Goal: Information Seeking & Learning: Learn about a topic

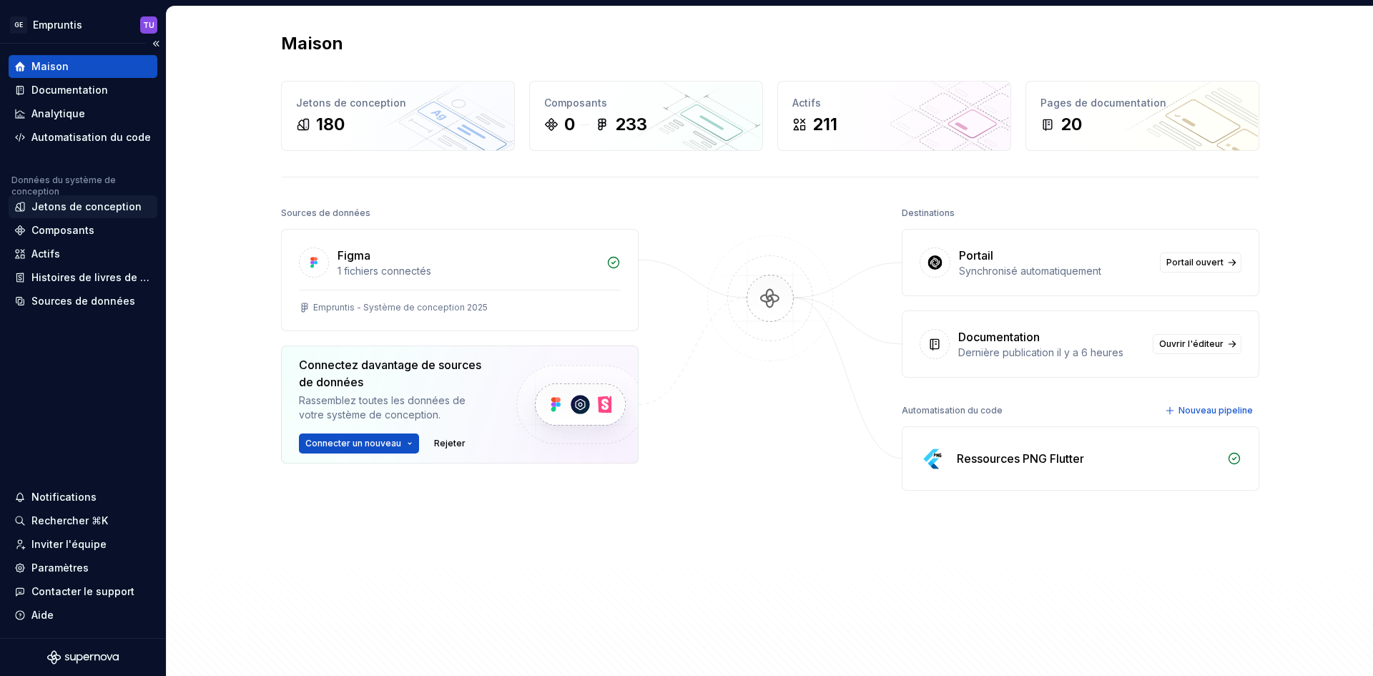
click at [94, 211] on font "Jetons de conception" at bounding box center [86, 206] width 110 height 12
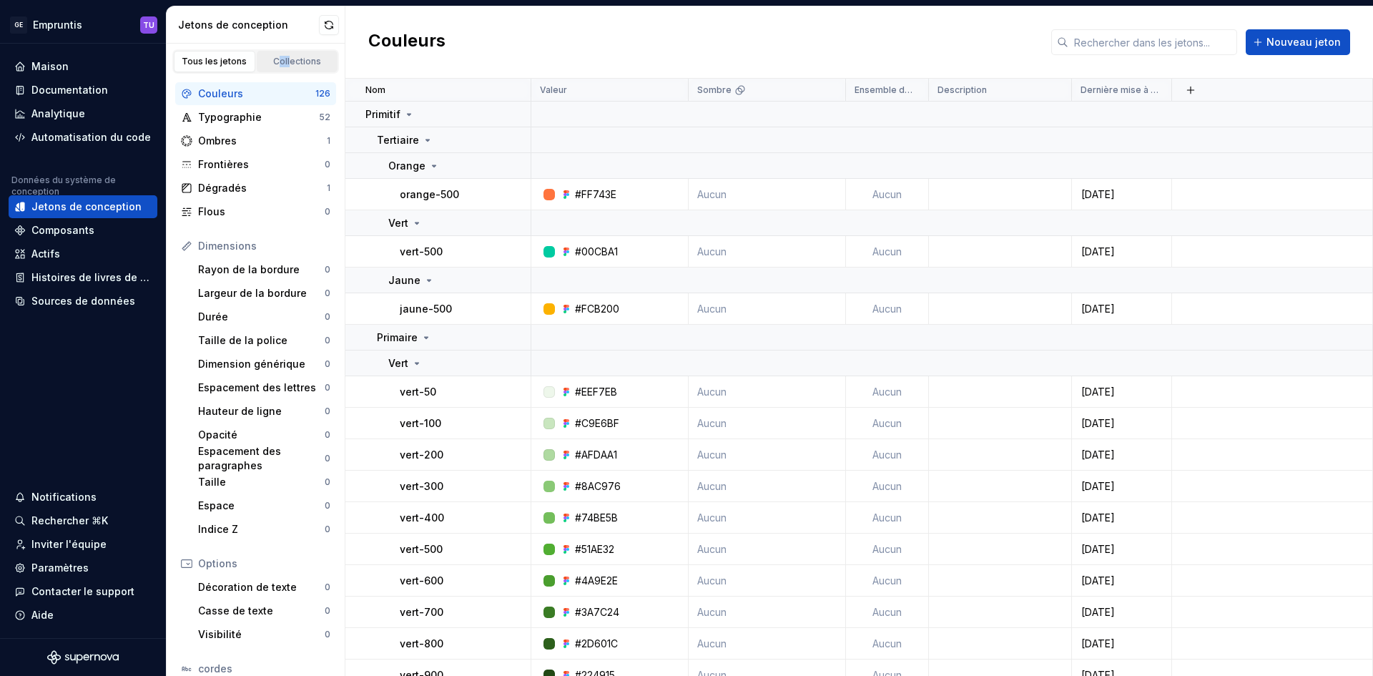
drag, startPoint x: 284, startPoint y: 50, endPoint x: 277, endPoint y: 64, distance: 15.0
click at [277, 64] on div "Tous les jetons Collections" at bounding box center [255, 61] width 167 height 24
click at [277, 64] on font "Collections" at bounding box center [297, 61] width 48 height 11
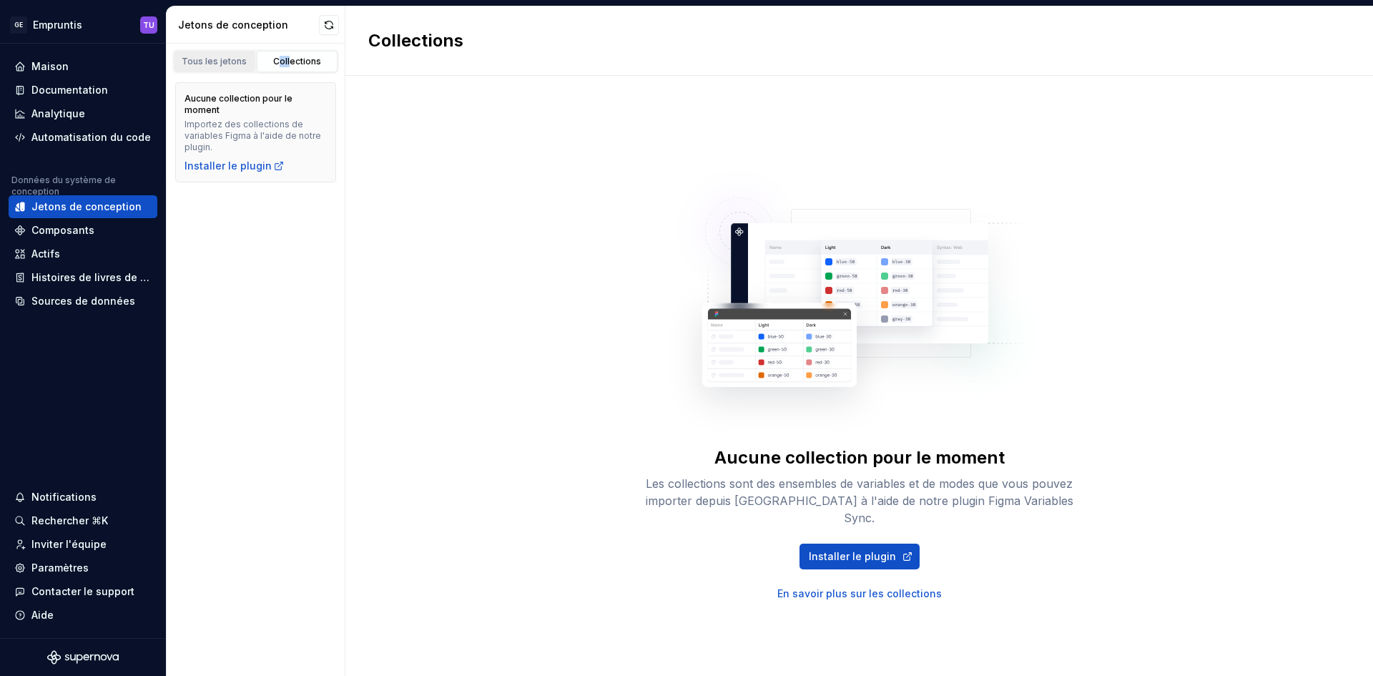
click at [245, 61] on font "Tous les jetons" at bounding box center [214, 61] width 65 height 11
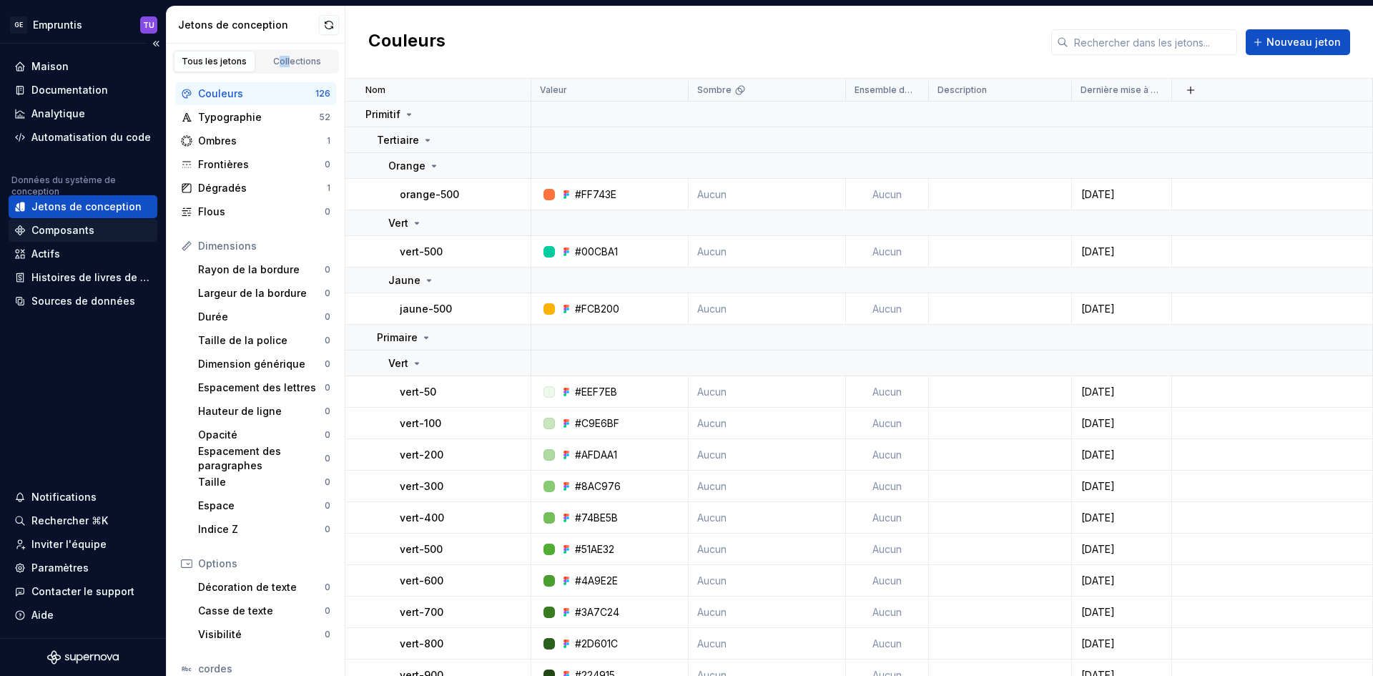
click at [76, 229] on font "Composants" at bounding box center [62, 230] width 63 height 12
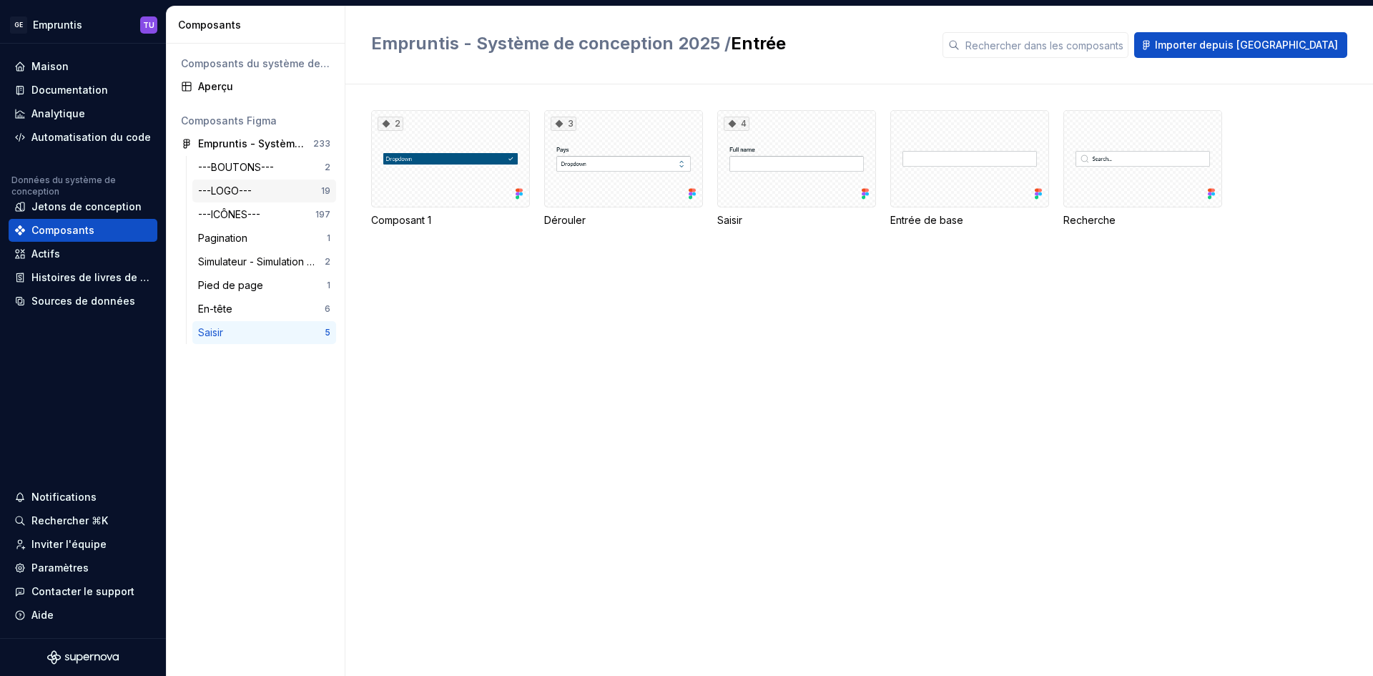
click at [227, 193] on font "---LOGO---" at bounding box center [225, 190] width 54 height 12
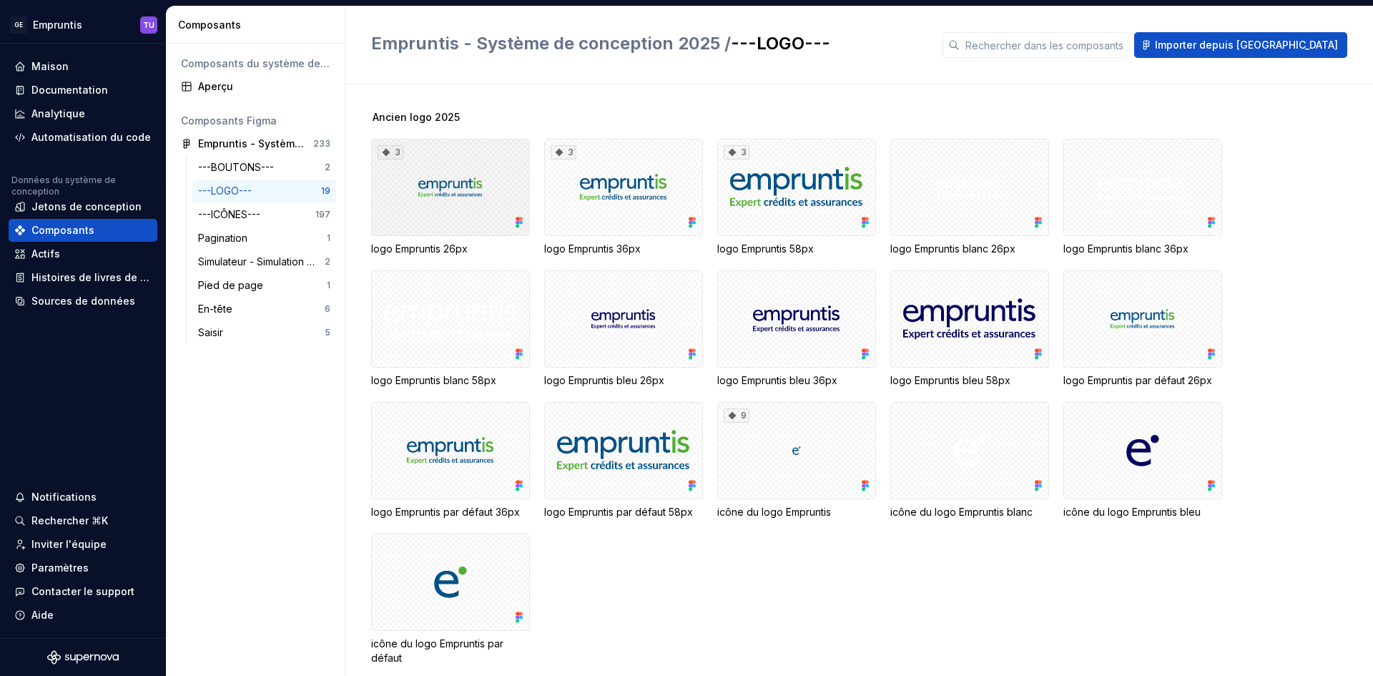
click at [398, 187] on div "3" at bounding box center [450, 187] width 159 height 97
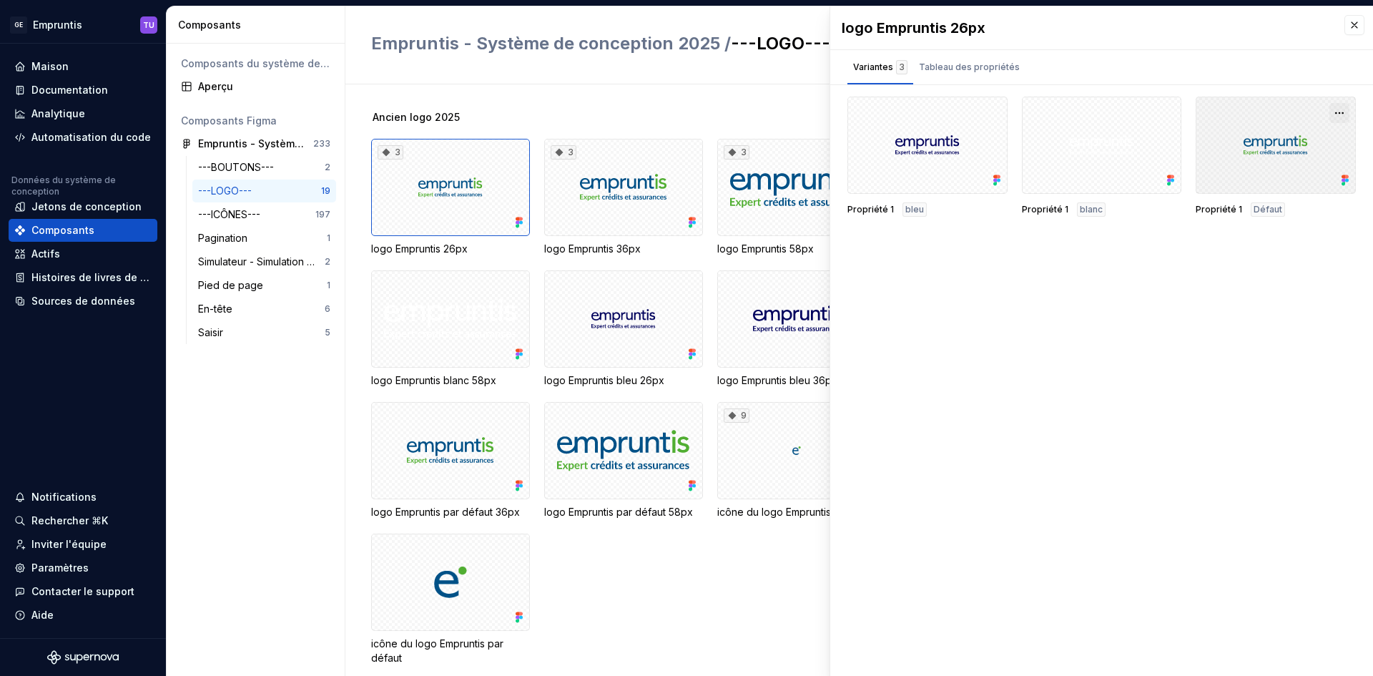
click at [1339, 114] on button "button" at bounding box center [1339, 113] width 20 height 20
click at [981, 69] on font "Tableau des propriétés" at bounding box center [969, 66] width 101 height 11
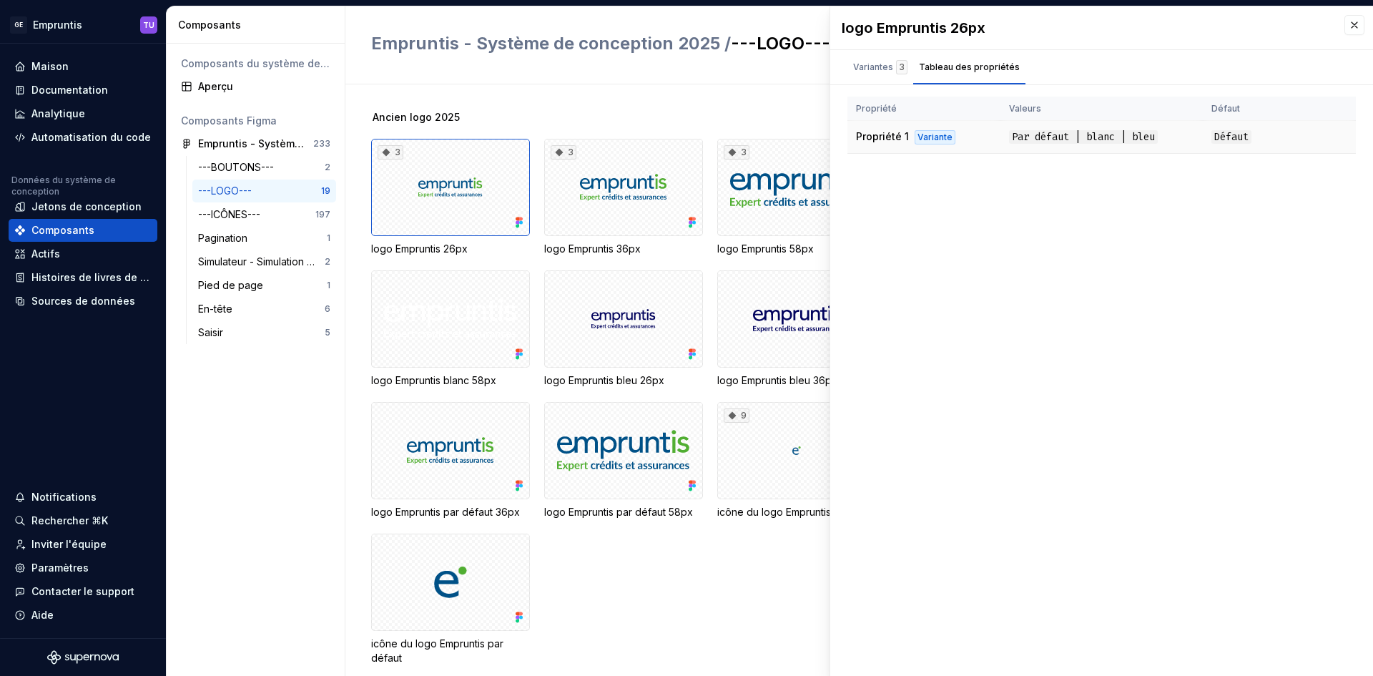
click at [1229, 133] on font "Défaut" at bounding box center [1231, 137] width 34 height 14
click at [864, 66] on font "Variantes" at bounding box center [873, 66] width 40 height 11
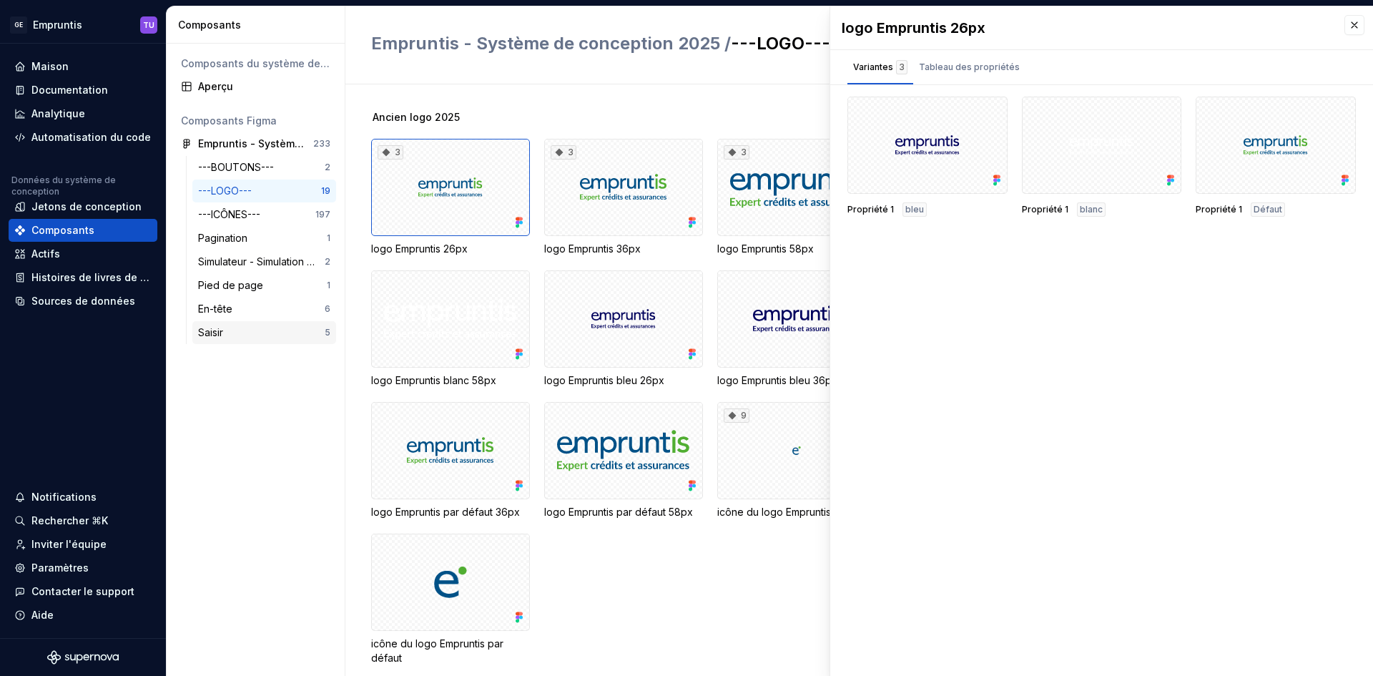
click at [250, 335] on div "Saisir" at bounding box center [261, 332] width 127 height 14
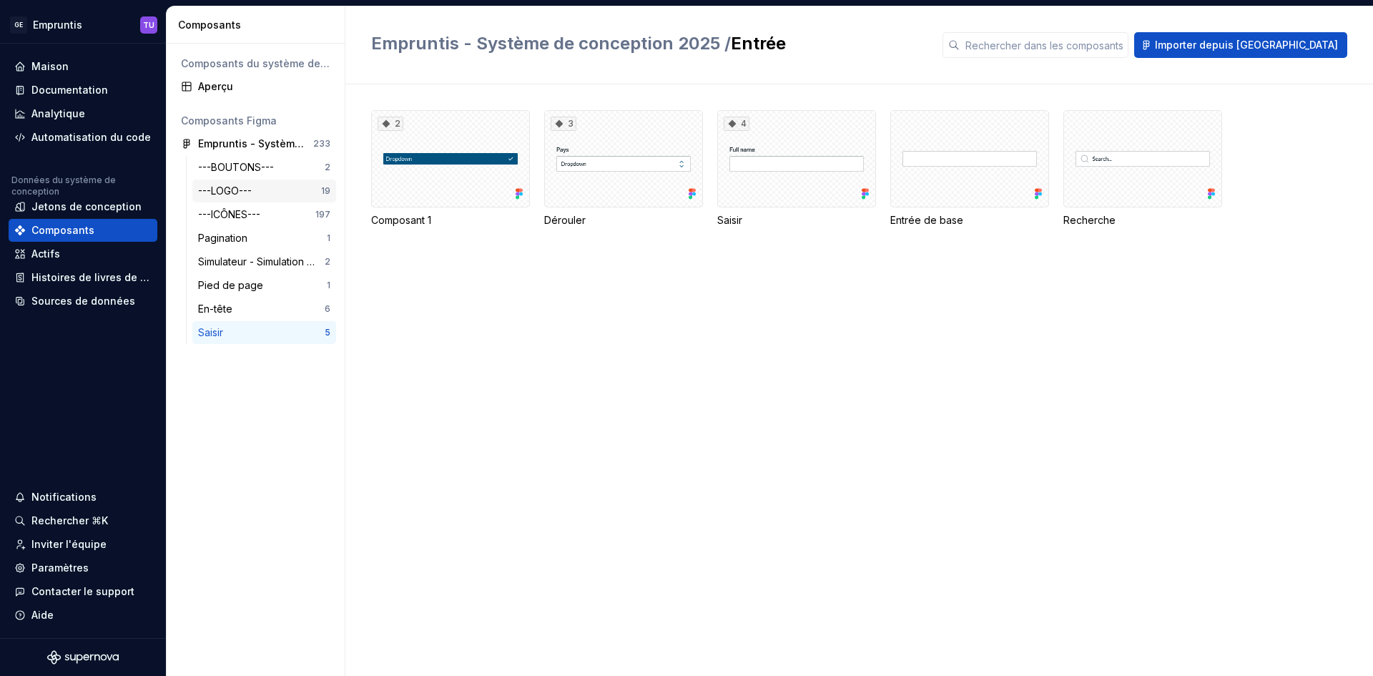
click at [248, 202] on div "---LOGO--- 19" at bounding box center [264, 190] width 144 height 23
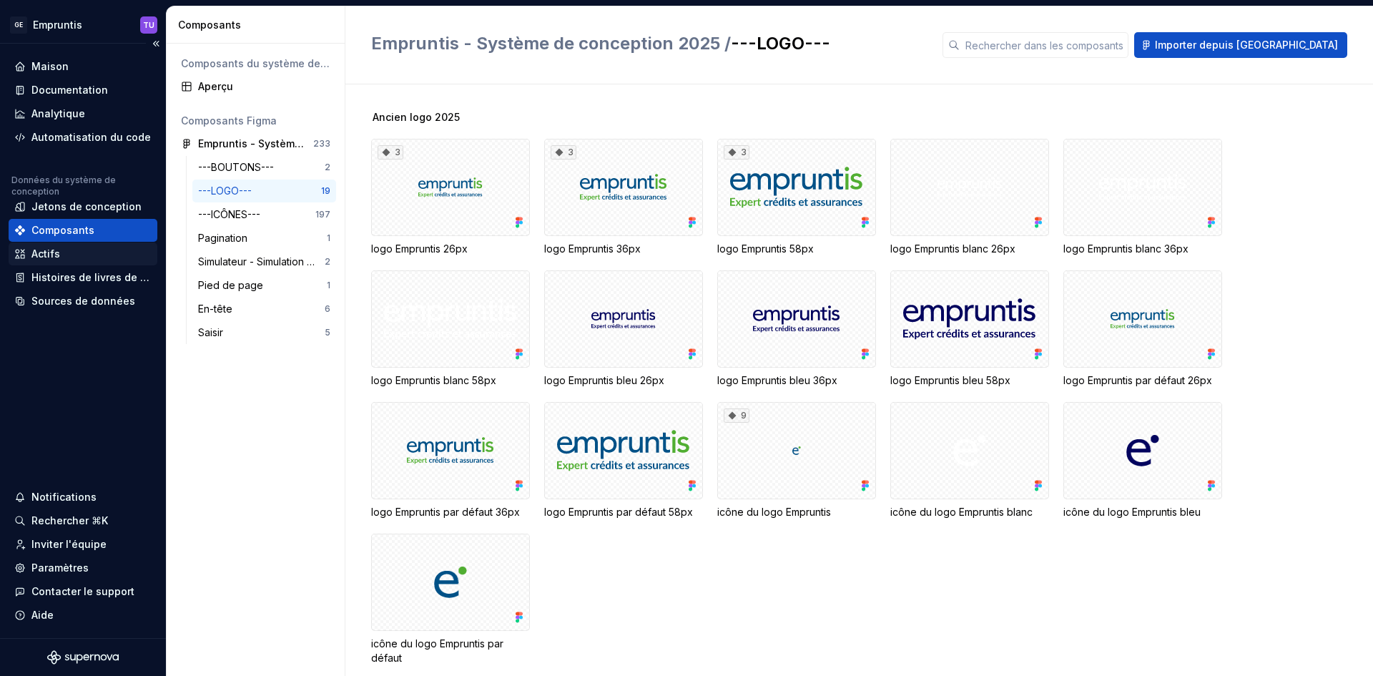
click at [41, 254] on font "Actifs" at bounding box center [45, 253] width 29 height 12
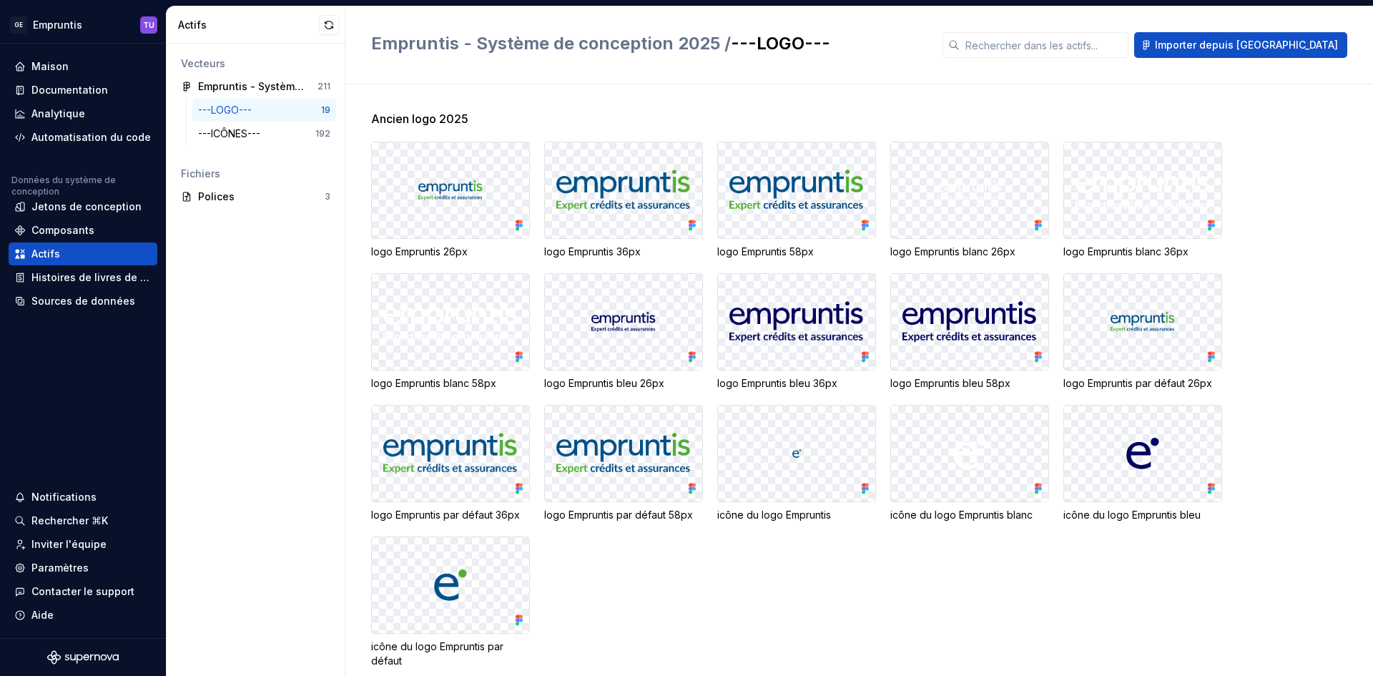
click at [860, 224] on icon at bounding box center [865, 225] width 14 height 14
click at [862, 224] on icon at bounding box center [865, 225] width 14 height 14
click at [863, 221] on icon at bounding box center [864, 222] width 4 height 4
click at [108, 269] on div "Histoires de livres de contes" at bounding box center [83, 277] width 149 height 23
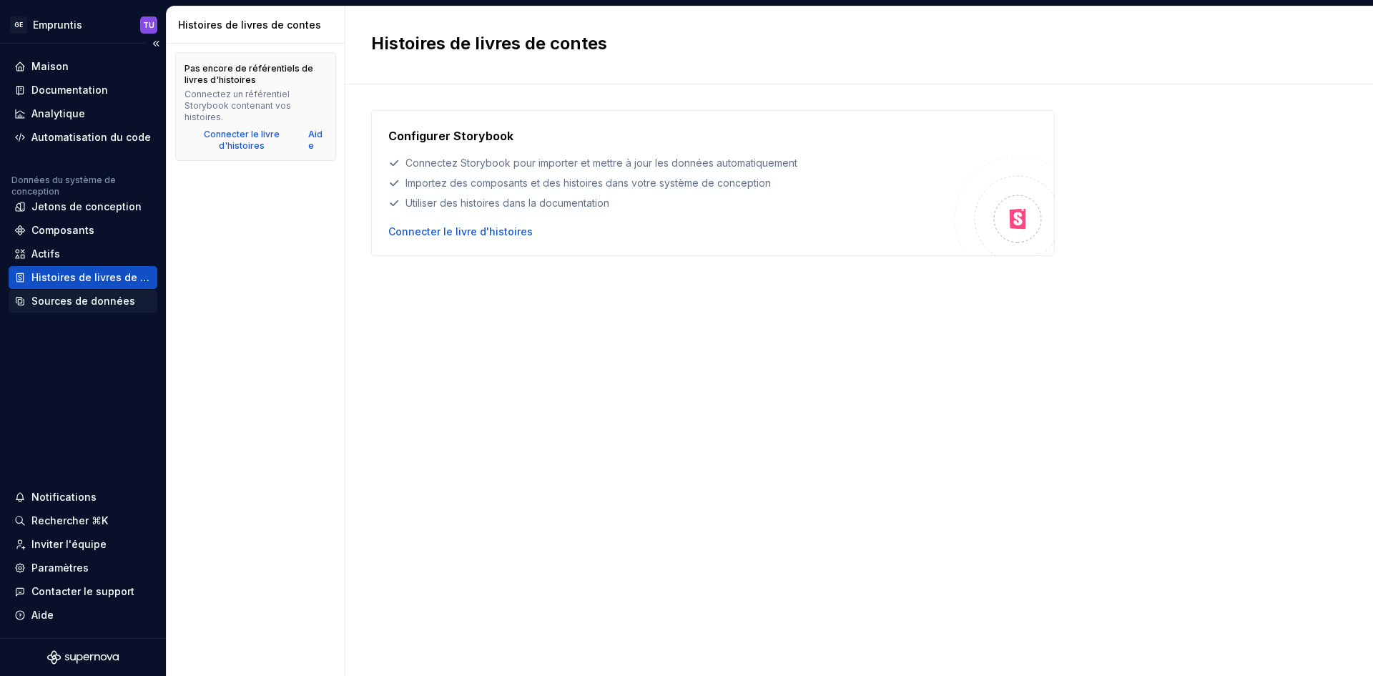
click at [91, 302] on font "Sources de données" at bounding box center [83, 301] width 104 height 12
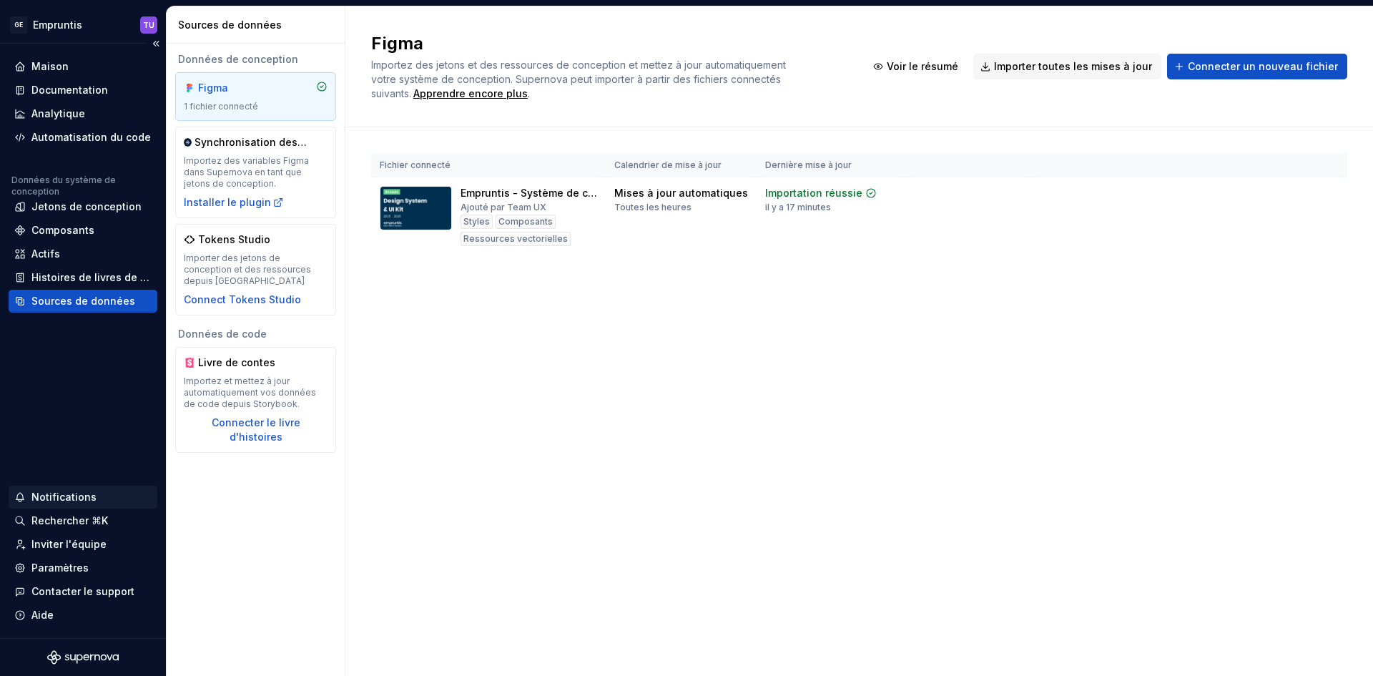
click at [72, 495] on font "Notifications" at bounding box center [63, 496] width 65 height 12
click at [53, 516] on html "Texte d'origine Évaluez cette traduction Votre avis nous aidera à améliorer Goo…" at bounding box center [686, 338] width 1373 height 676
click at [59, 530] on div "Rechercher ⌘K" at bounding box center [83, 520] width 149 height 23
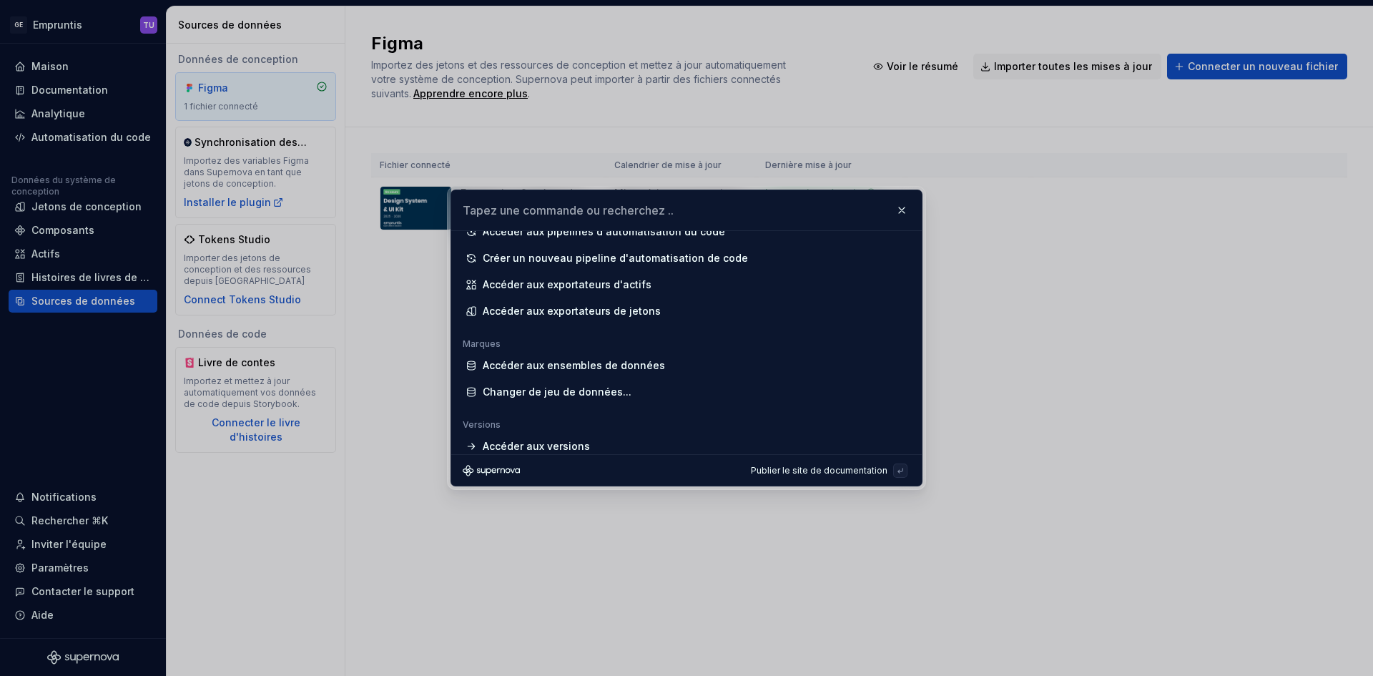
scroll to position [842, 0]
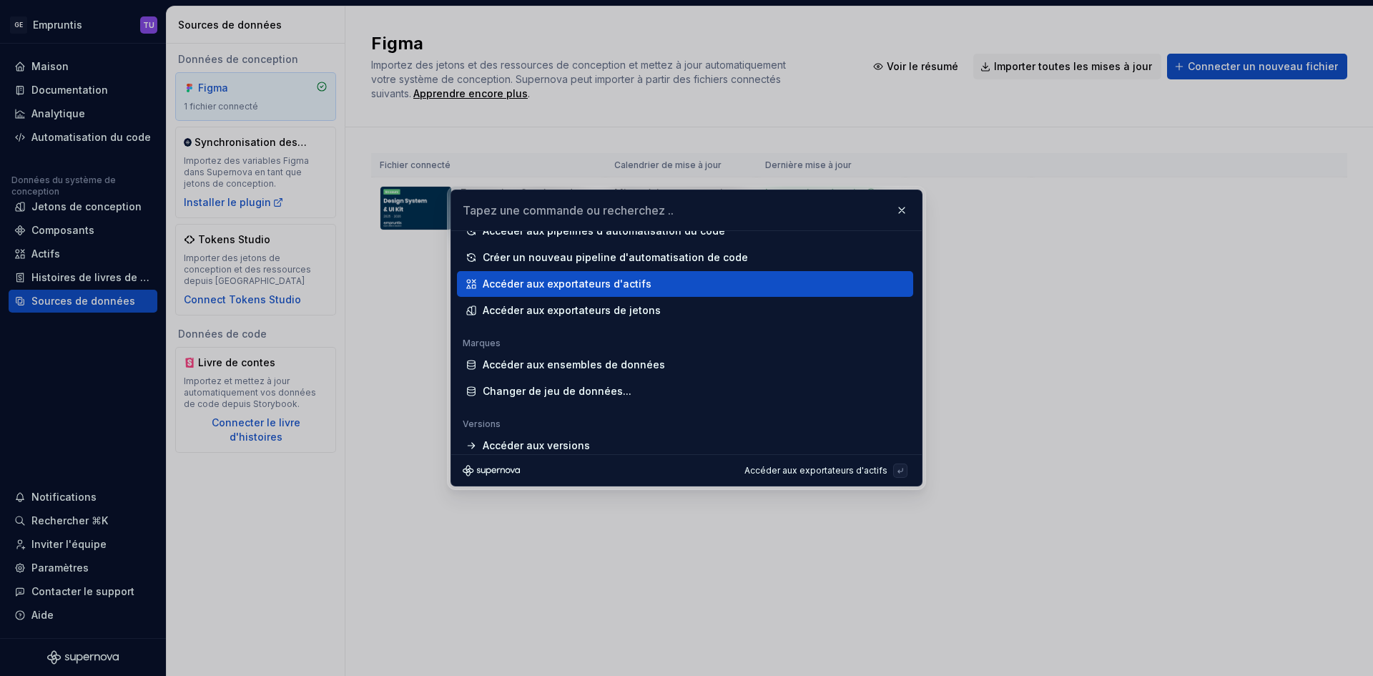
click at [563, 283] on font "Accéder aux exportateurs d'actifs" at bounding box center [567, 283] width 169 height 12
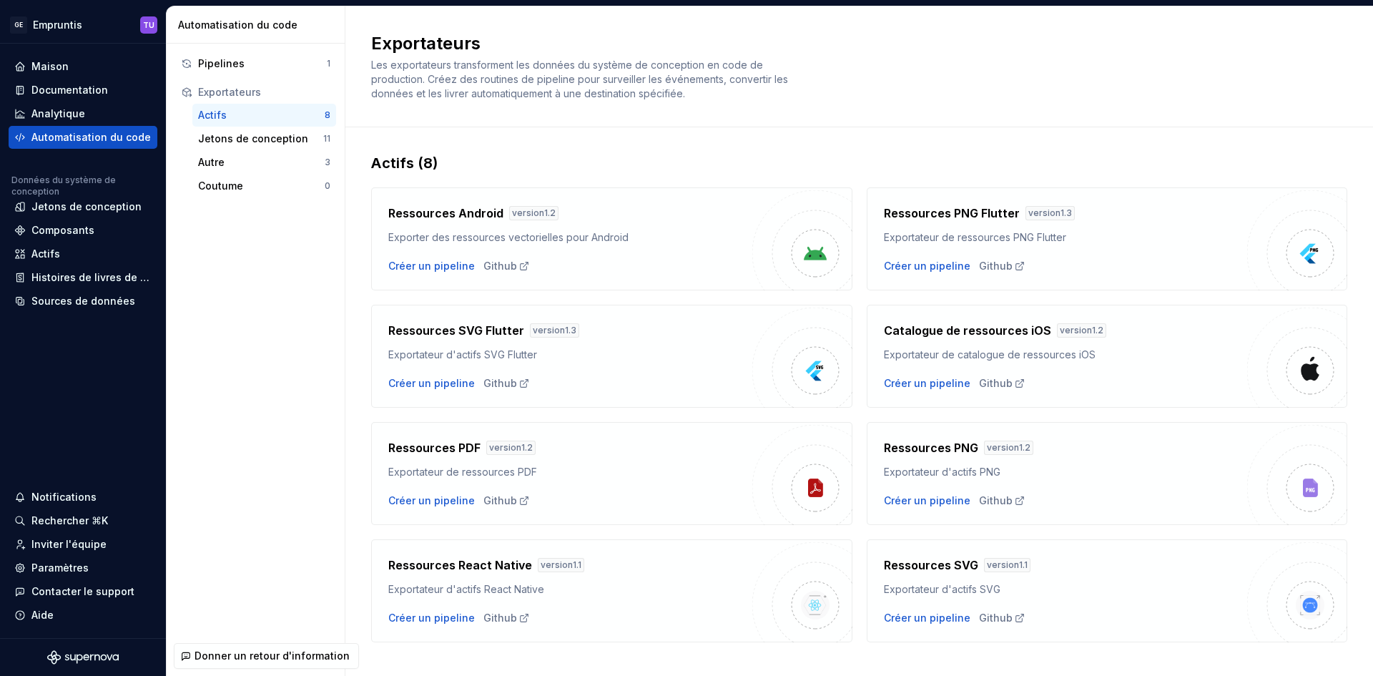
scroll to position [21, 0]
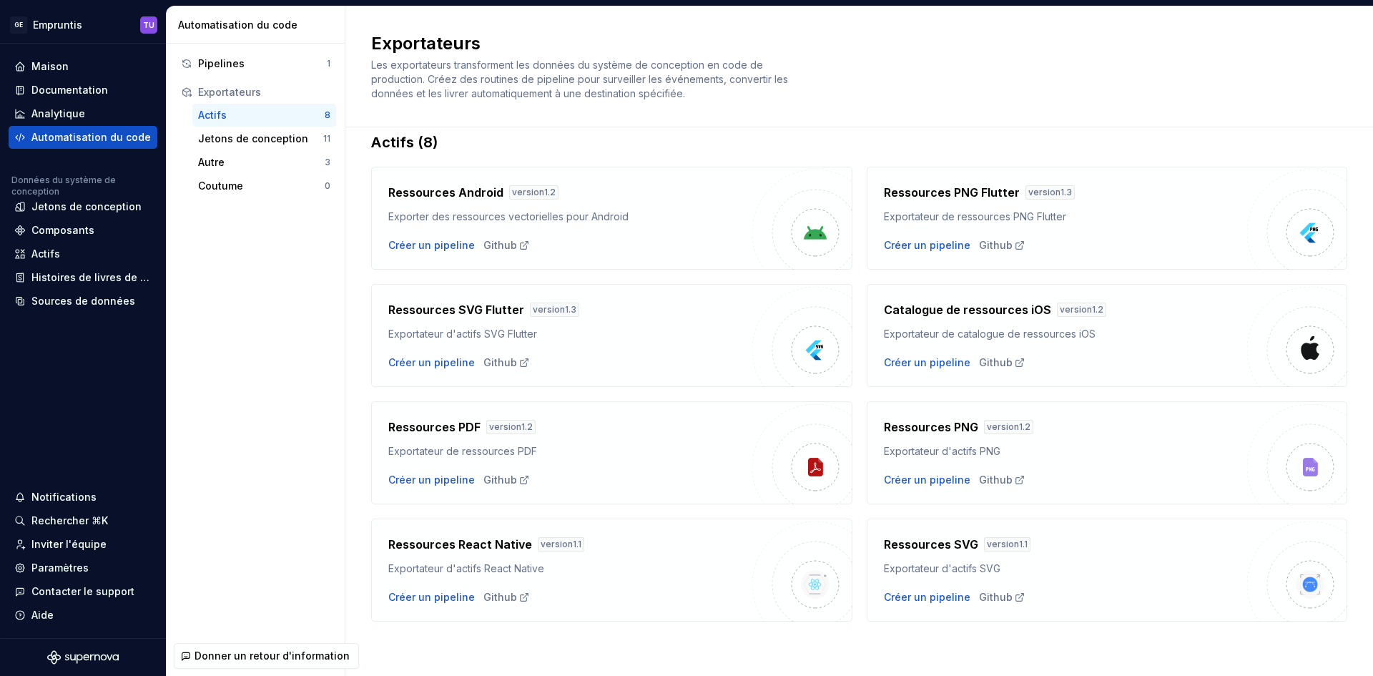
click at [1314, 586] on img at bounding box center [1297, 571] width 100 height 100
click at [271, 132] on font "Jetons de conception" at bounding box center [253, 138] width 110 height 12
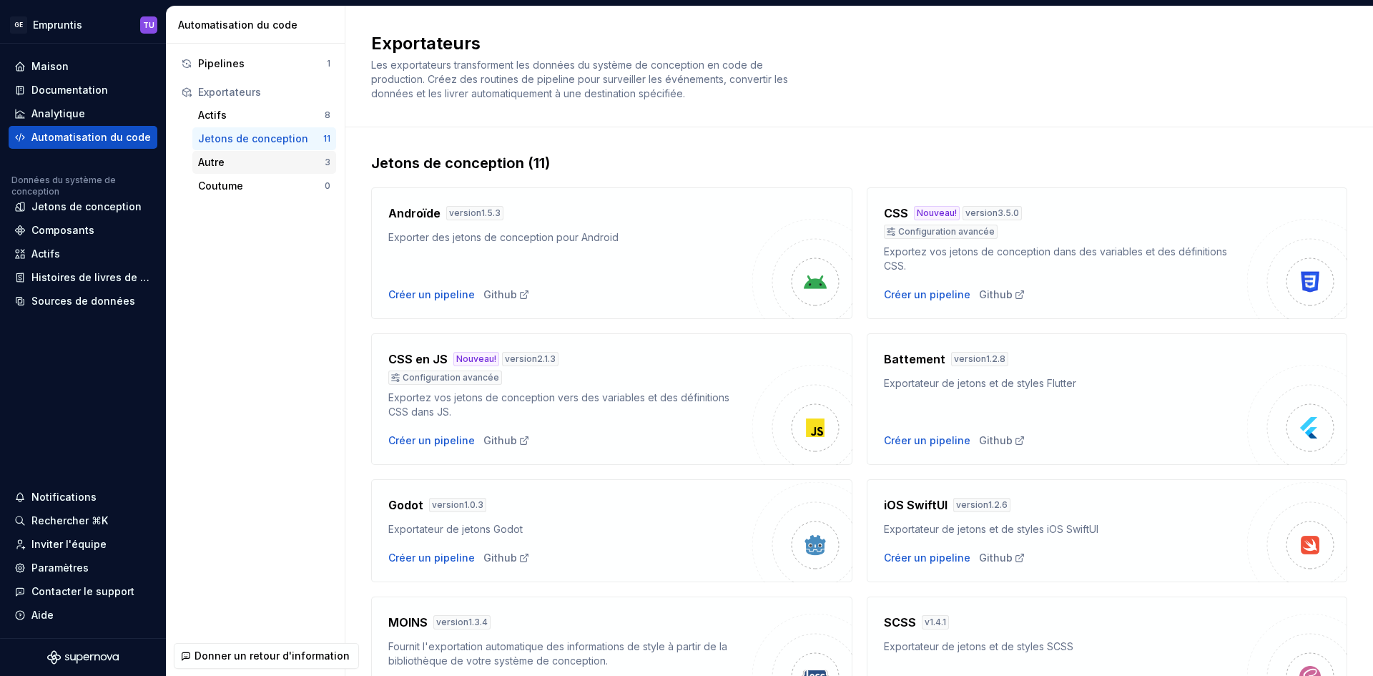
click at [267, 160] on div "Autre" at bounding box center [261, 162] width 127 height 14
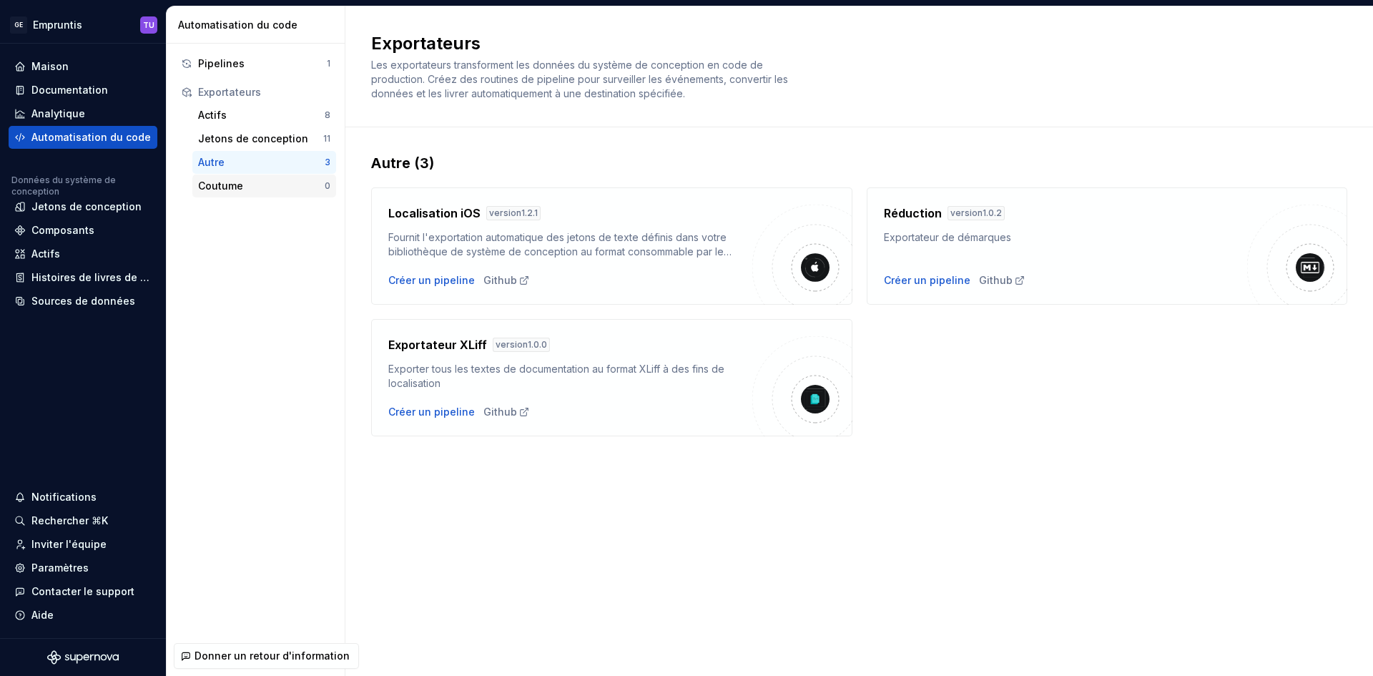
click at [222, 190] on font "Coutume" at bounding box center [220, 185] width 45 height 12
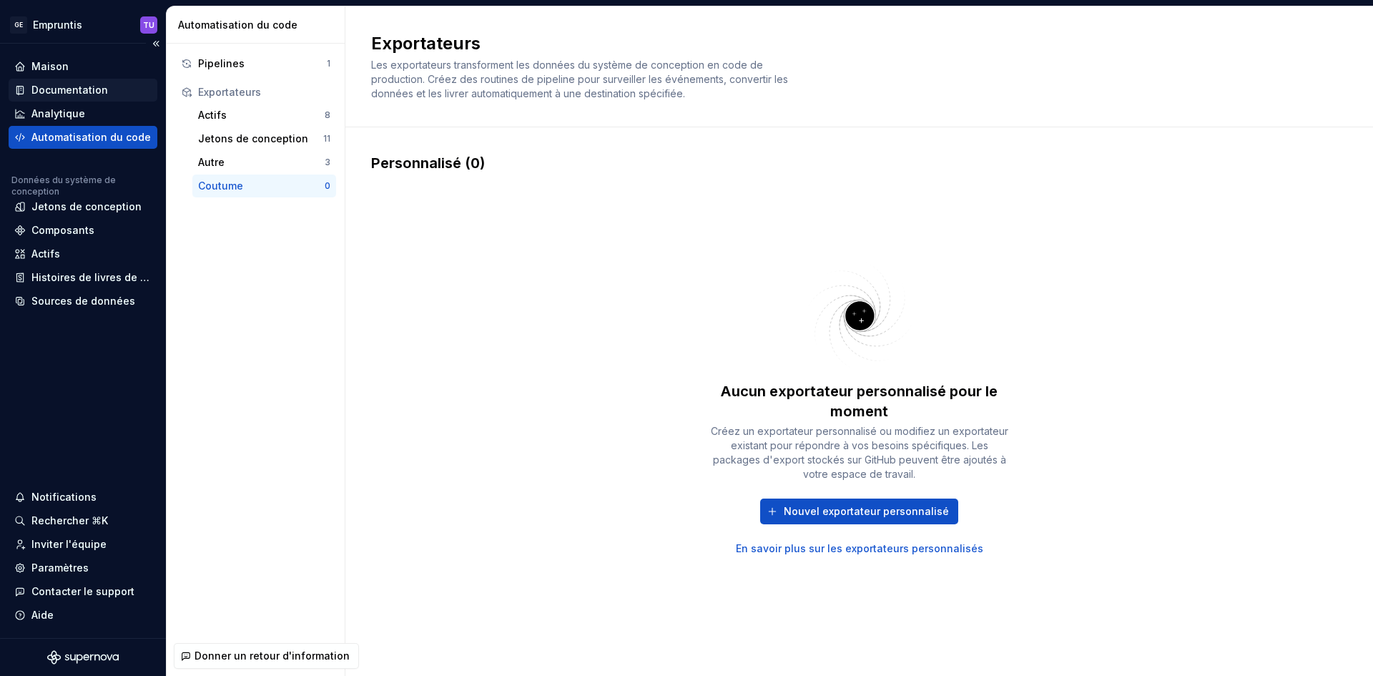
click at [79, 87] on font "Documentation" at bounding box center [69, 90] width 76 height 12
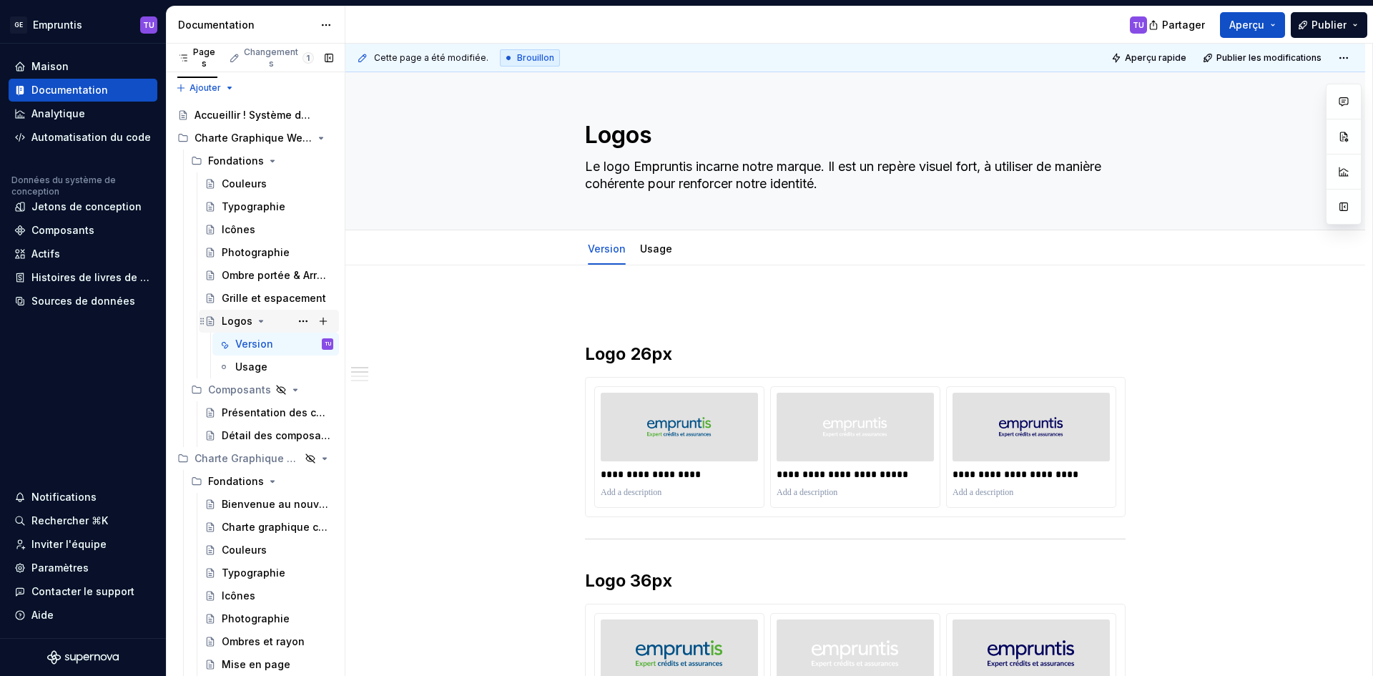
click at [255, 326] on icon "Arborescence des pages" at bounding box center [260, 320] width 11 height 11
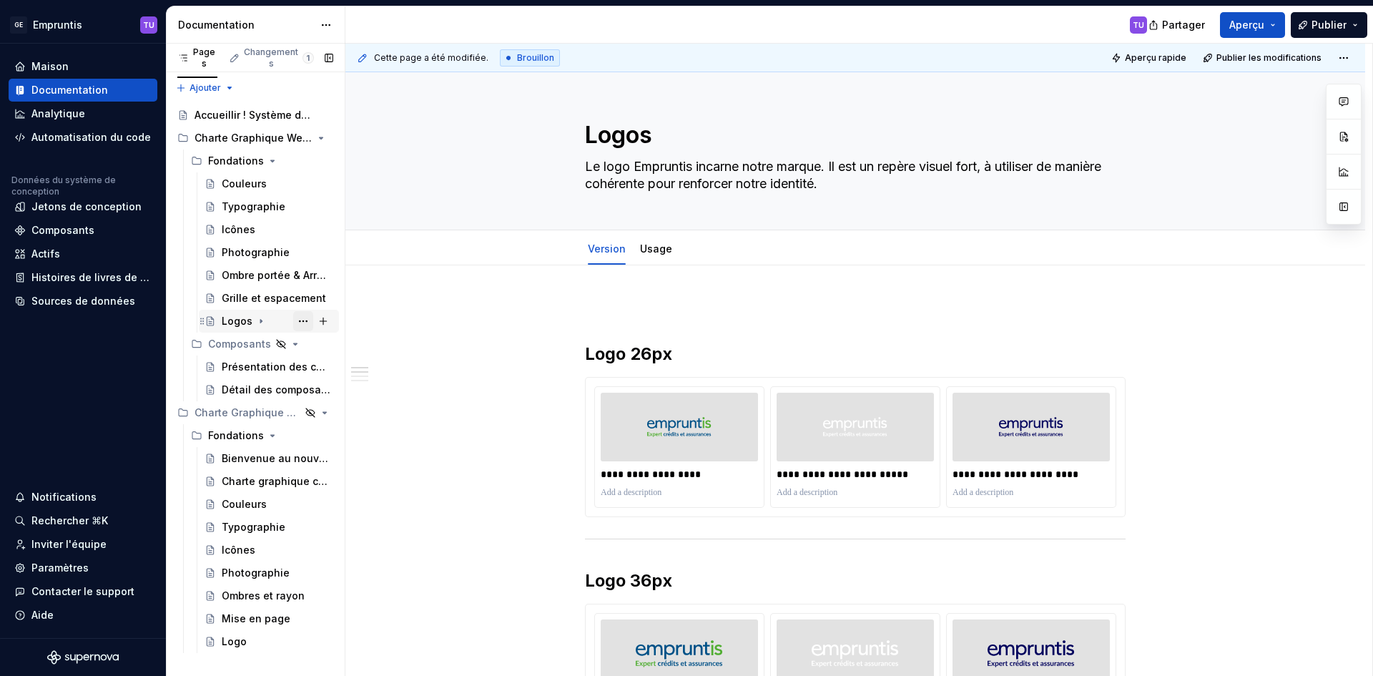
click at [301, 320] on button "Arborescence des pages" at bounding box center [303, 321] width 20 height 20
click at [864, 270] on html "Texte d'origine Évaluez cette traduction Votre avis nous aidera à améliorer Goo…" at bounding box center [686, 338] width 1373 height 676
click at [1115, 451] on div "**********" at bounding box center [1031, 447] width 170 height 122
click at [1341, 194] on button "button" at bounding box center [1344, 202] width 26 height 26
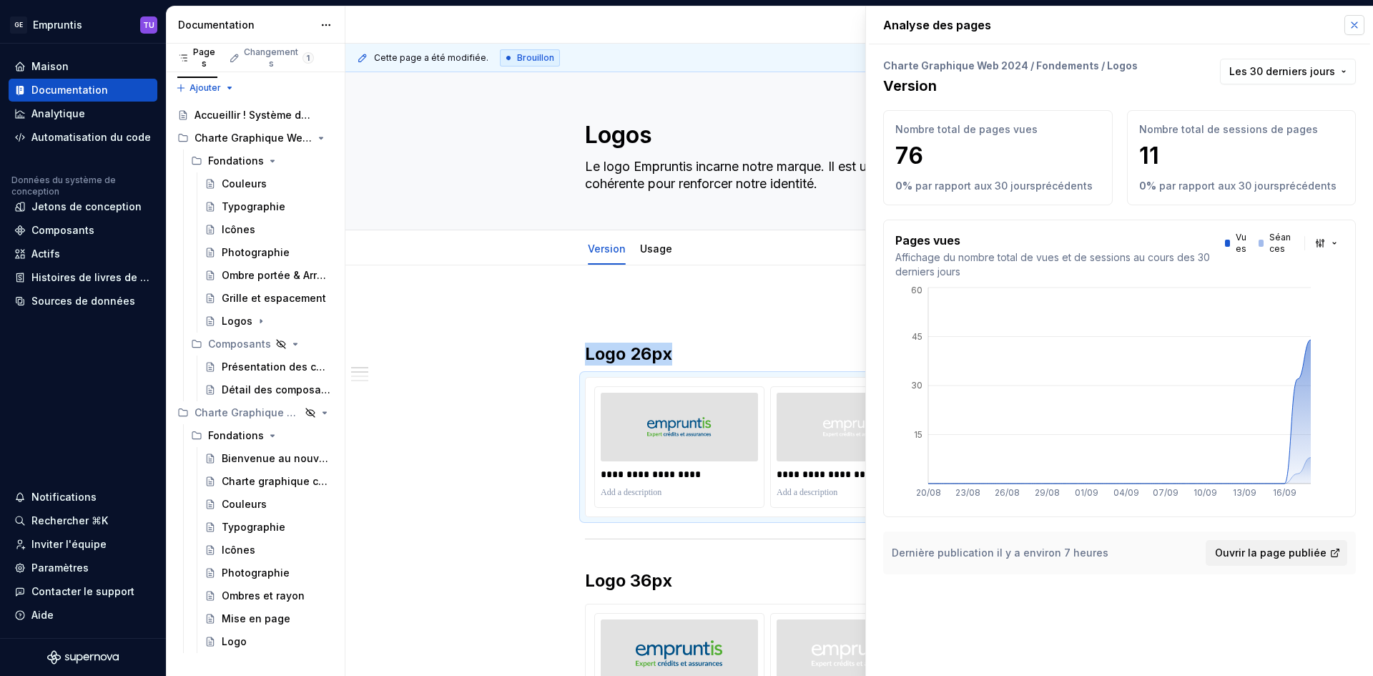
click at [1346, 21] on button "button" at bounding box center [1354, 25] width 20 height 20
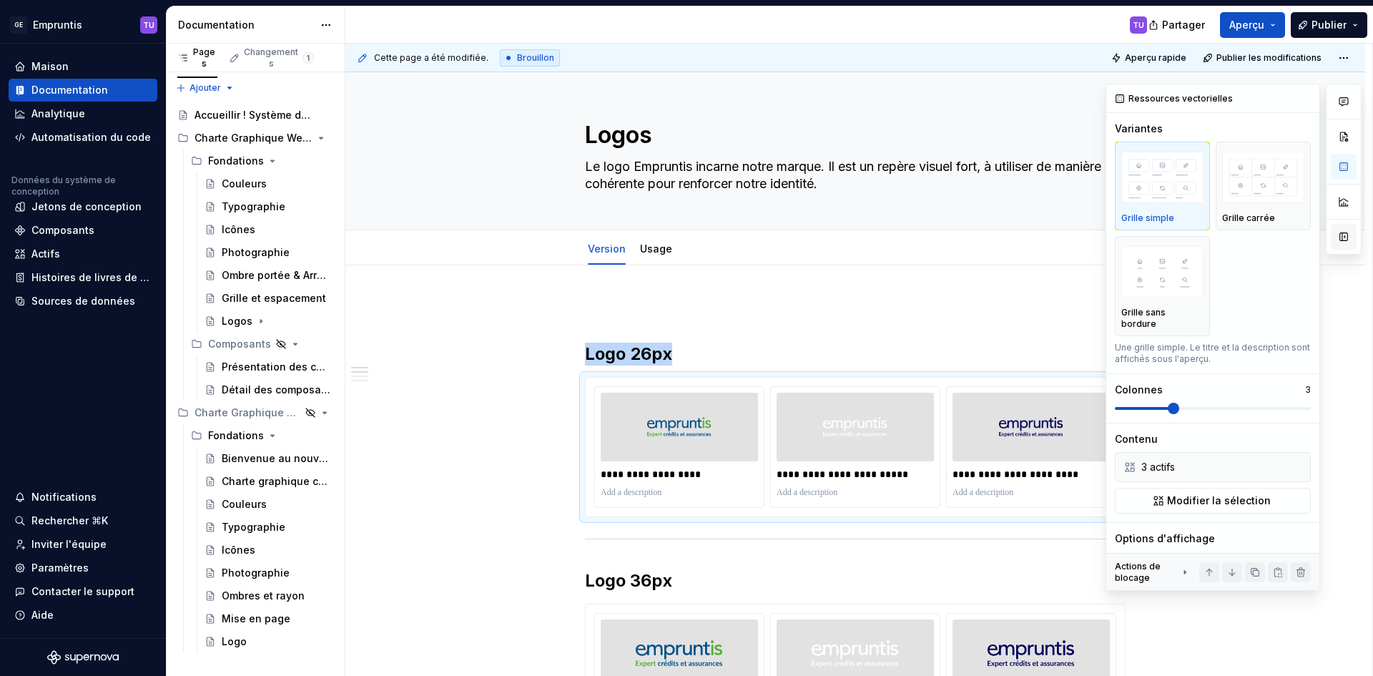
click at [1343, 231] on button "button" at bounding box center [1344, 237] width 26 height 26
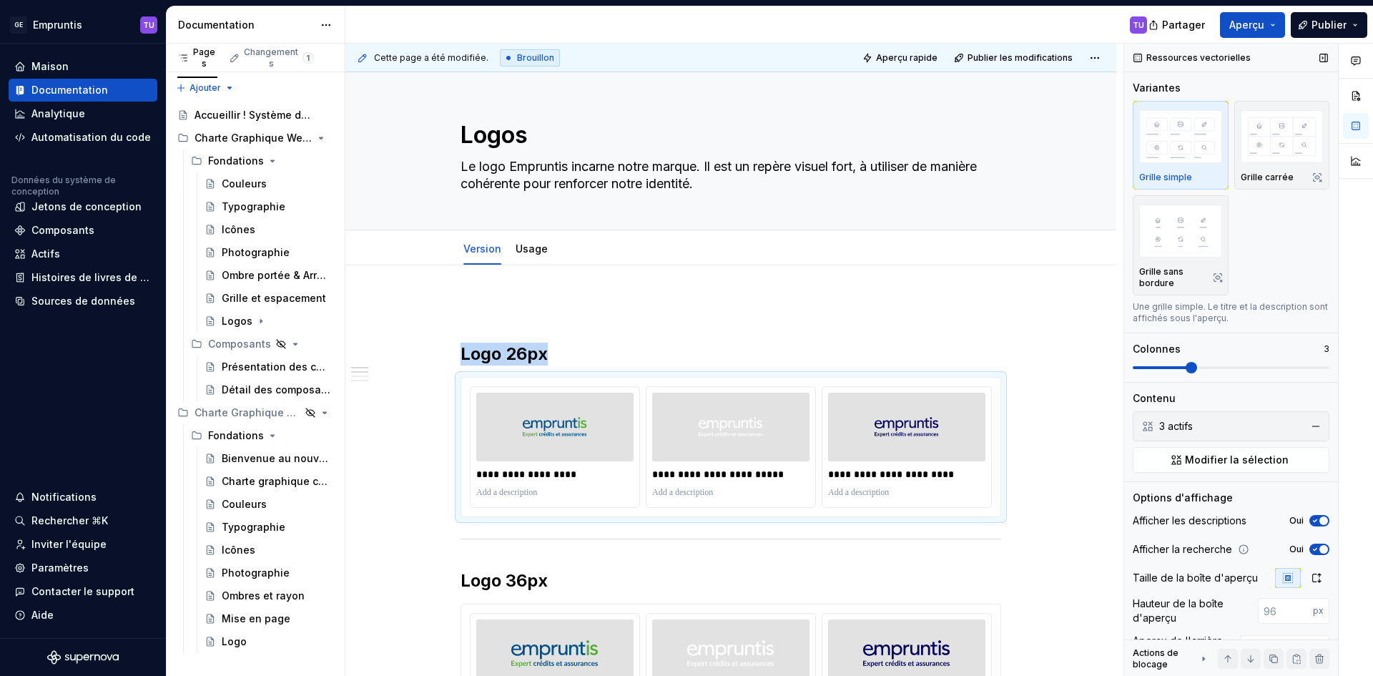
scroll to position [41, 0]
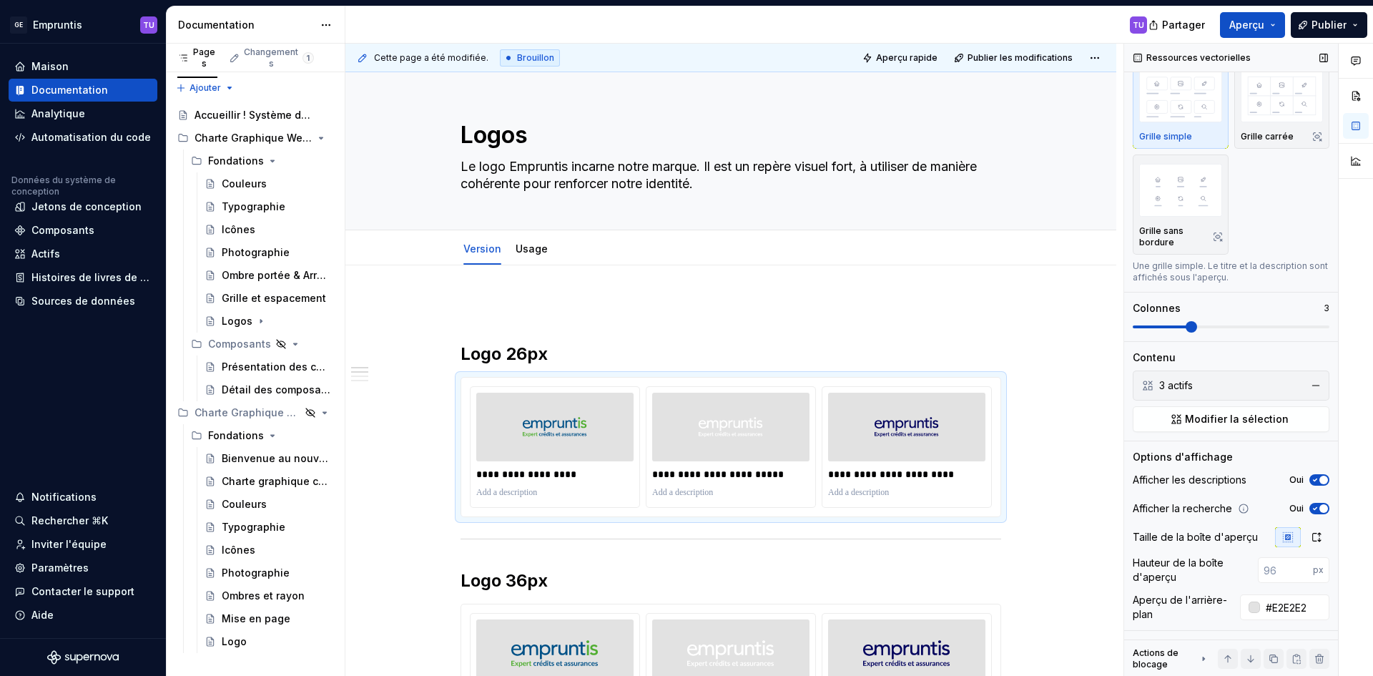
drag, startPoint x: 1284, startPoint y: 656, endPoint x: 1320, endPoint y: 632, distance: 43.2
click at [1320, 632] on div "Ressources vectorielles Variantes Grille simple Grille carrée Grille sans bordu…" at bounding box center [1231, 319] width 214 height 633
click at [1198, 662] on icon at bounding box center [1203, 658] width 11 height 11
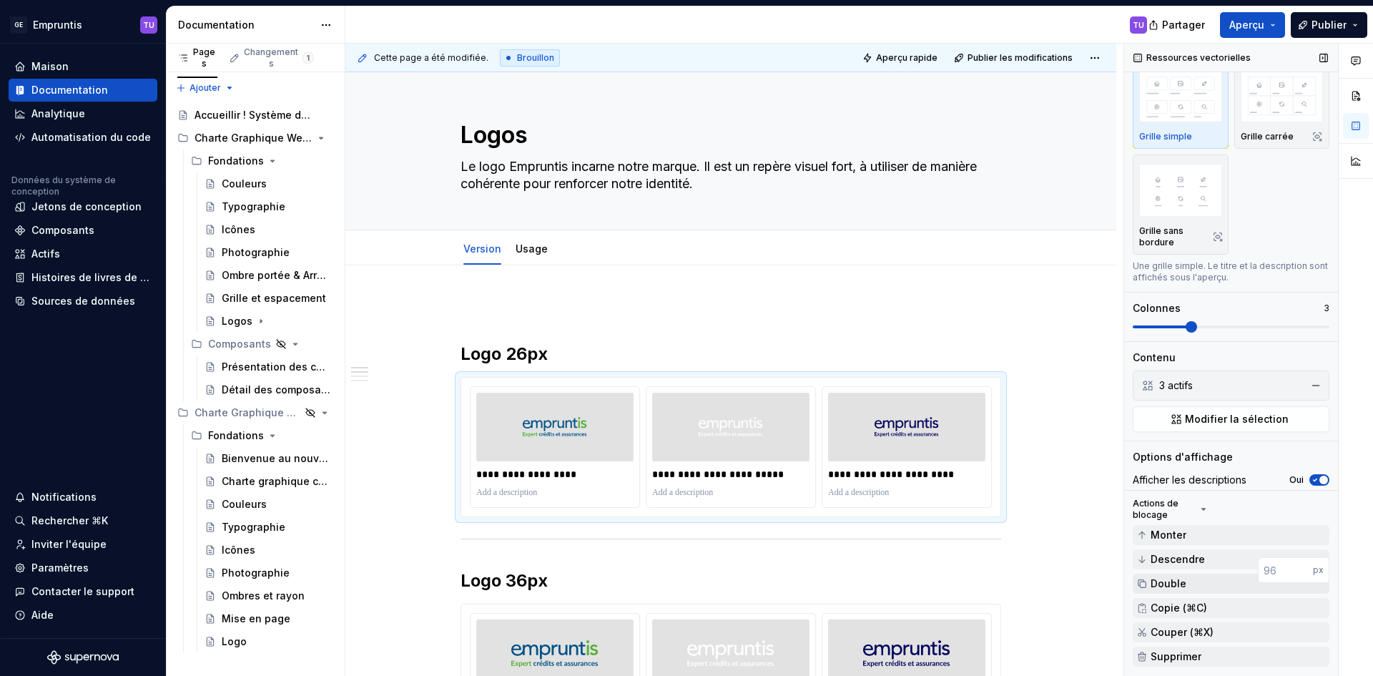
click at [1171, 579] on font "Double" at bounding box center [1168, 583] width 36 height 12
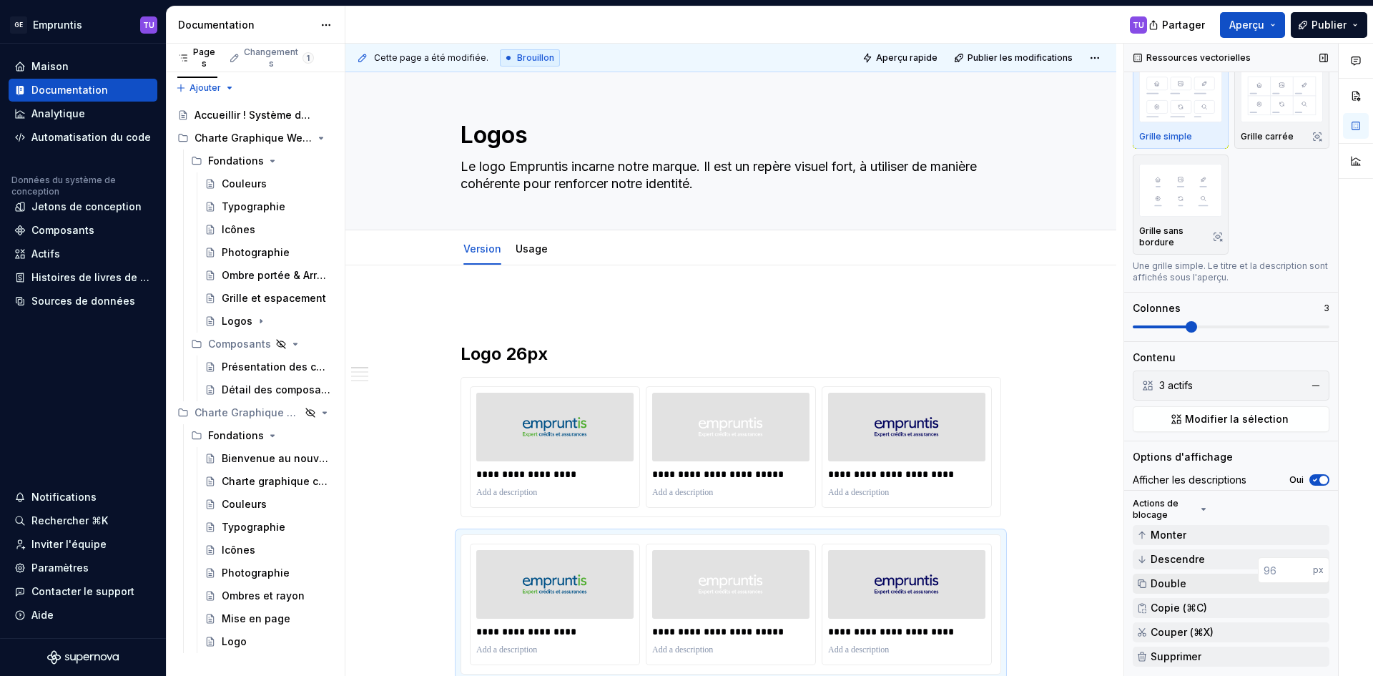
click at [1171, 579] on font "Double" at bounding box center [1168, 583] width 36 height 12
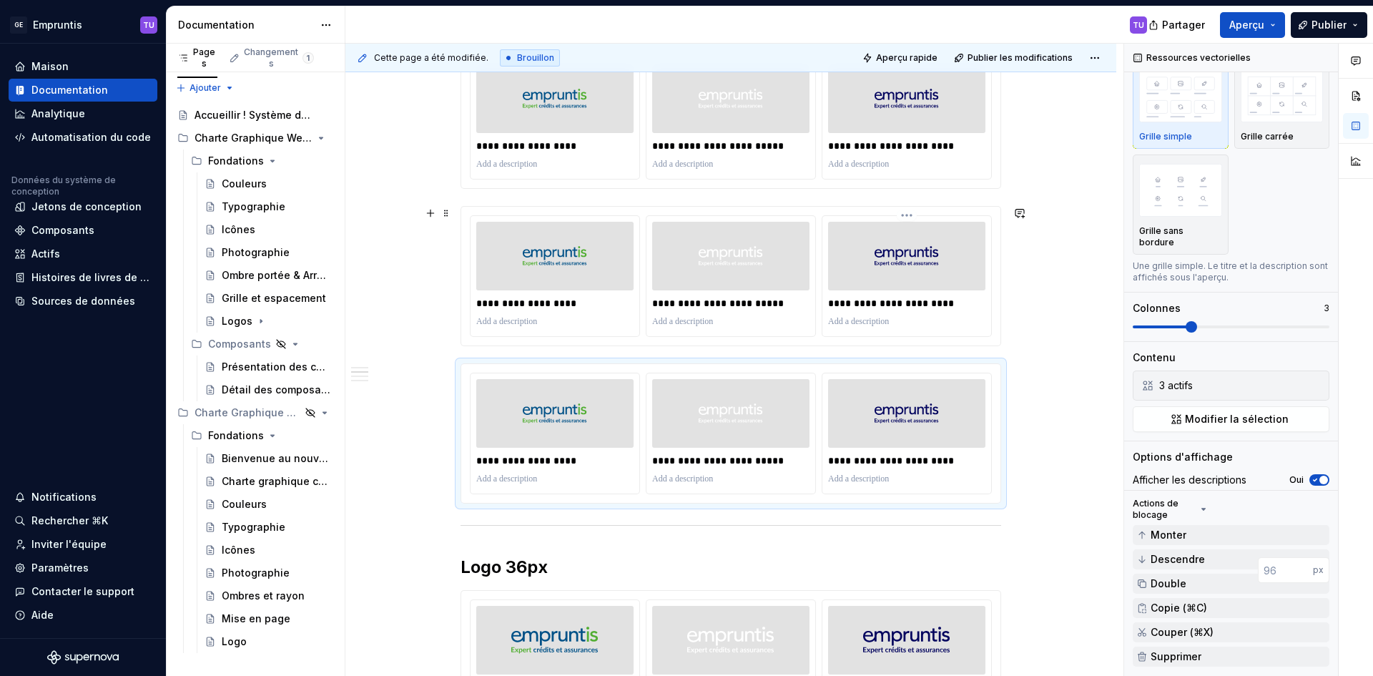
scroll to position [329, 0]
click at [1180, 656] on font "Supprimer" at bounding box center [1175, 656] width 51 height 12
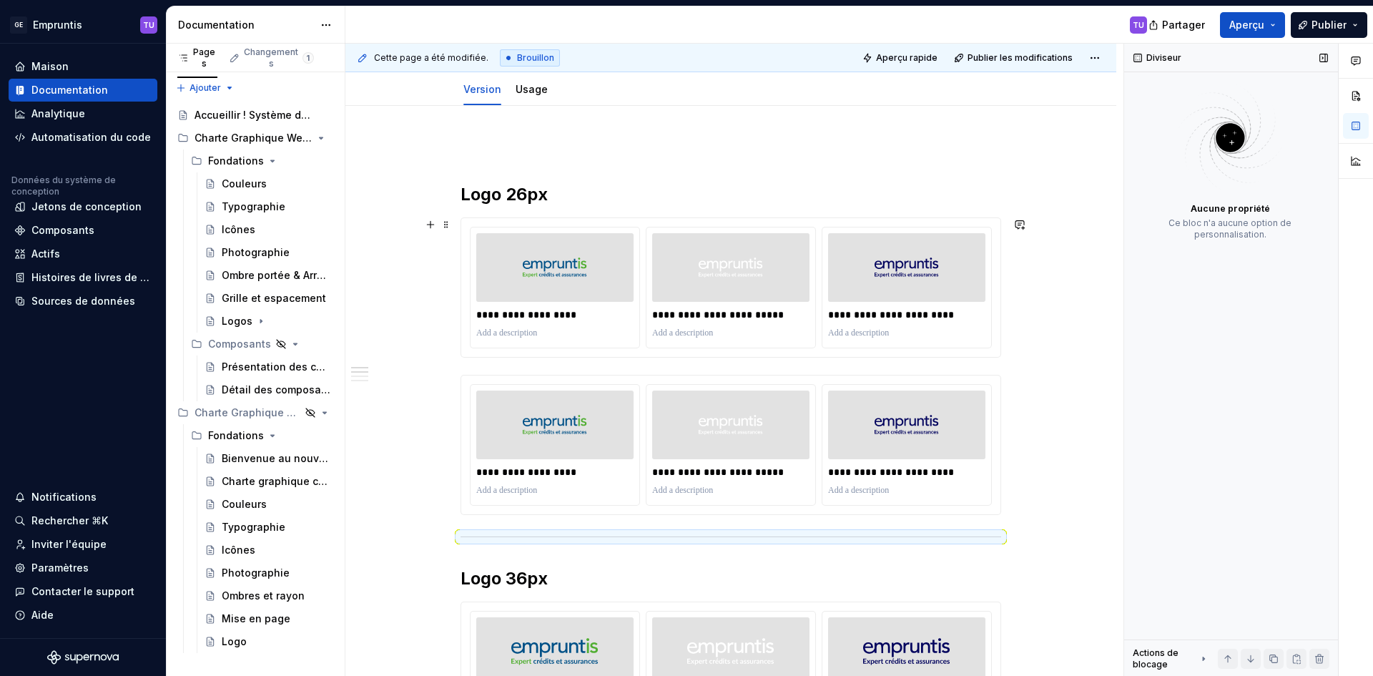
scroll to position [159, 0]
click at [986, 387] on div "**********" at bounding box center [906, 445] width 169 height 120
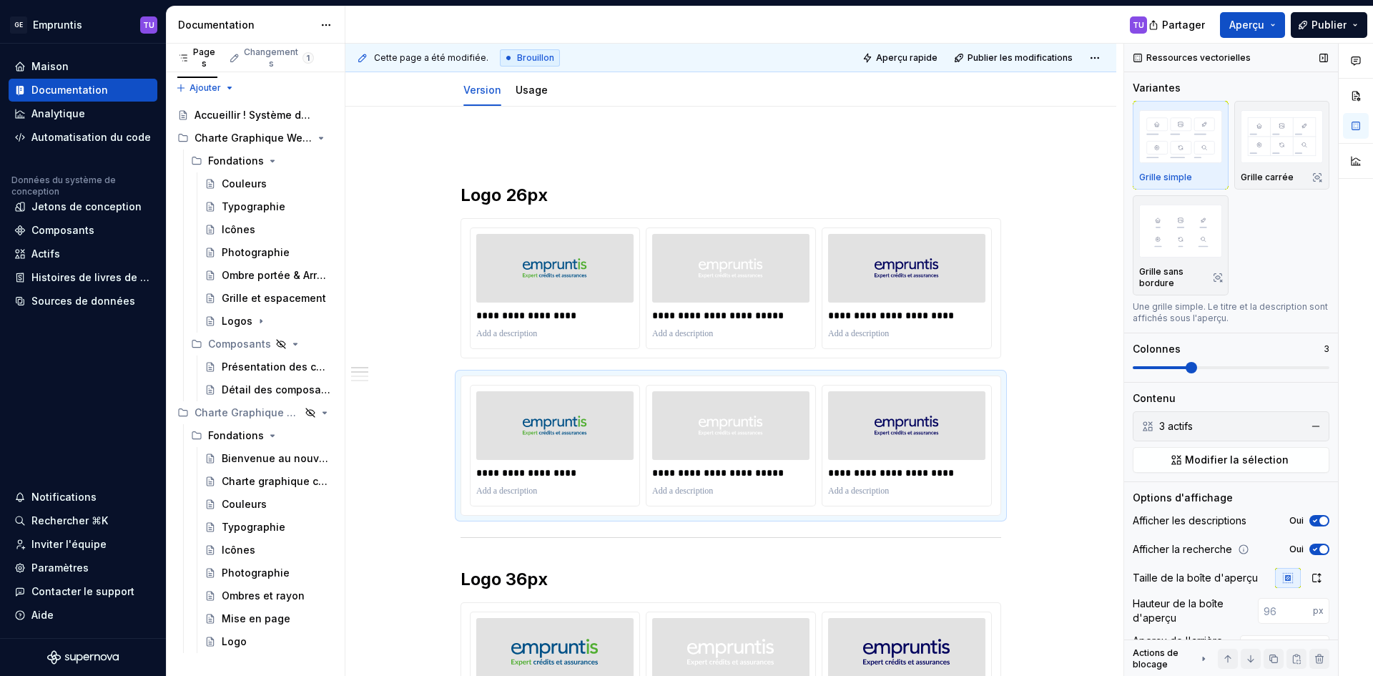
click at [1198, 654] on icon at bounding box center [1203, 658] width 11 height 11
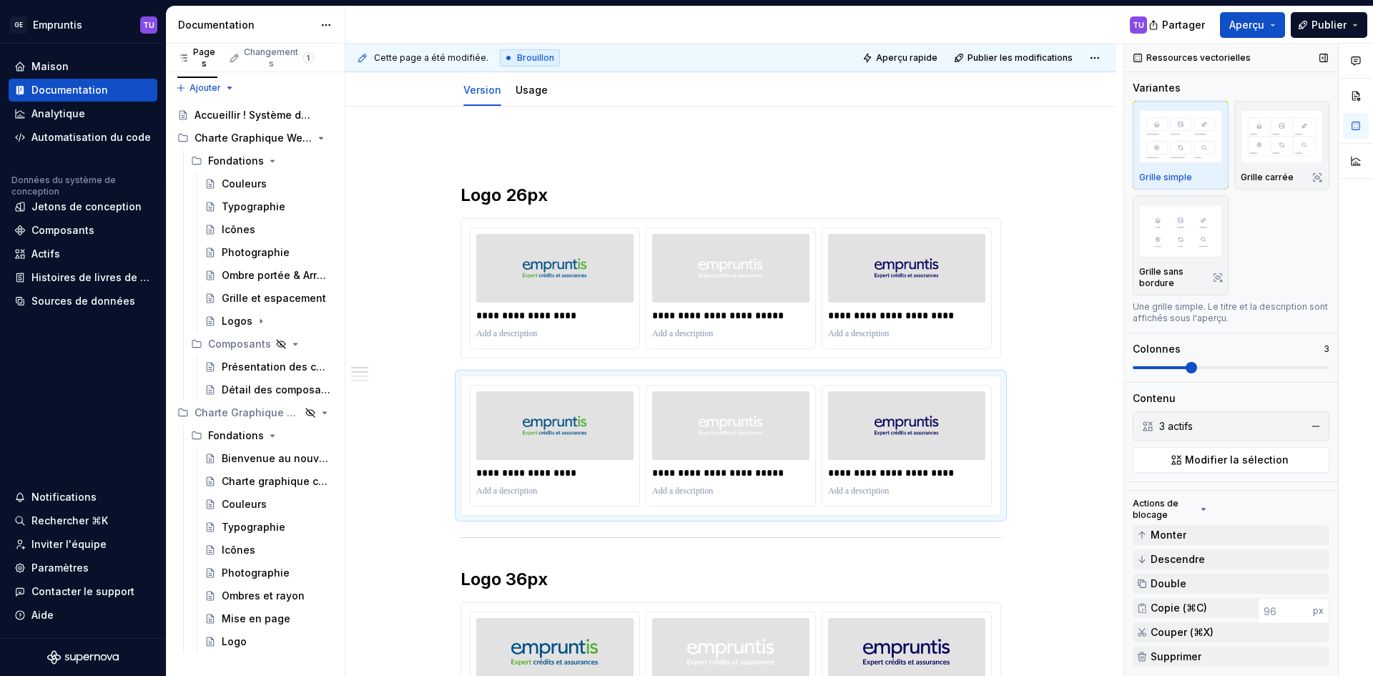
click at [1195, 654] on font "Supprimer" at bounding box center [1175, 656] width 51 height 12
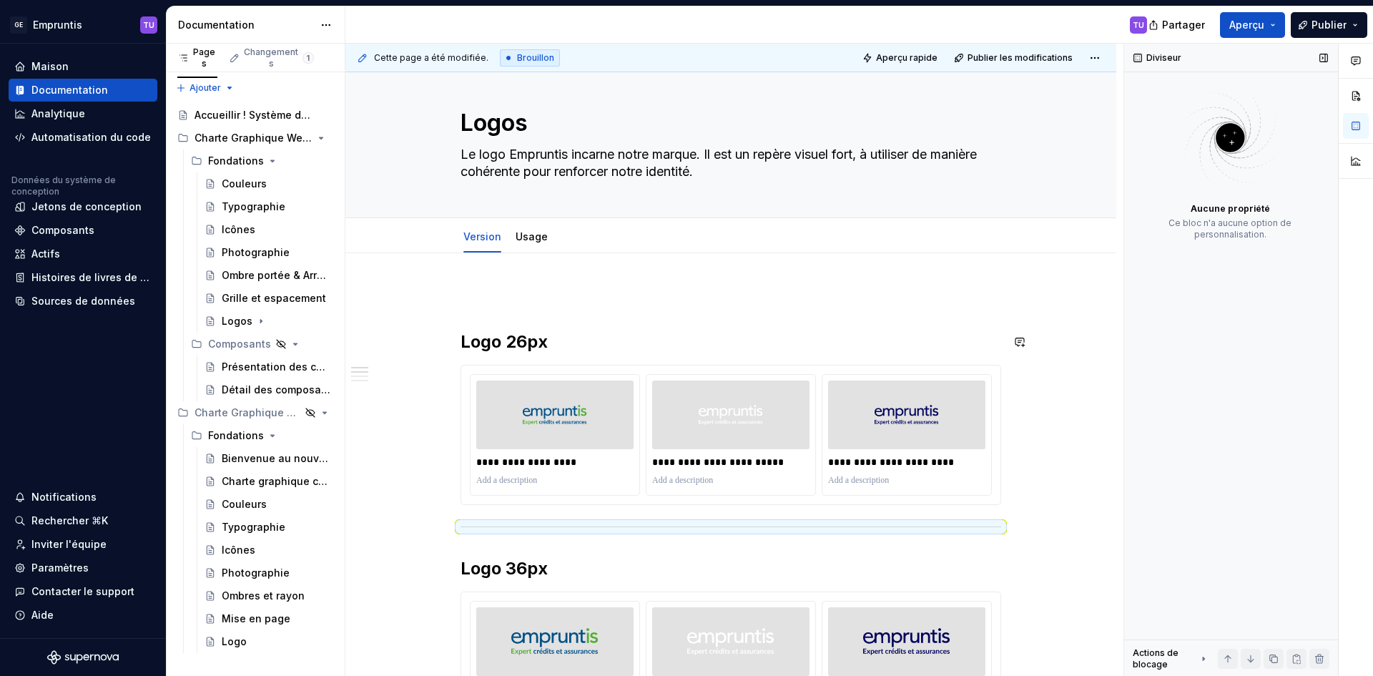
scroll to position [11, 0]
click at [266, 113] on font "Accueillir ! Système de conception - Empruntis" at bounding box center [310, 115] width 232 height 12
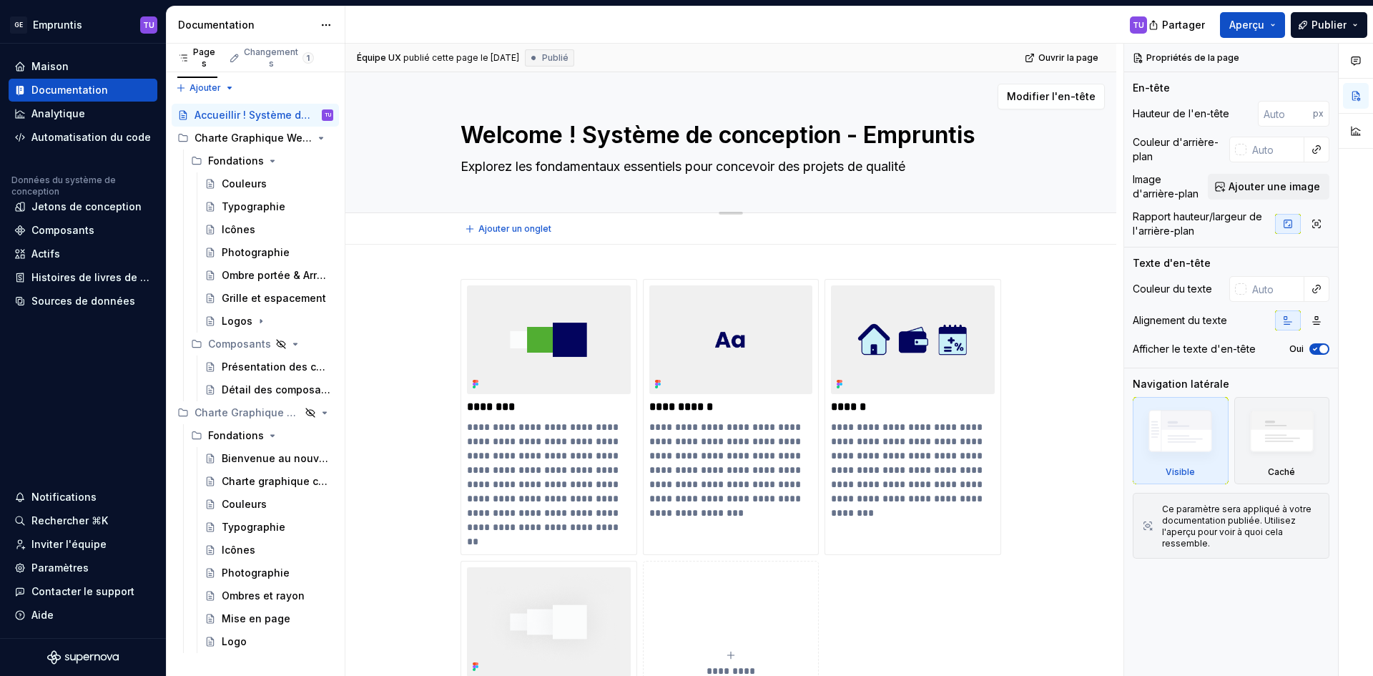
click at [563, 139] on textarea "Welcome ! Système de conception - Empruntis" at bounding box center [728, 135] width 540 height 34
click at [531, 139] on textarea "Welcome ! Système de conception - Empruntis" at bounding box center [728, 135] width 540 height 34
click at [566, 135] on textarea "Welcome ! Système de conception - Empruntis" at bounding box center [728, 135] width 540 height 34
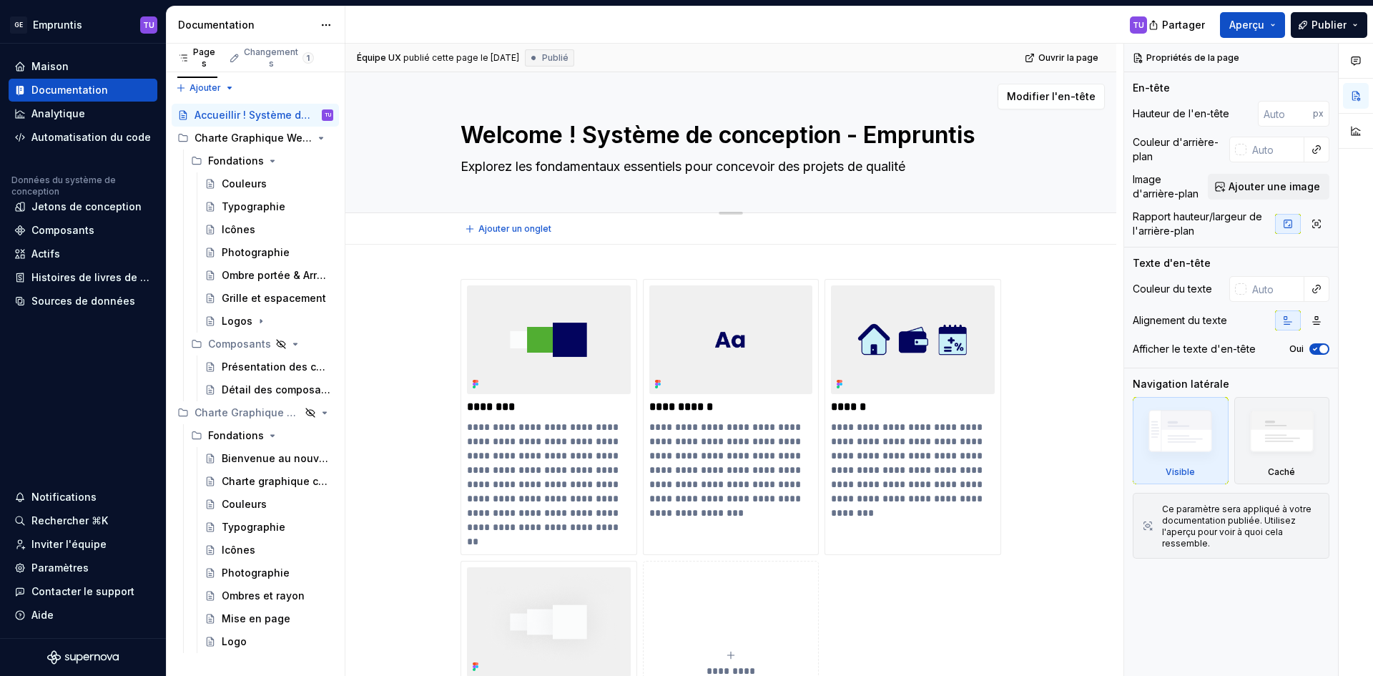
click at [566, 135] on textarea "Welcome ! Système de conception - Empruntis" at bounding box center [728, 135] width 540 height 34
drag, startPoint x: 566, startPoint y: 135, endPoint x: 469, endPoint y: 129, distance: 96.7
click at [469, 129] on textarea "Welcome ! Système de conception - Empruntis" at bounding box center [728, 135] width 540 height 34
type textarea "*"
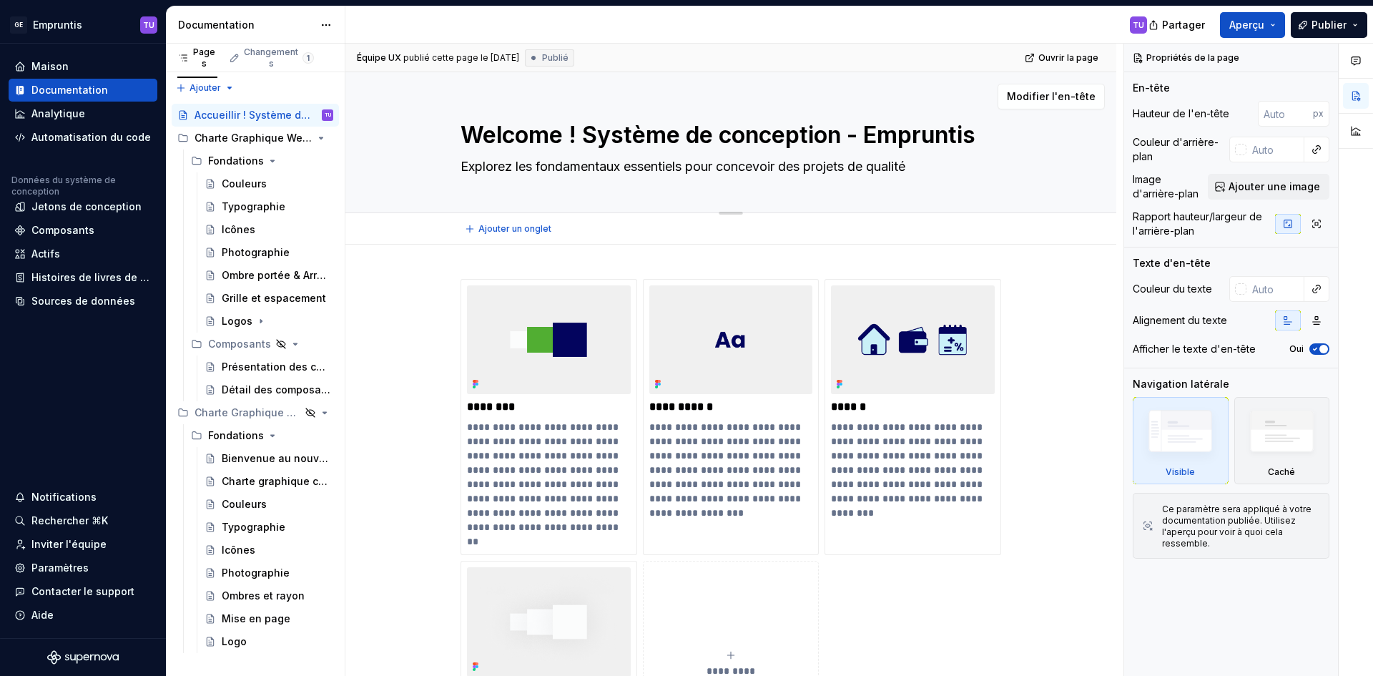
type textarea "B ! Système de conception - Empruntis"
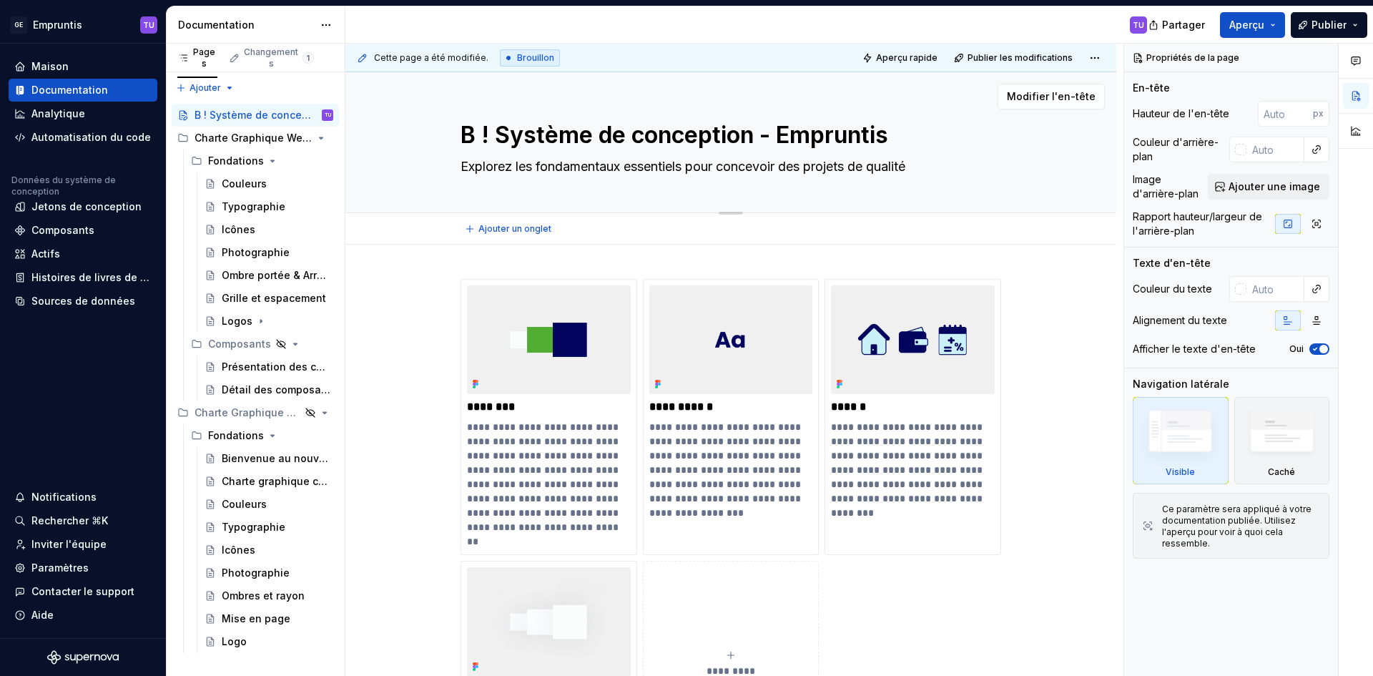
type textarea "*"
type textarea "Bi ! Système de conception - Empruntis"
type textarea "*"
type textarea "Bie ! Système de conception - Empruntis"
type textarea "*"
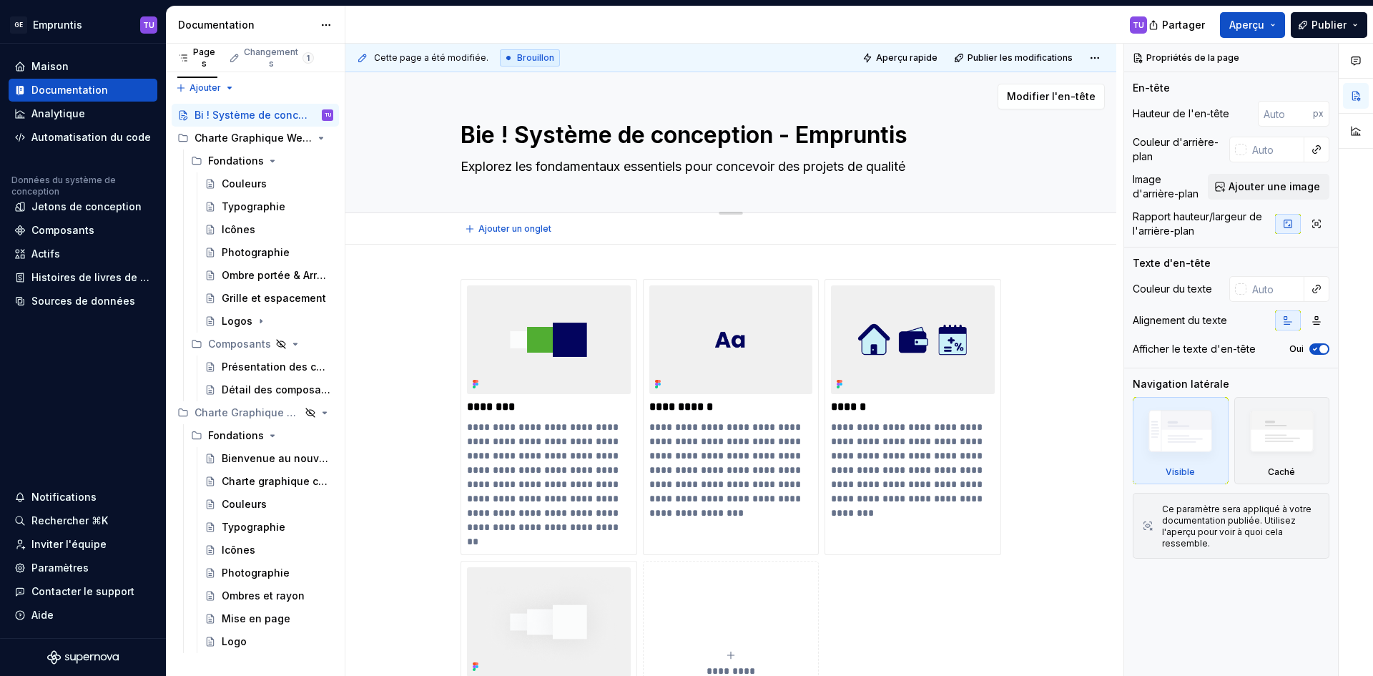
type textarea "Bien ! Système de conception - Empruntis"
type textarea "*"
type textarea "Bienv ! Système de conception - Empruntis"
type textarea "*"
type textarea "Bienve ! Système de conception - Empruntis"
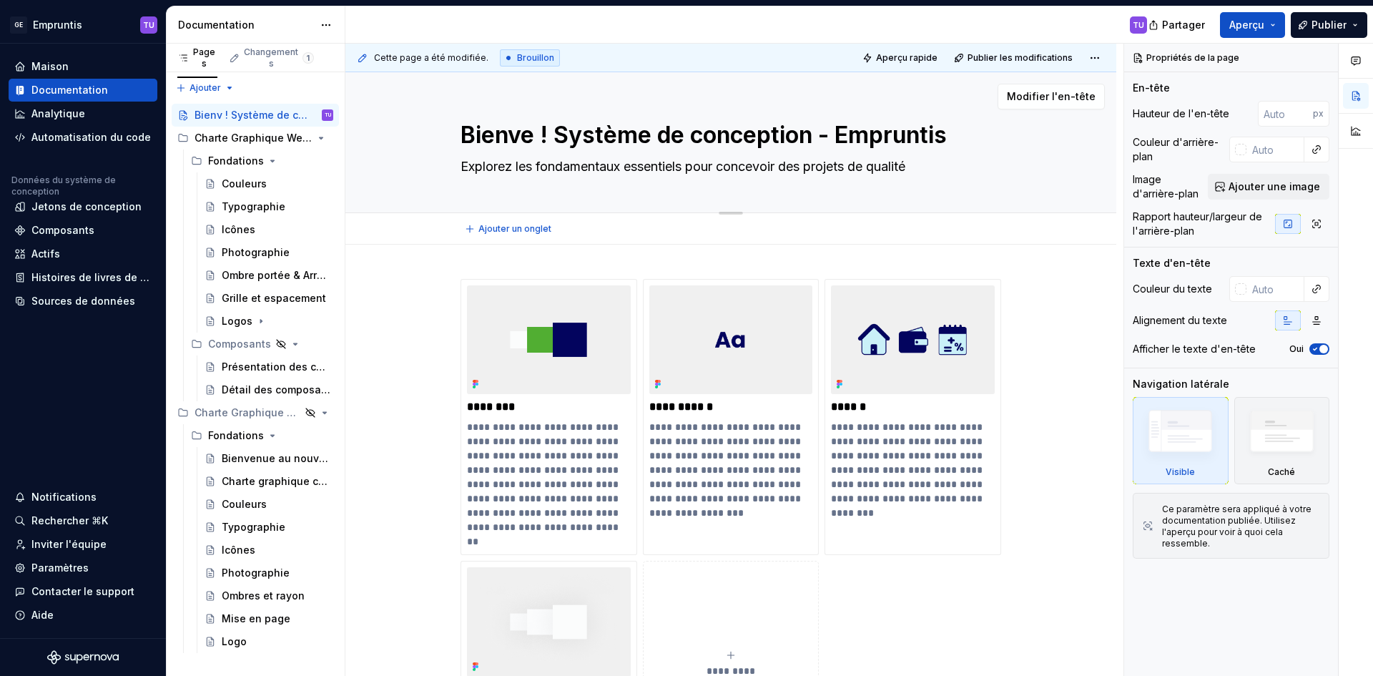
type textarea "*"
type textarea "Bienven ! Système de conception - Empruntis"
type textarea "*"
type textarea "Bienvenu ! Système de conception - Empruntis"
type textarea "*"
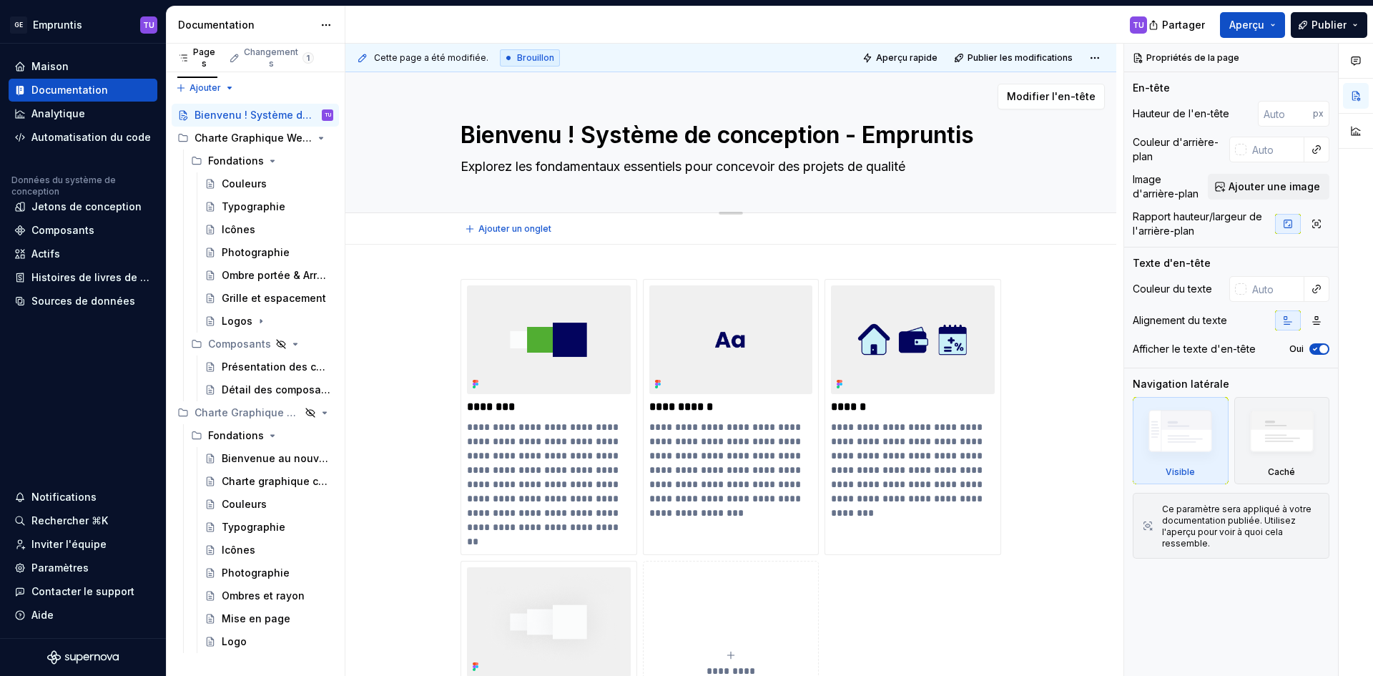
type textarea "Bienvenue ! Système de conception - Empruntis"
type textarea "*"
type textarea "Bienvenue ! Système de conception - Empruntis"
click at [262, 131] on div "Charte Graphique Web 2024" at bounding box center [235, 138] width 82 height 14
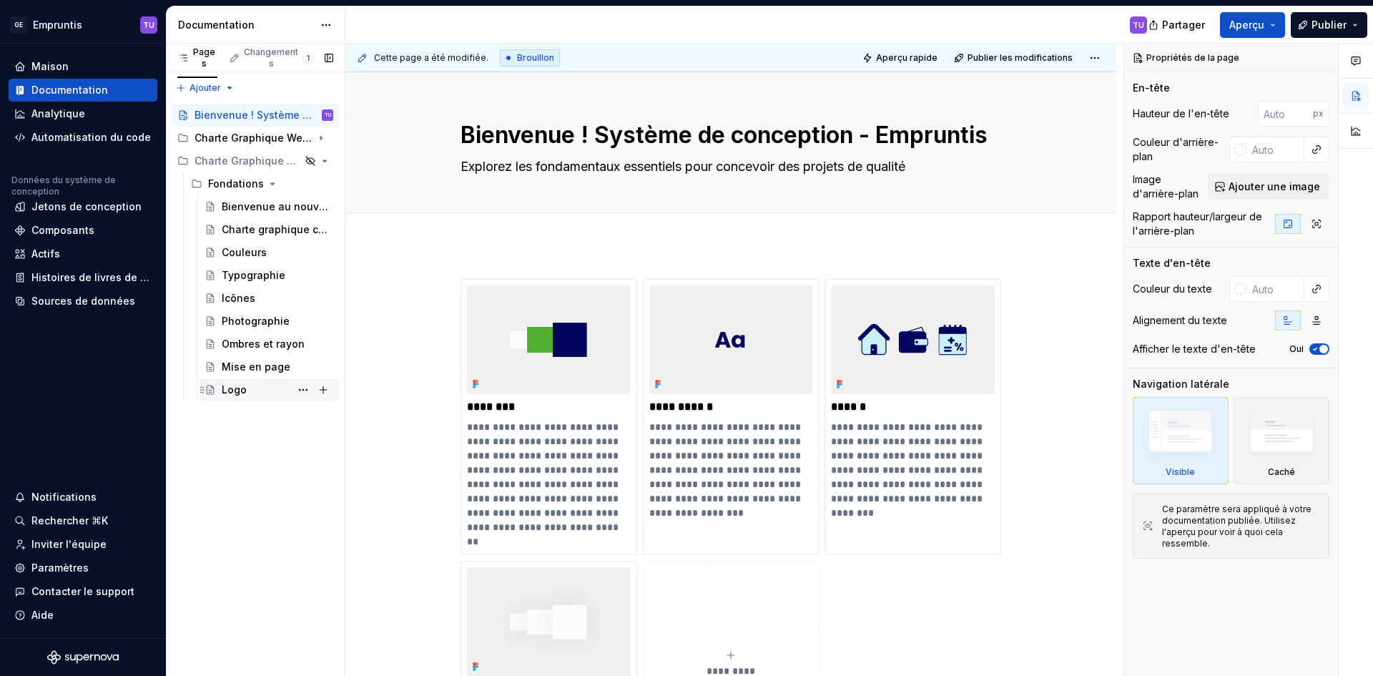
click at [232, 395] on font "Logo" at bounding box center [234, 389] width 25 height 12
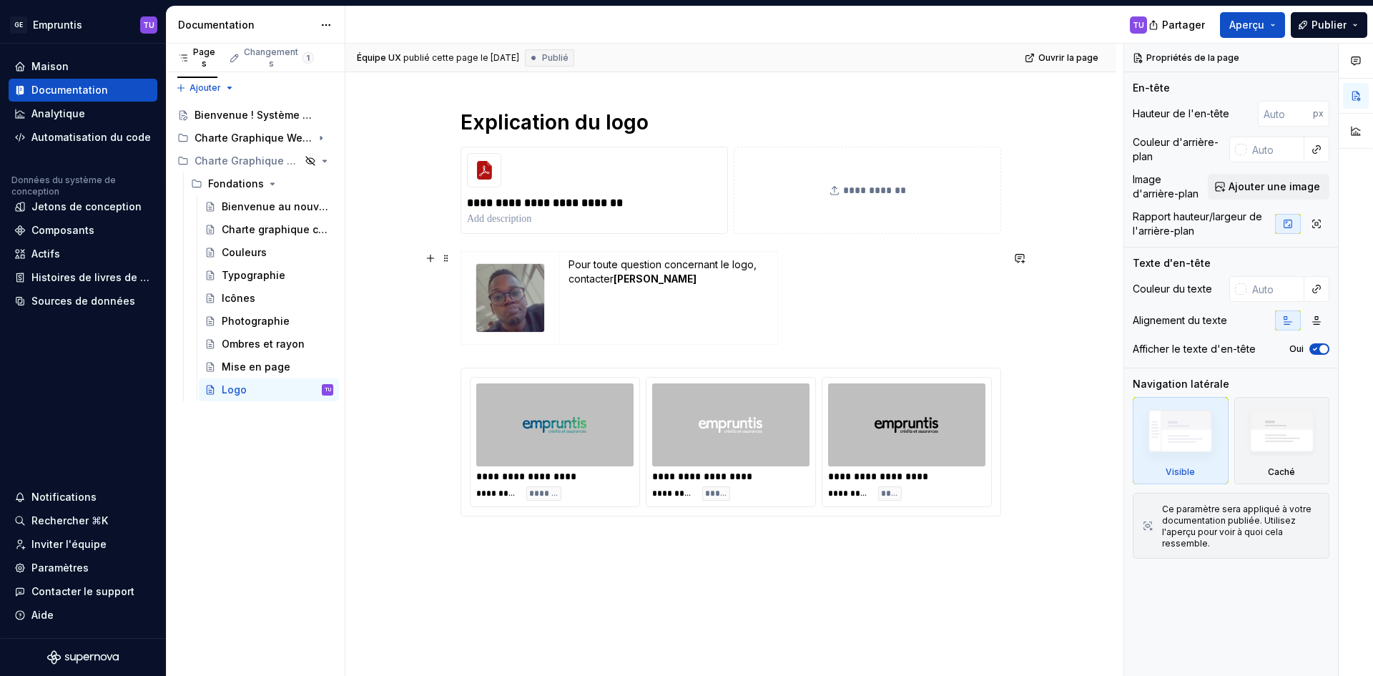
scroll to position [168, 0]
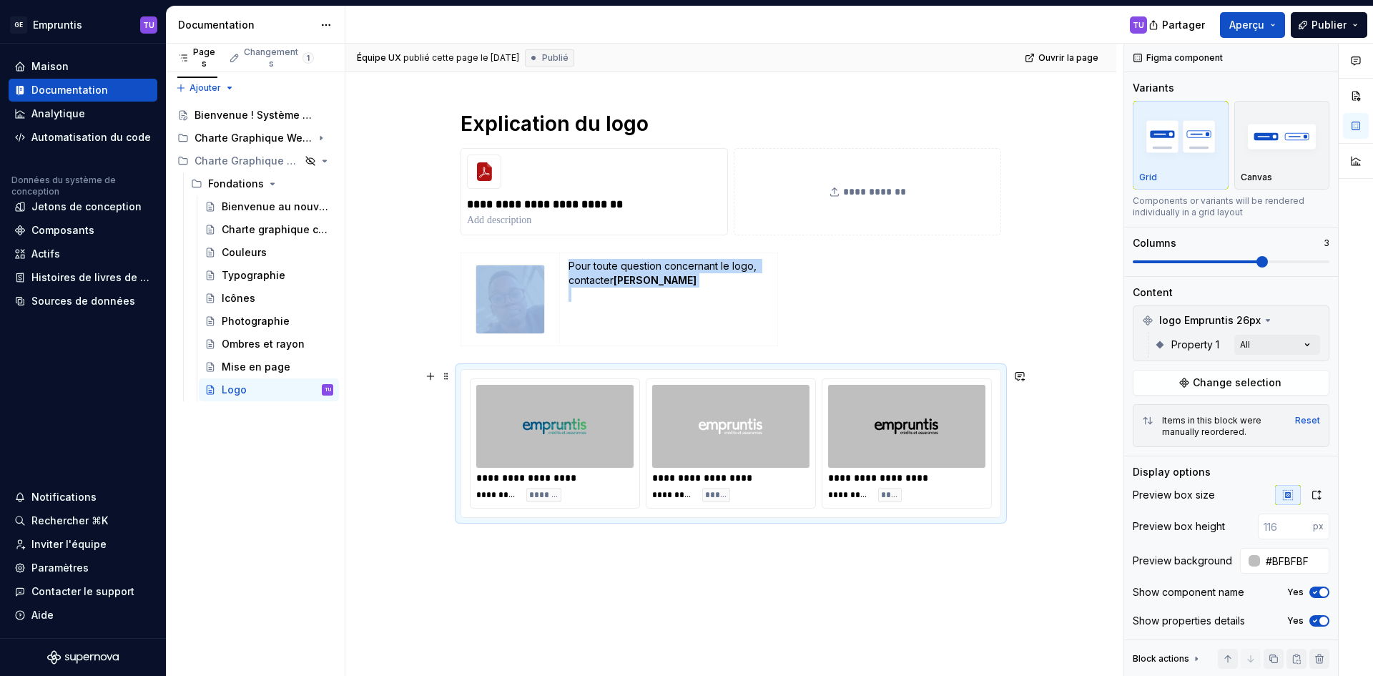
click at [572, 443] on img at bounding box center [555, 425] width 64 height 71
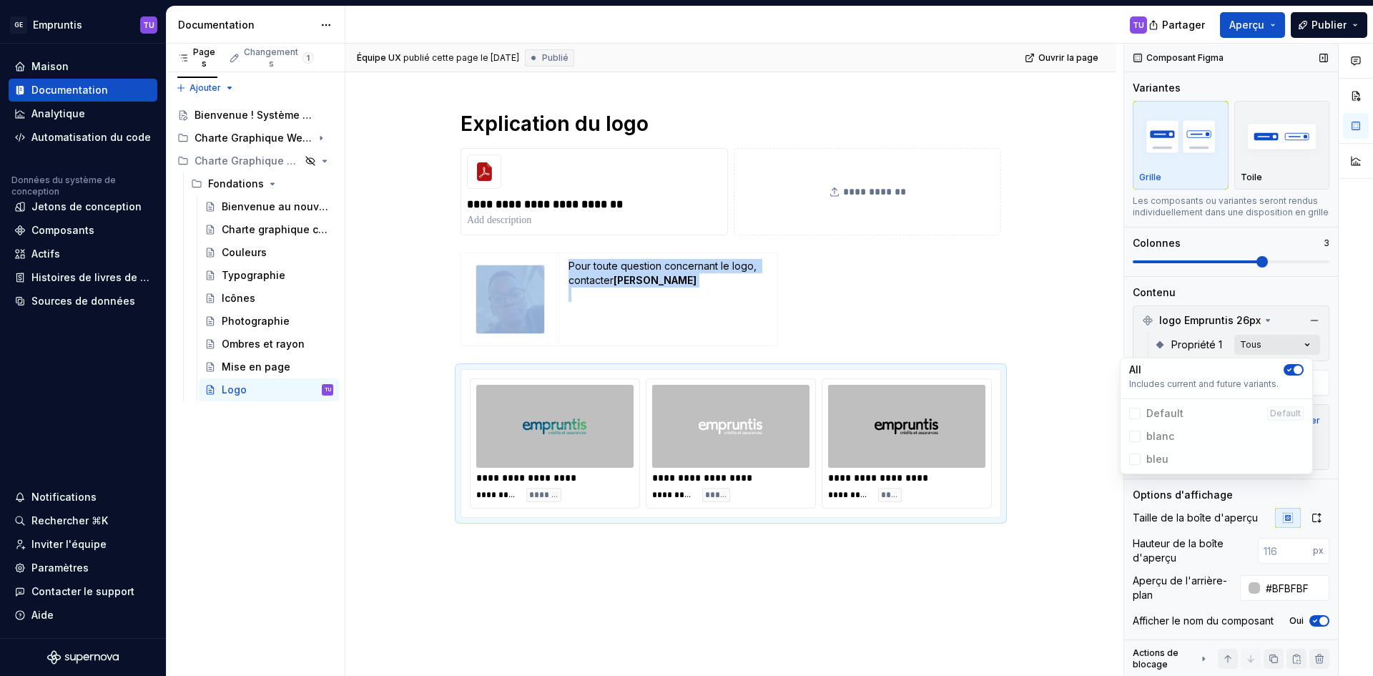
click at [1303, 342] on div "Commentaires Ouvrir les commentaires Aucun commentaire pour le moment Sélection…" at bounding box center [1248, 360] width 249 height 633
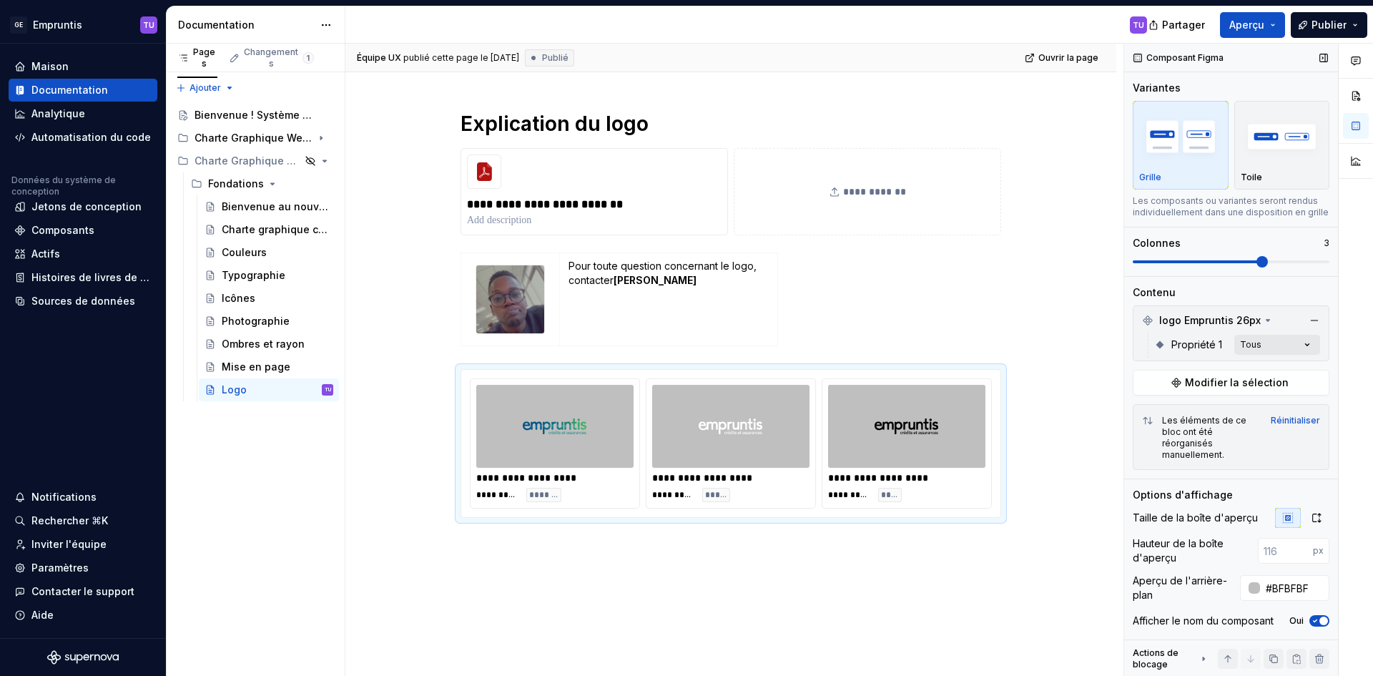
click at [1303, 342] on div "Commentaires Ouvrir les commentaires Aucun commentaire pour le moment Sélection…" at bounding box center [1248, 360] width 249 height 633
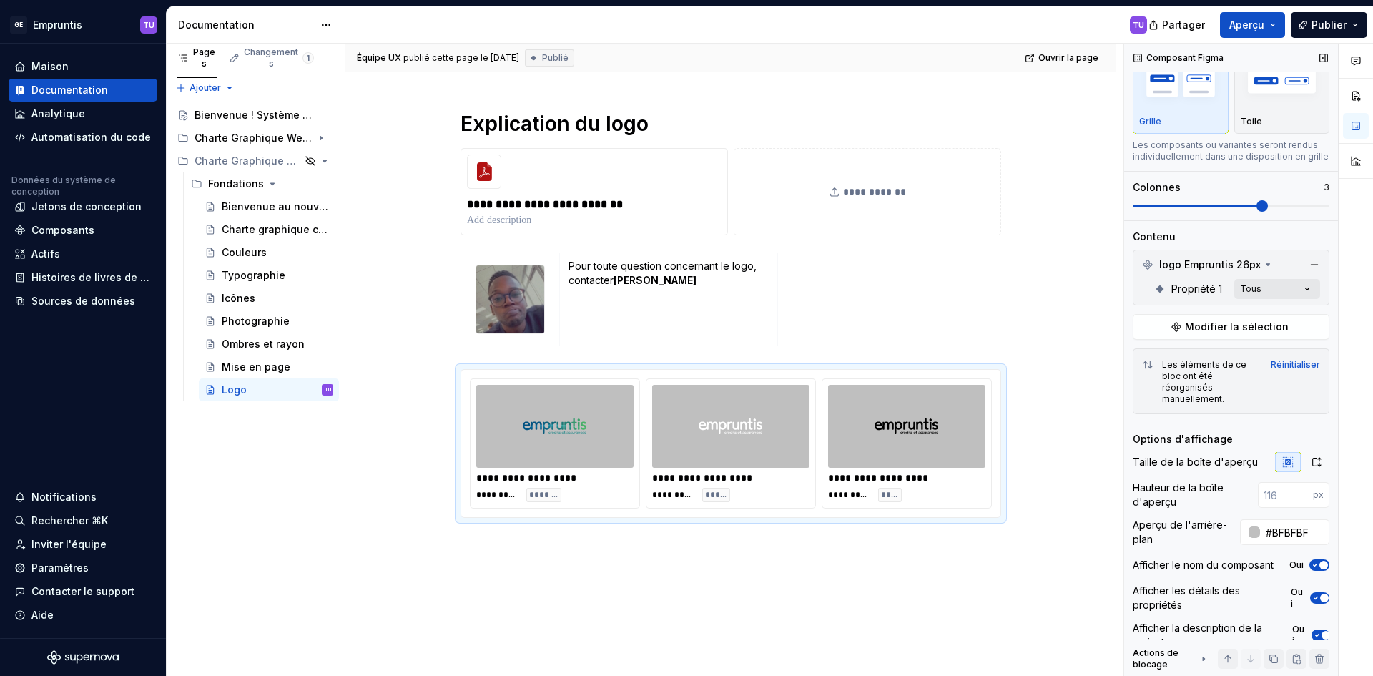
scroll to position [74, 0]
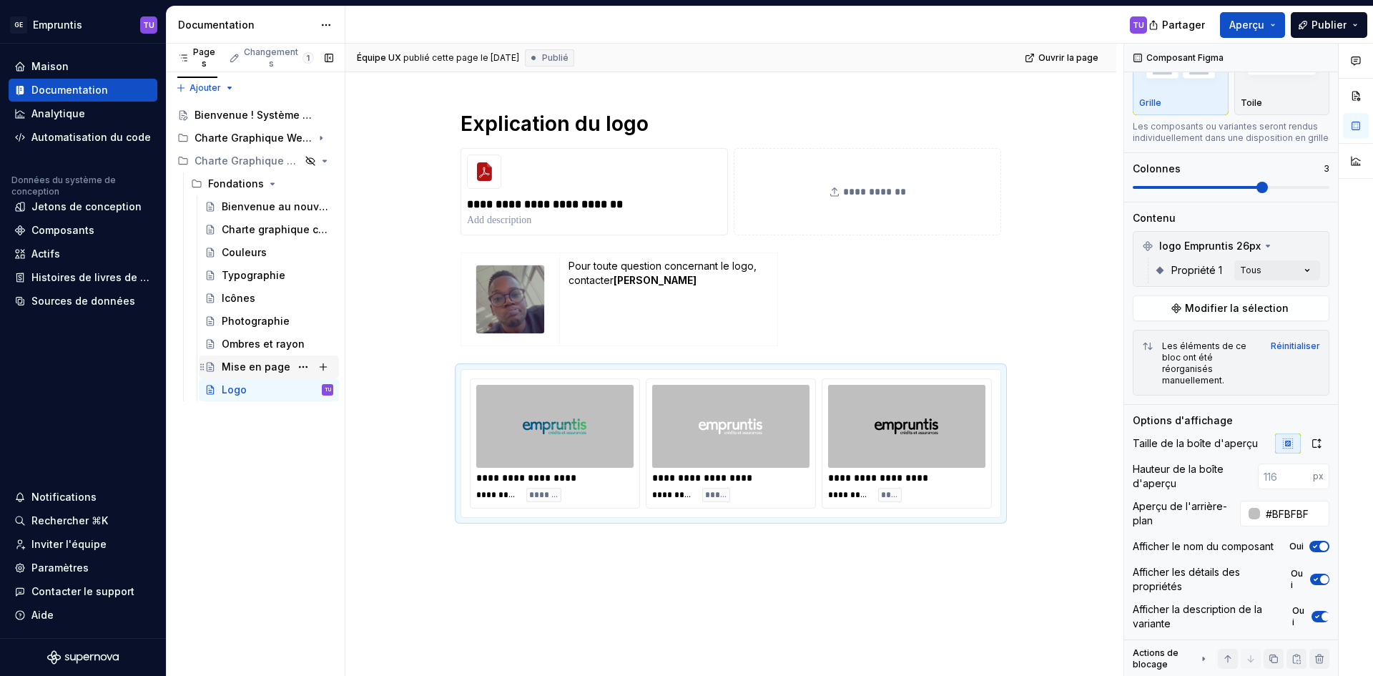
click at [248, 366] on font "Mise en page" at bounding box center [256, 366] width 69 height 12
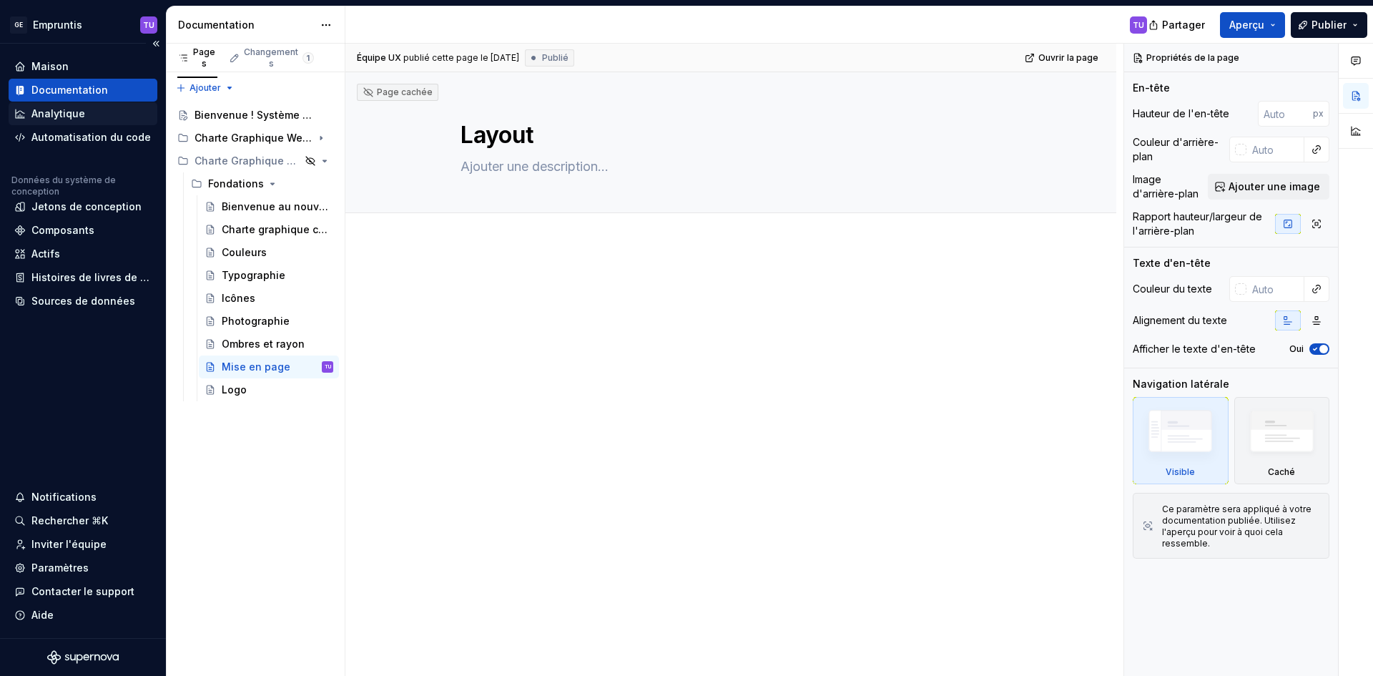
click at [78, 103] on div "Analytique" at bounding box center [83, 113] width 149 height 23
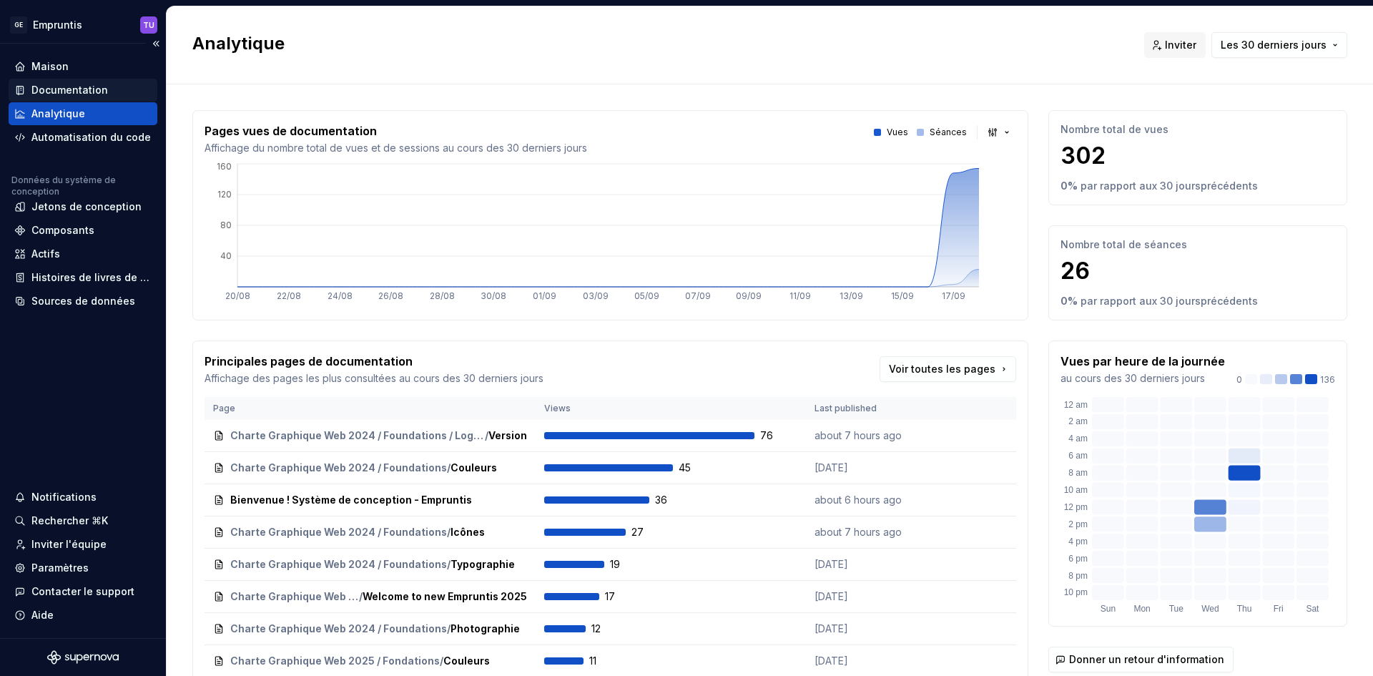
click at [67, 87] on font "Documentation" at bounding box center [69, 90] width 76 height 12
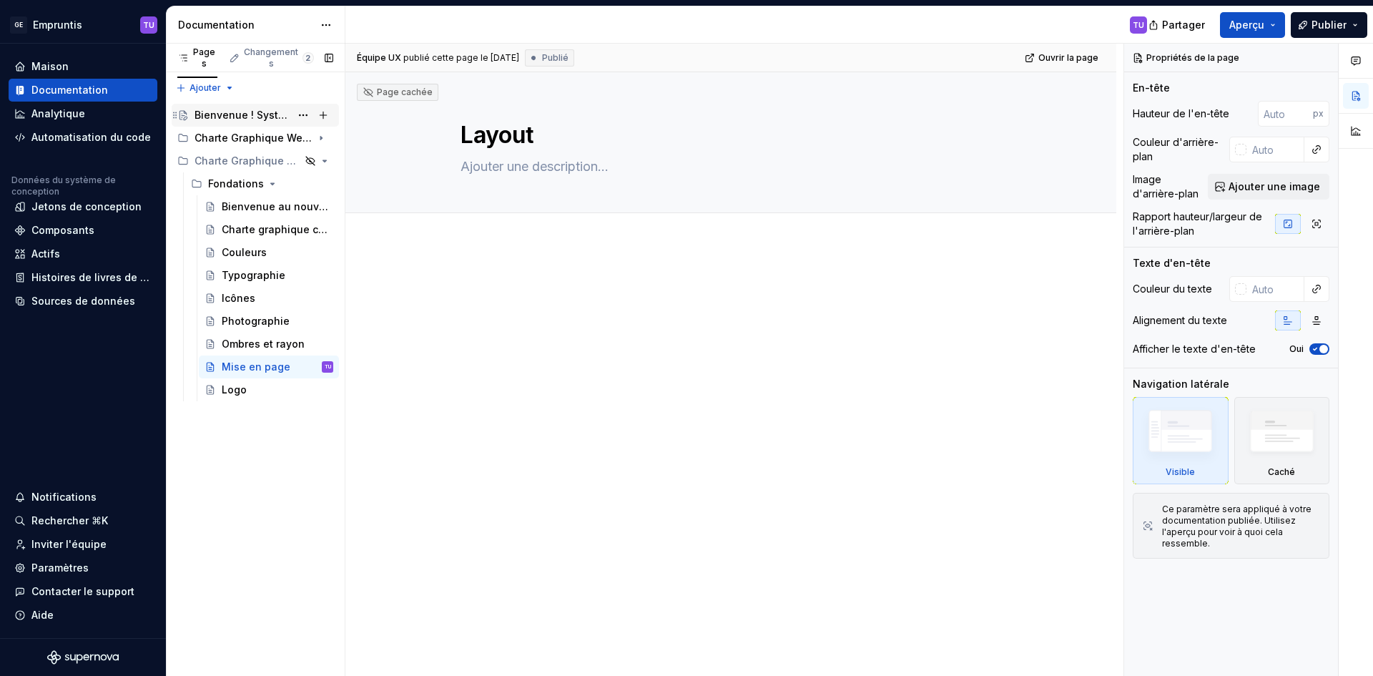
click at [212, 115] on font "Bienvenue ! Système de conception - Empruntis" at bounding box center [314, 115] width 240 height 12
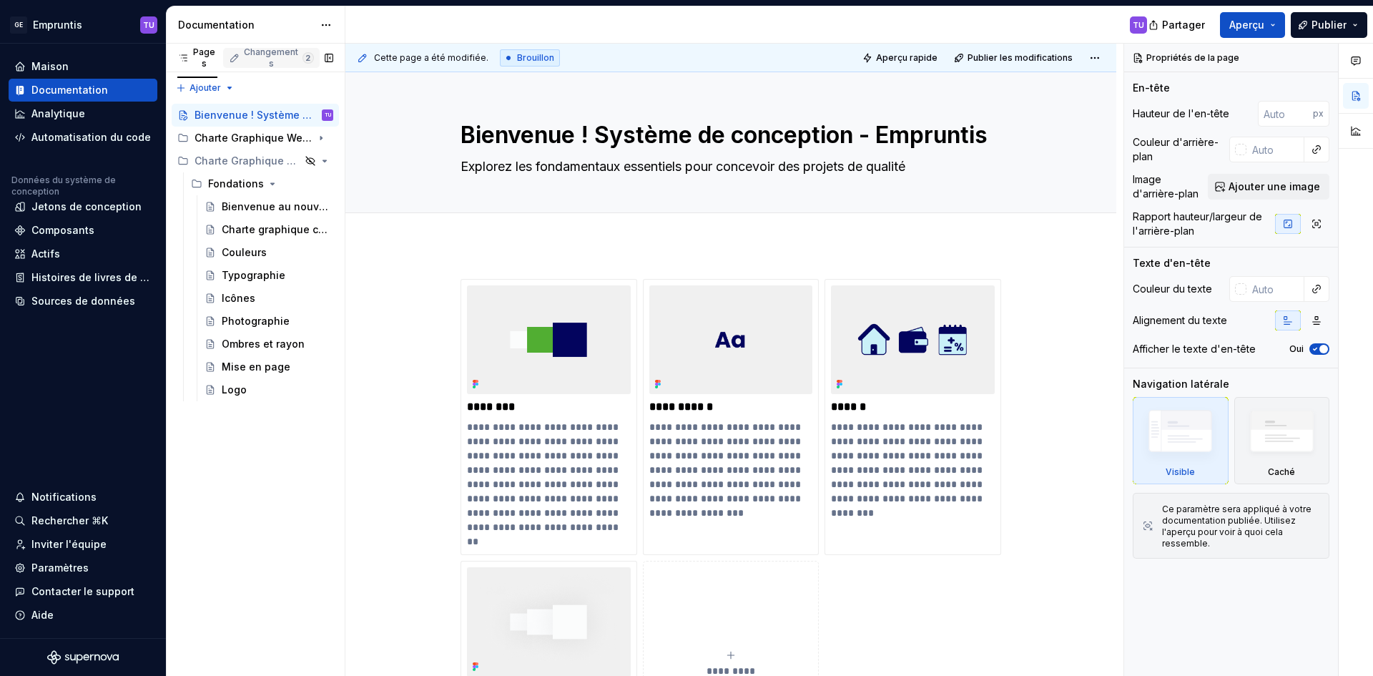
click at [262, 55] on font "Changements" at bounding box center [271, 57] width 54 height 22
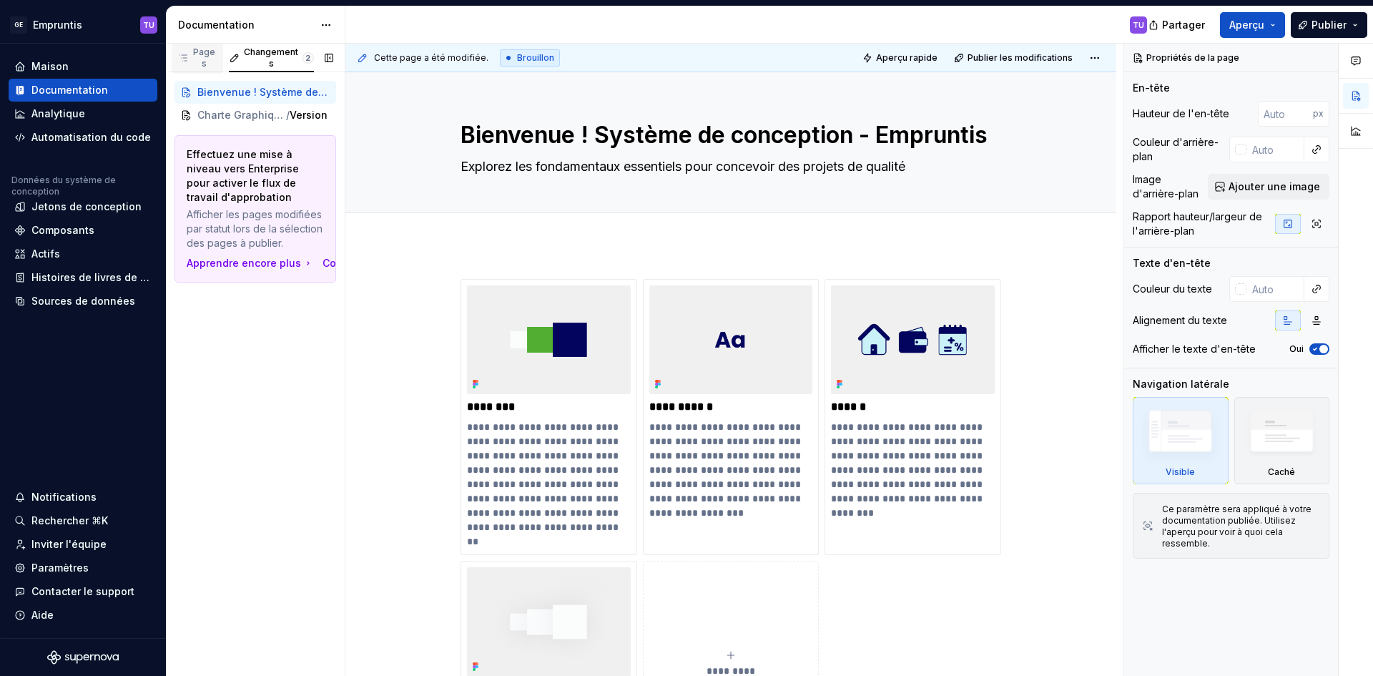
click at [207, 56] on font "Pages" at bounding box center [204, 57] width 22 height 22
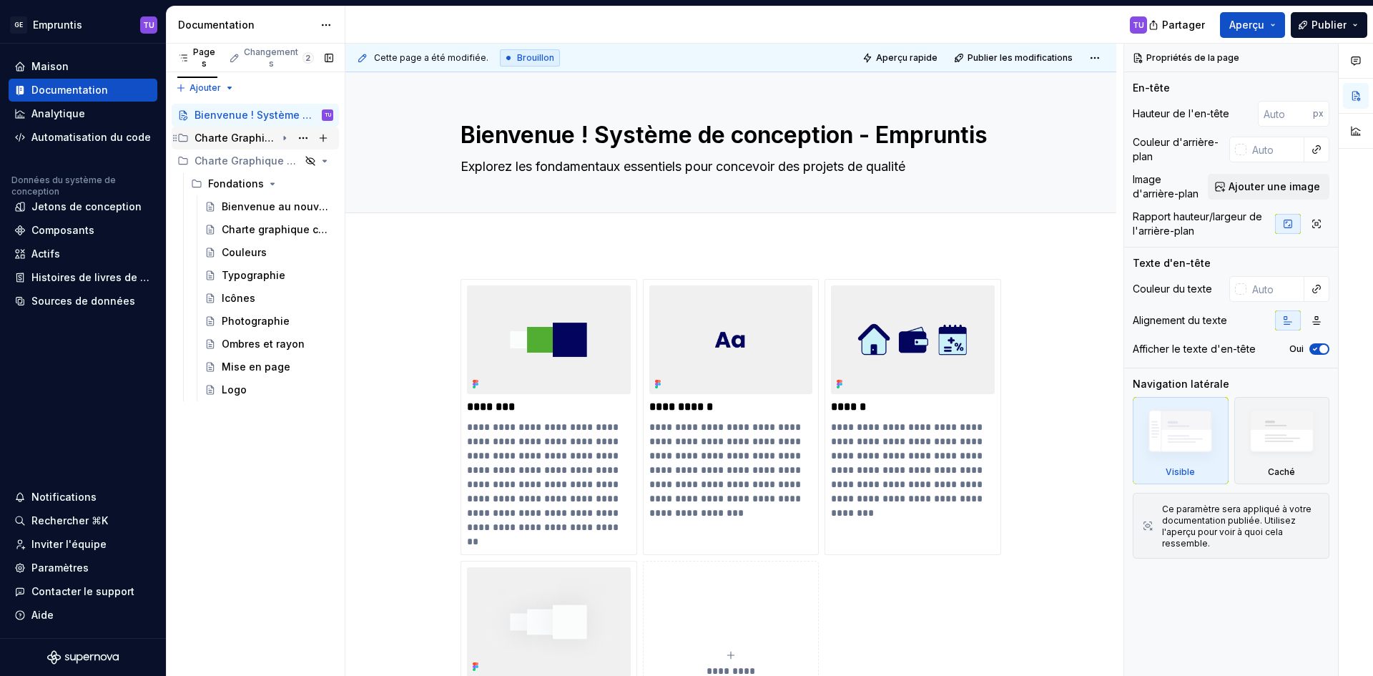
click at [257, 142] on font "Charte Graphique Web 2024" at bounding box center [266, 138] width 144 height 12
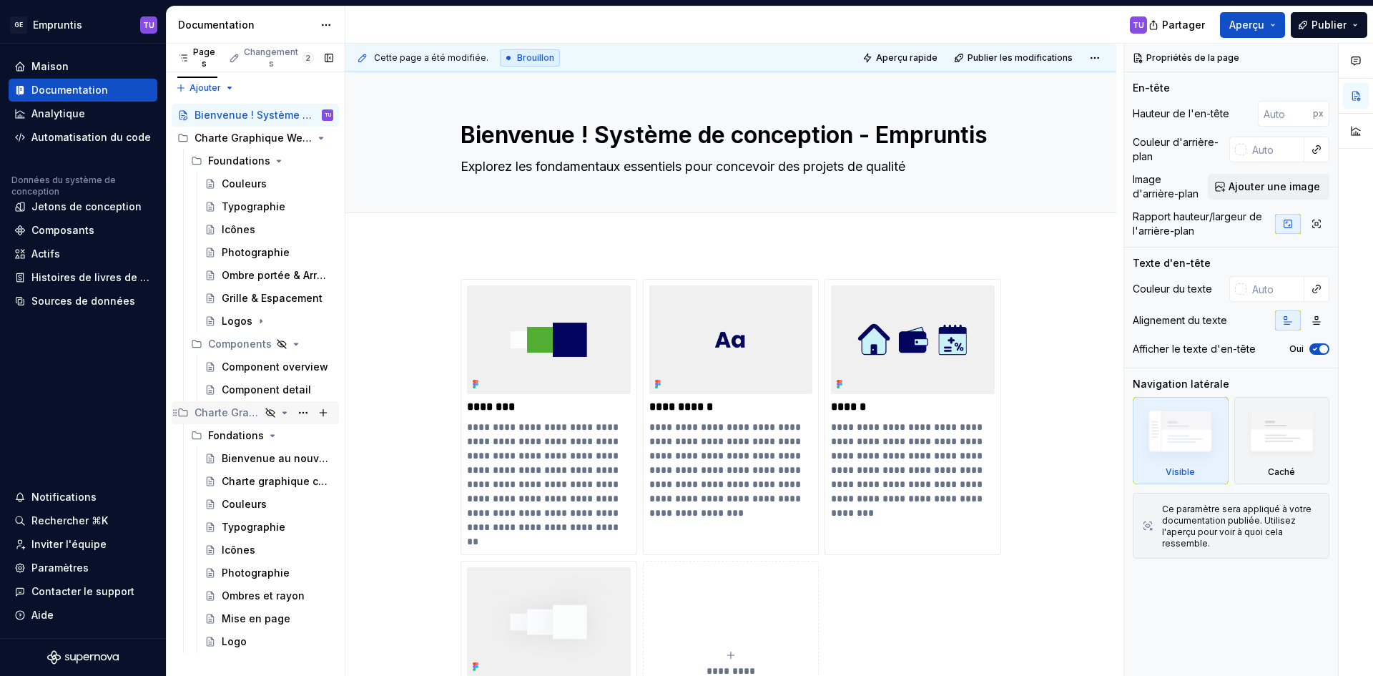
click at [245, 415] on font "Charte Graphique Web 2025" at bounding box center [265, 412] width 142 height 12
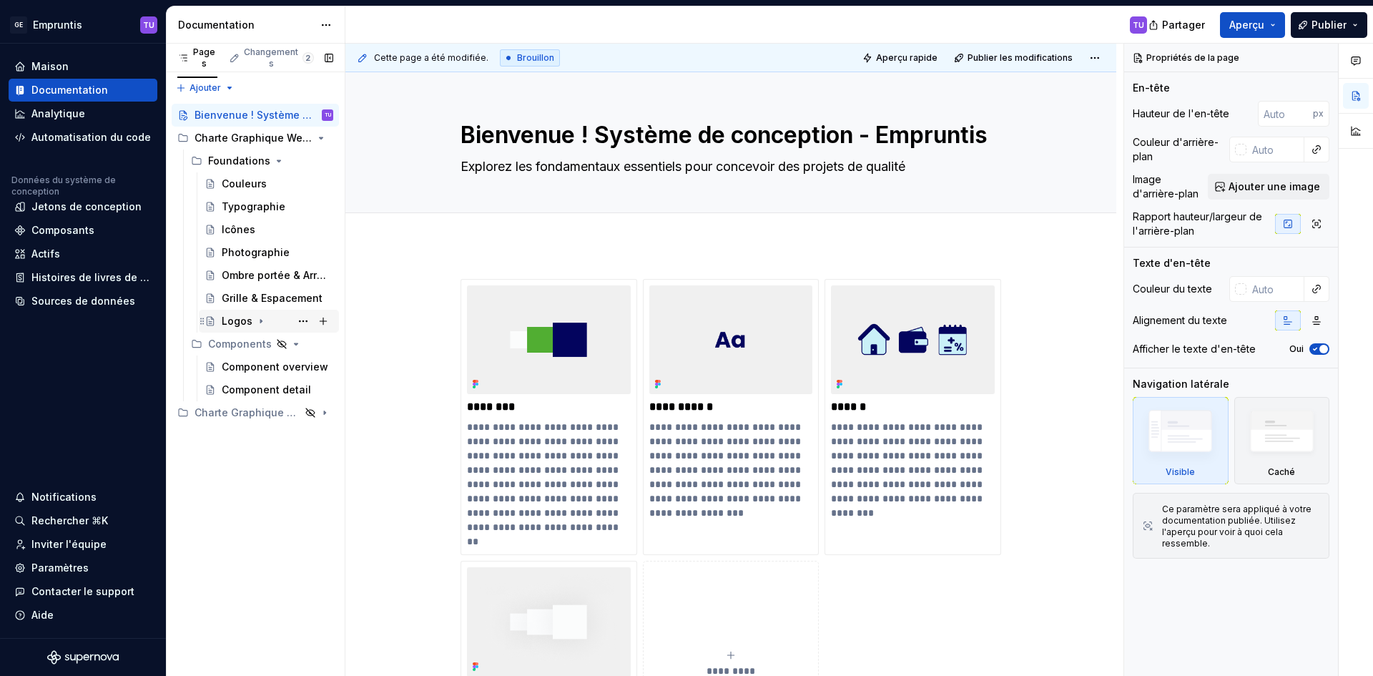
click at [223, 321] on div "Logos" at bounding box center [237, 321] width 31 height 14
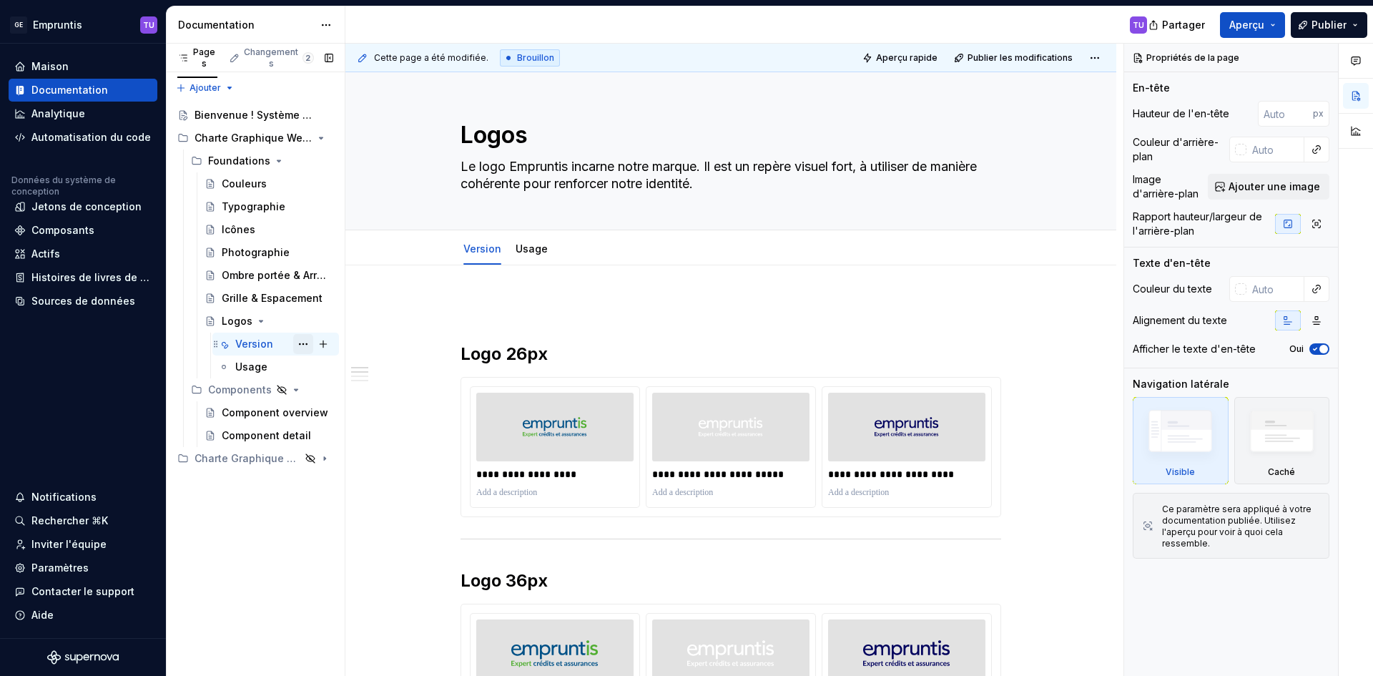
click at [298, 343] on button "Arborescence des pages" at bounding box center [303, 344] width 20 height 20
click at [298, 343] on div "Pages Changements 2 Ajouter Accessibility guide for tree Page tree. Navigate th…" at bounding box center [255, 360] width 179 height 633
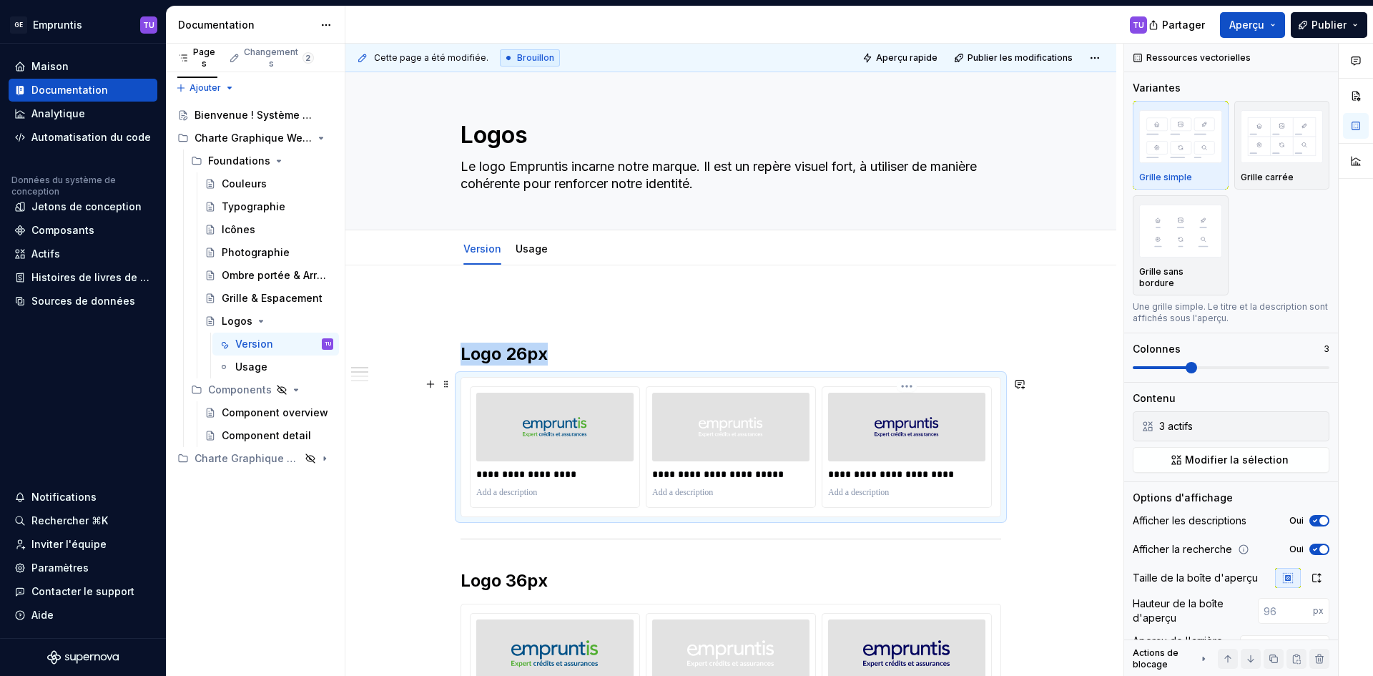
click at [896, 425] on img at bounding box center [906, 426] width 64 height 57
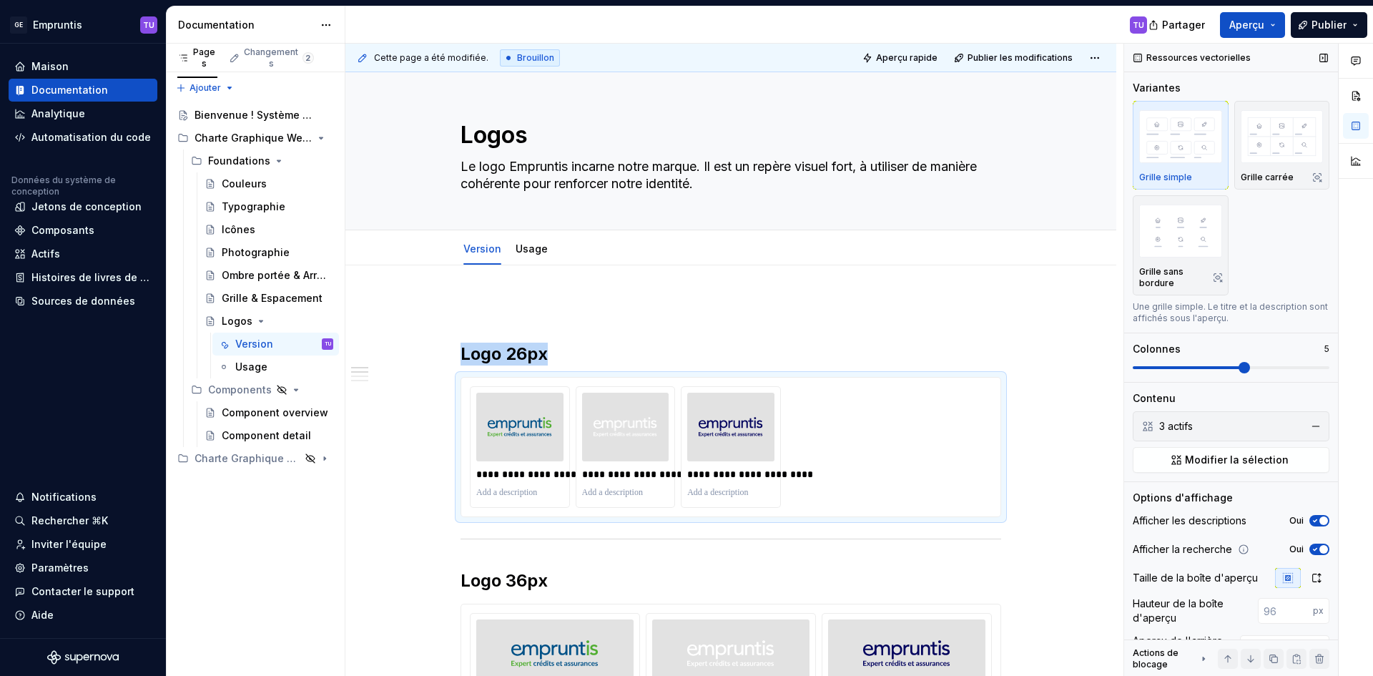
click at [1252, 370] on span at bounding box center [1230, 367] width 197 height 11
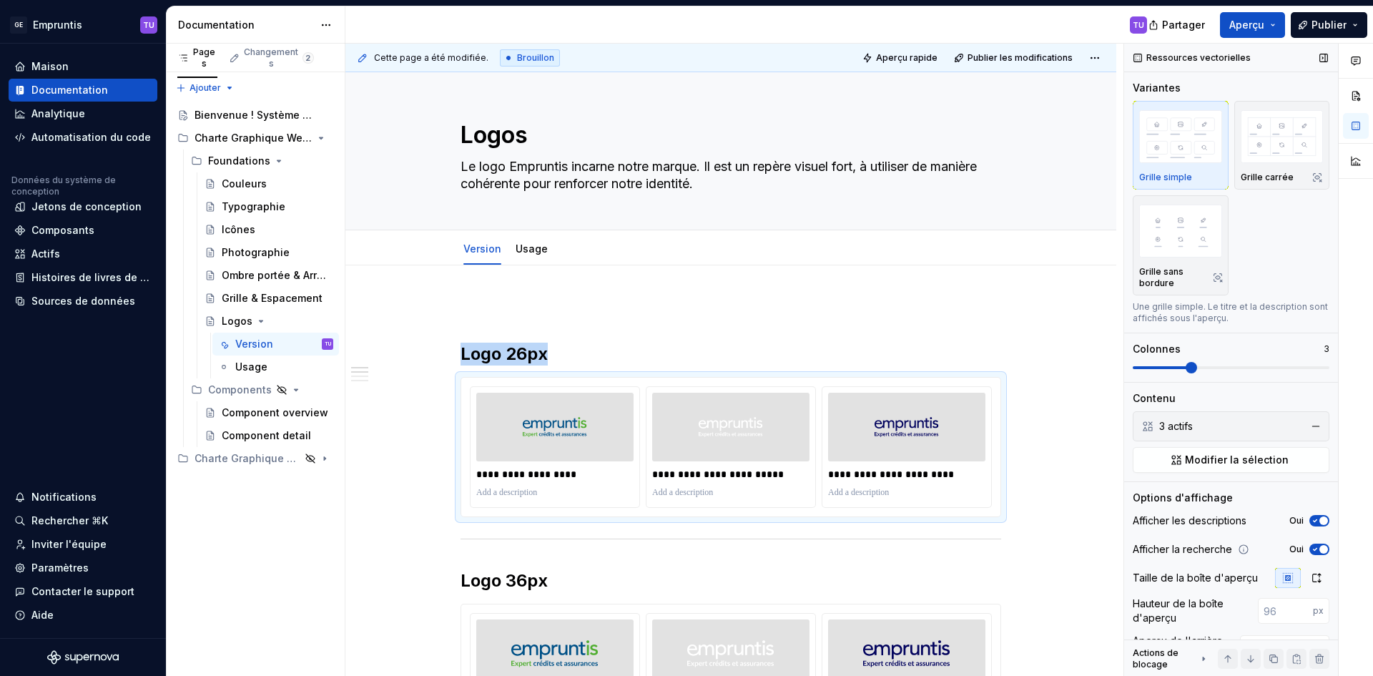
click at [1197, 369] on span at bounding box center [1190, 367] width 11 height 11
click at [1356, 99] on button "button" at bounding box center [1356, 96] width 26 height 26
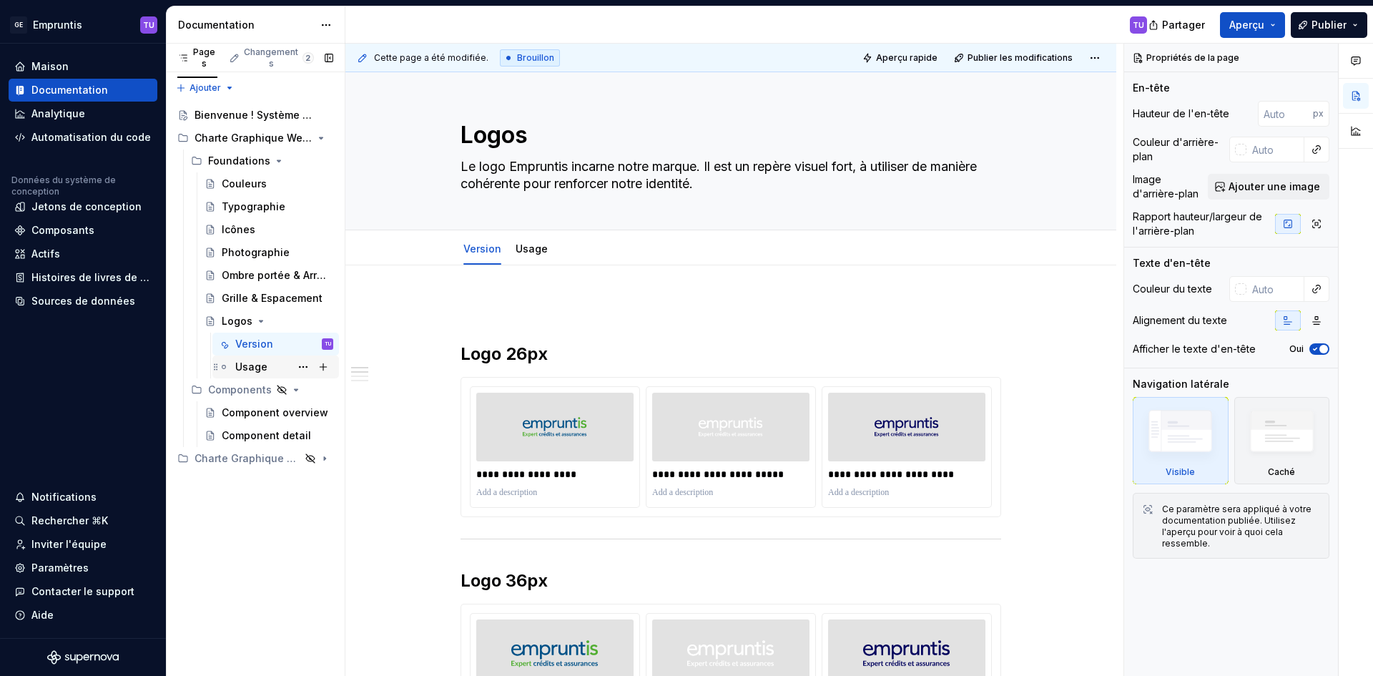
click at [264, 362] on div "Usage" at bounding box center [251, 367] width 32 height 14
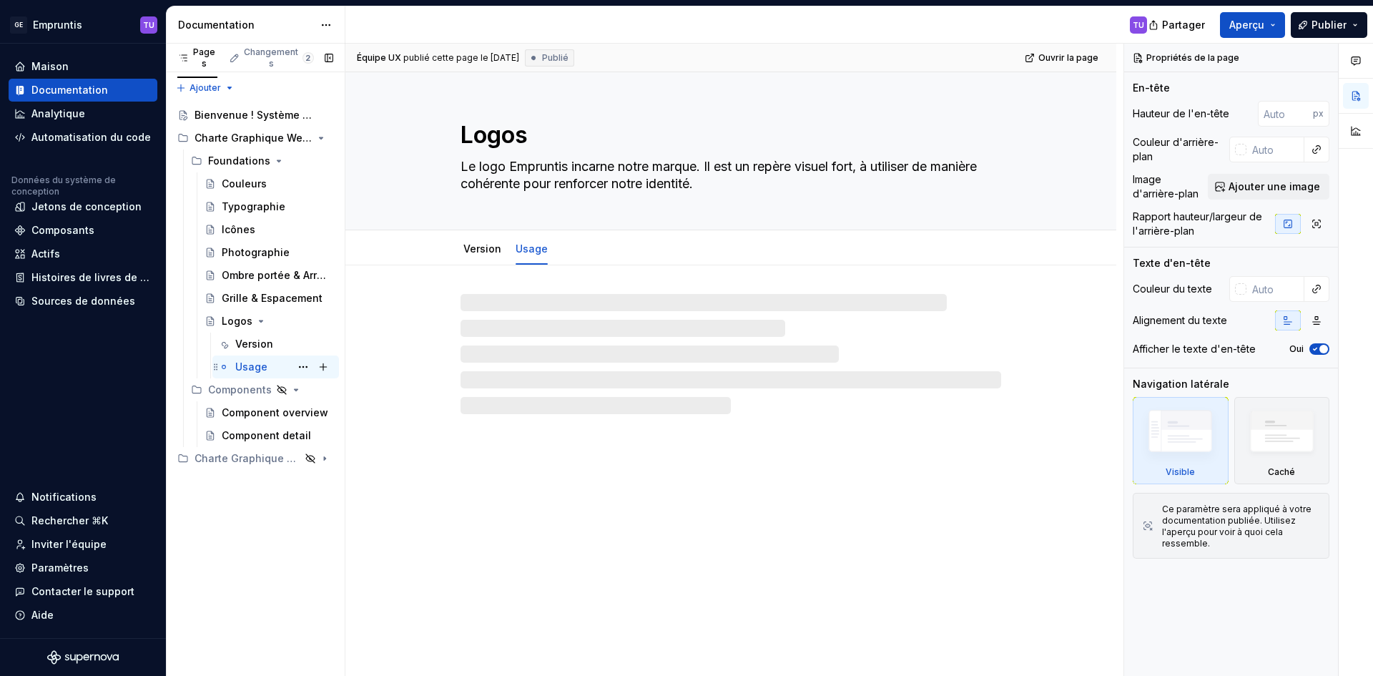
click at [264, 362] on div "Usage" at bounding box center [251, 367] width 32 height 14
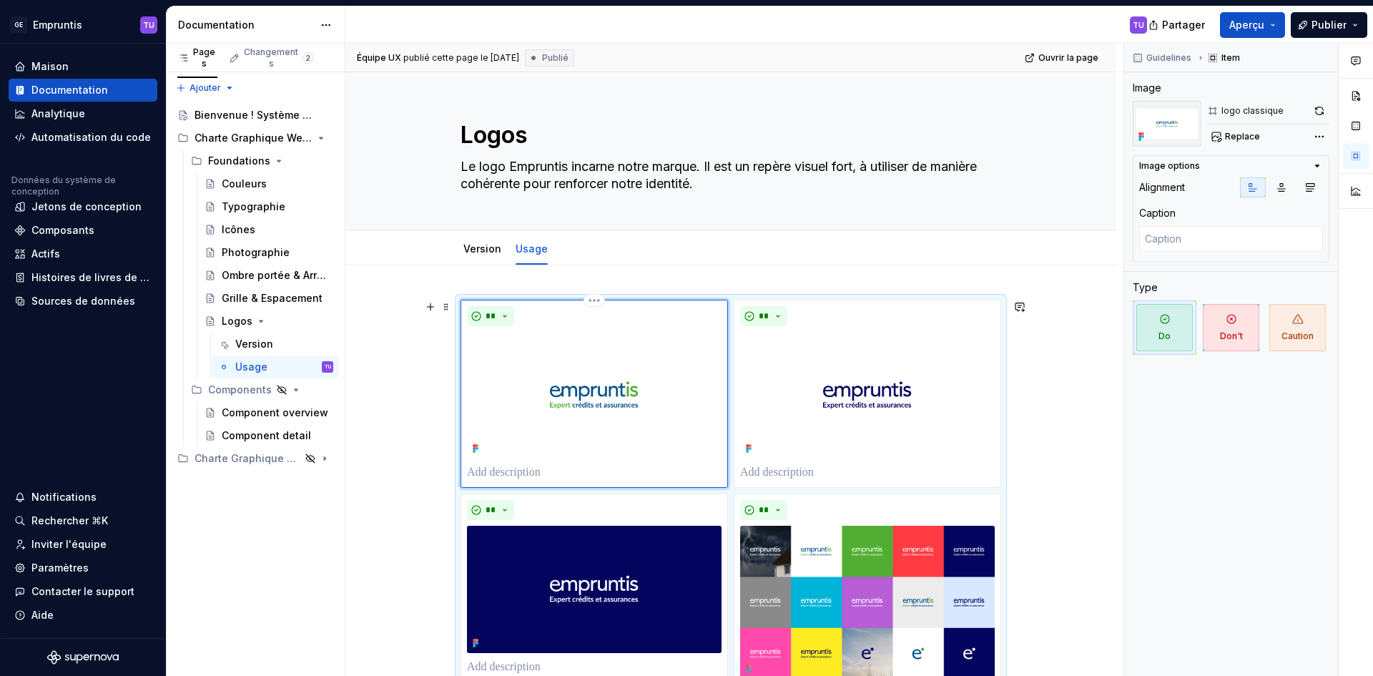
click at [656, 370] on img at bounding box center [594, 395] width 255 height 127
click at [1157, 52] on span "Guidelines" at bounding box center [1168, 57] width 45 height 11
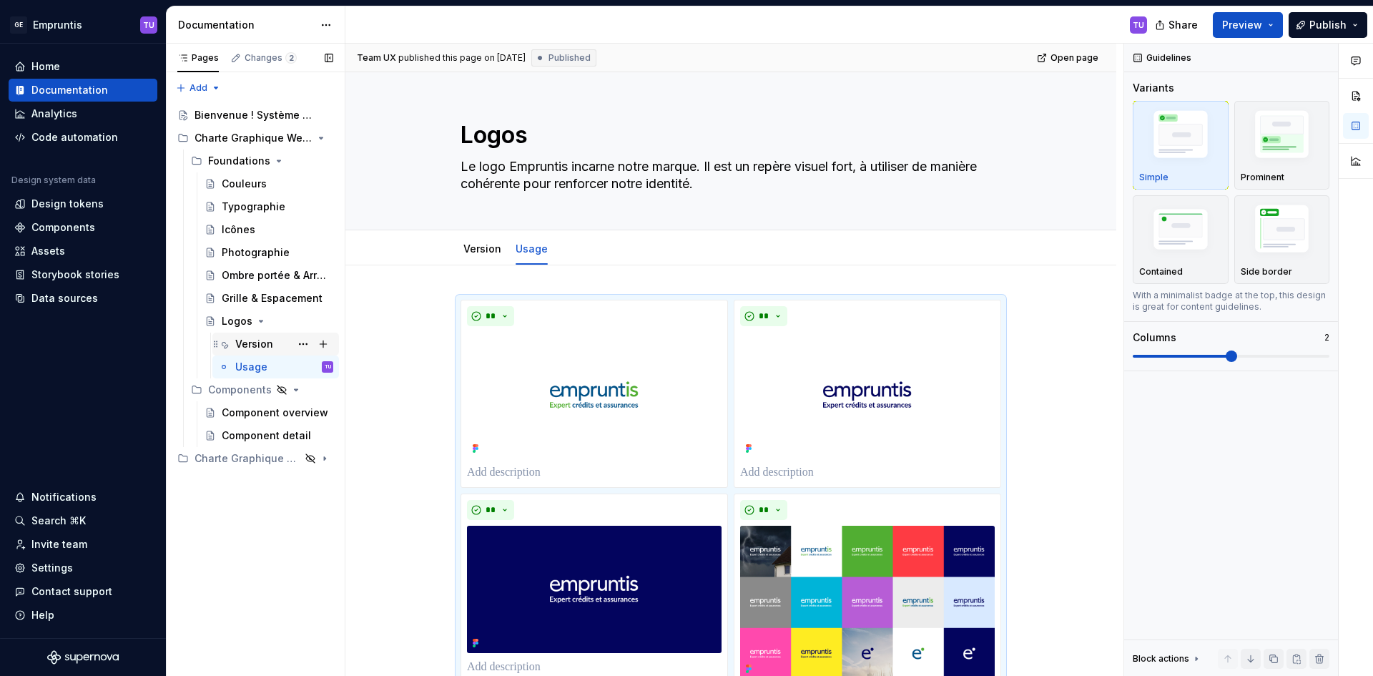
click at [249, 347] on div "Version" at bounding box center [254, 344] width 38 height 14
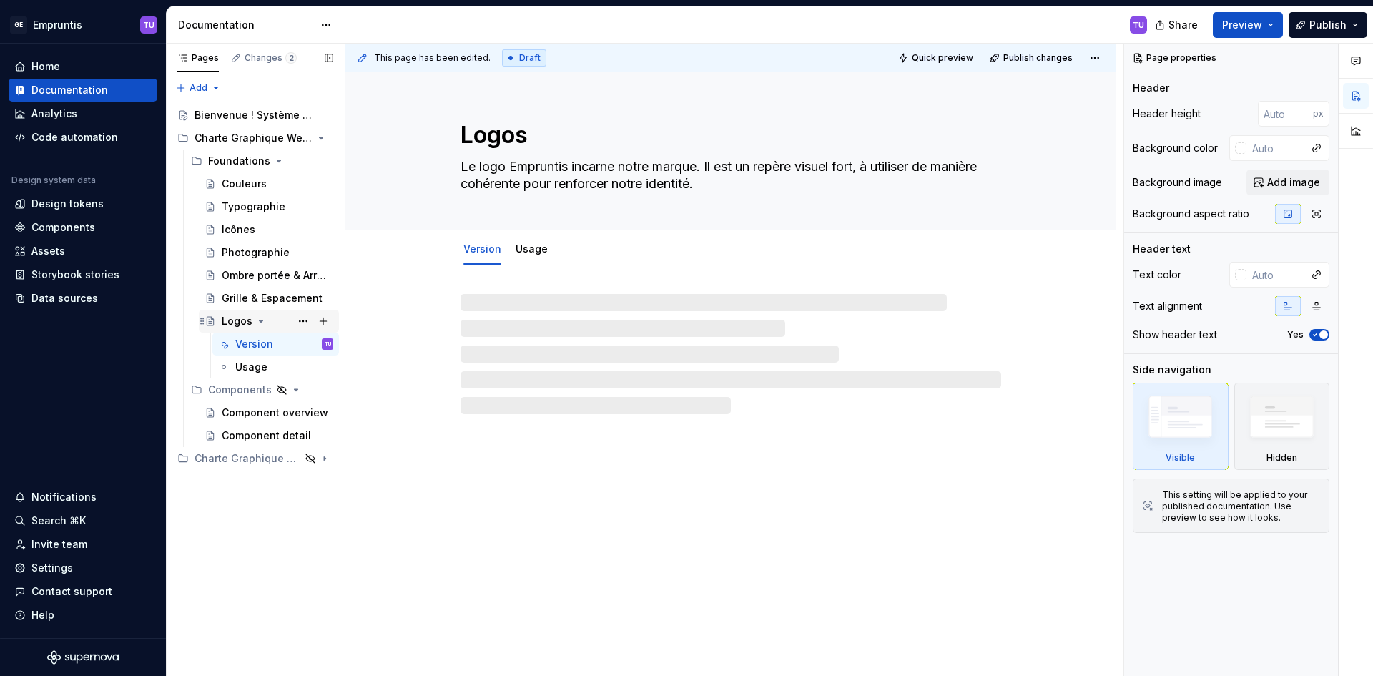
click at [228, 318] on div "Logos" at bounding box center [237, 321] width 31 height 14
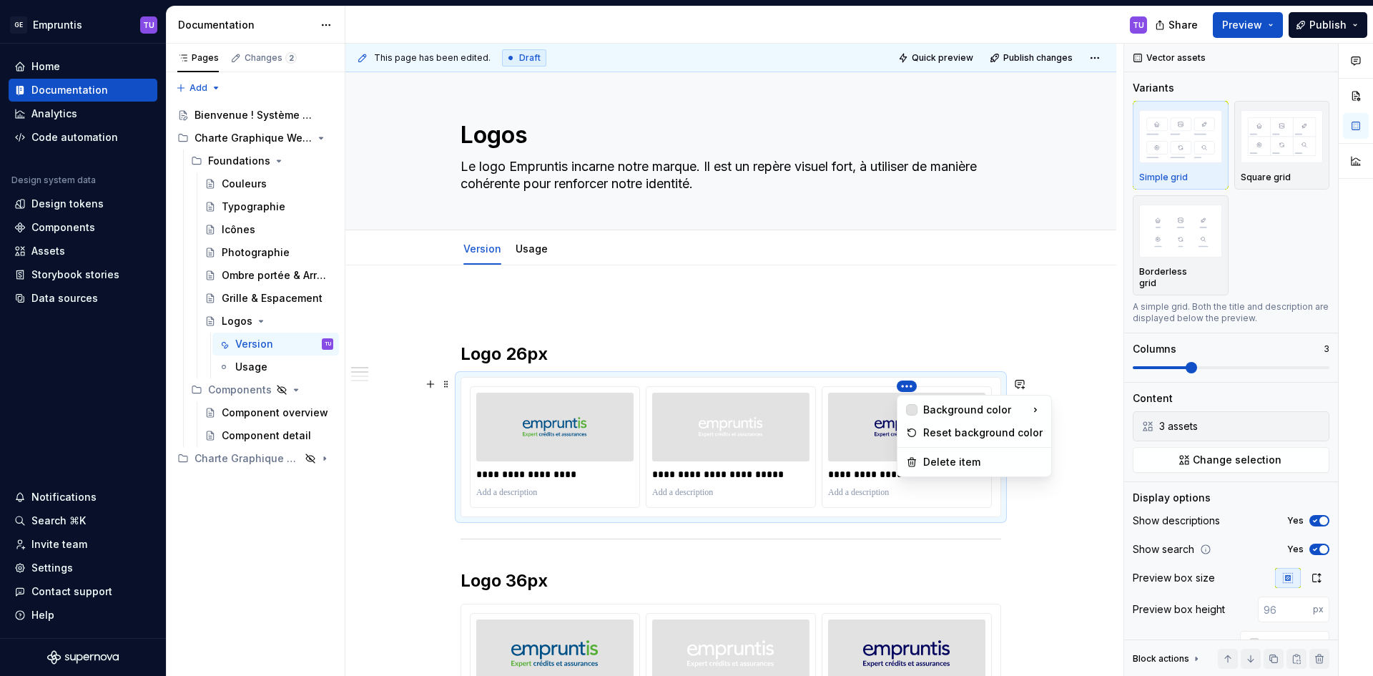
click at [904, 389] on html "Texte d'origine Évaluez cette traduction Votre avis nous aidera à améliorer Goo…" at bounding box center [686, 338] width 1373 height 676
click at [235, 304] on div "Pages Changes 2 Add Accessibility guide for tree Page tree. Navigate the tree w…" at bounding box center [255, 360] width 179 height 633
click at [235, 304] on div "Grille & Espacement" at bounding box center [256, 298] width 69 height 14
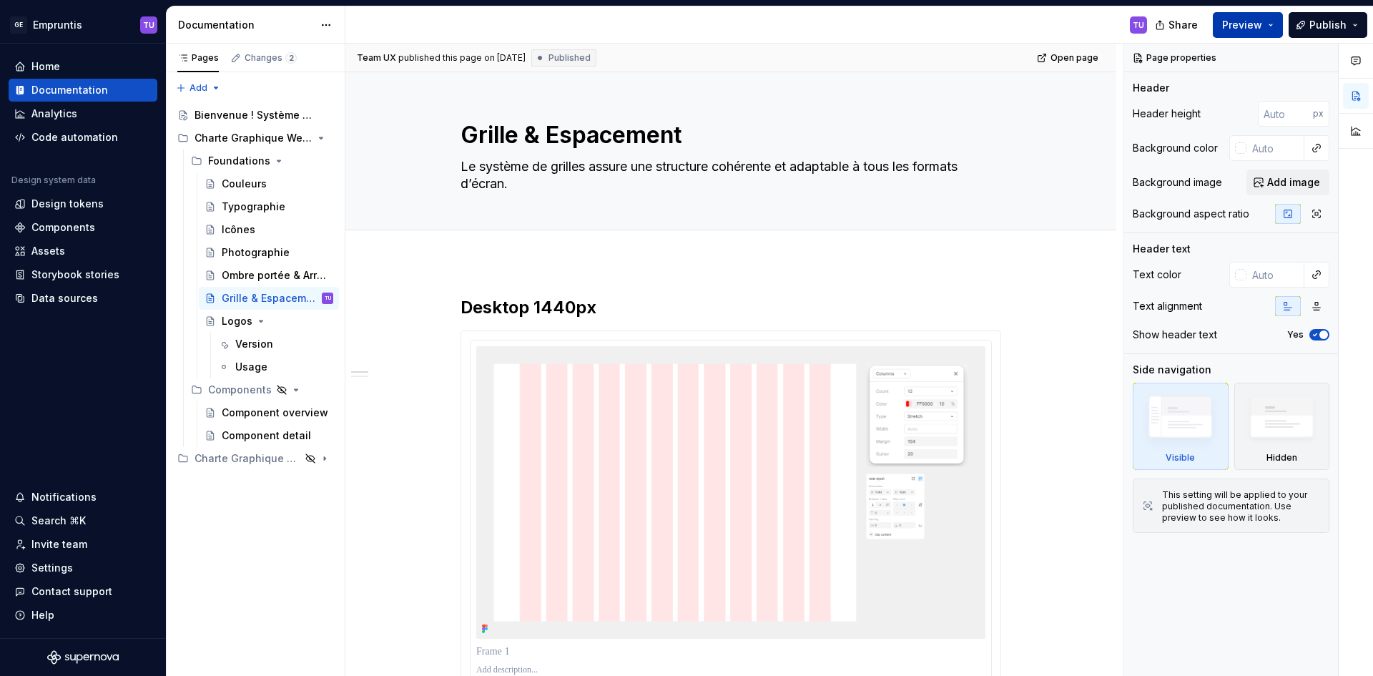
click at [1271, 22] on button "Preview" at bounding box center [1248, 25] width 70 height 26
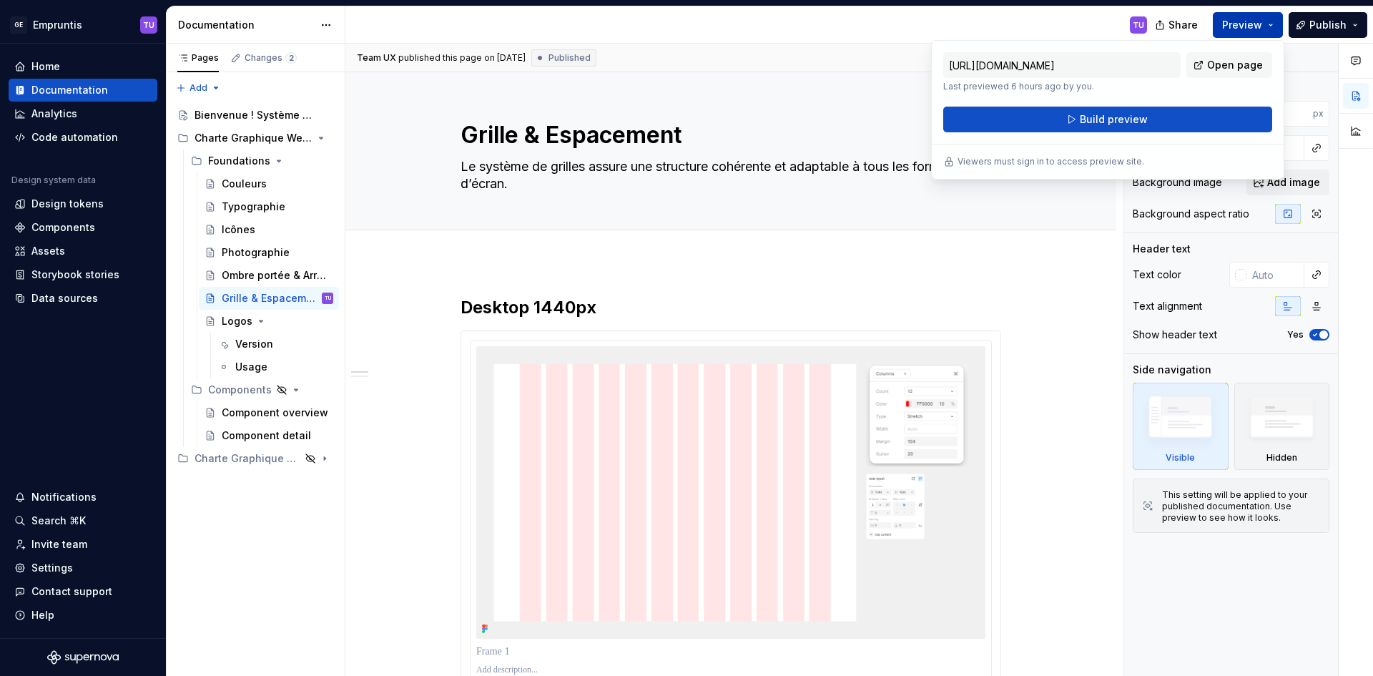
click at [1271, 22] on button "Preview" at bounding box center [1248, 25] width 70 height 26
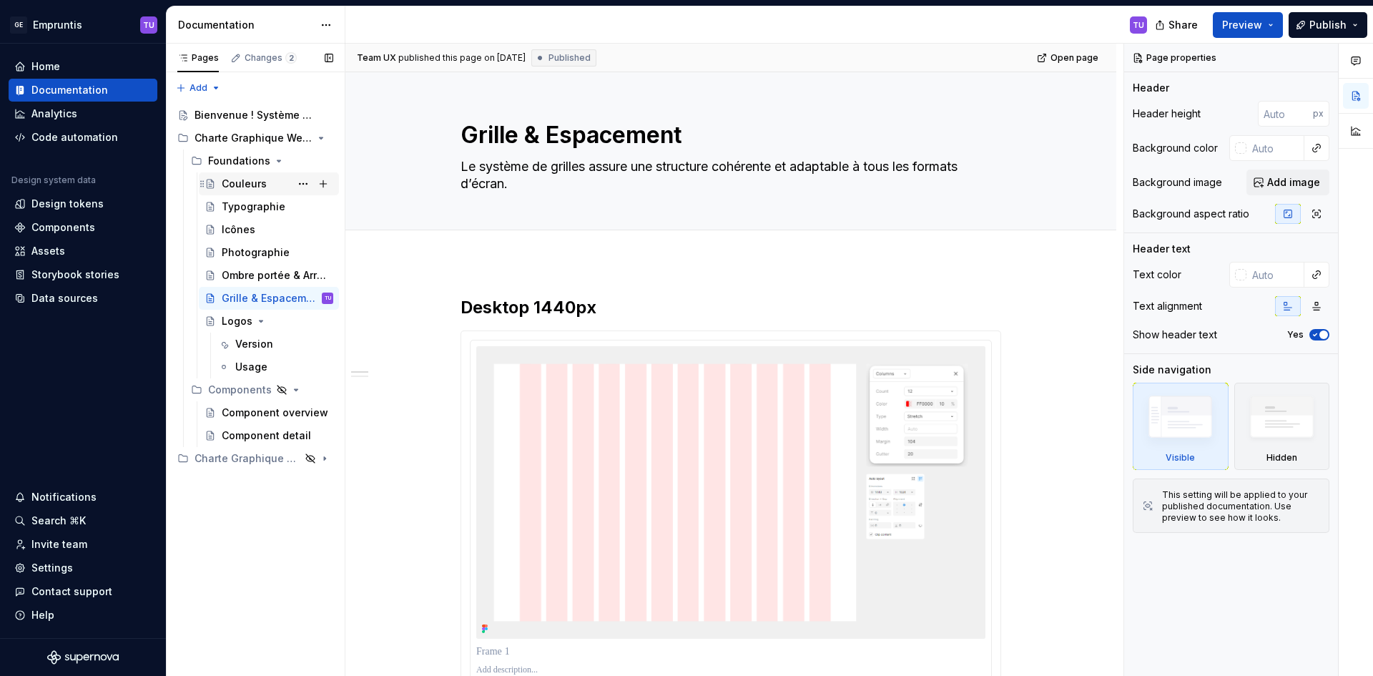
click at [232, 181] on div "Couleurs" at bounding box center [244, 184] width 45 height 14
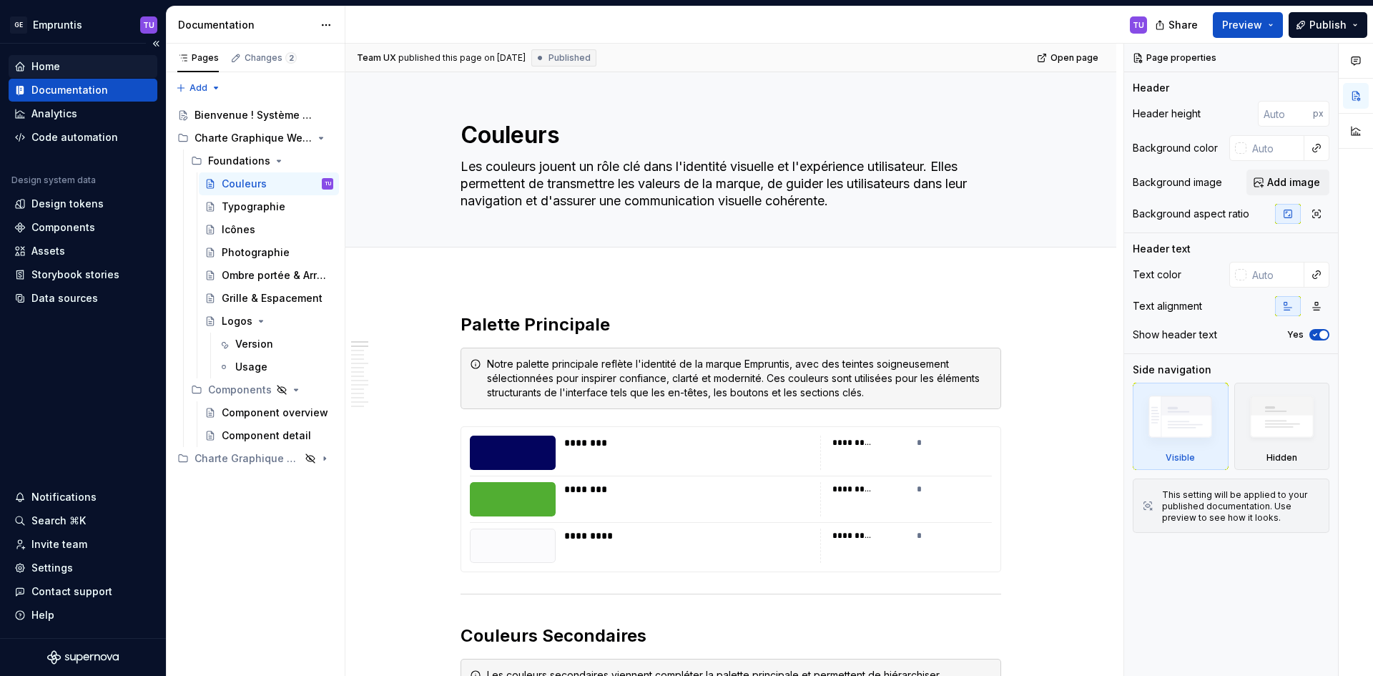
click at [67, 66] on div "Home" at bounding box center [82, 66] width 137 height 14
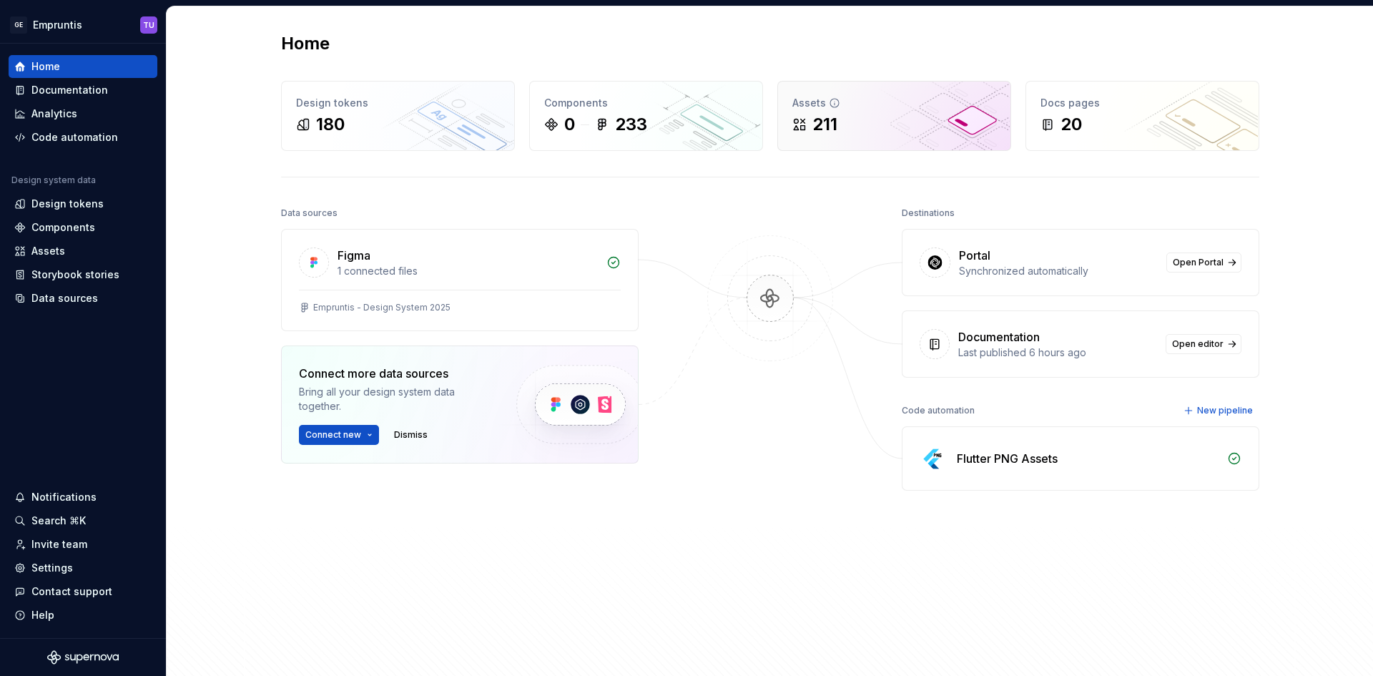
click at [816, 137] on div "Assets 211" at bounding box center [894, 116] width 232 height 69
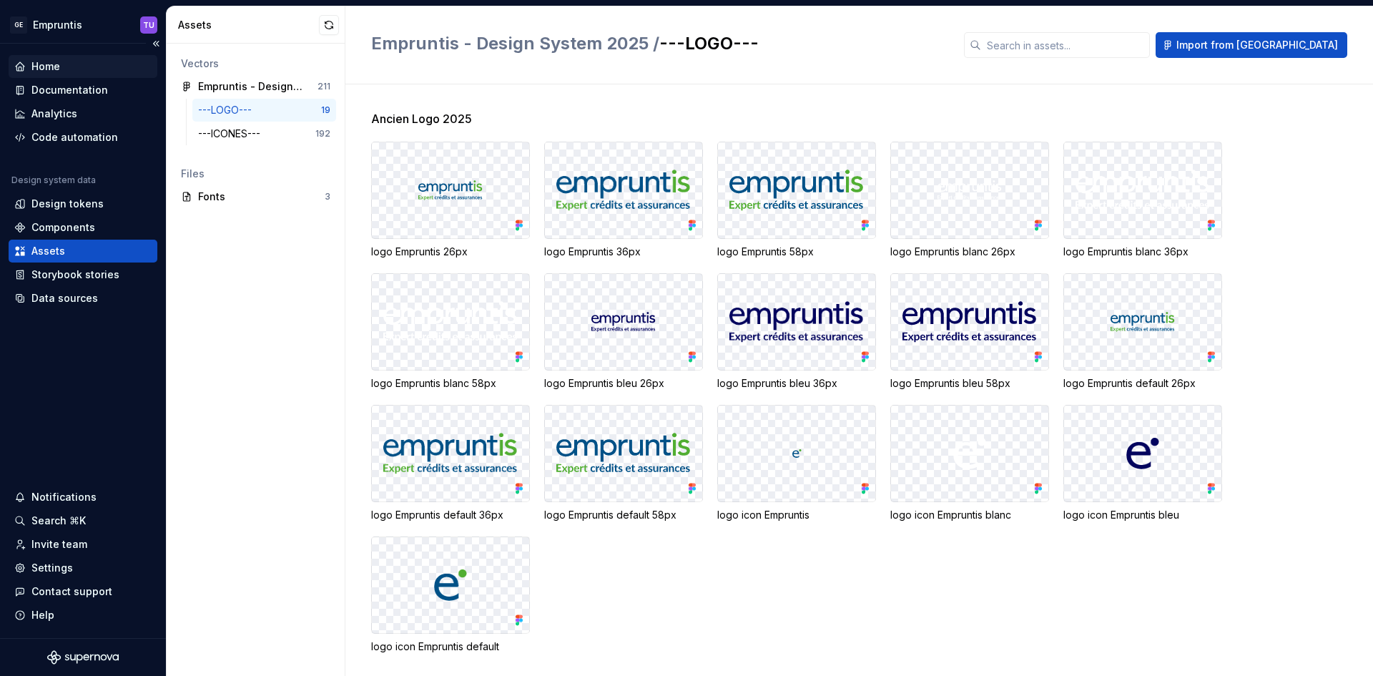
click at [36, 62] on div "Home" at bounding box center [45, 66] width 29 height 14
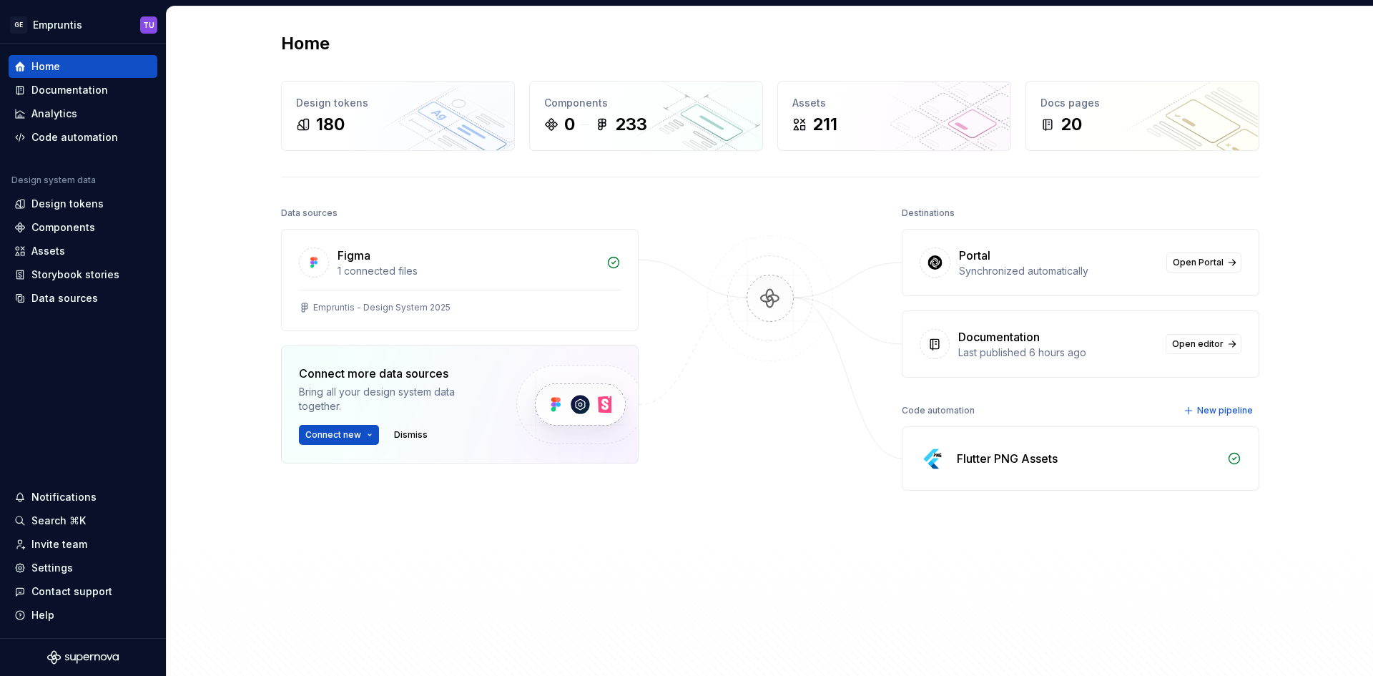
click at [1029, 281] on div "Portal Synchronized automatically Open Portal" at bounding box center [1080, 262] width 356 height 66
click at [1168, 262] on link "Open Portal" at bounding box center [1203, 262] width 75 height 20
click at [433, 263] on div "Figma" at bounding box center [467, 255] width 260 height 17
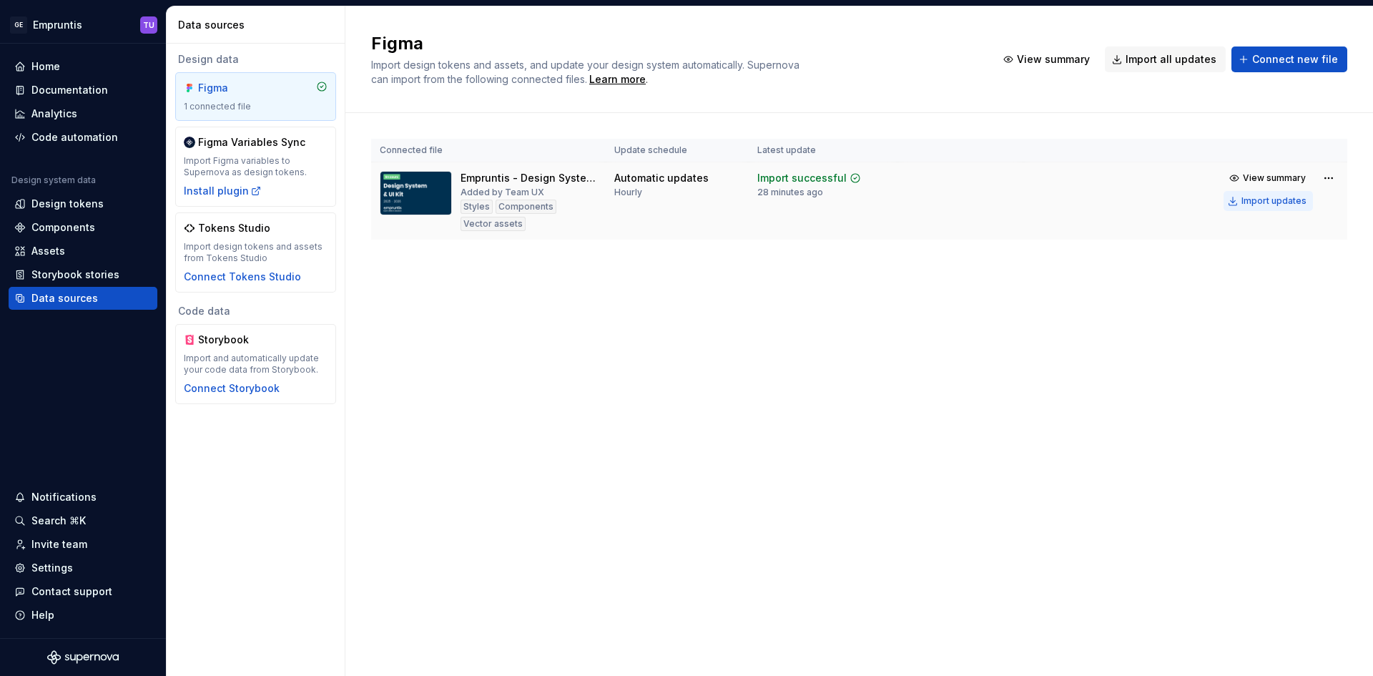
click at [1258, 192] on button "Import updates" at bounding box center [1267, 201] width 89 height 20
click at [61, 67] on div "Home" at bounding box center [82, 66] width 137 height 14
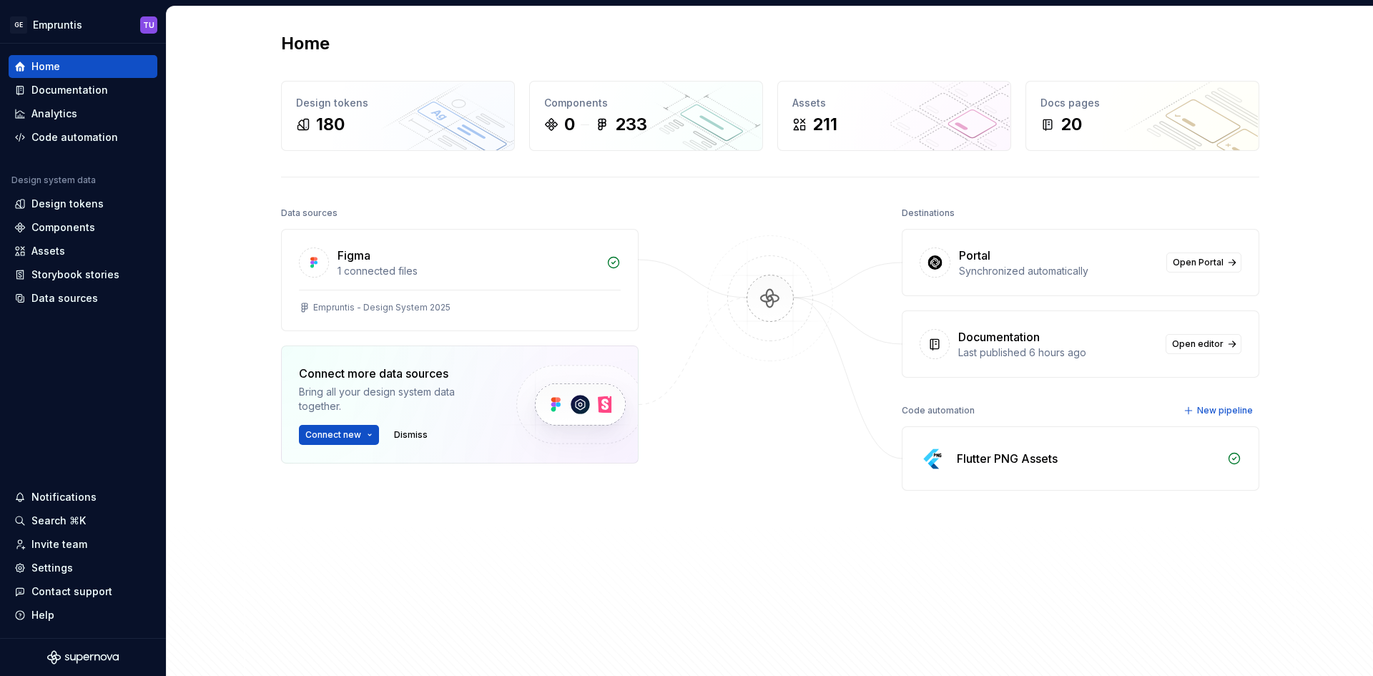
click at [958, 350] on div "Last published 6 hours ago" at bounding box center [1057, 352] width 199 height 14
drag, startPoint x: 422, startPoint y: 135, endPoint x: 1097, endPoint y: 121, distance: 675.8
click at [1097, 121] on div "20" at bounding box center [1142, 124] width 204 height 23
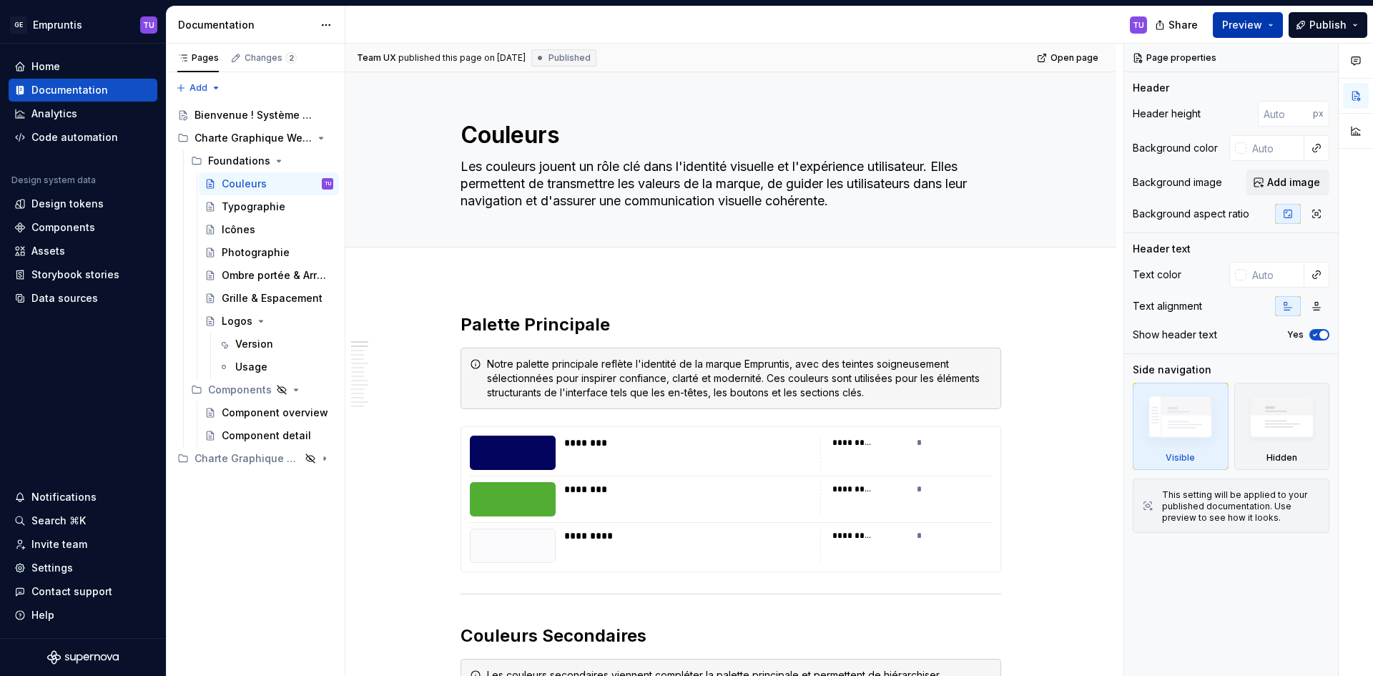
click at [1278, 29] on button "Preview" at bounding box center [1248, 25] width 70 height 26
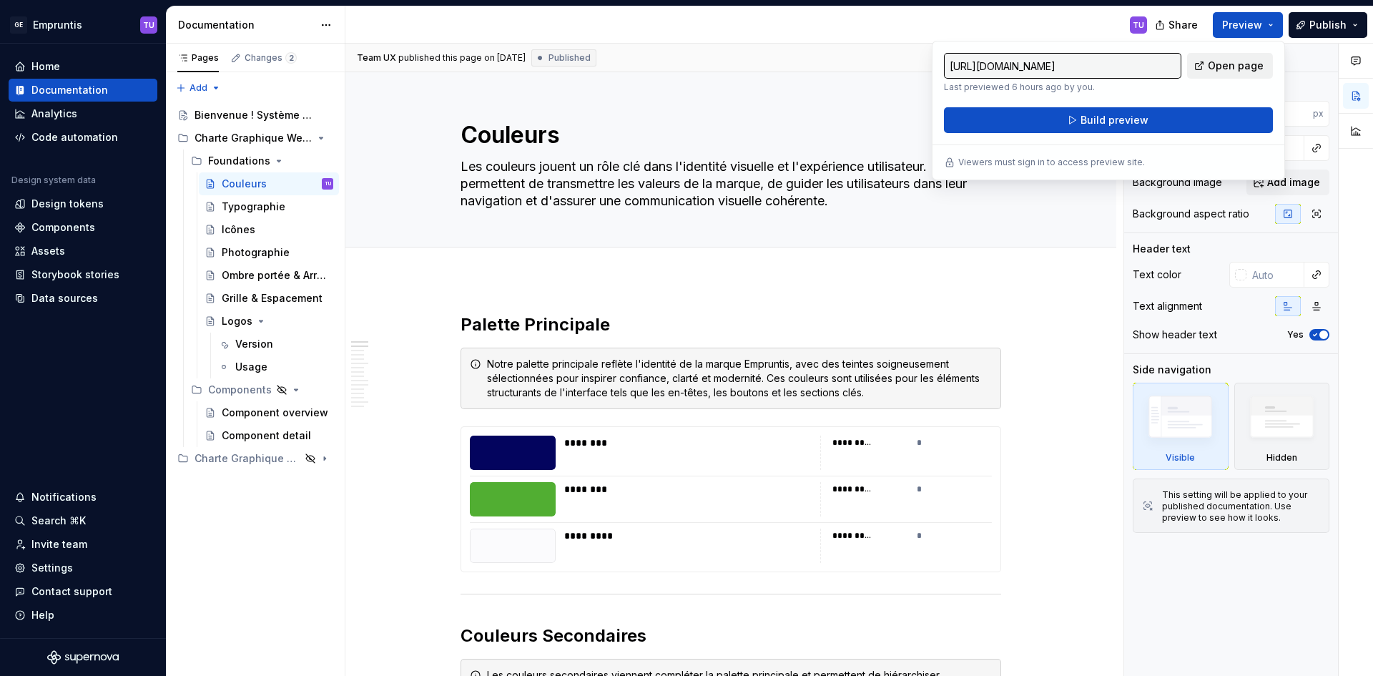
click at [1227, 60] on span "Open page" at bounding box center [1236, 66] width 56 height 14
click at [46, 71] on div "Home" at bounding box center [45, 66] width 29 height 14
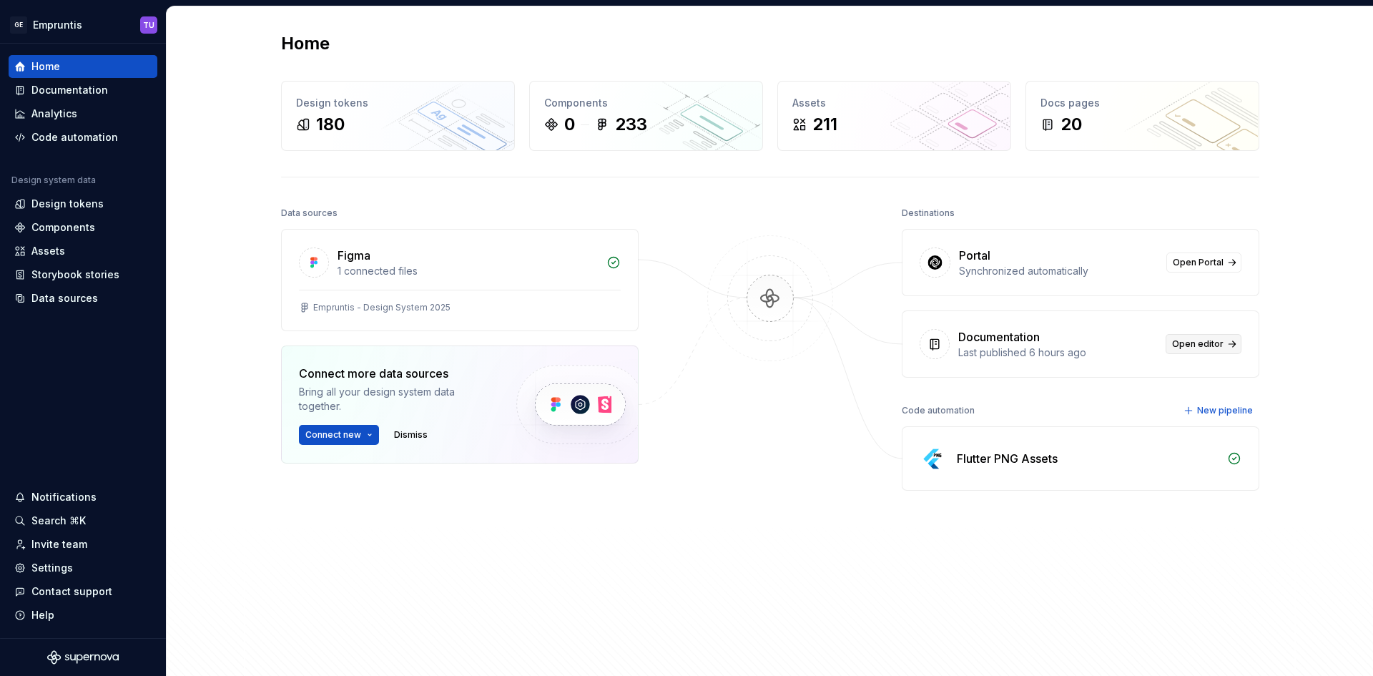
click at [1180, 340] on span "Open editor" at bounding box center [1197, 343] width 51 height 11
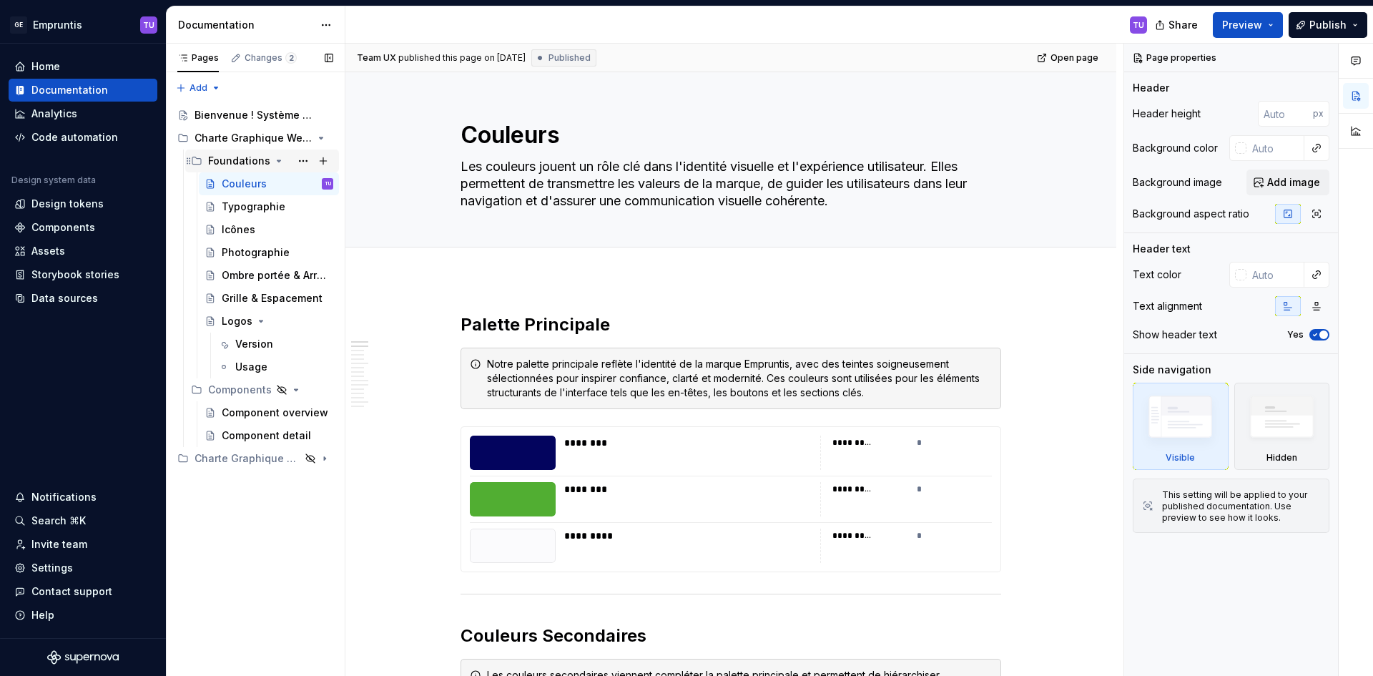
click at [268, 162] on div "Foundations" at bounding box center [270, 161] width 125 height 20
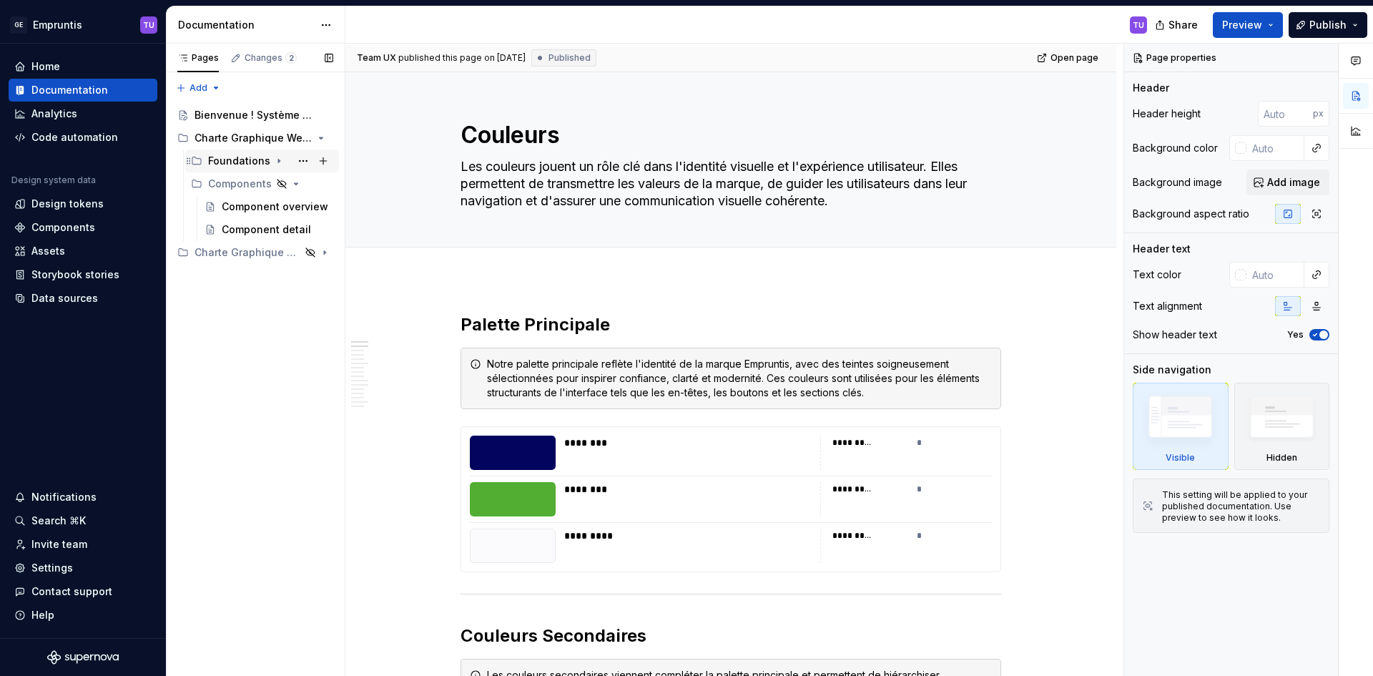
click at [278, 161] on icon "Page tree" at bounding box center [278, 161] width 1 height 4
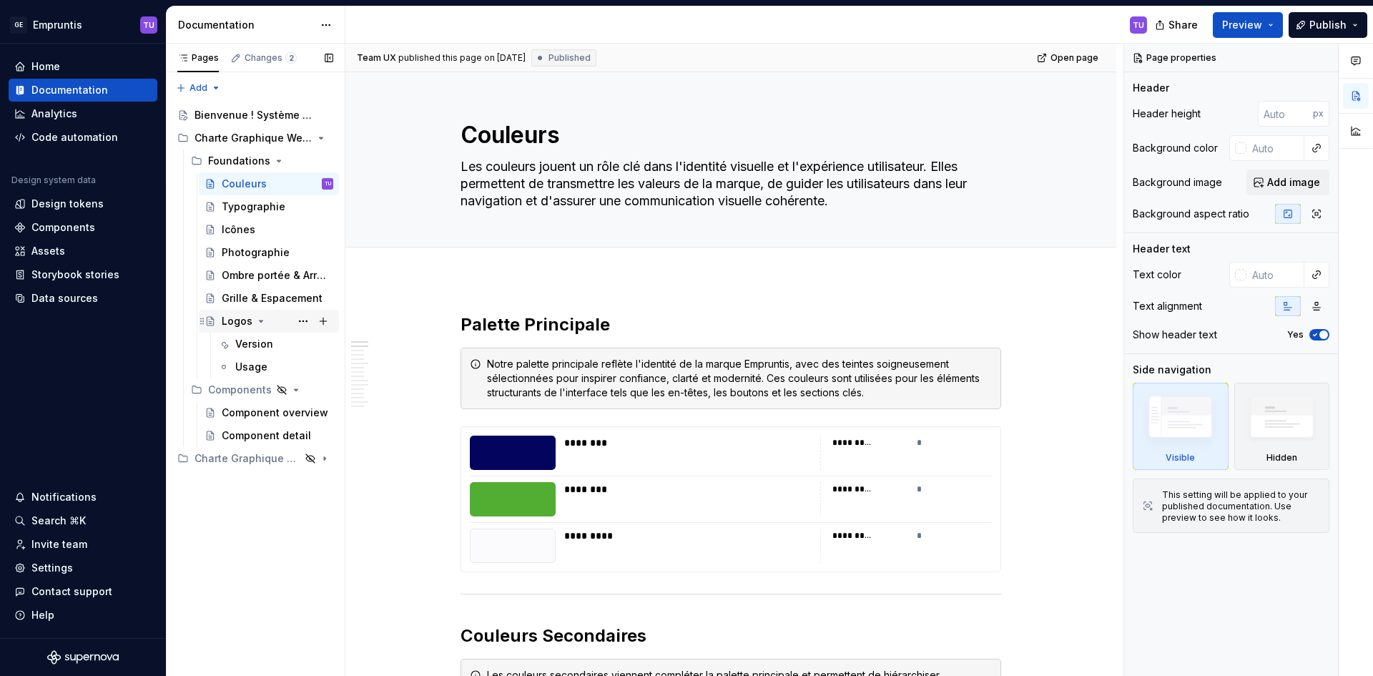
click at [237, 320] on div "Logos" at bounding box center [237, 321] width 31 height 14
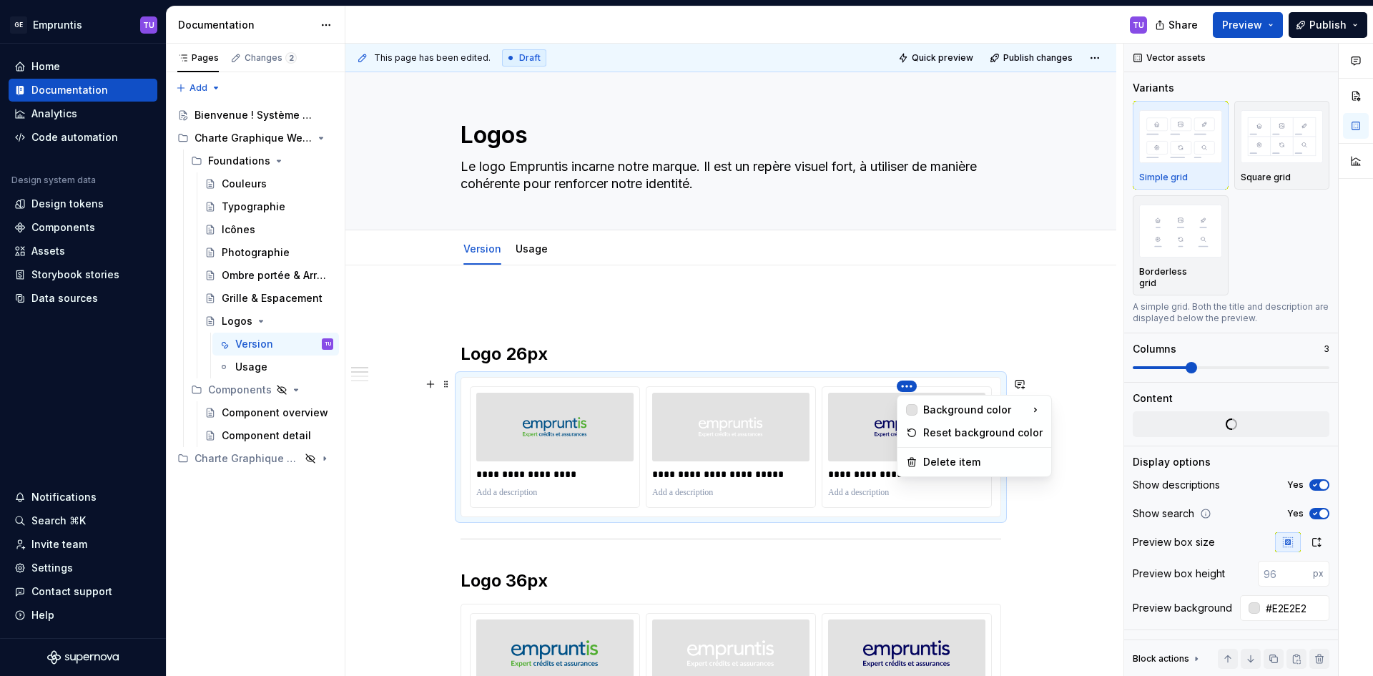
click at [904, 388] on html "Texte d'origine Évaluez cette traduction Votre avis nous aidera à améliorer Goo…" at bounding box center [686, 338] width 1373 height 676
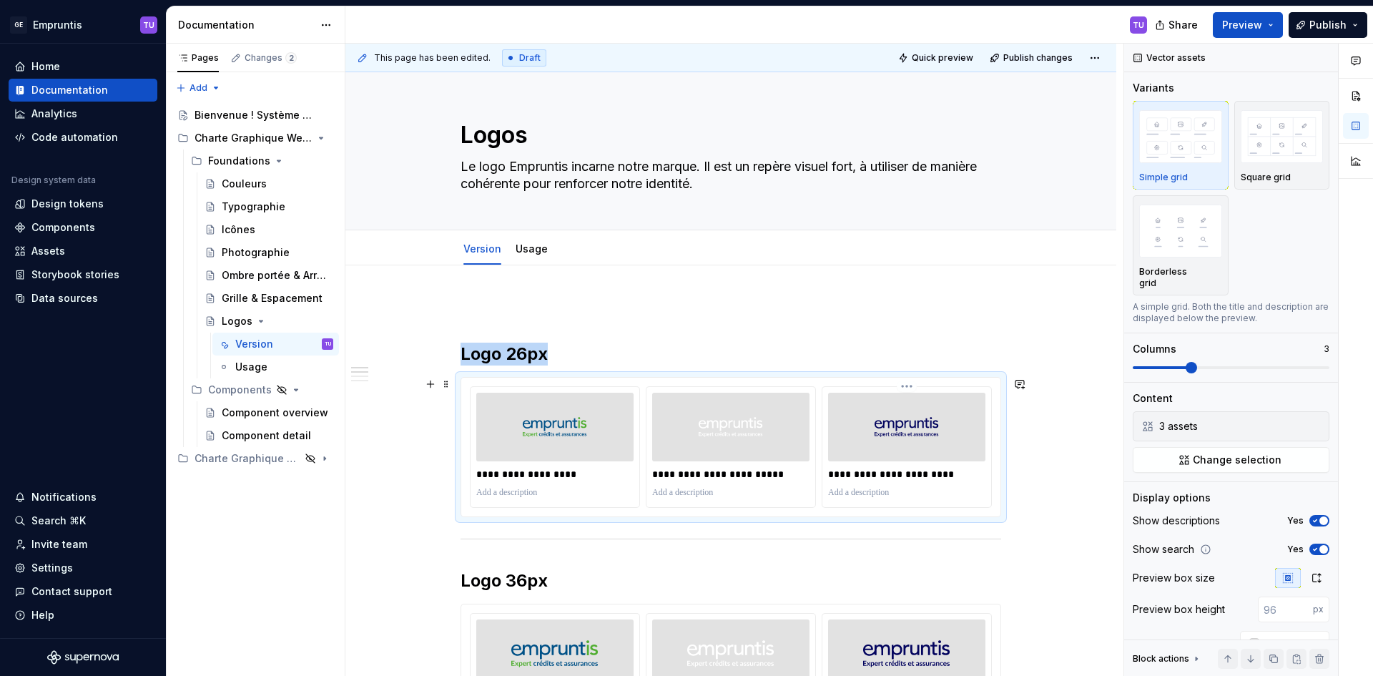
click at [904, 388] on html "Texte d'origine Évaluez cette traduction Votre avis nous aidera à améliorer Goo…" at bounding box center [686, 338] width 1373 height 676
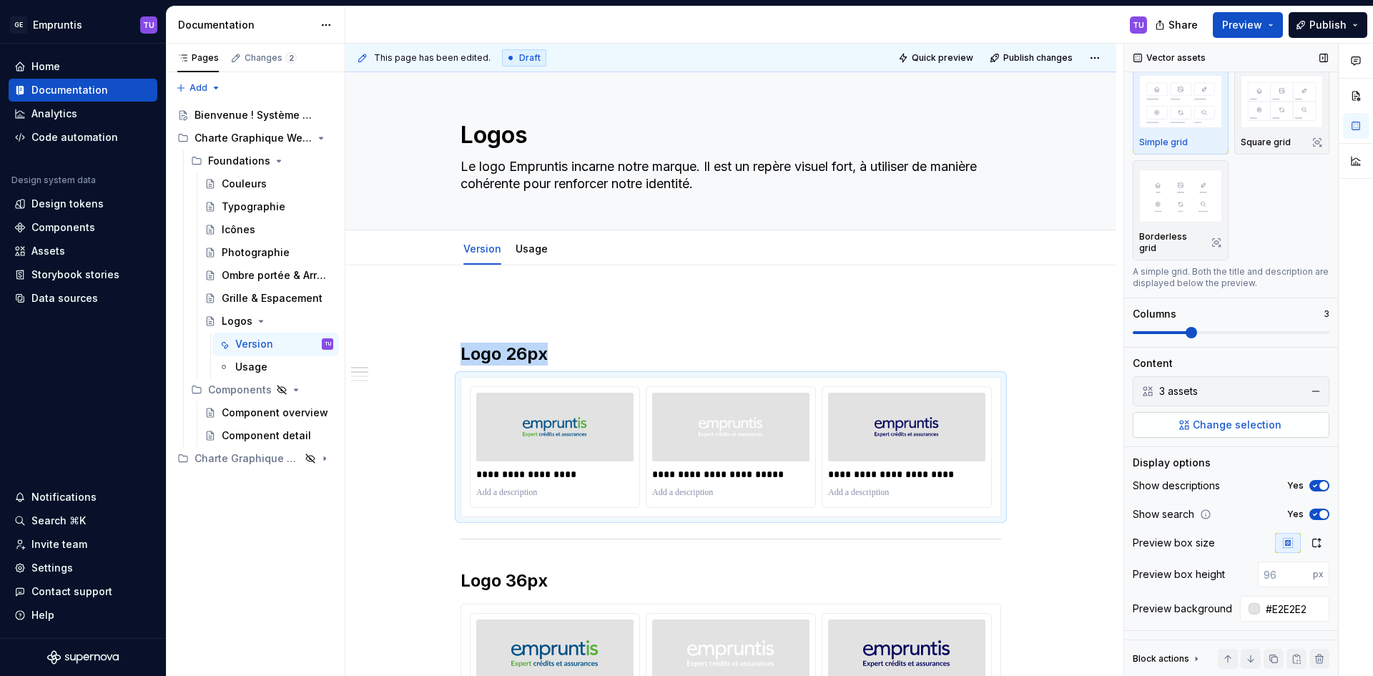
click at [1163, 425] on button "Change selection" at bounding box center [1230, 425] width 197 height 26
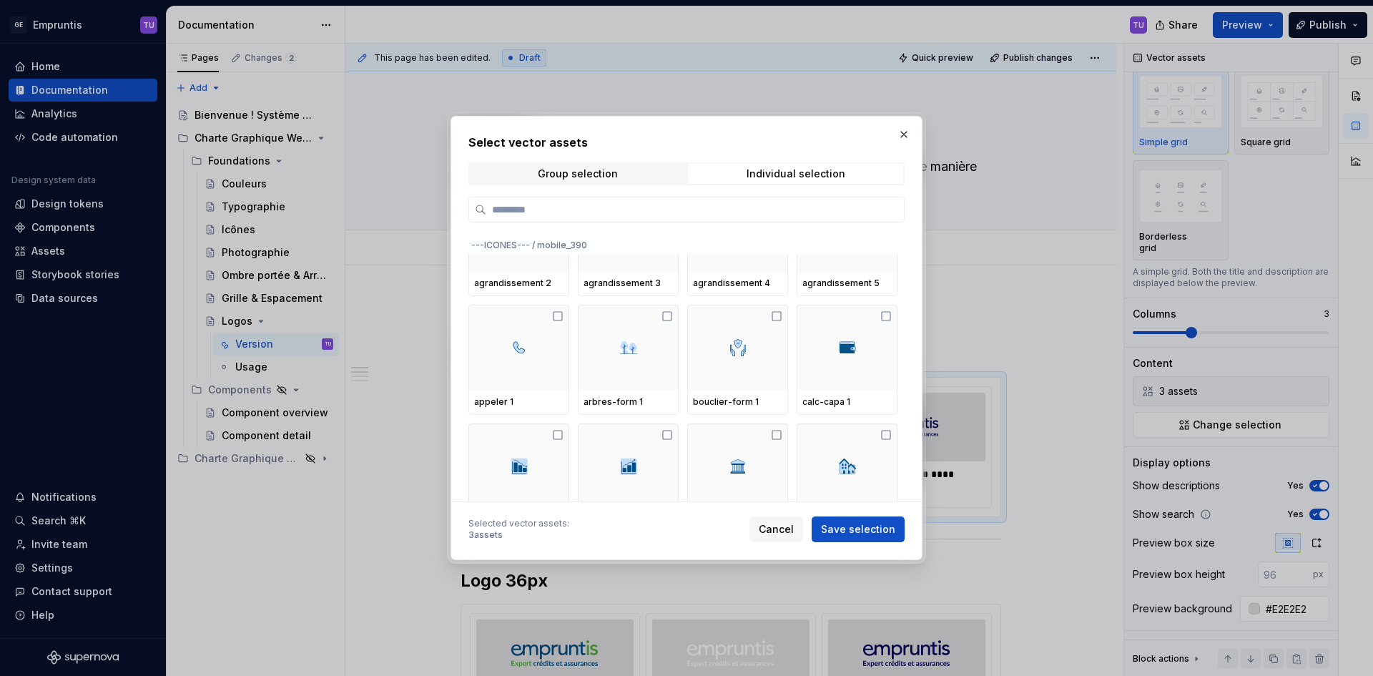
scroll to position [864, 0]
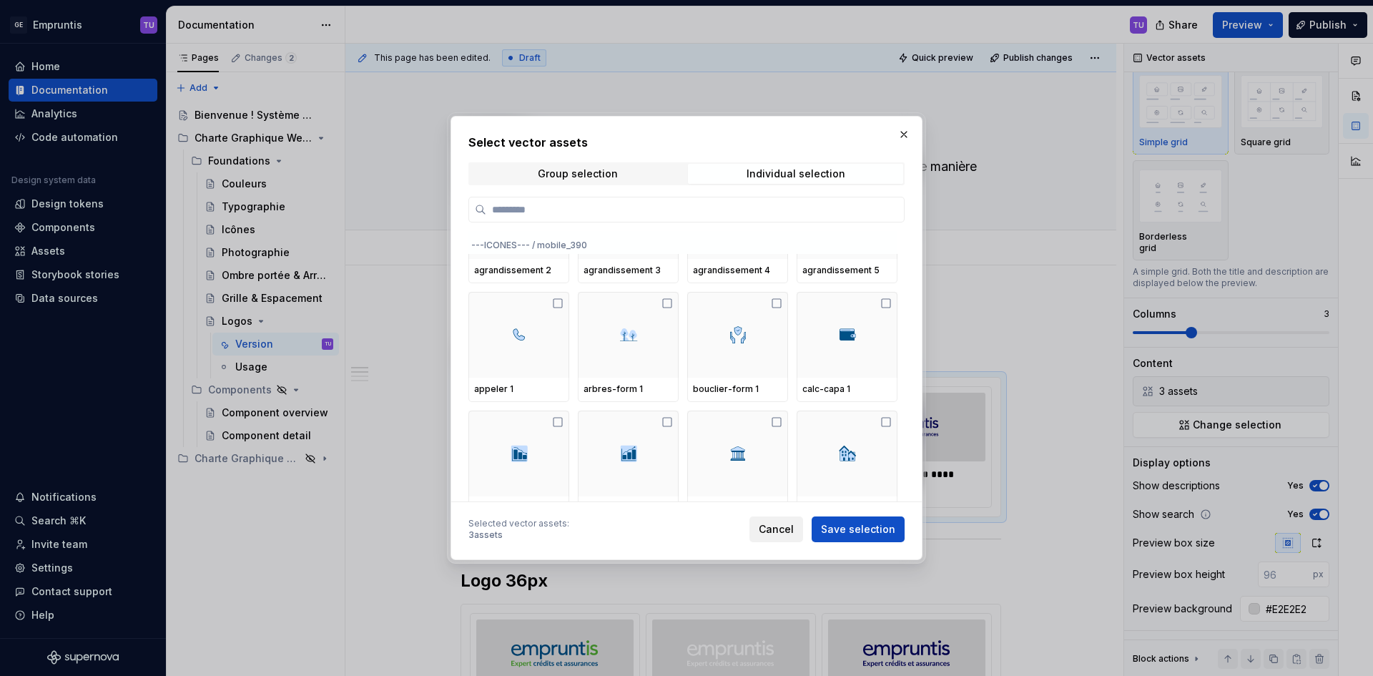
click at [773, 522] on span "Cancel" at bounding box center [776, 529] width 35 height 14
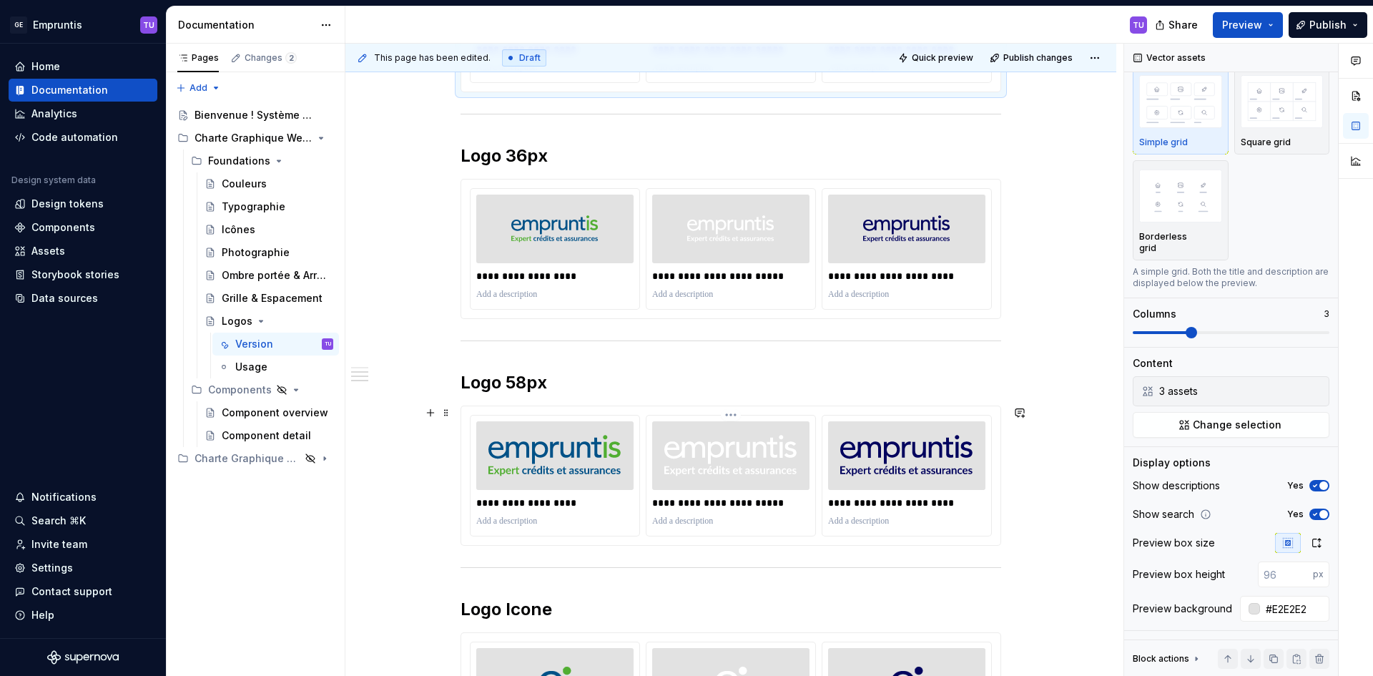
scroll to position [424, 0]
click at [529, 236] on img at bounding box center [554, 229] width 87 height 57
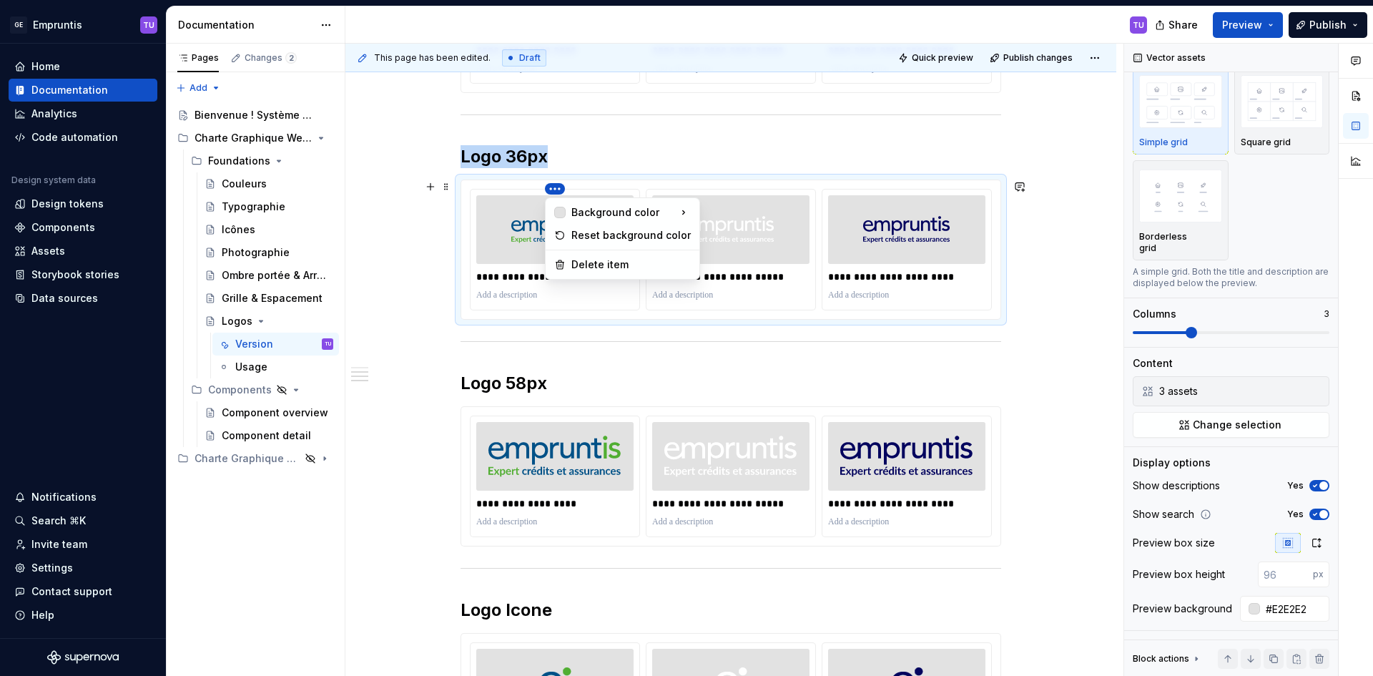
click at [550, 185] on html "Texte d'origine Évaluez cette traduction Votre avis nous aidera à améliorer Goo…" at bounding box center [686, 338] width 1373 height 676
click at [505, 248] on html "Texte d'origine Évaluez cette traduction Votre avis nous aidera à améliorer Goo…" at bounding box center [686, 338] width 1373 height 676
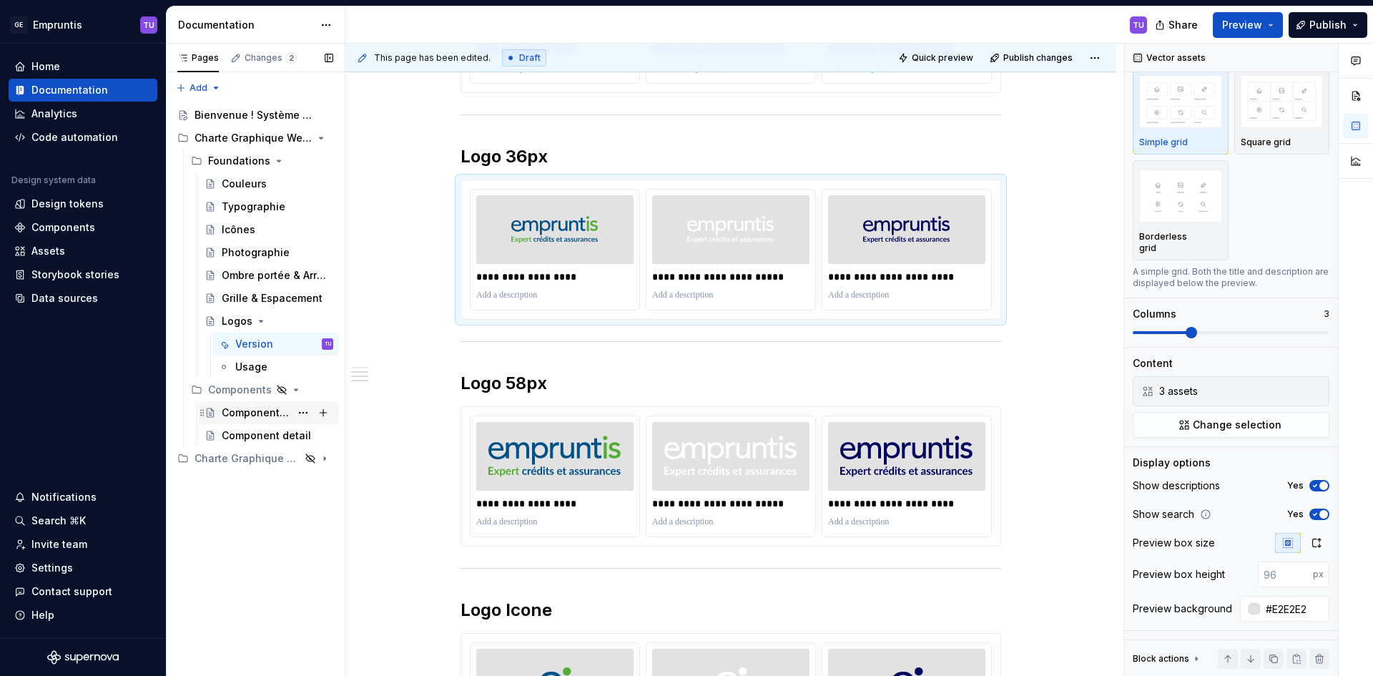
click at [268, 420] on div "Component overview" at bounding box center [278, 413] width 112 height 20
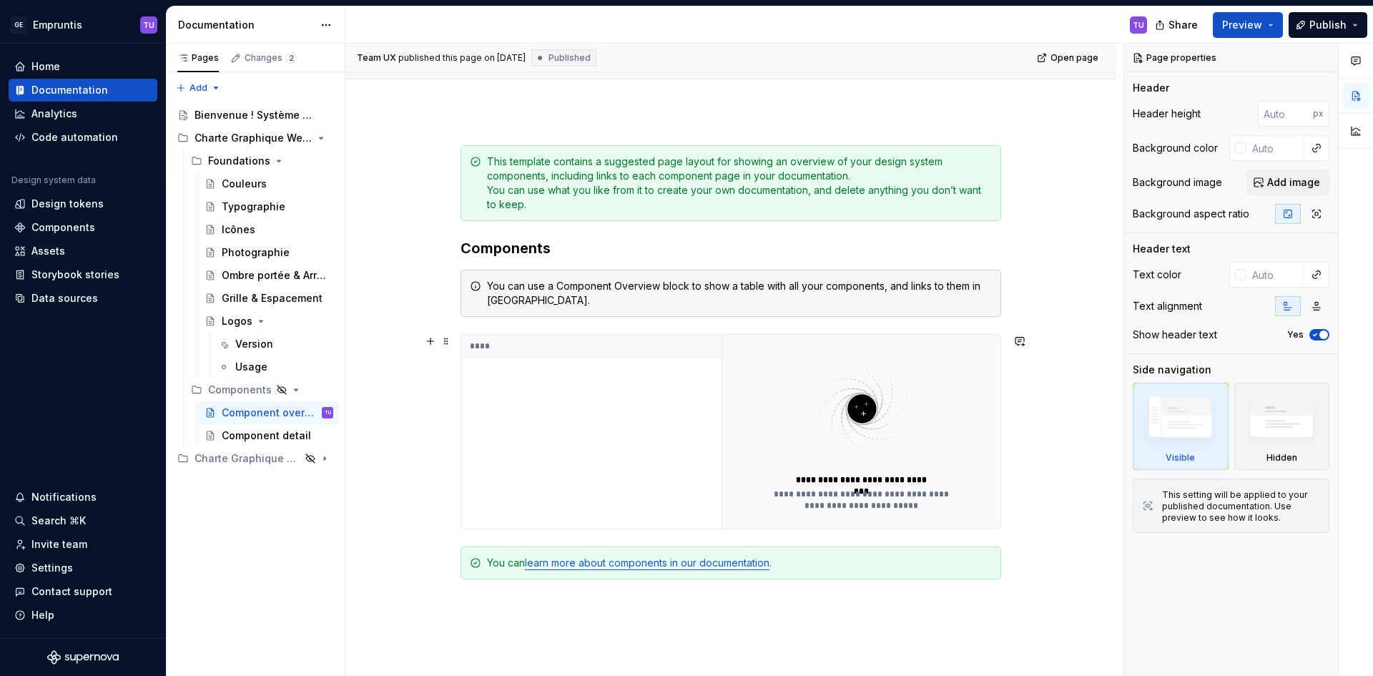
scroll to position [109, 0]
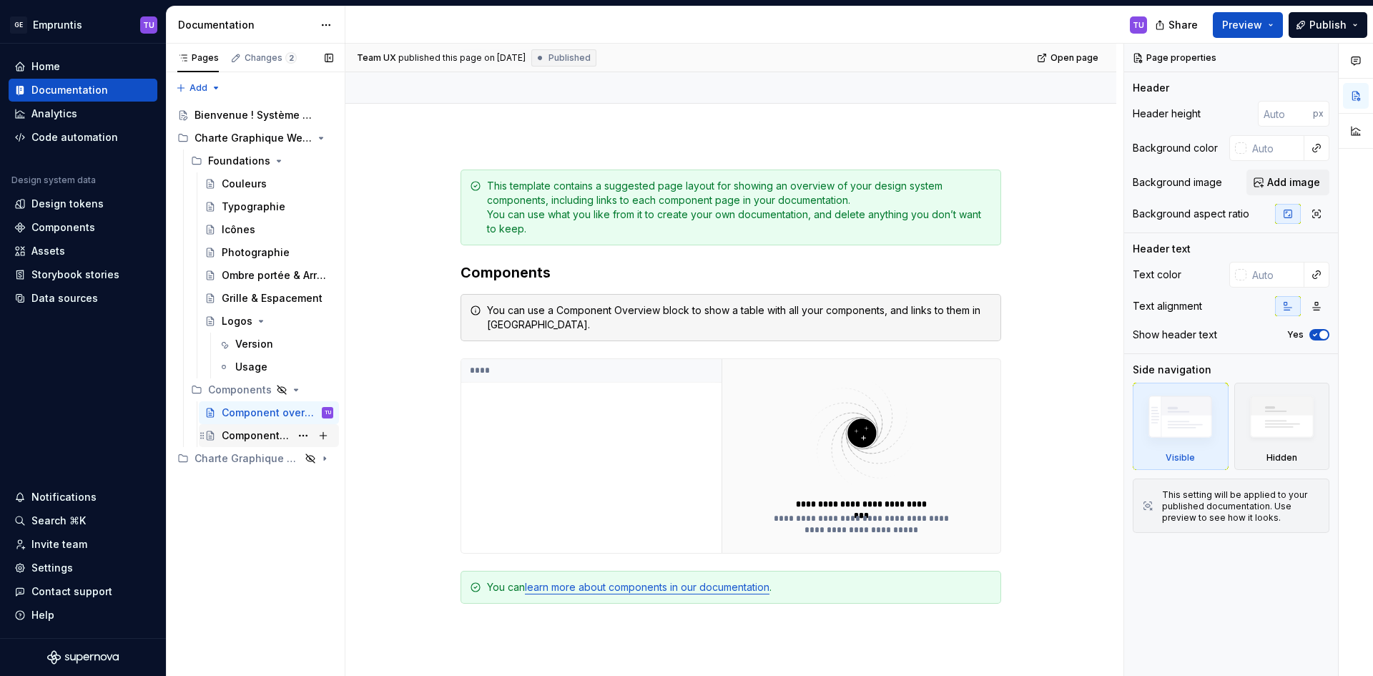
click at [249, 430] on div "Component detail" at bounding box center [256, 435] width 69 height 14
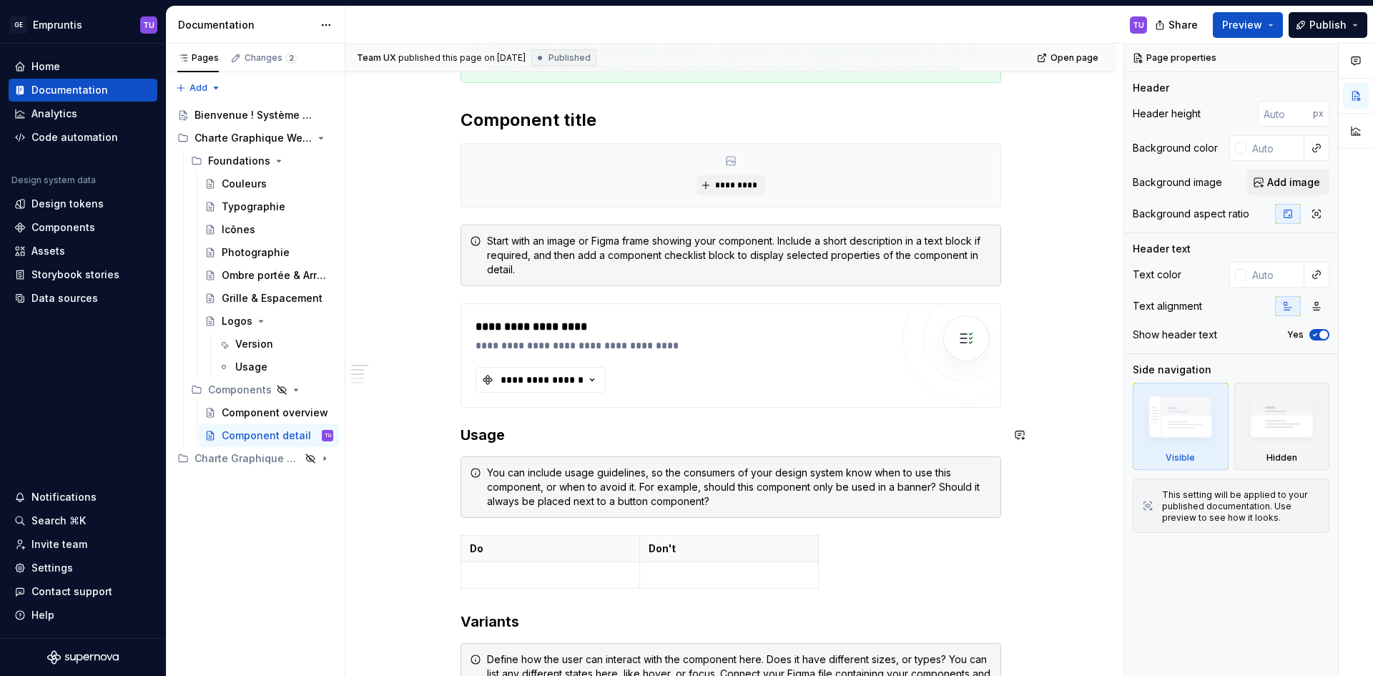
scroll to position [241, 0]
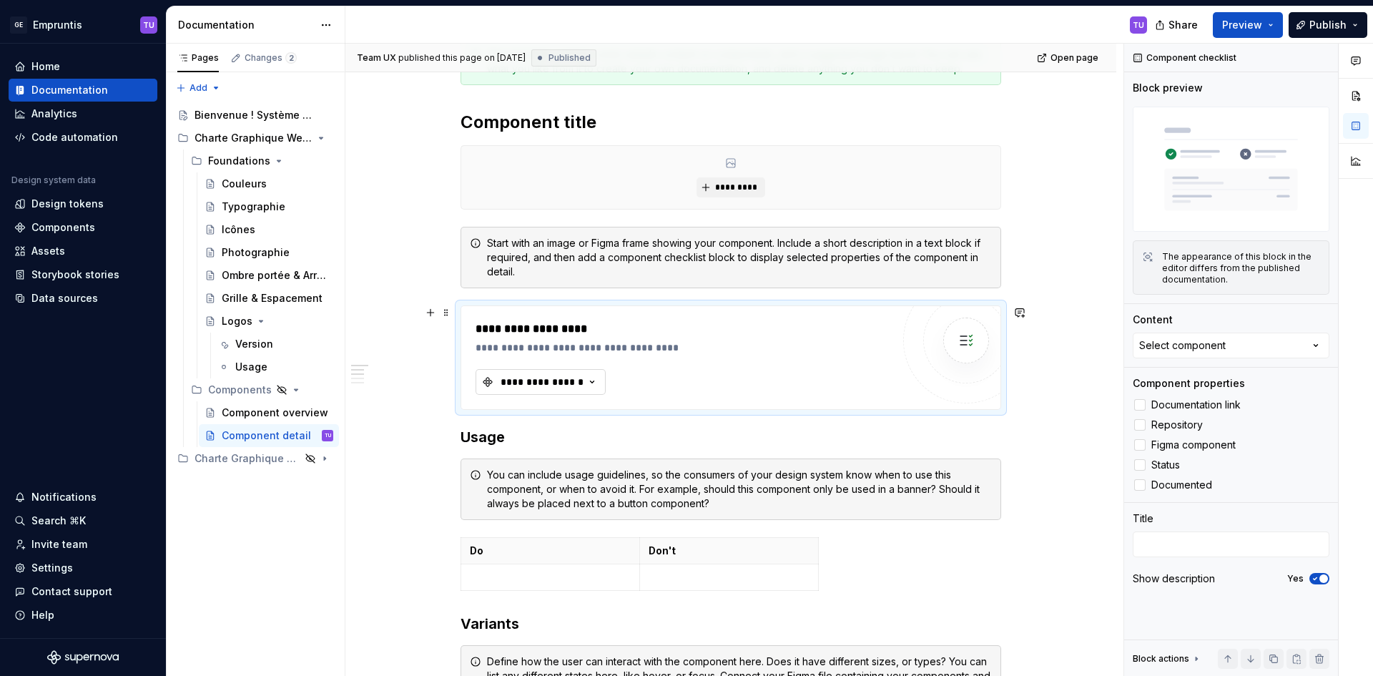
click at [578, 379] on div "**********" at bounding box center [542, 382] width 86 height 14
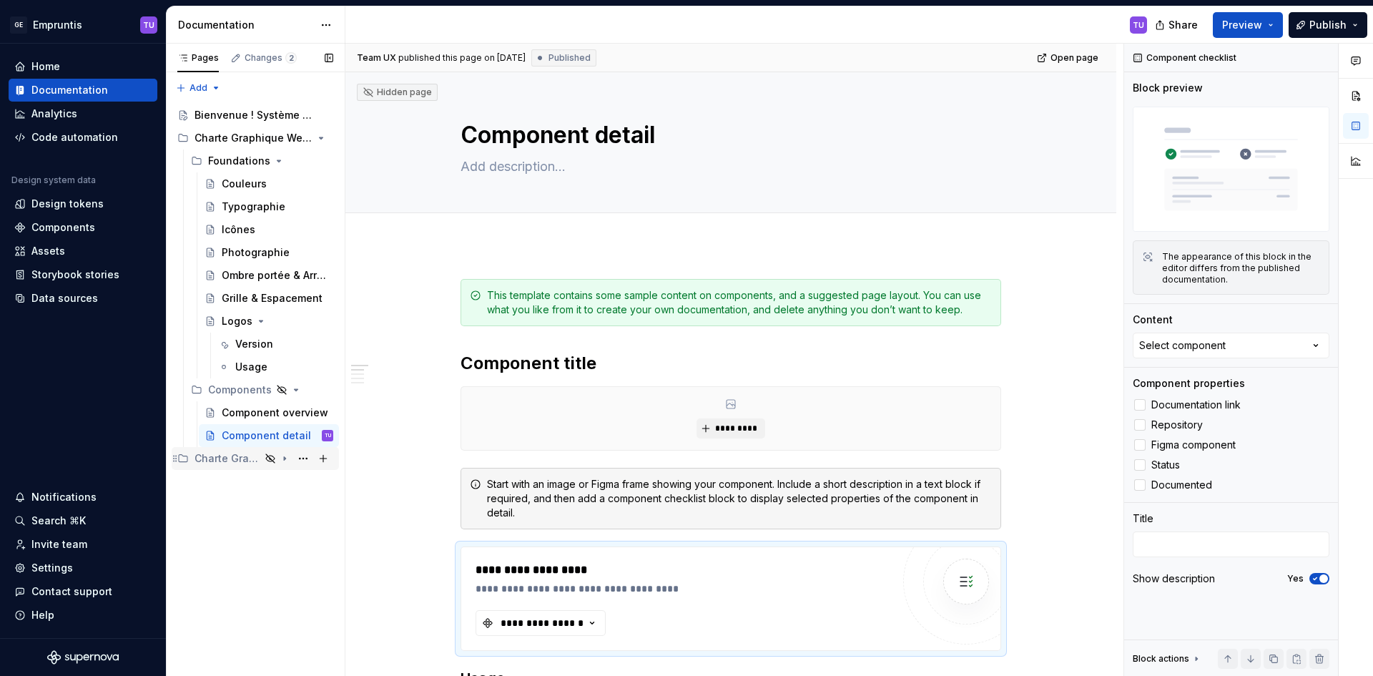
click at [232, 457] on div "Charte Graphique Web 2025" at bounding box center [227, 458] width 66 height 14
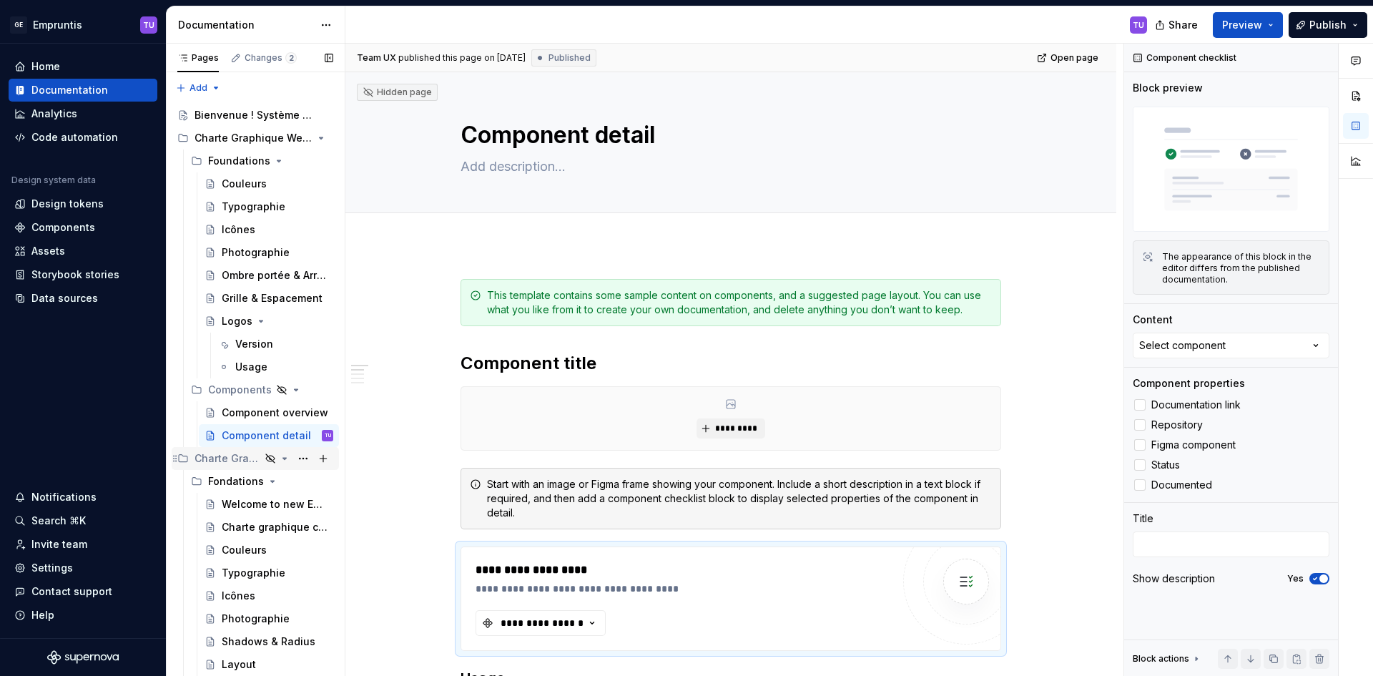
click at [232, 457] on div "Charte Graphique Web 2025" at bounding box center [227, 458] width 66 height 14
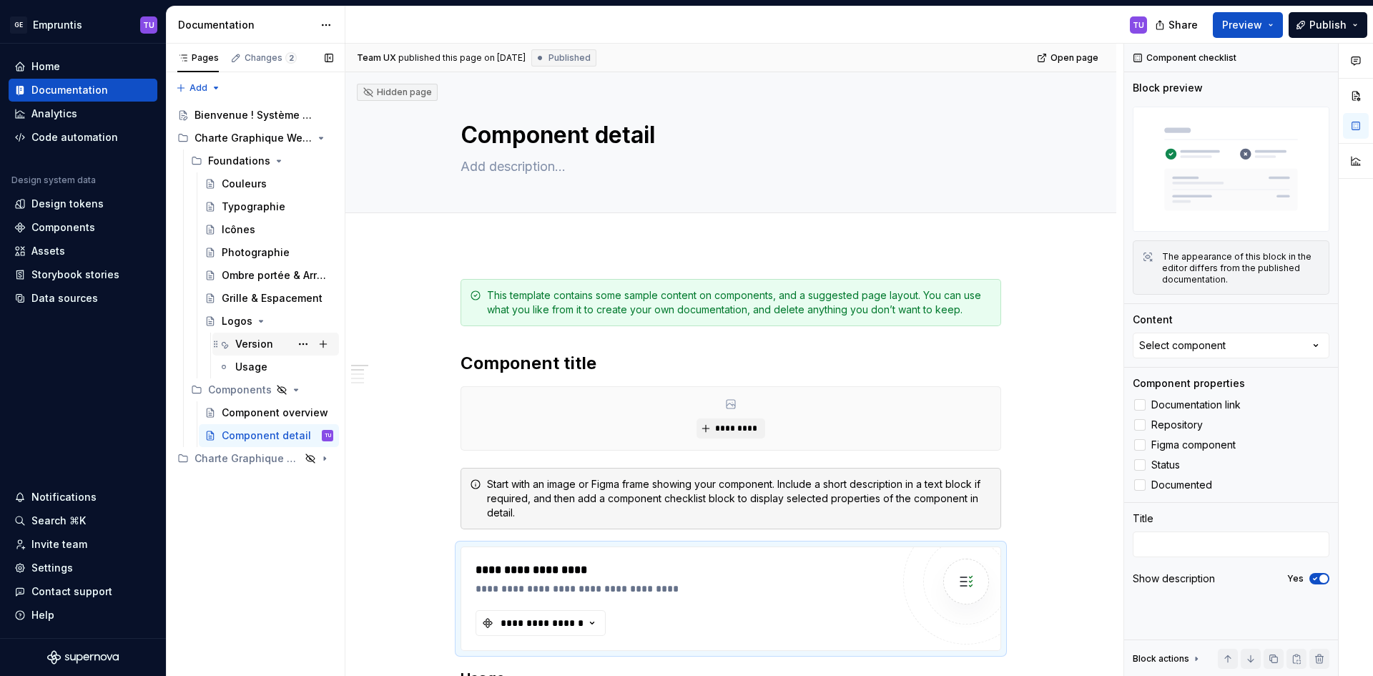
click at [243, 342] on div "Version" at bounding box center [254, 344] width 38 height 14
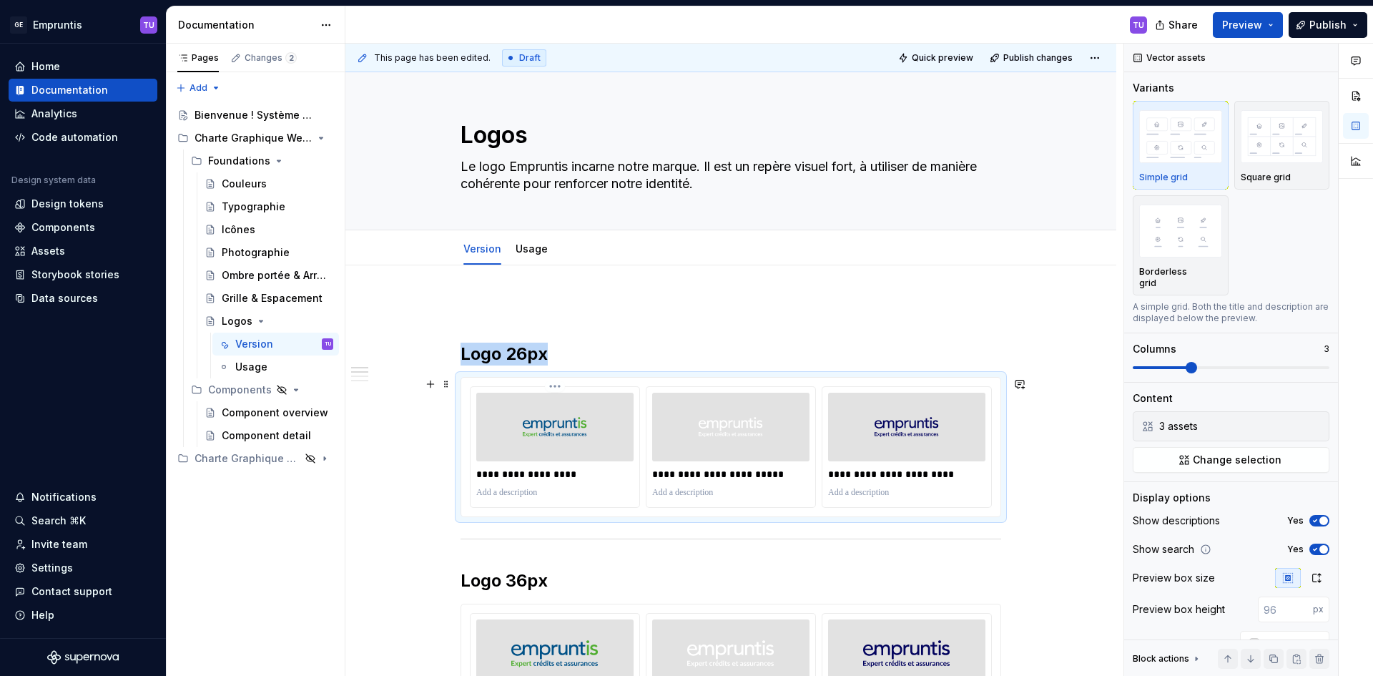
click at [561, 430] on img at bounding box center [555, 426] width 64 height 57
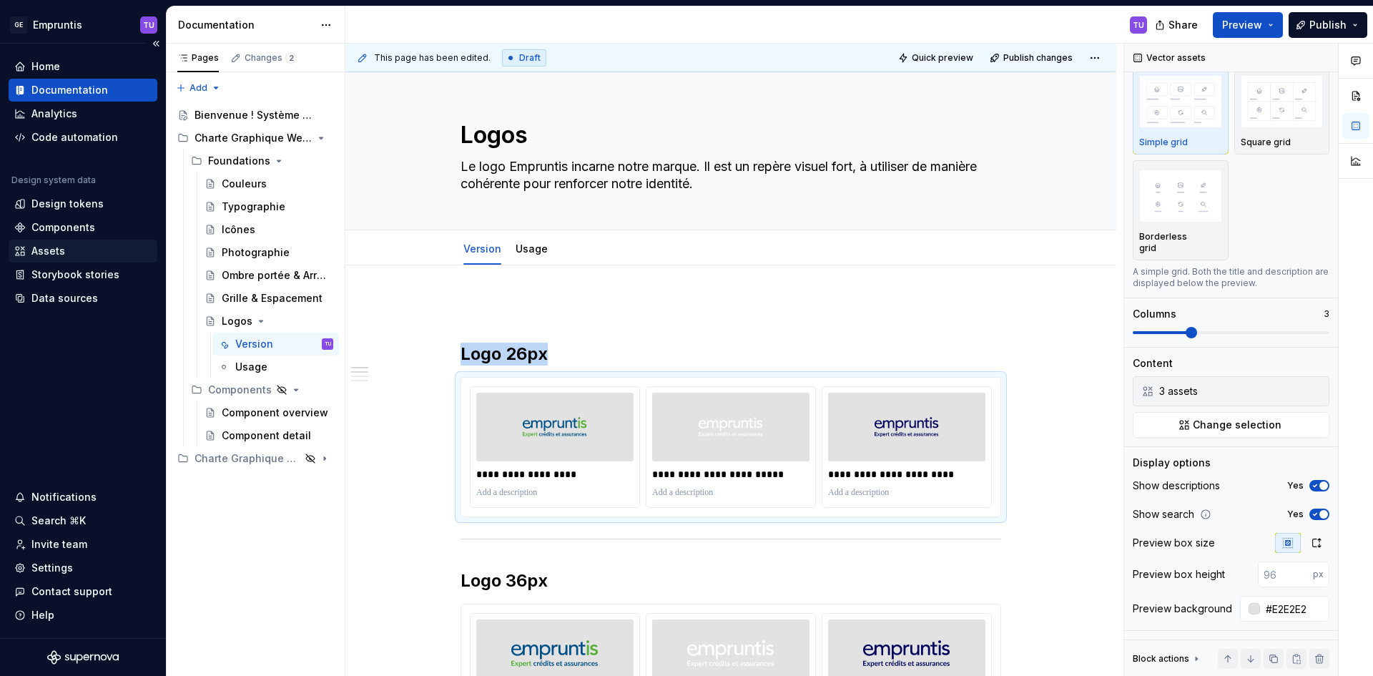
click at [46, 249] on div "Assets" at bounding box center [48, 251] width 34 height 14
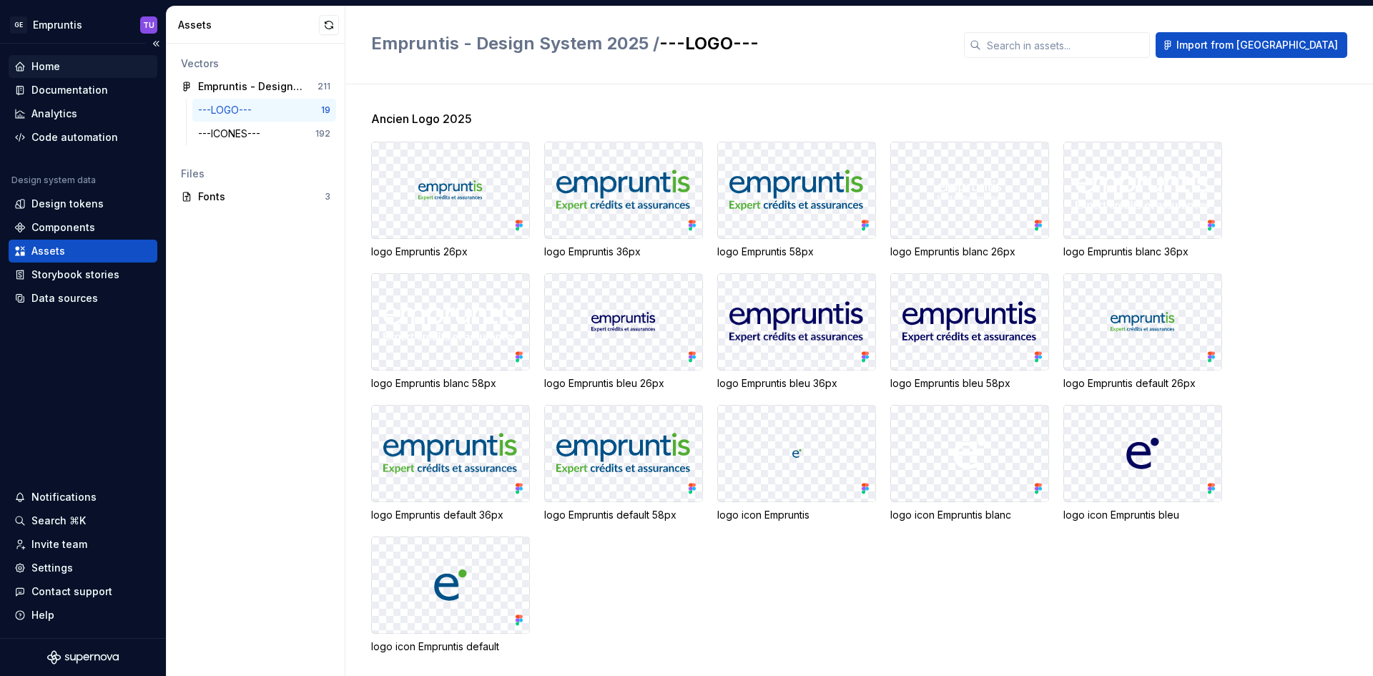
click at [63, 69] on div "Home" at bounding box center [82, 66] width 137 height 14
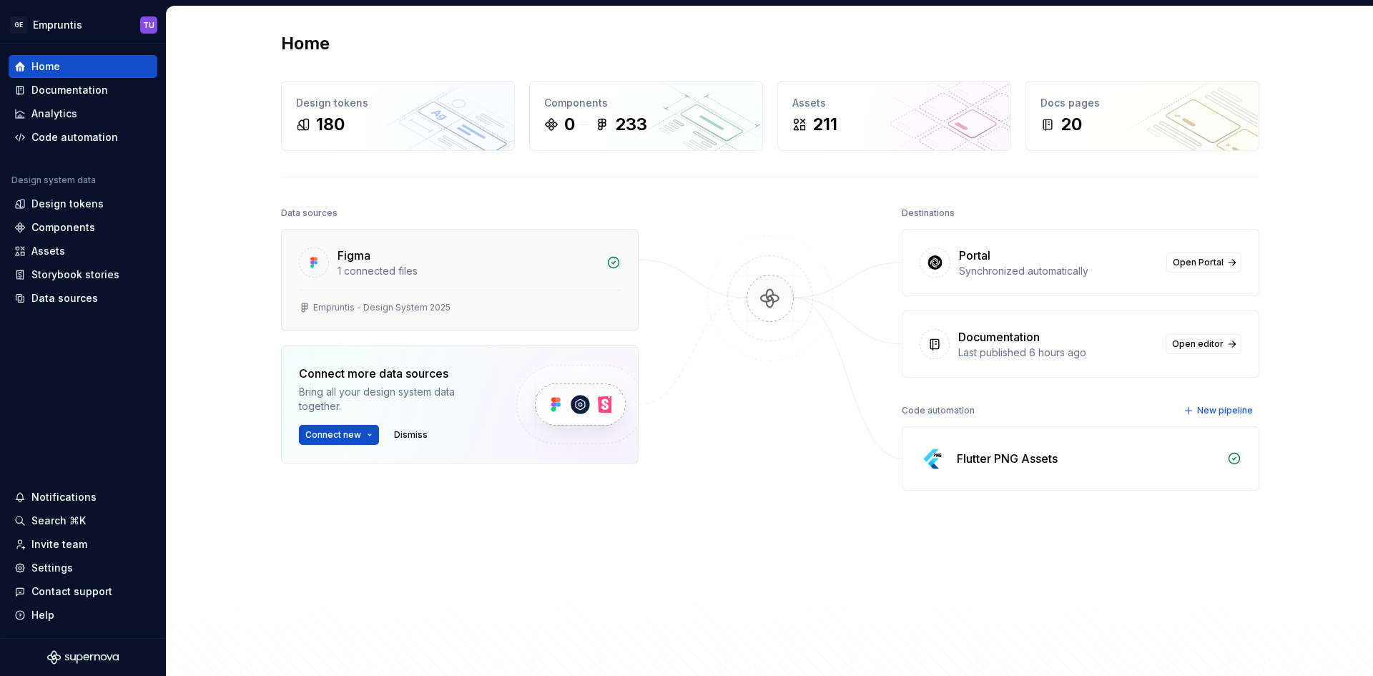
click at [382, 251] on div "Figma" at bounding box center [467, 255] width 260 height 17
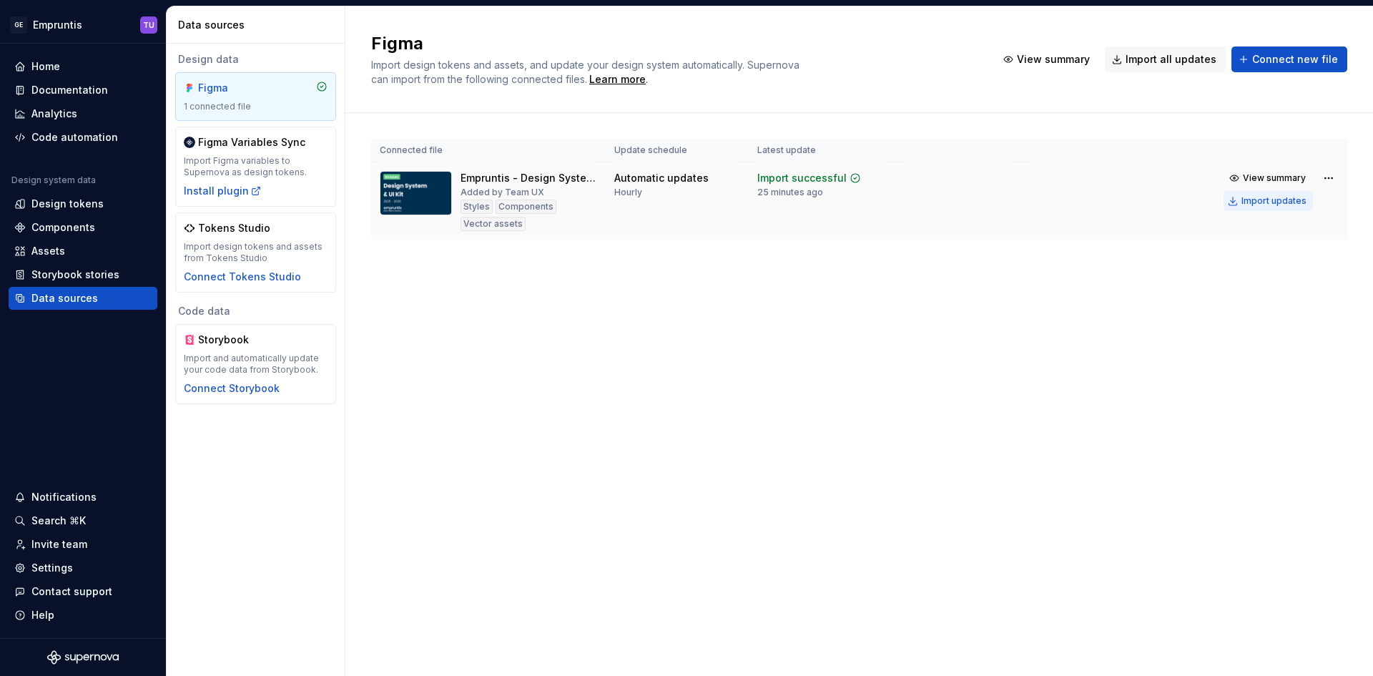
click at [1281, 200] on div "Import updates" at bounding box center [1273, 200] width 65 height 11
click at [1265, 182] on span "View summary" at bounding box center [1274, 177] width 63 height 11
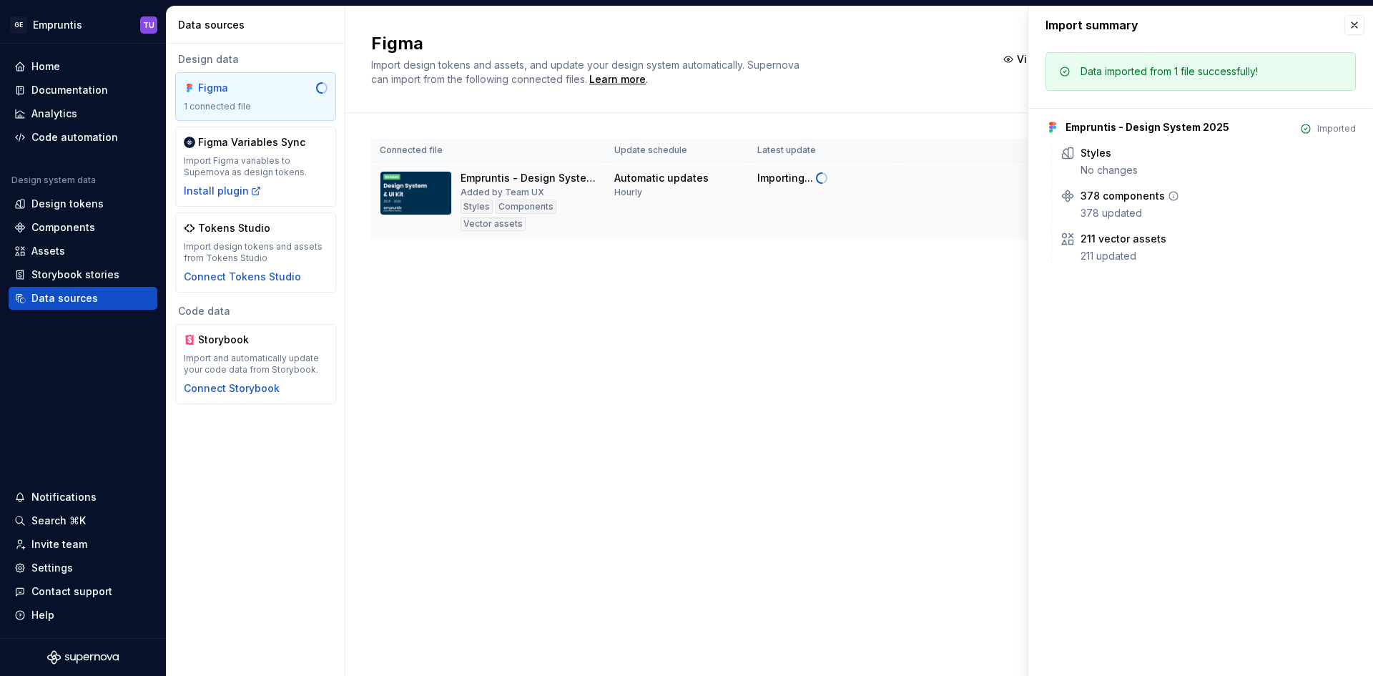
click at [1107, 203] on div "378 components 378 updated" at bounding box center [1217, 204] width 275 height 31
click at [1345, 28] on button "button" at bounding box center [1354, 25] width 20 height 20
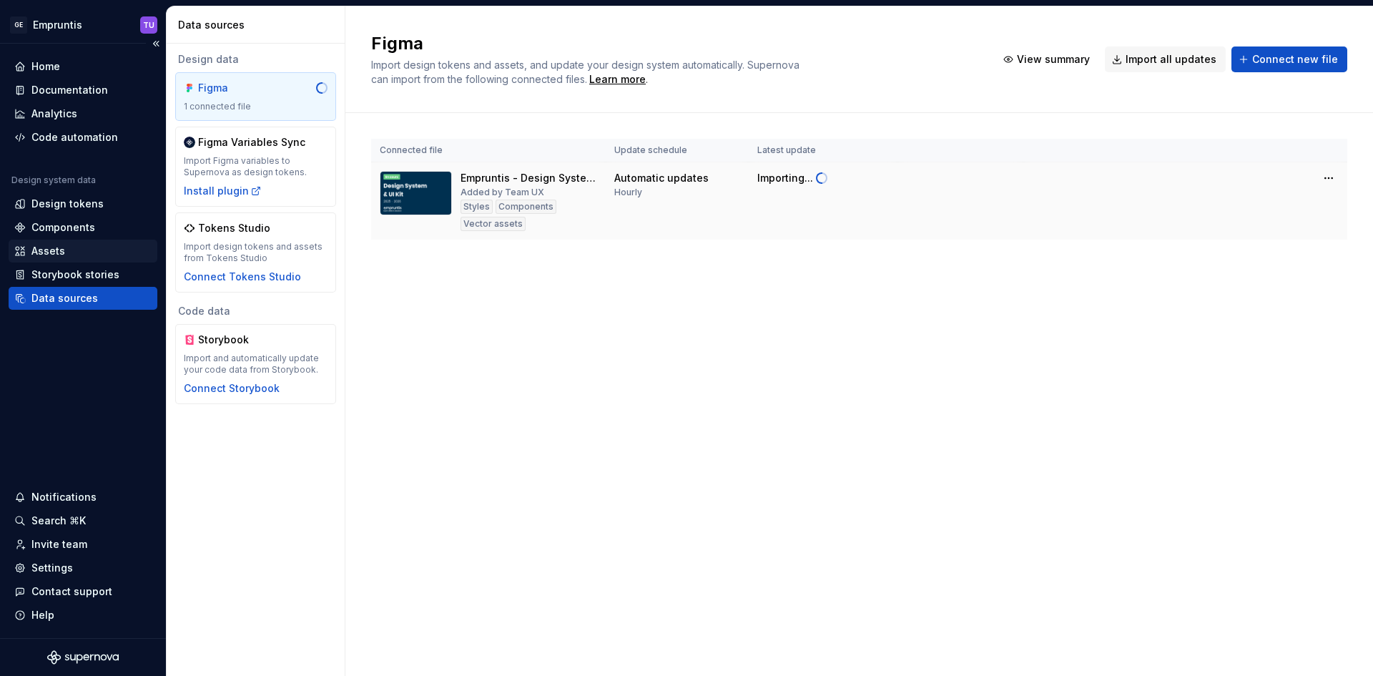
click at [69, 252] on div "Assets" at bounding box center [82, 251] width 137 height 14
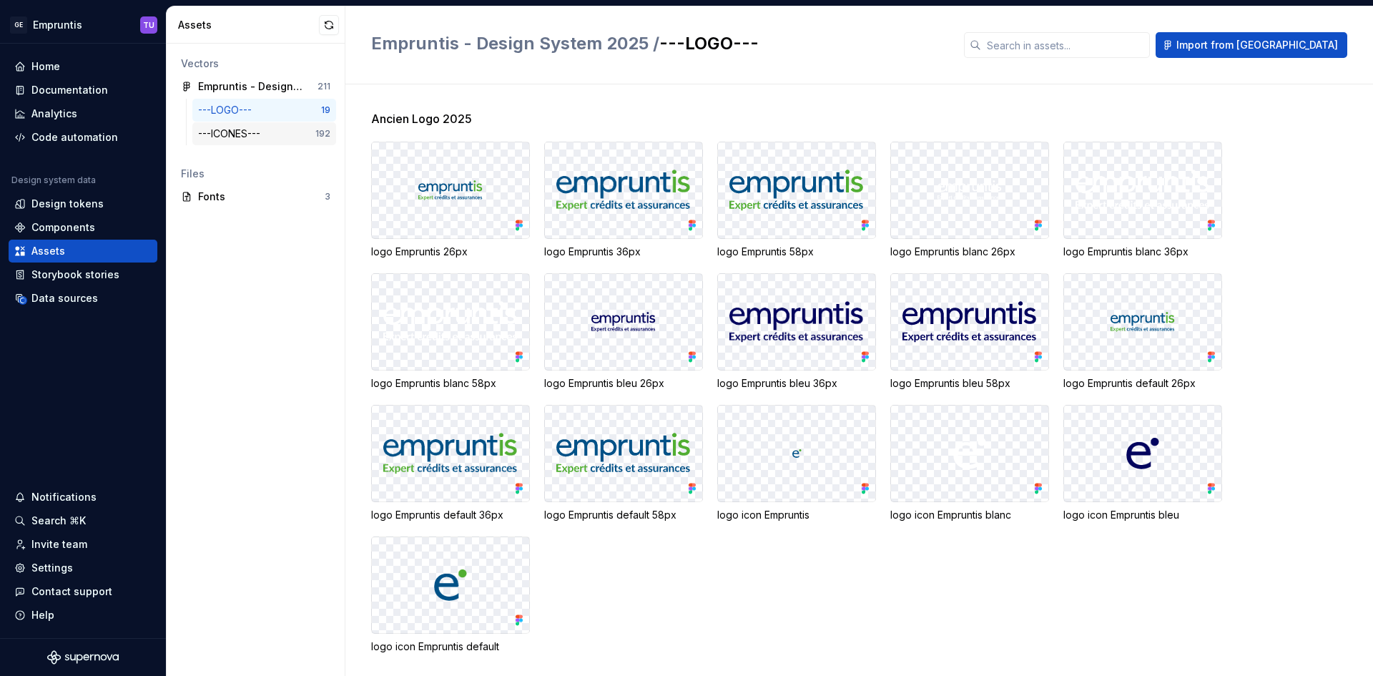
click at [287, 137] on div "---ICONES---" at bounding box center [256, 134] width 117 height 14
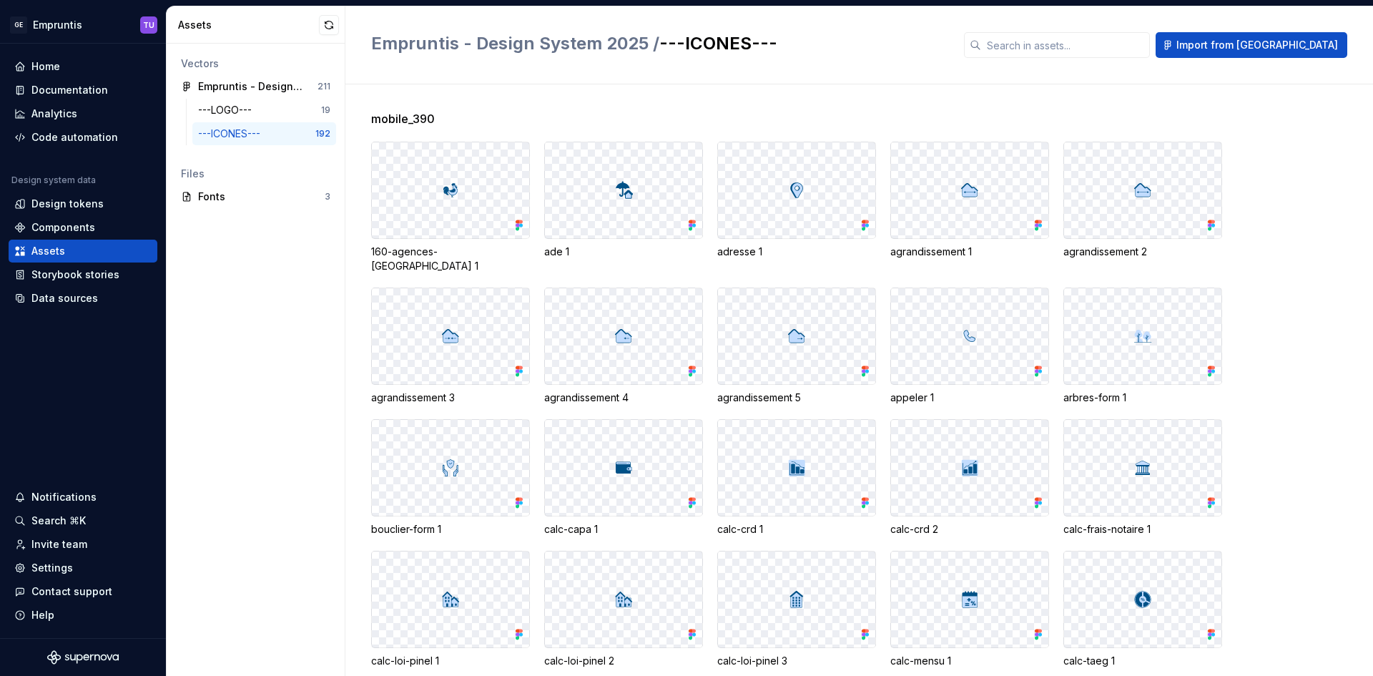
click at [428, 196] on div at bounding box center [450, 190] width 157 height 96
click at [42, 64] on div "Home" at bounding box center [45, 66] width 29 height 14
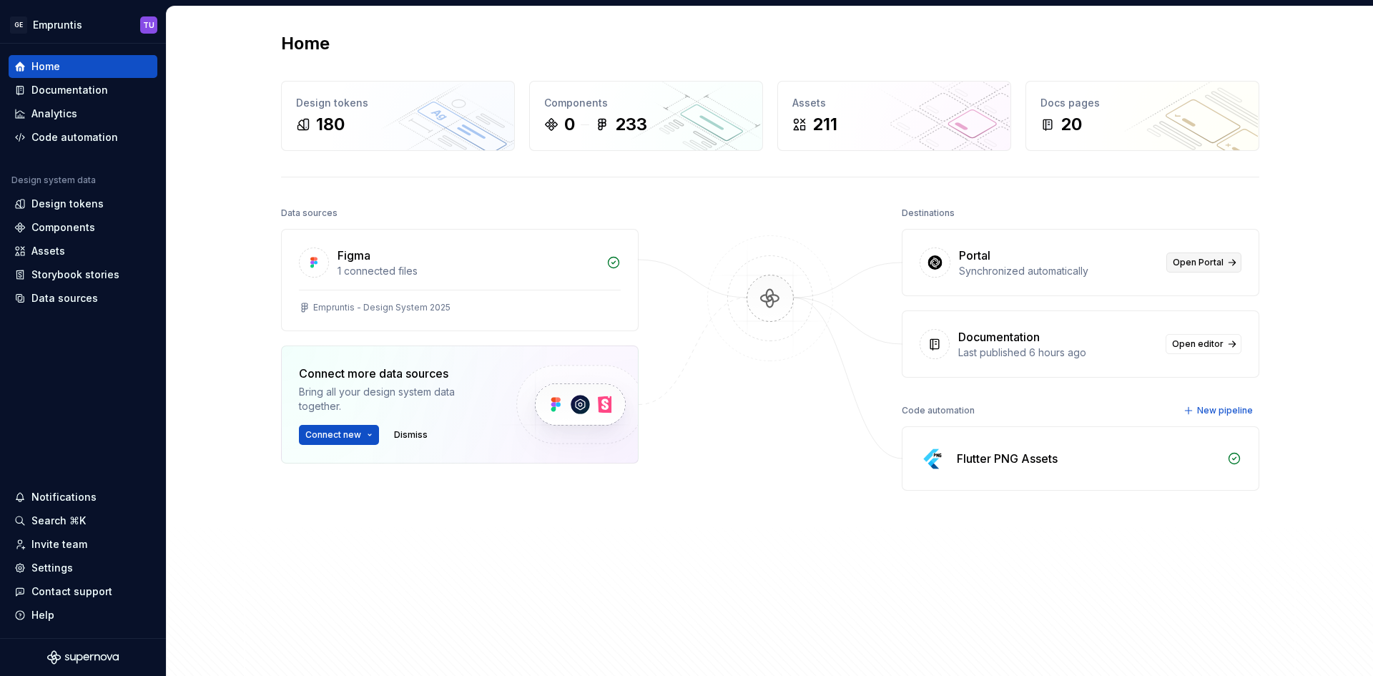
click at [1194, 265] on span "Open Portal" at bounding box center [1198, 262] width 51 height 11
click at [993, 462] on div "Flutter PNG Assets" at bounding box center [1007, 458] width 101 height 17
click at [1188, 349] on span "Open editor" at bounding box center [1197, 343] width 51 height 11
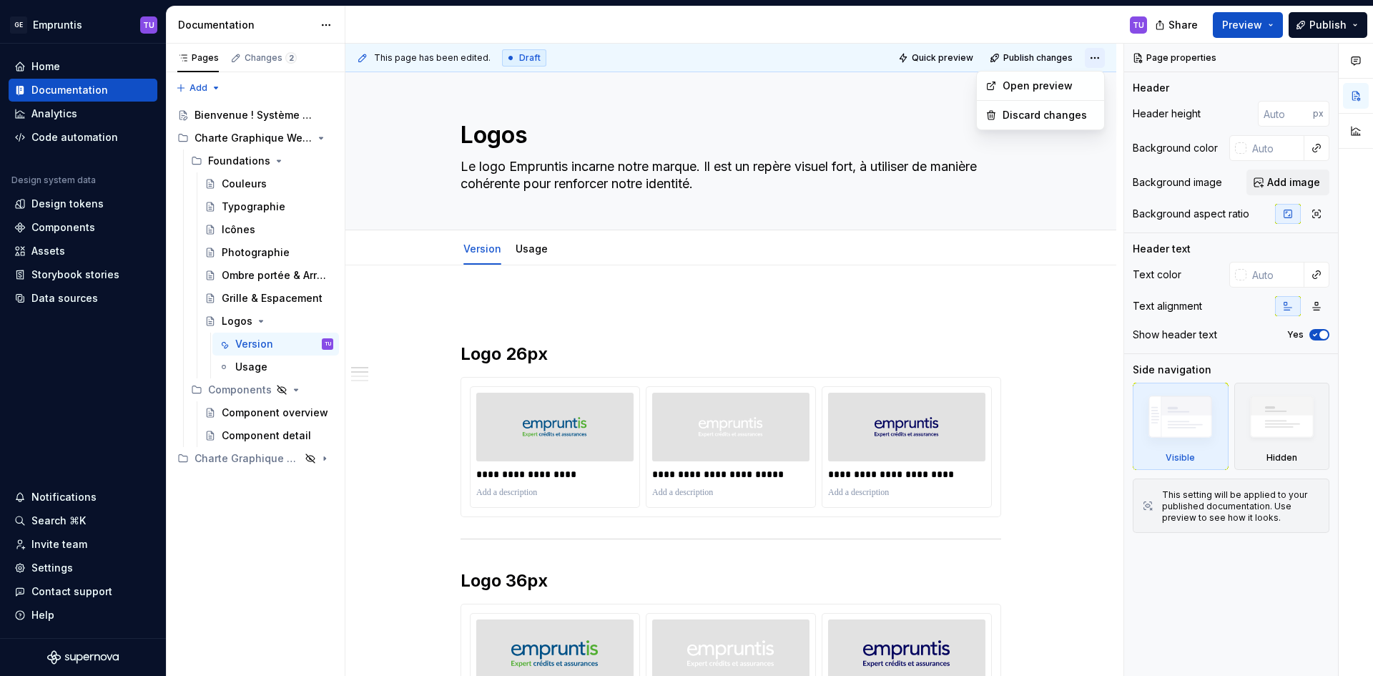
click at [1095, 60] on html "Texte d'origine Évaluez cette traduction Votre avis nous aidera à améliorer Goo…" at bounding box center [686, 338] width 1373 height 676
click at [1350, 64] on icon "button" at bounding box center [1355, 60] width 11 height 11
type textarea "*"
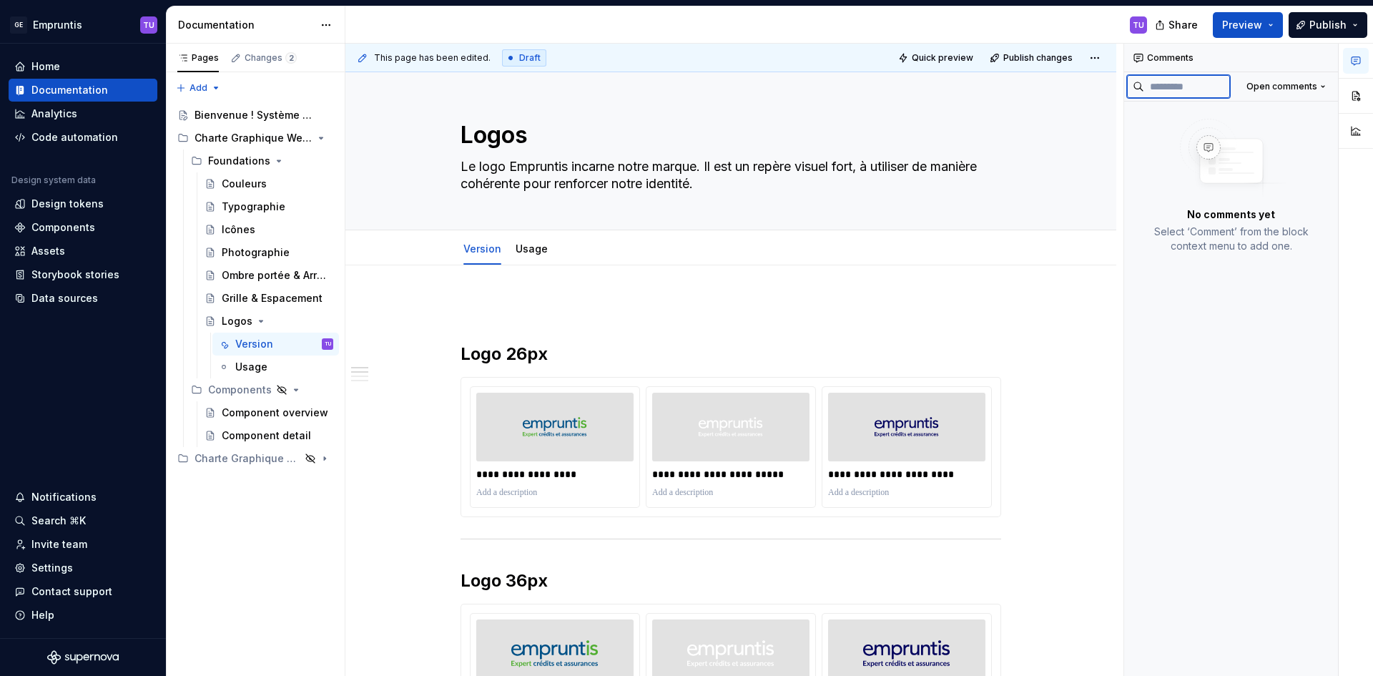
click at [1191, 84] on input at bounding box center [1187, 86] width 86 height 23
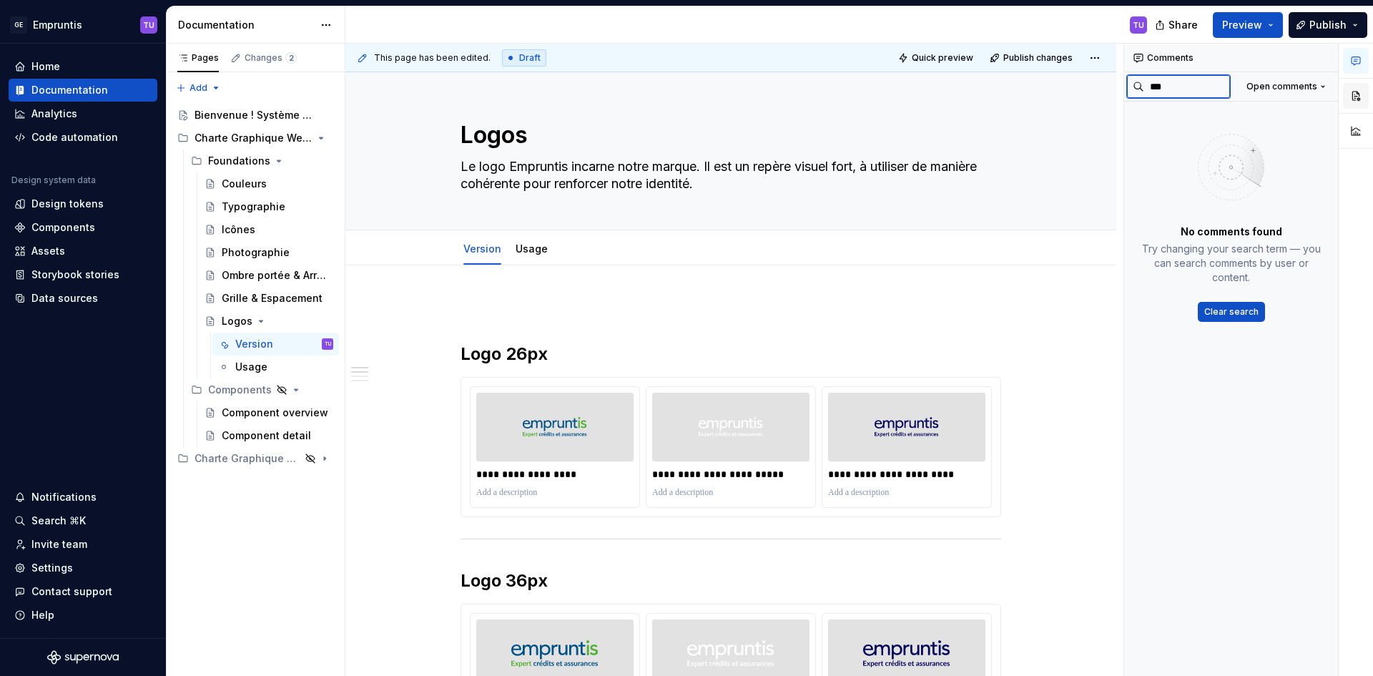
type input "***"
click at [1356, 99] on button "button" at bounding box center [1356, 96] width 26 height 26
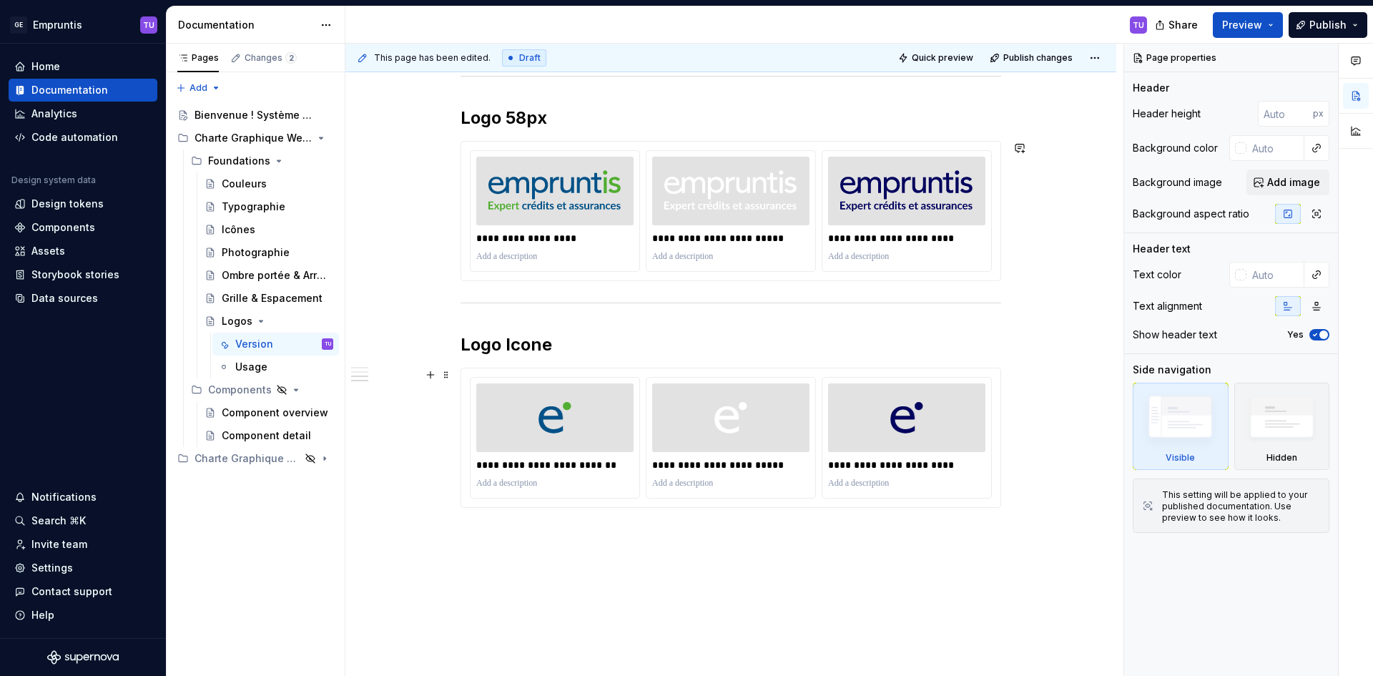
scroll to position [741, 0]
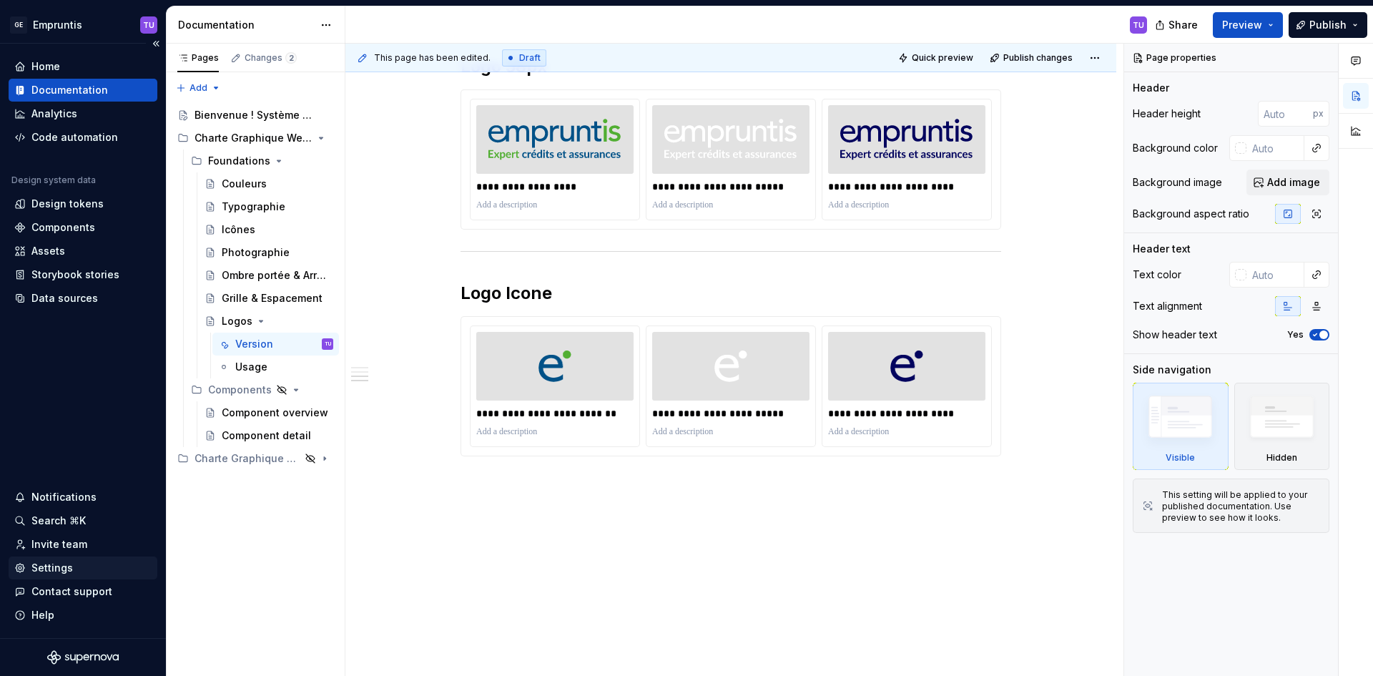
click at [48, 562] on div "Settings" at bounding box center [51, 568] width 41 height 14
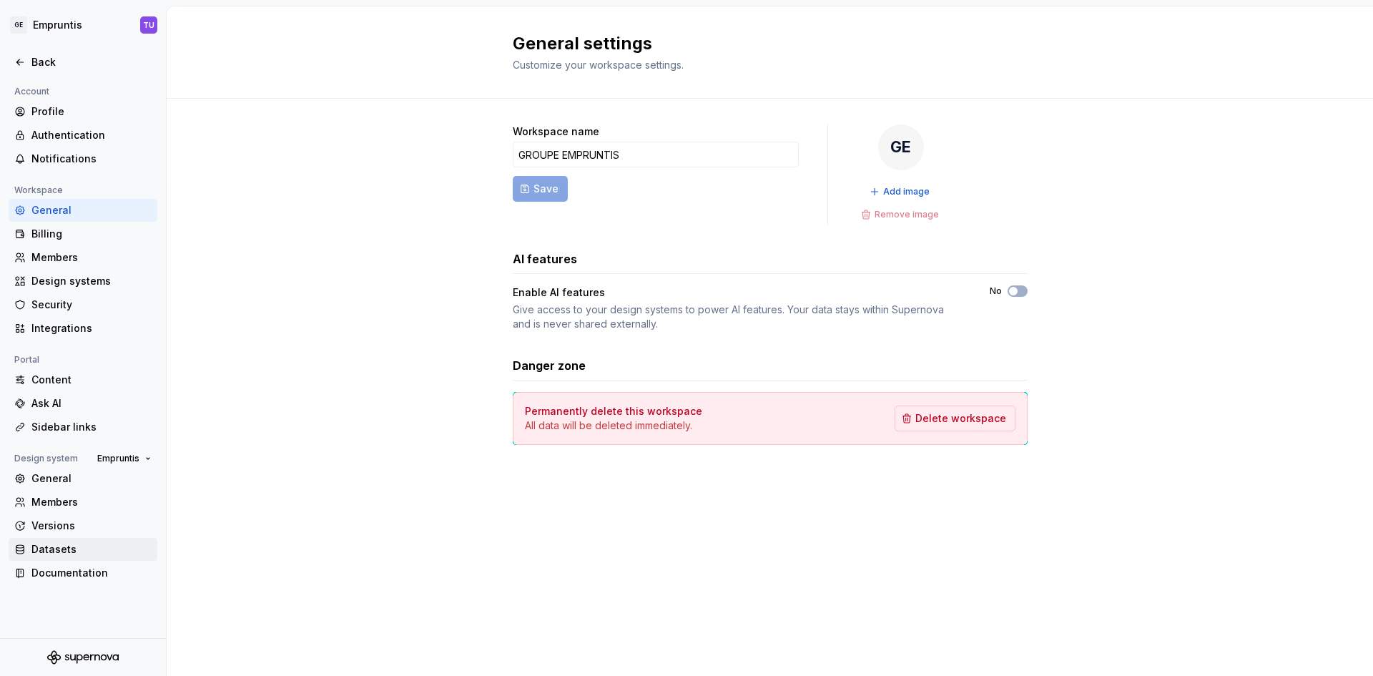
click at [45, 557] on div "Datasets" at bounding box center [83, 549] width 149 height 23
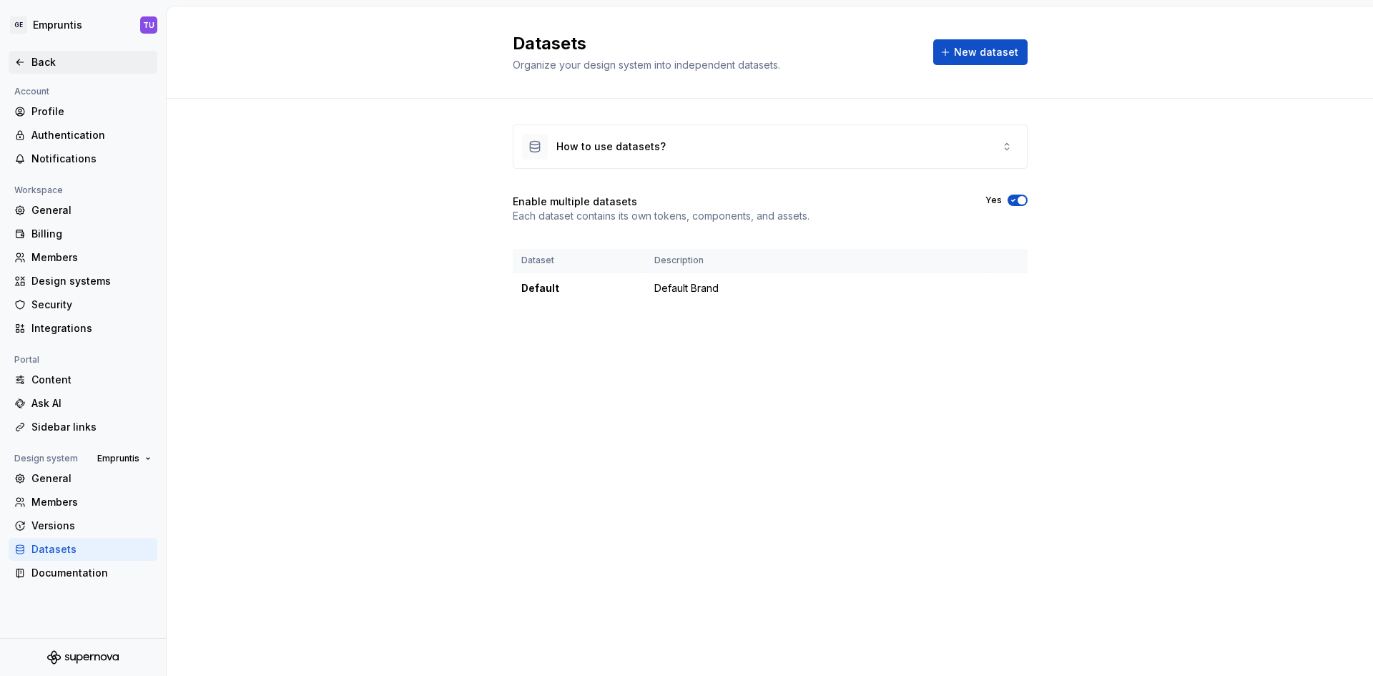
click at [18, 63] on icon at bounding box center [19, 62] width 6 height 6
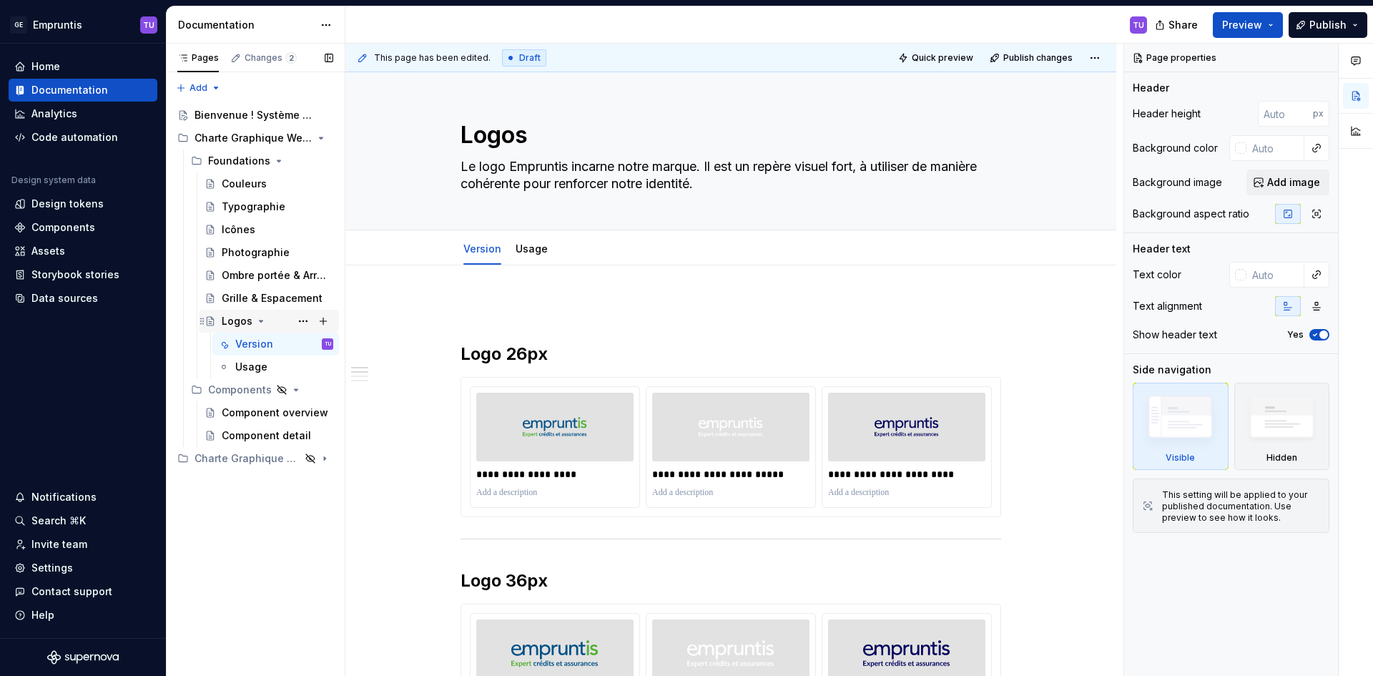
click at [224, 325] on div "Logos" at bounding box center [237, 321] width 31 height 14
click at [234, 365] on div "Usage" at bounding box center [275, 367] width 115 height 20
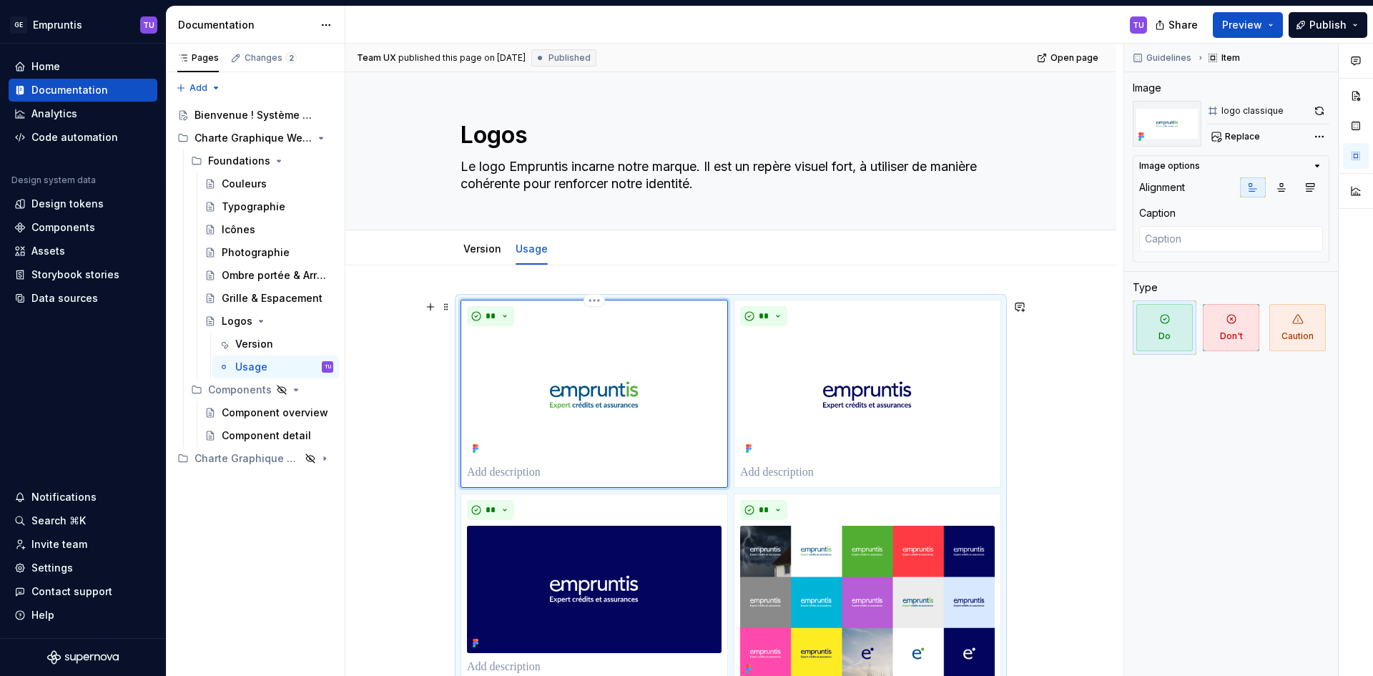
click at [589, 370] on img at bounding box center [594, 395] width 255 height 127
click at [245, 347] on div "Version" at bounding box center [254, 344] width 38 height 14
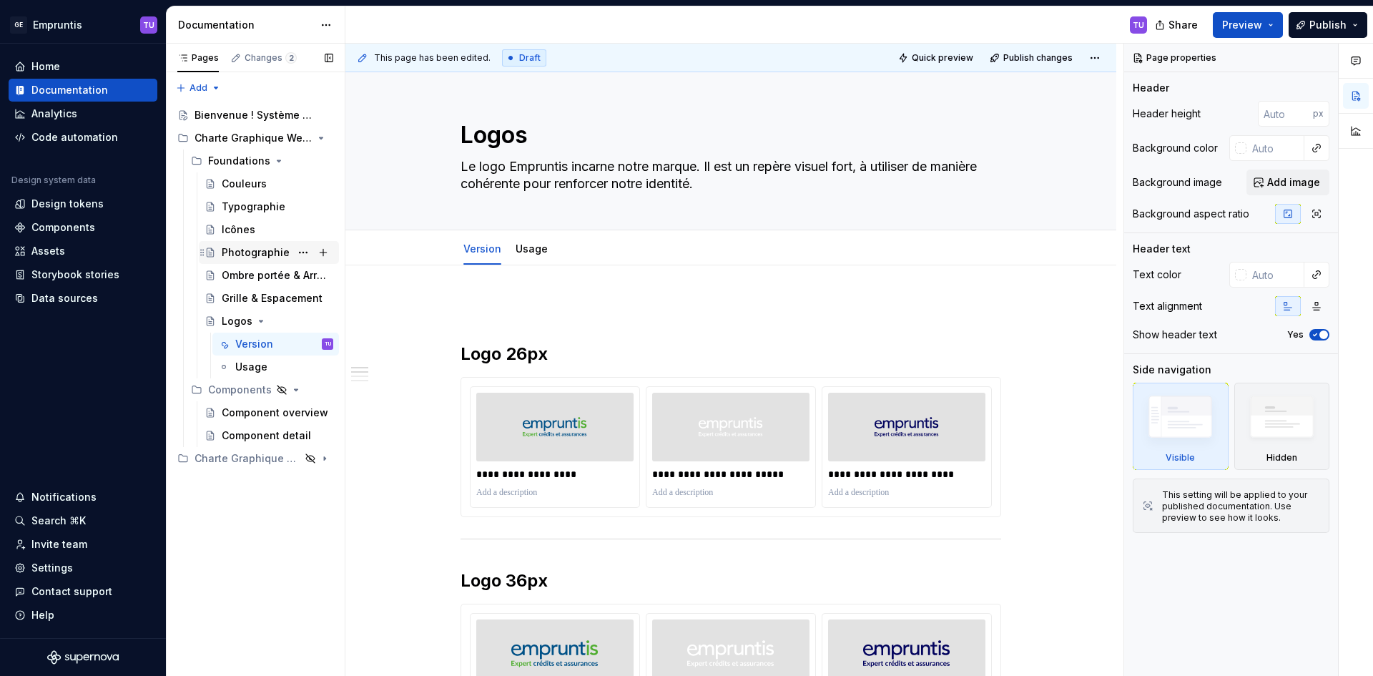
click at [237, 247] on div "Photographie" at bounding box center [256, 252] width 68 height 14
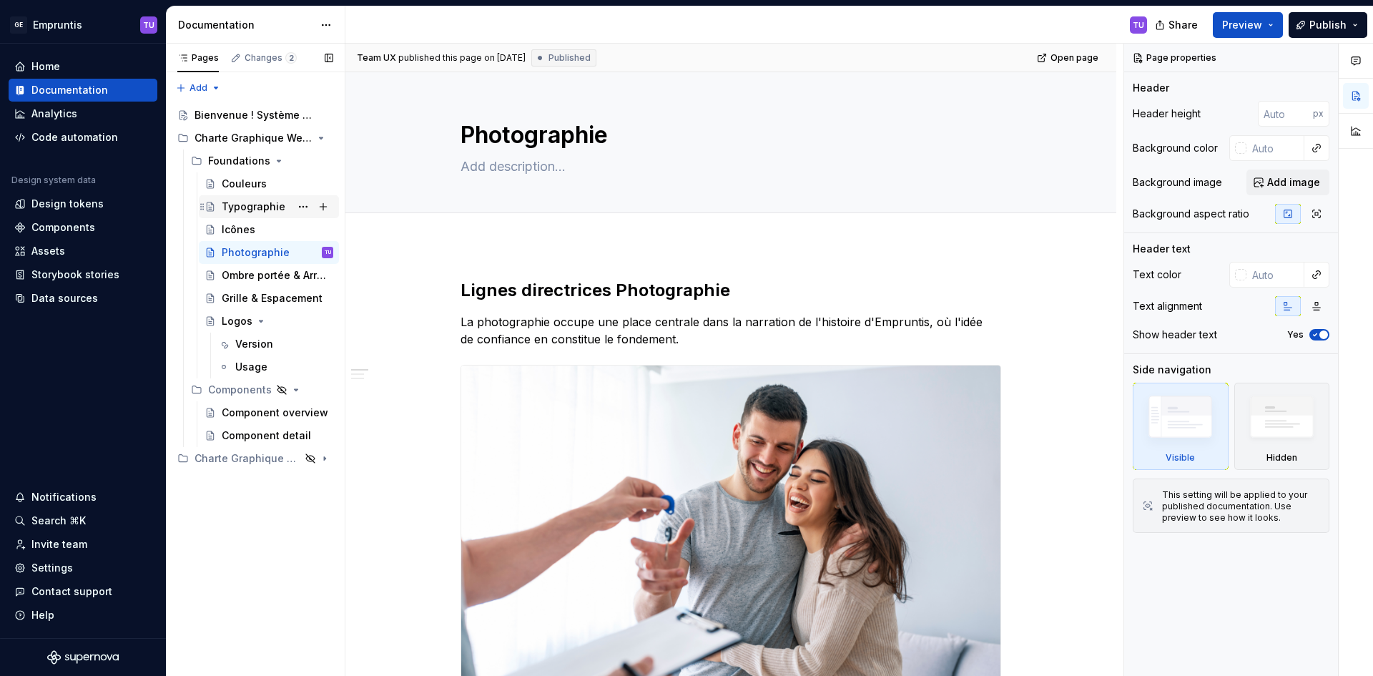
click at [234, 212] on div "Typographie" at bounding box center [254, 206] width 64 height 14
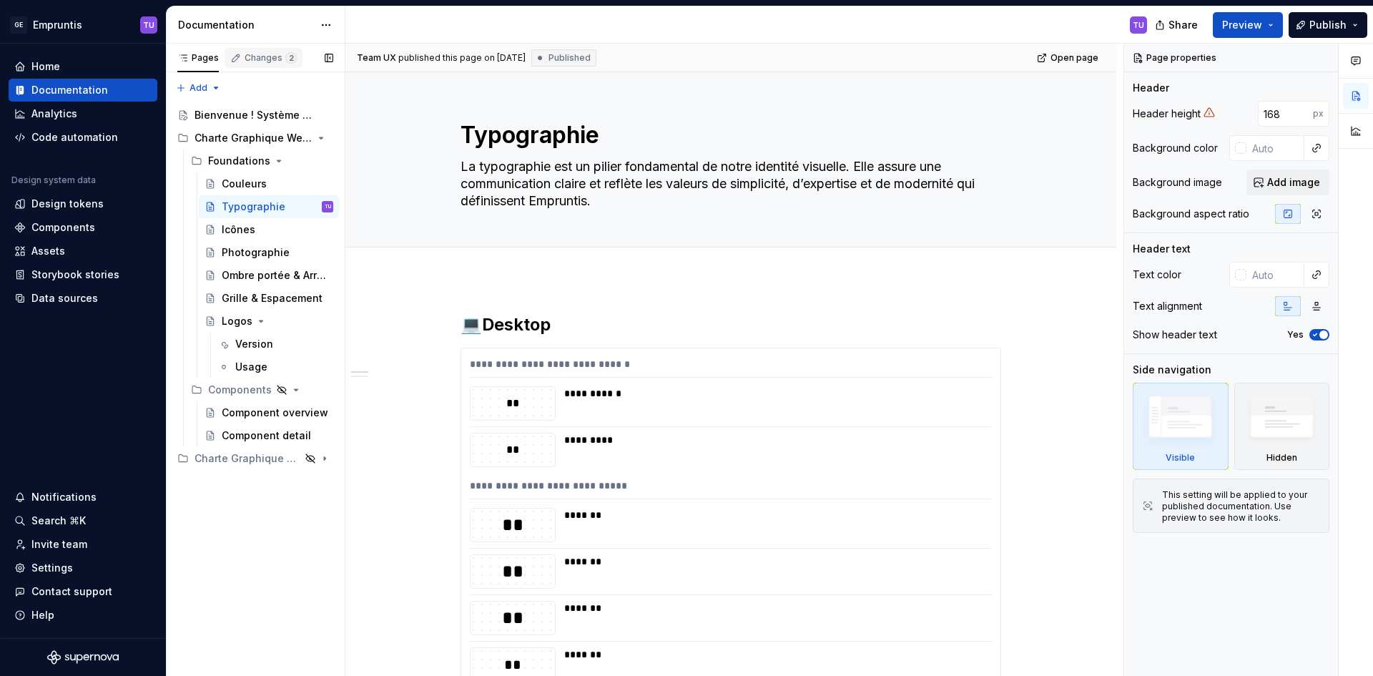
type textarea "*"
click at [252, 56] on div "Changes 2" at bounding box center [271, 57] width 52 height 11
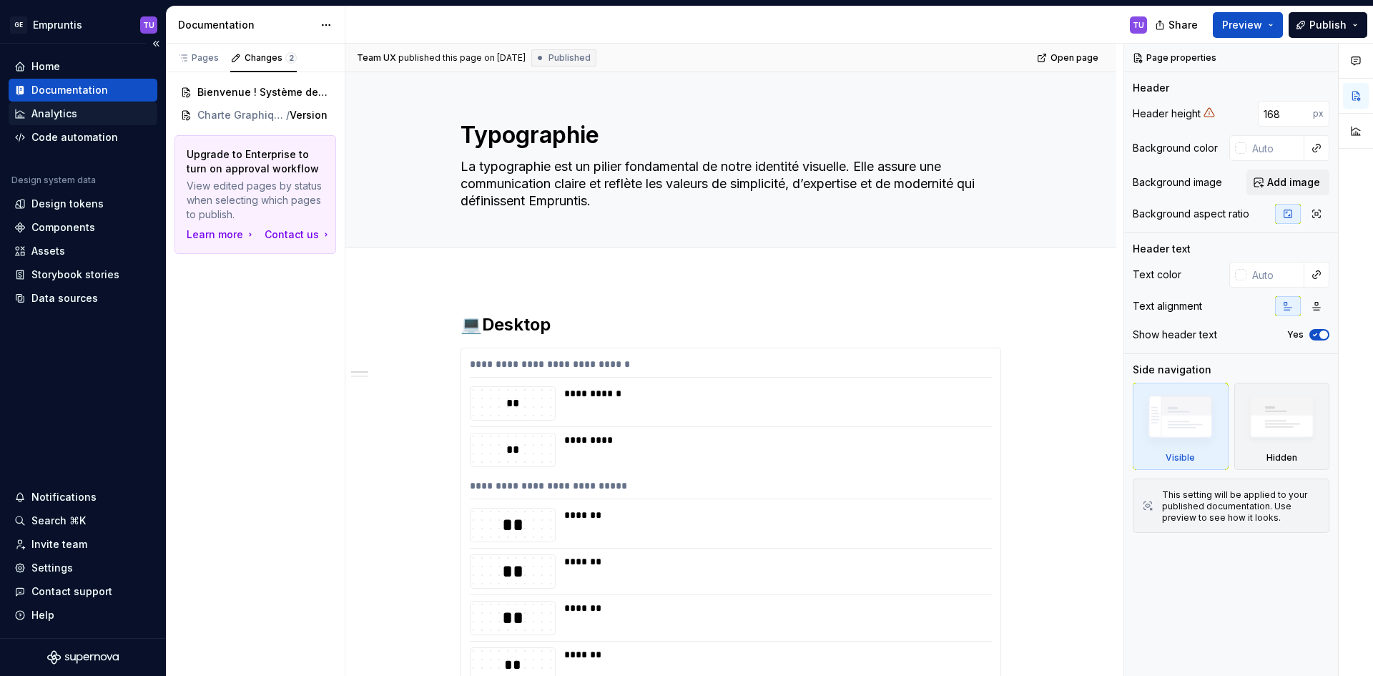
click at [42, 103] on div "Analytics" at bounding box center [83, 113] width 149 height 23
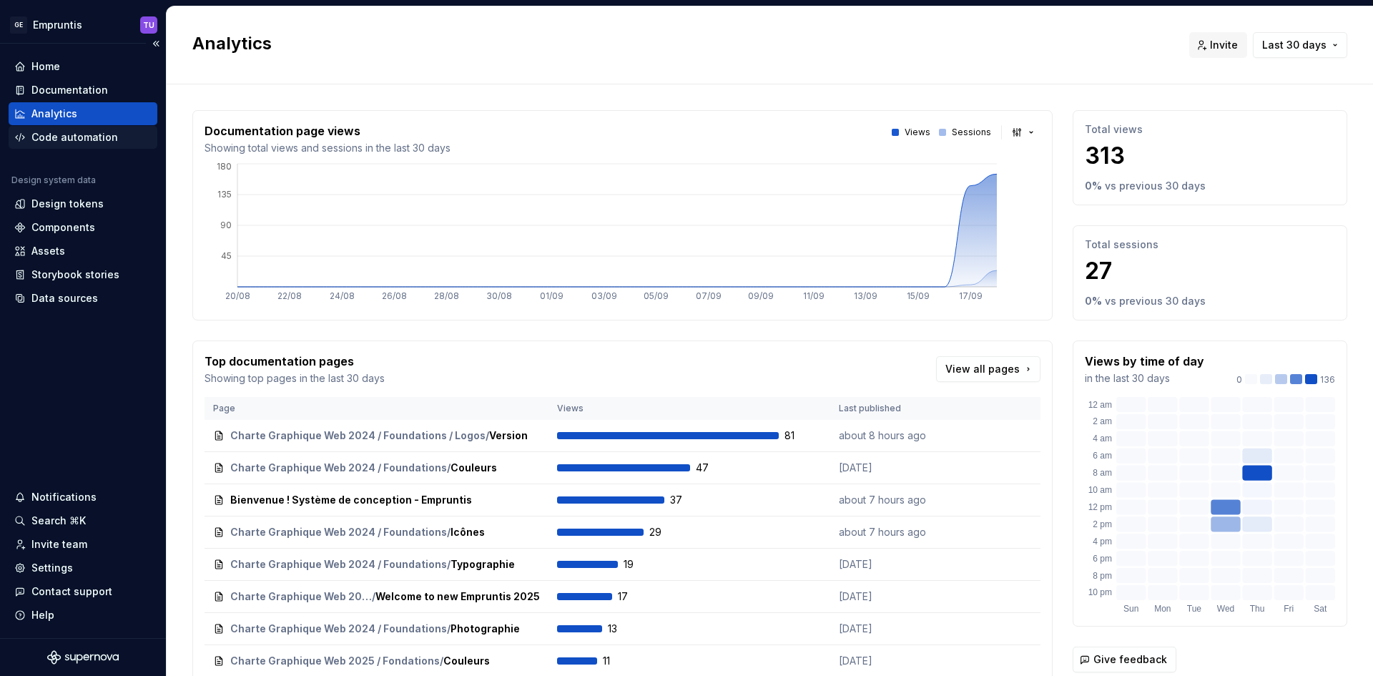
click at [59, 142] on div "Code automation" at bounding box center [74, 137] width 87 height 14
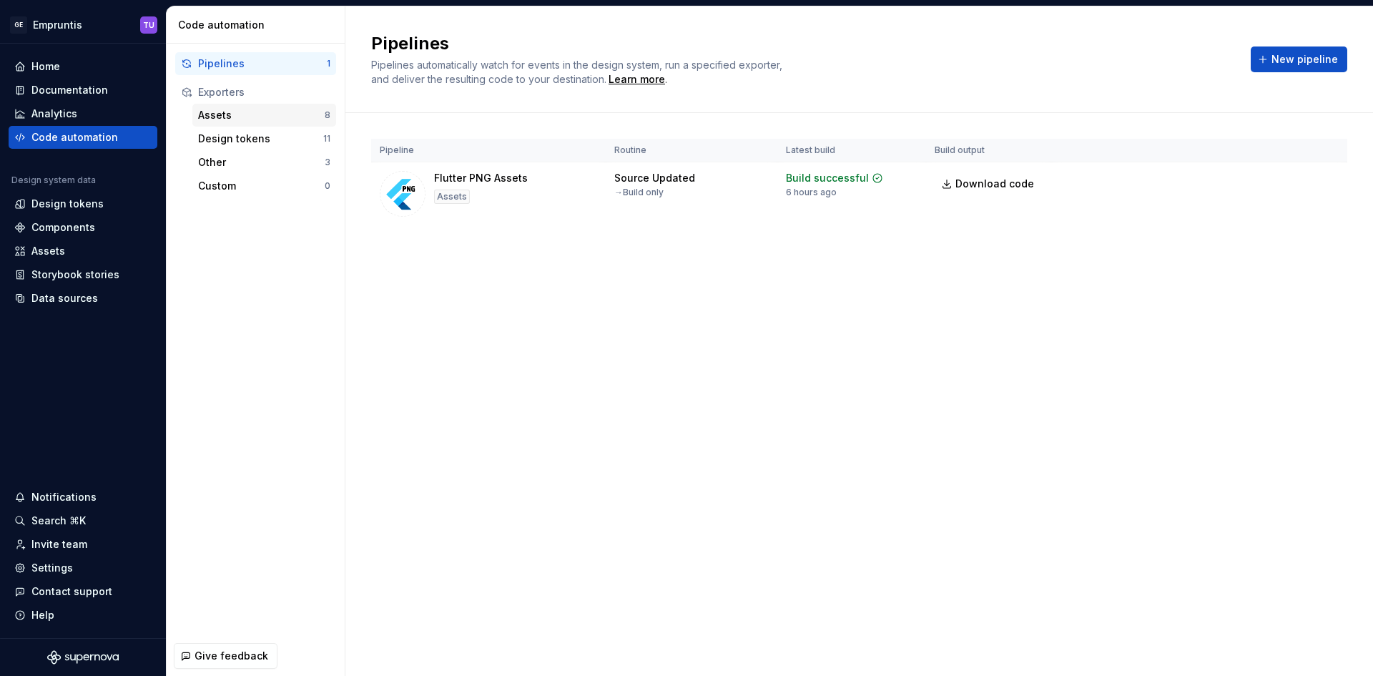
click at [223, 116] on div "Assets" at bounding box center [261, 115] width 127 height 14
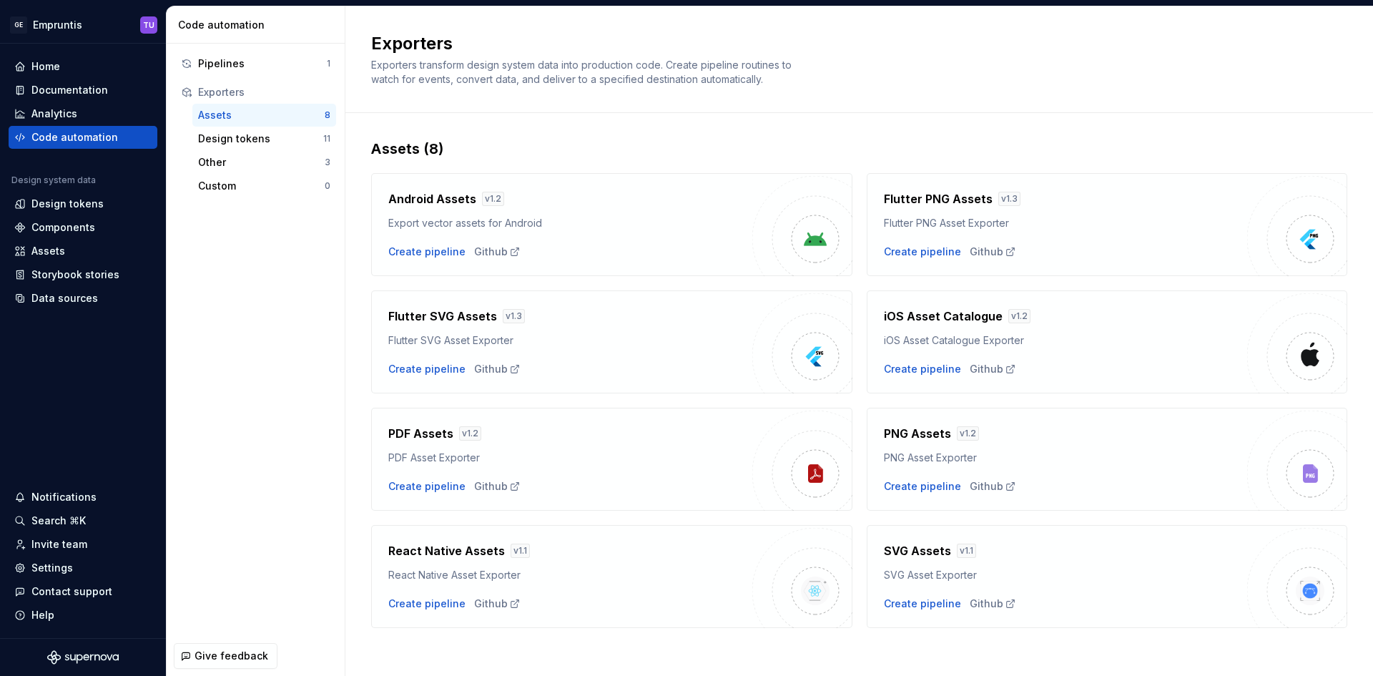
scroll to position [6, 0]
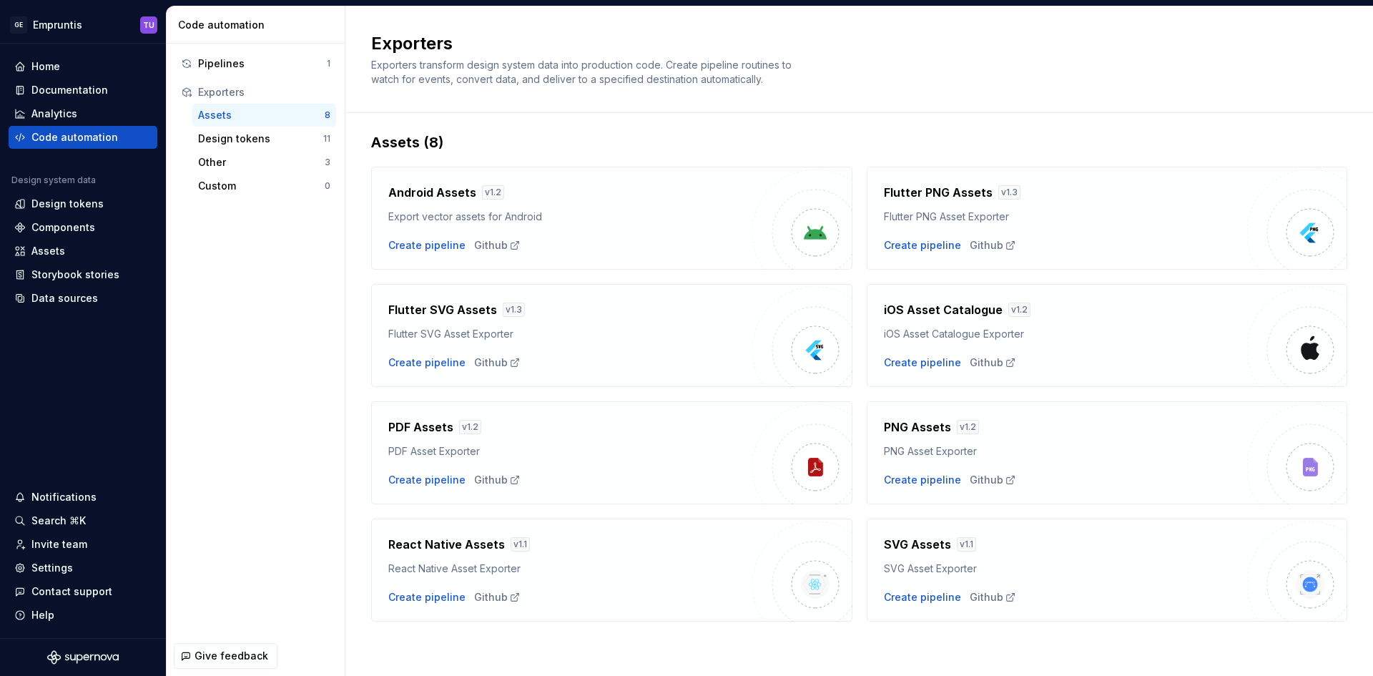
click at [1303, 471] on img at bounding box center [1309, 467] width 29 height 29
click at [245, 134] on div "Design tokens" at bounding box center [260, 139] width 125 height 14
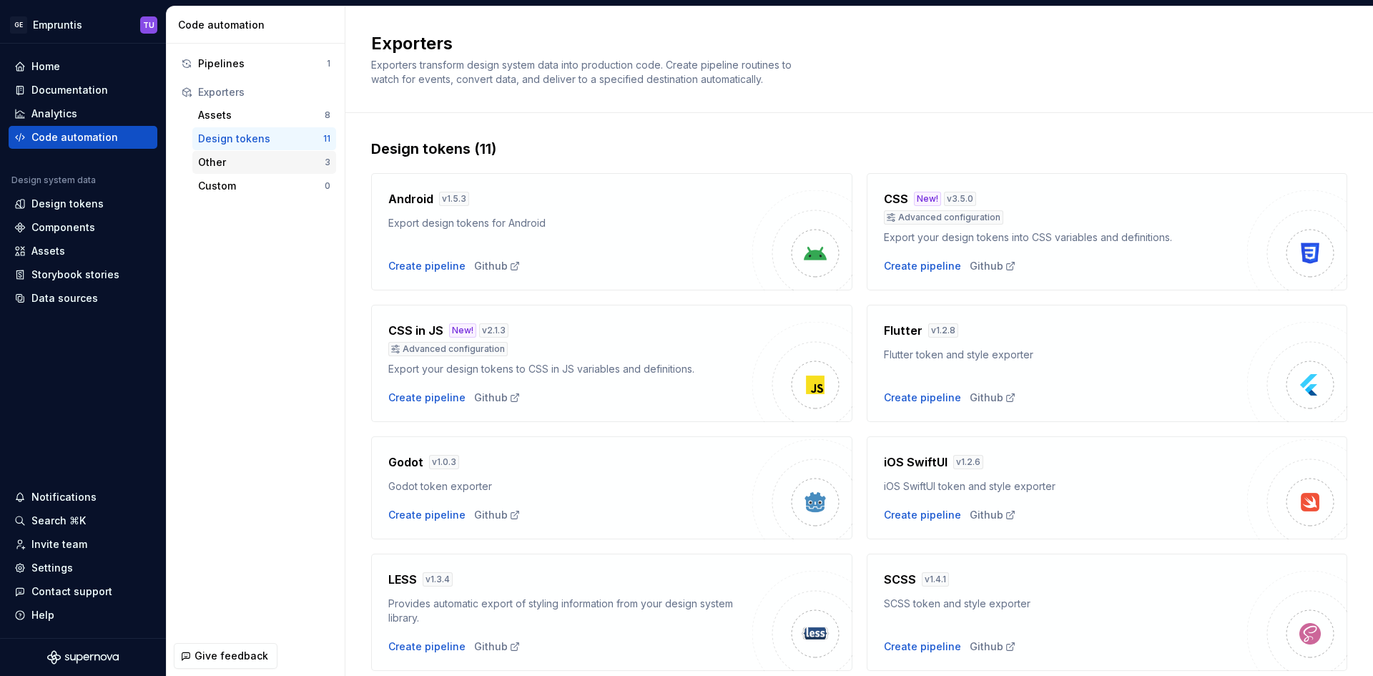
click at [231, 167] on div "Other" at bounding box center [261, 162] width 127 height 14
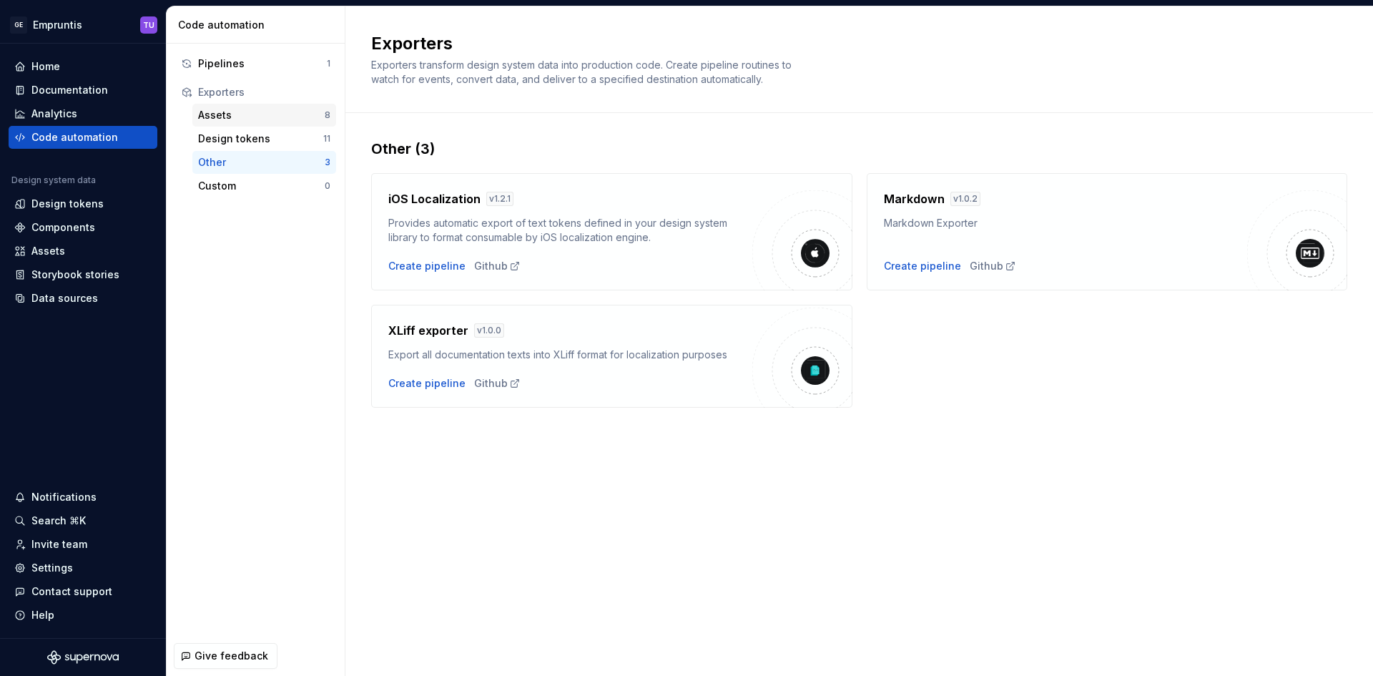
click at [222, 106] on div "Assets 8" at bounding box center [264, 115] width 144 height 23
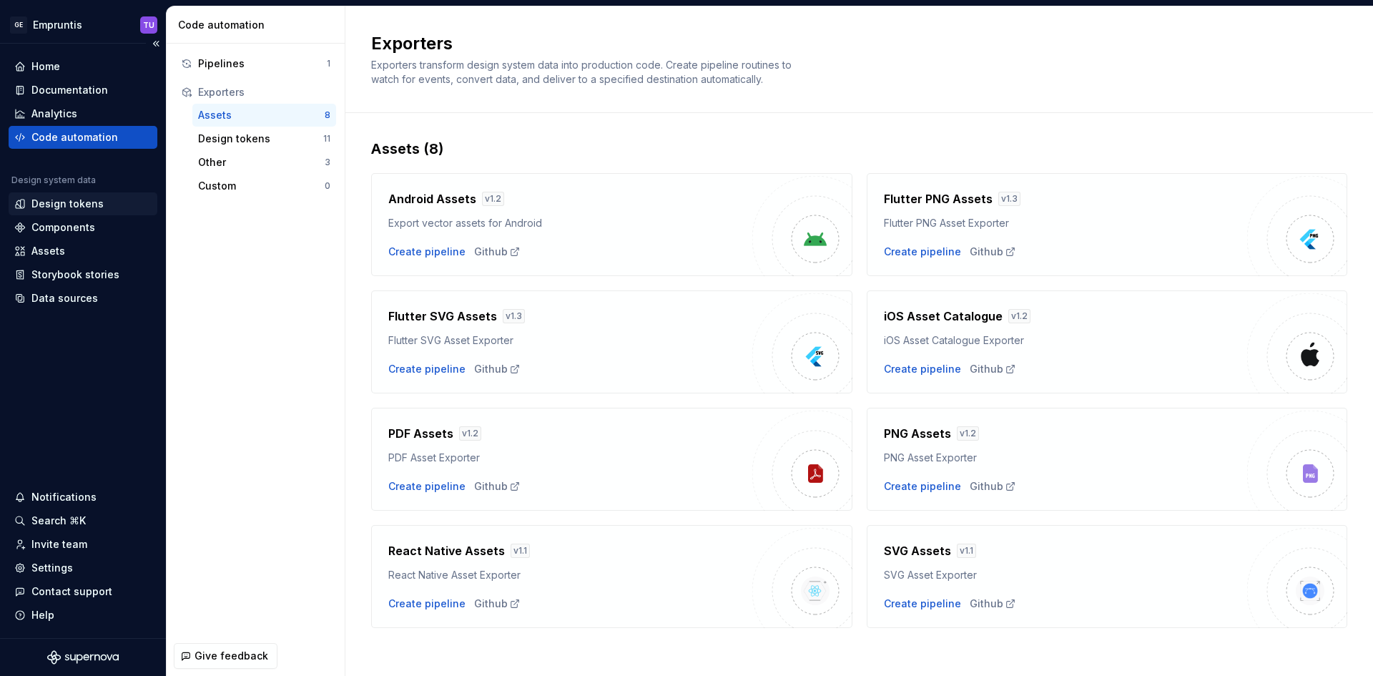
click at [89, 198] on div "Design tokens" at bounding box center [67, 204] width 72 height 14
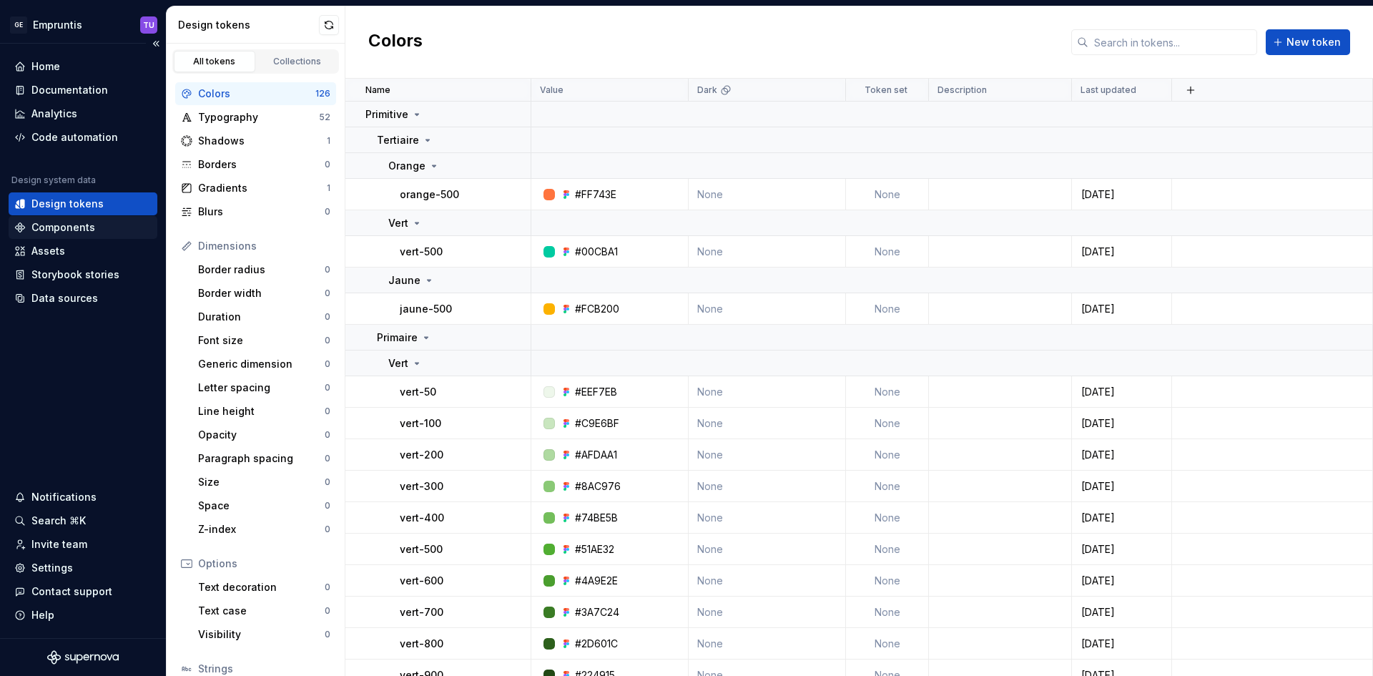
click at [75, 226] on div "Components" at bounding box center [63, 227] width 64 height 14
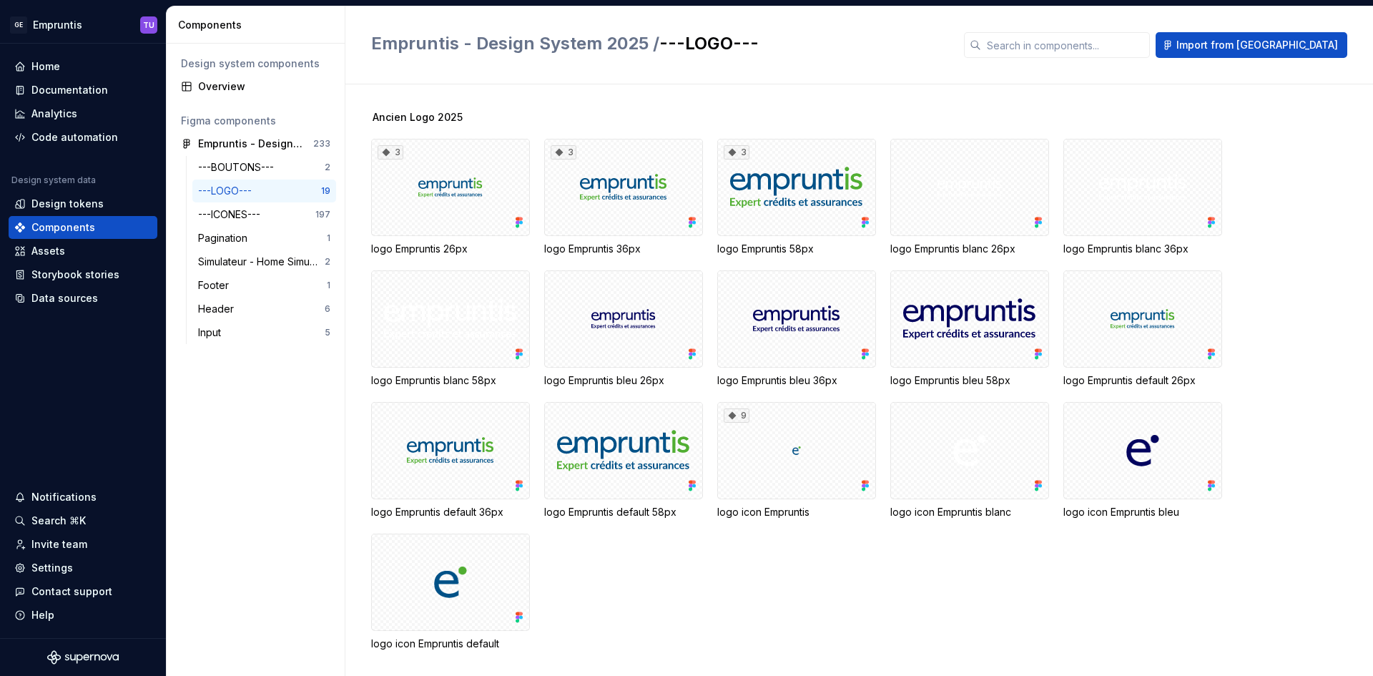
click at [226, 188] on div "---LOGO---" at bounding box center [227, 191] width 59 height 14
click at [238, 168] on div "---BOUTONS---" at bounding box center [239, 167] width 82 height 14
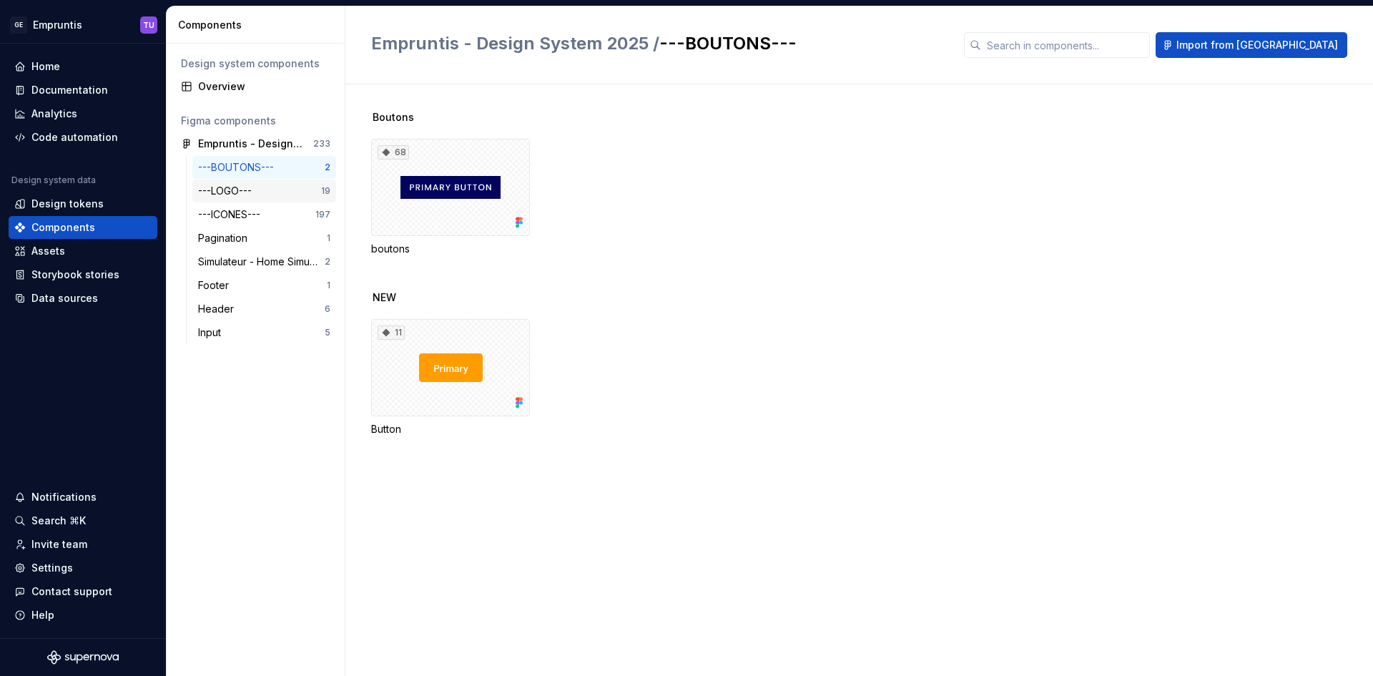
click at [246, 186] on div "---LOGO---" at bounding box center [227, 191] width 59 height 14
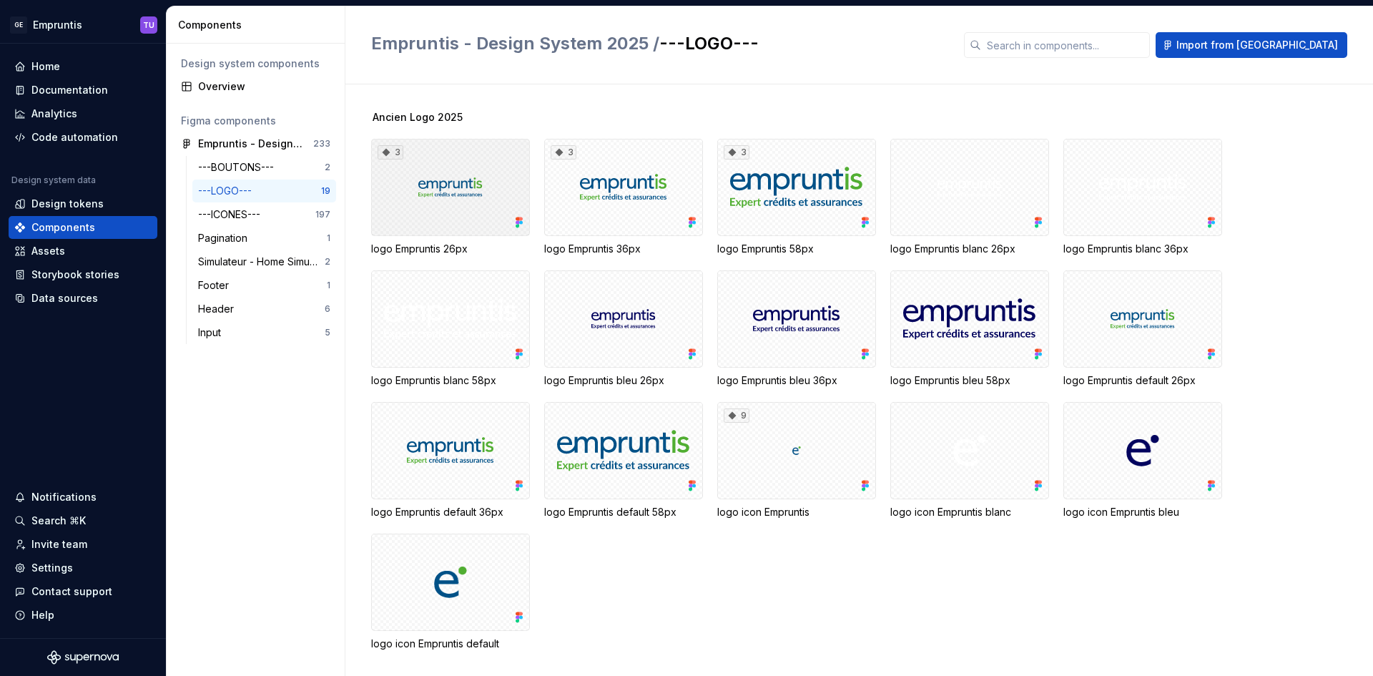
click at [460, 192] on div "3" at bounding box center [450, 187] width 159 height 97
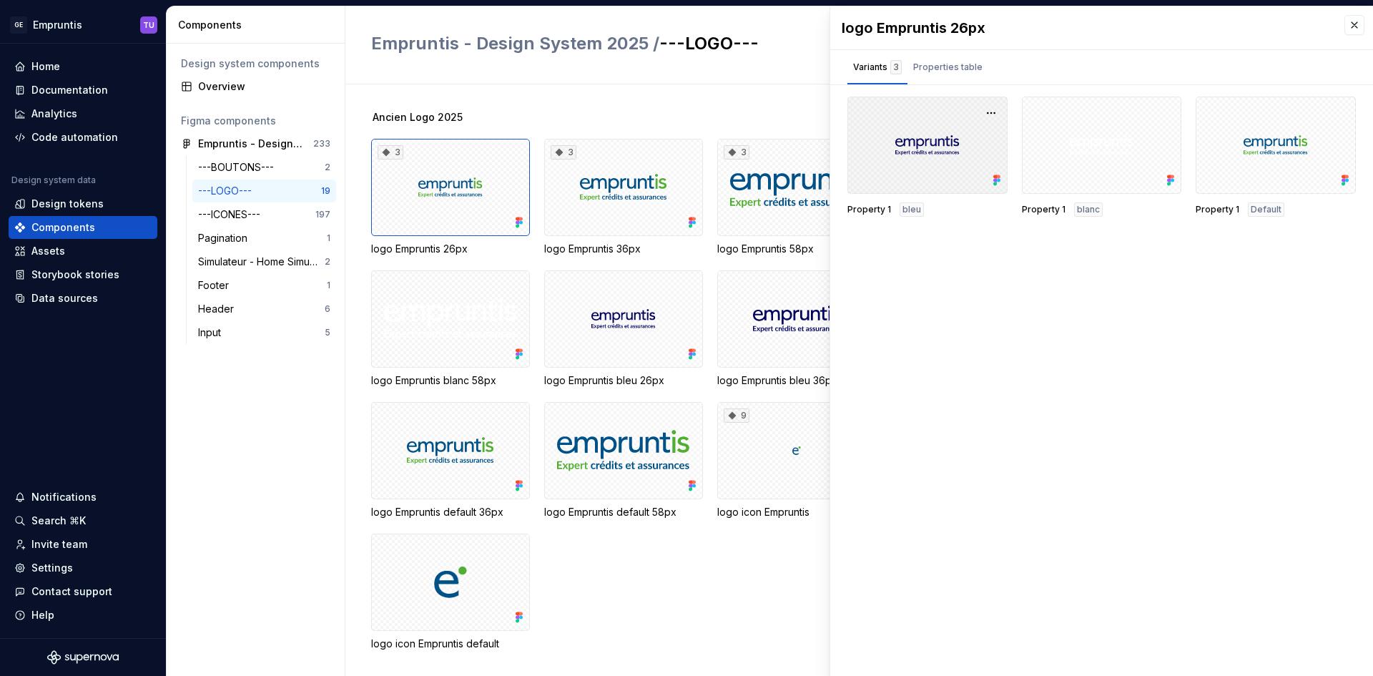
click at [899, 122] on div at bounding box center [927, 145] width 160 height 97
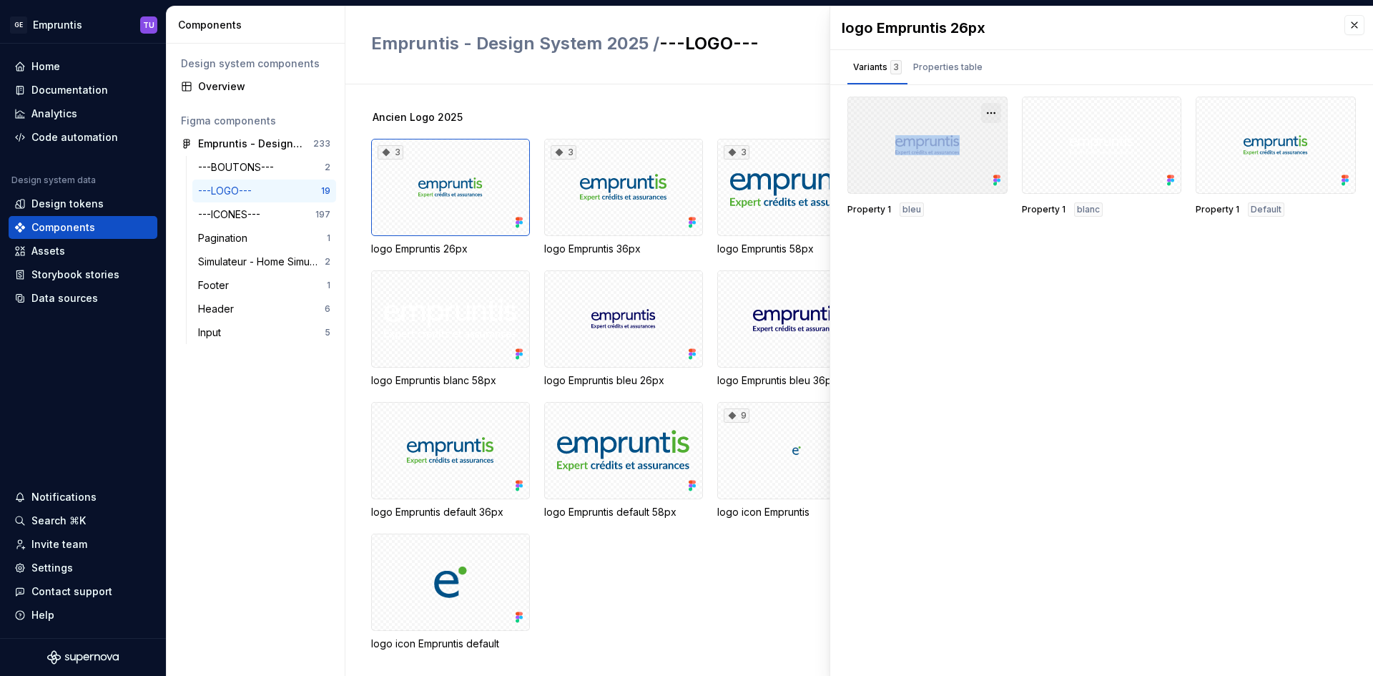
click at [988, 114] on button "button" at bounding box center [991, 113] width 20 height 20
click at [46, 253] on div "Assets" at bounding box center [48, 251] width 34 height 14
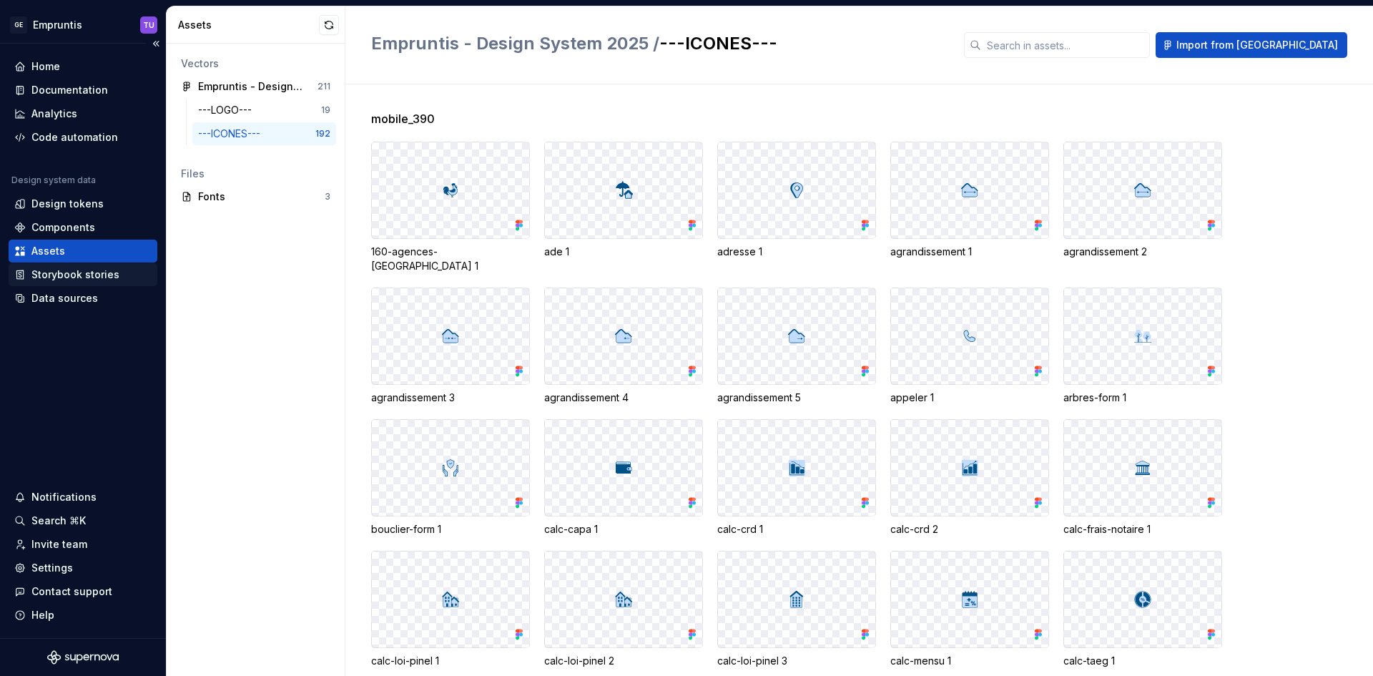
click at [67, 282] on div "Storybook stories" at bounding box center [83, 274] width 149 height 23
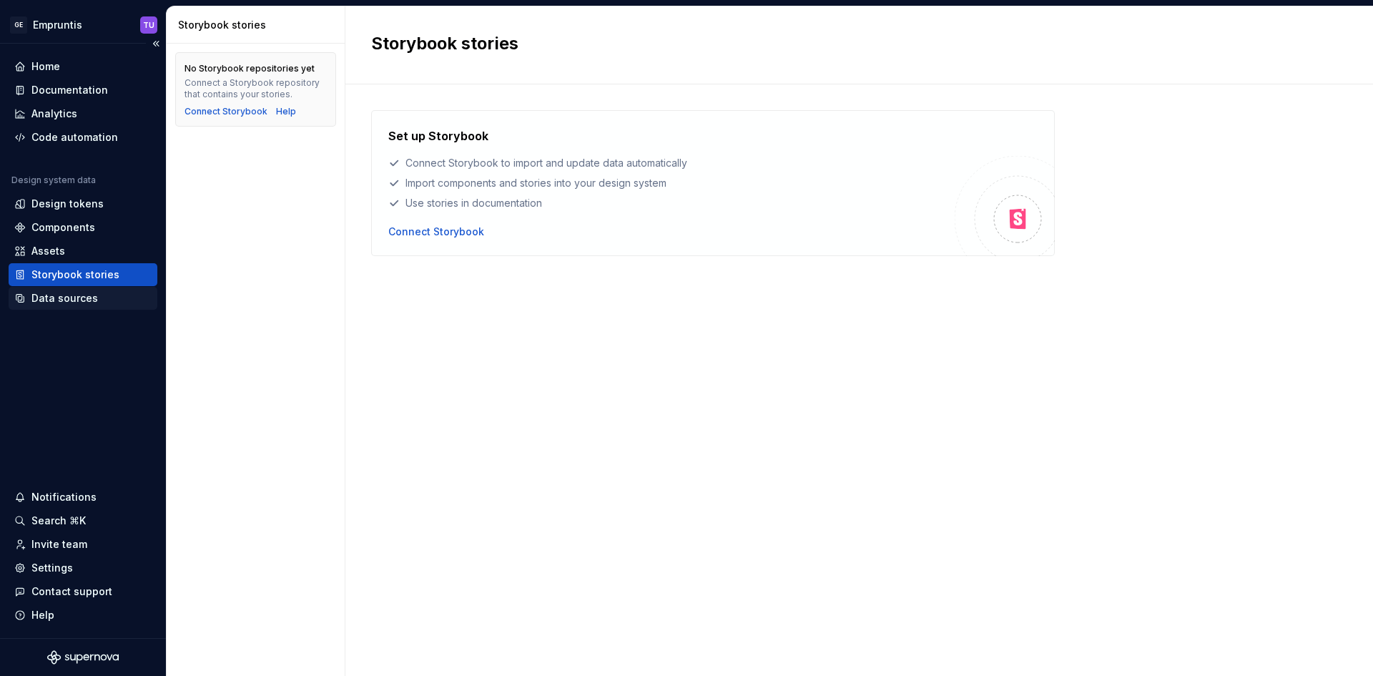
click at [68, 307] on div "Data sources" at bounding box center [83, 298] width 149 height 23
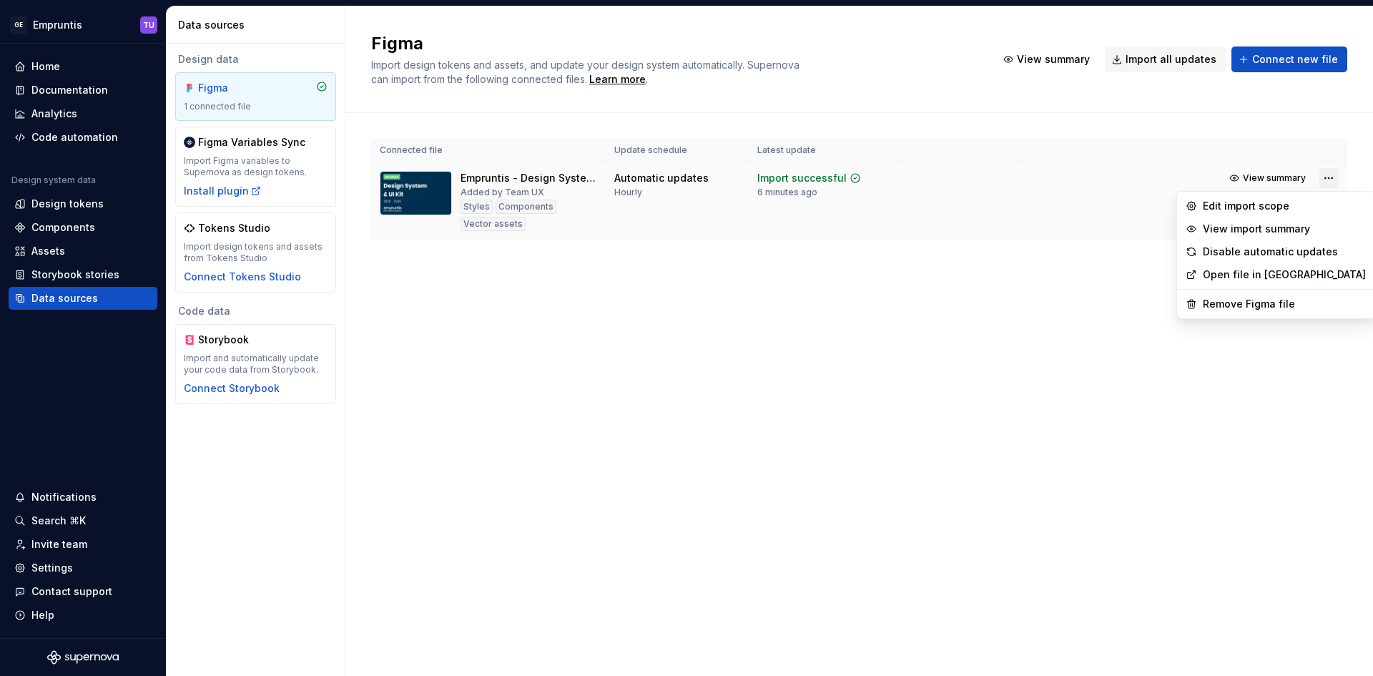
click at [1323, 179] on html "Texte d'origine Évaluez cette traduction Votre avis nous aidera à améliorer Goo…" at bounding box center [686, 338] width 1373 height 676
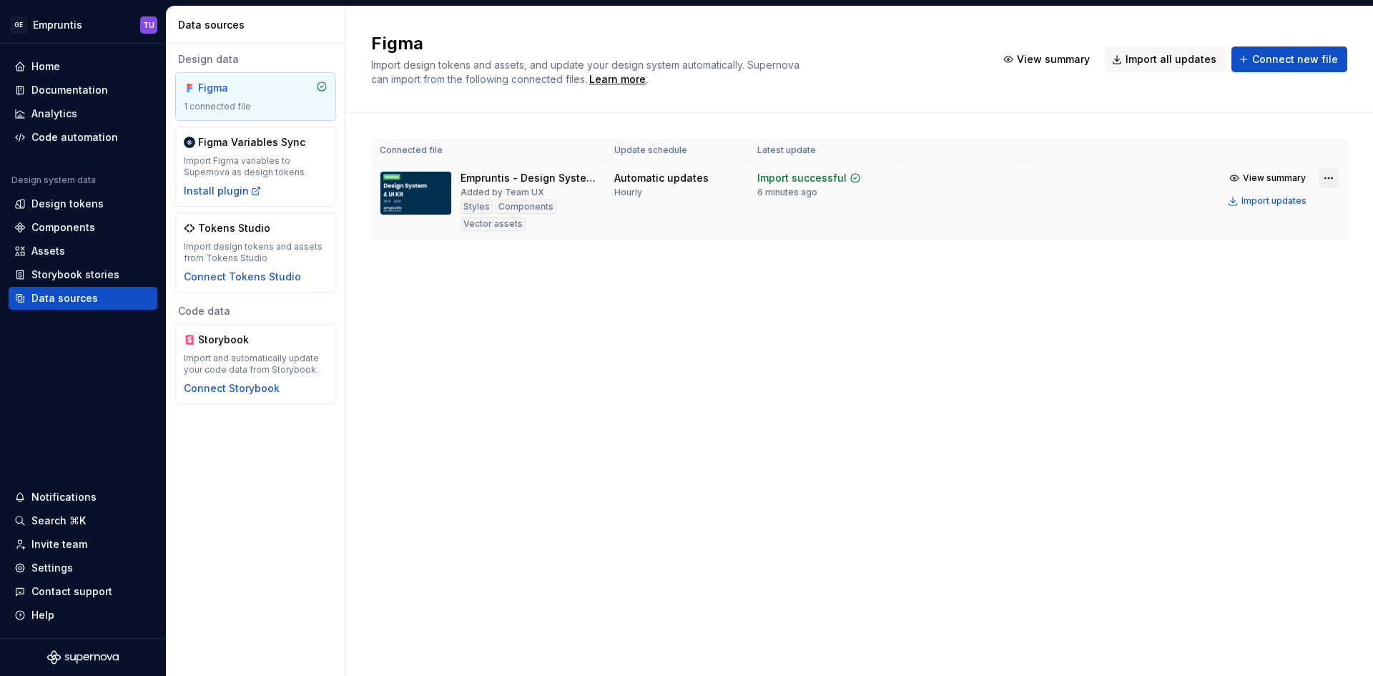
click at [1323, 179] on html "Texte d'origine Évaluez cette traduction Votre avis nous aidera à améliorer Goo…" at bounding box center [686, 338] width 1373 height 676
click at [50, 499] on div "Notifications" at bounding box center [63, 497] width 65 height 14
click at [50, 519] on html "Texte d'origine Évaluez cette traduction Votre avis nous aidera à améliorer Goo…" at bounding box center [686, 338] width 1373 height 676
click at [50, 519] on div "Search ⌘K" at bounding box center [58, 520] width 54 height 14
click at [51, 572] on div "Settings" at bounding box center [51, 568] width 41 height 14
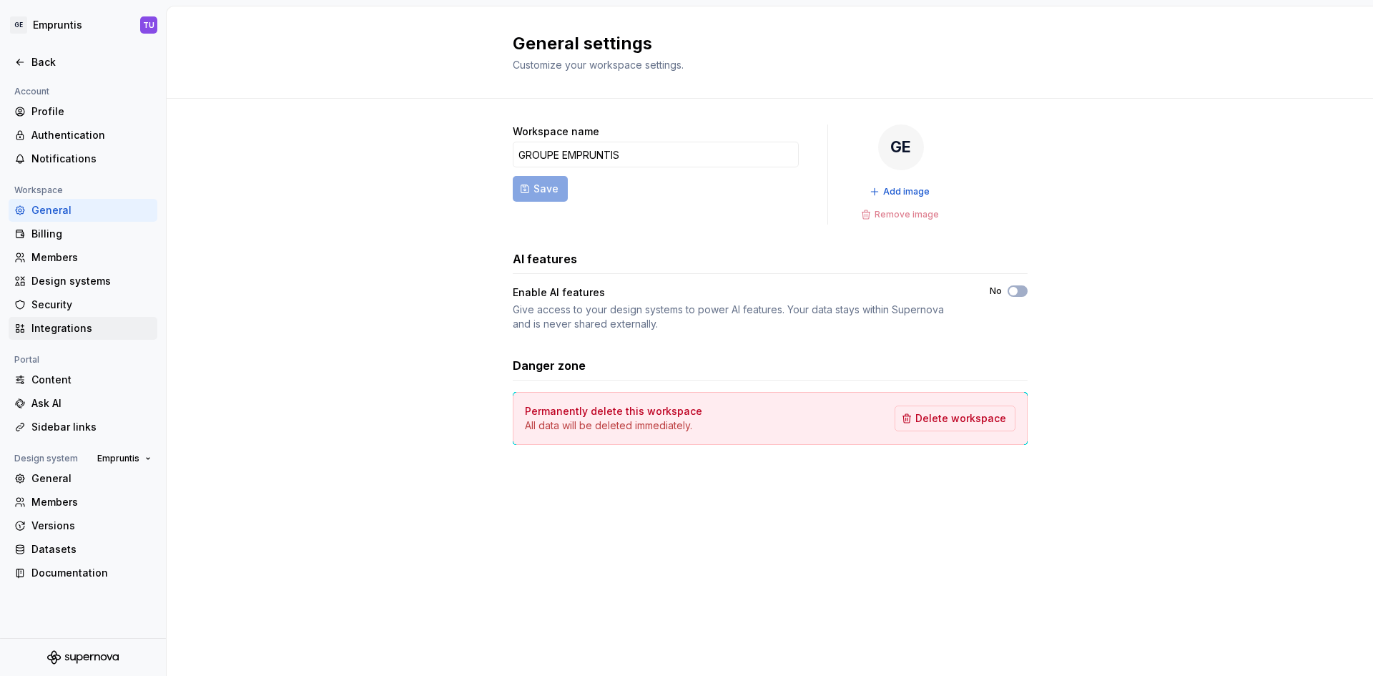
click at [58, 330] on div "Integrations" at bounding box center [91, 328] width 120 height 14
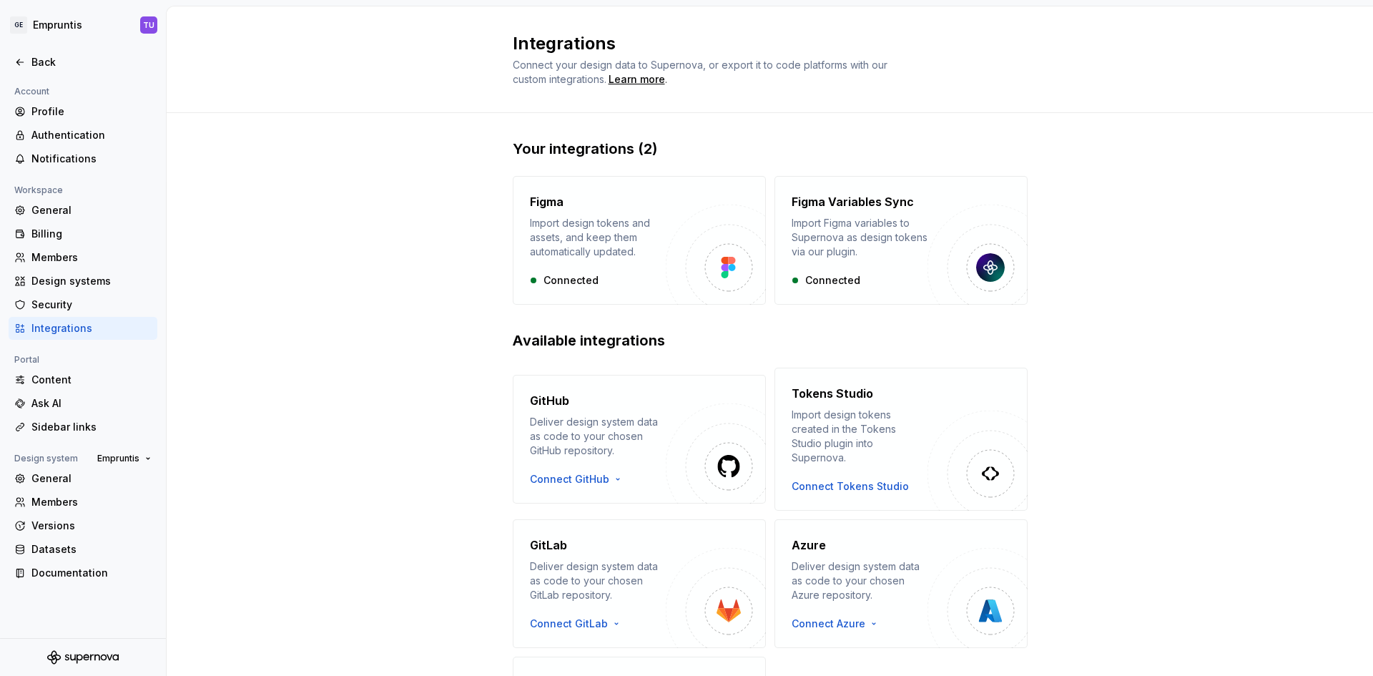
scroll to position [28, 0]
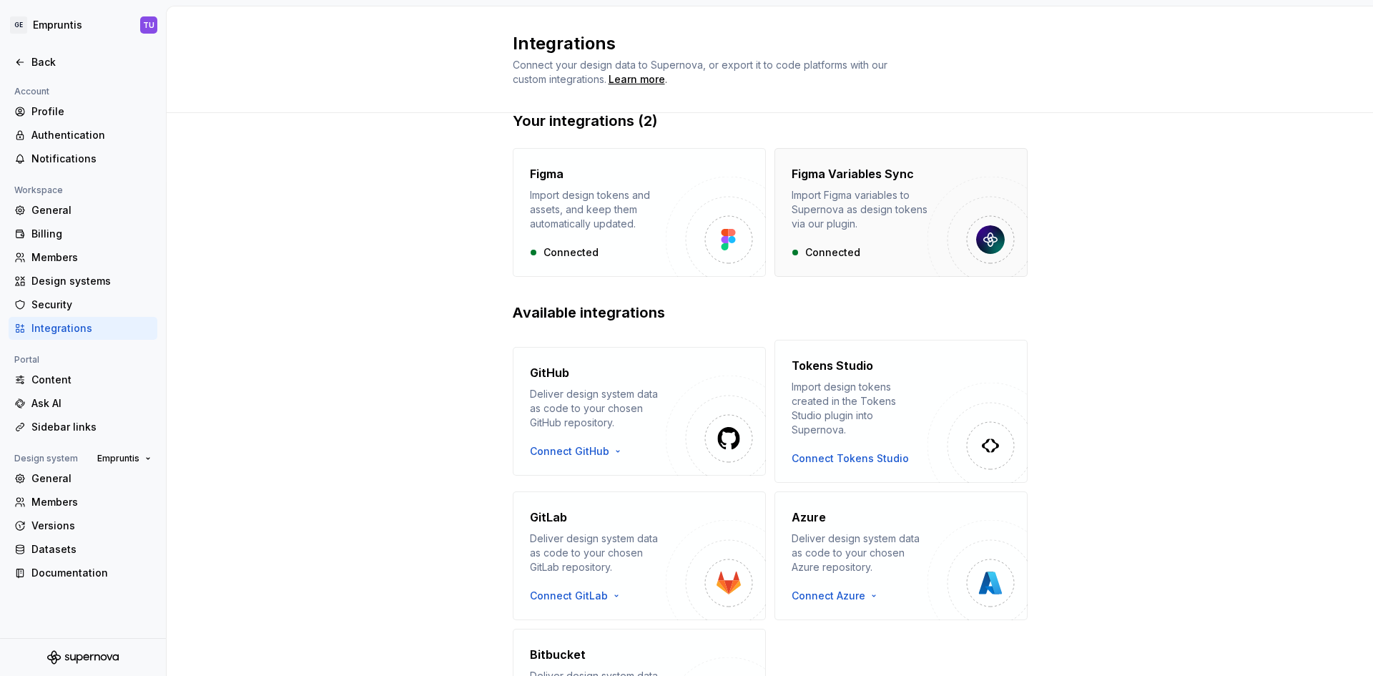
click at [814, 220] on div "Import Figma variables to Supernova as design tokens via our plugin." at bounding box center [859, 209] width 136 height 43
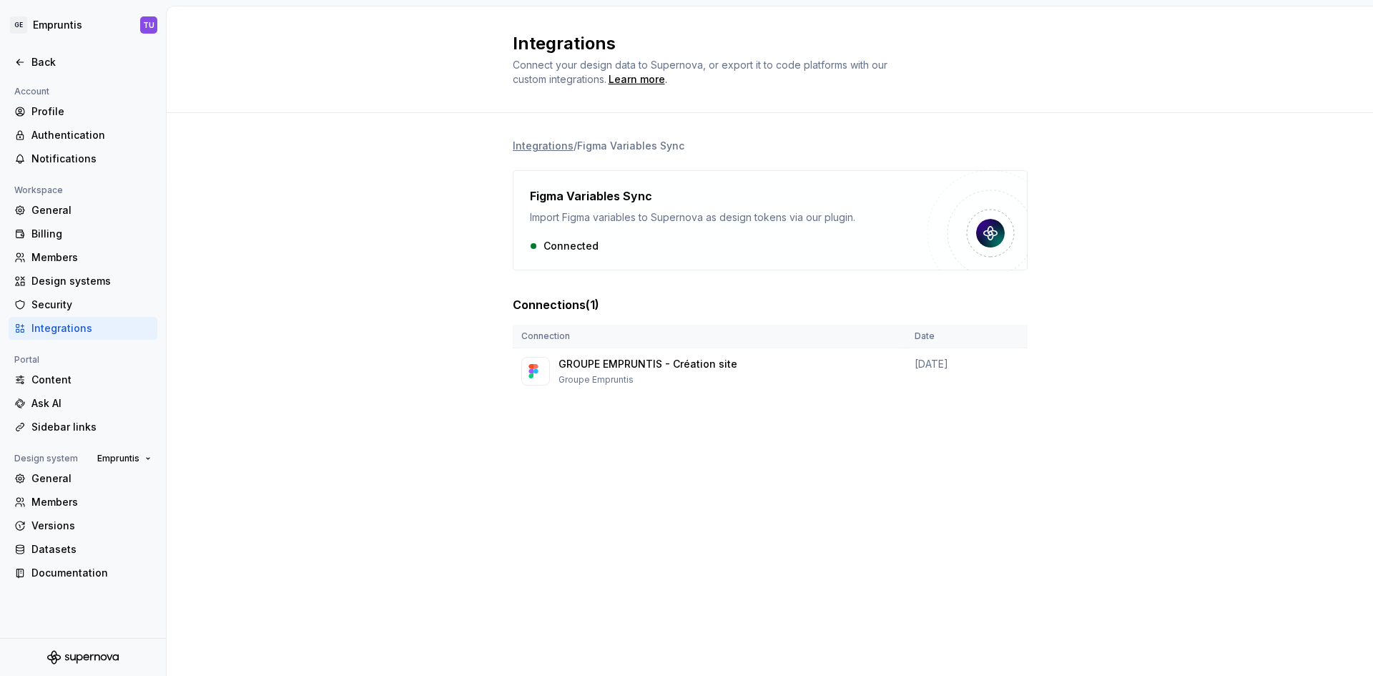
click at [700, 225] on div "Figma Variables Sync Import Figma variables to Supernova as design tokens via o…" at bounding box center [729, 220] width 398 height 66
click at [16, 65] on icon at bounding box center [19, 61] width 11 height 11
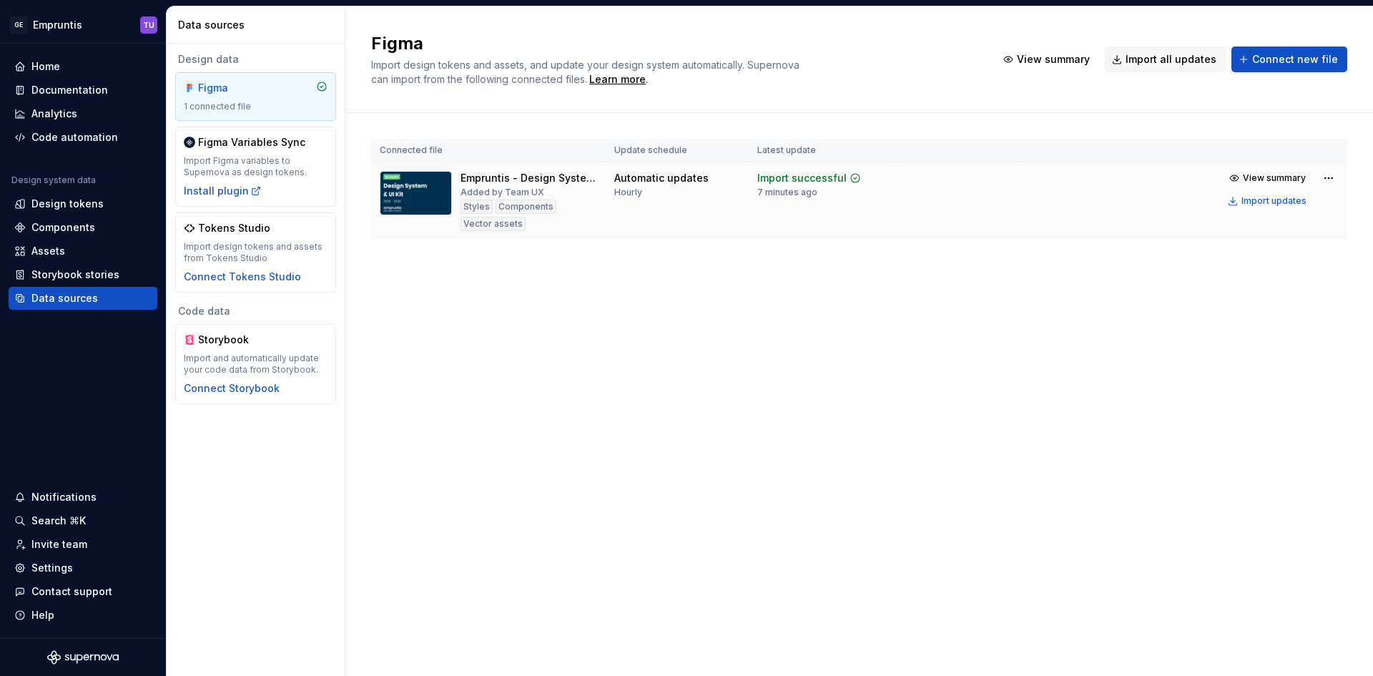
click at [442, 176] on img at bounding box center [416, 193] width 72 height 44
click at [1275, 177] on span "View summary" at bounding box center [1274, 177] width 63 height 11
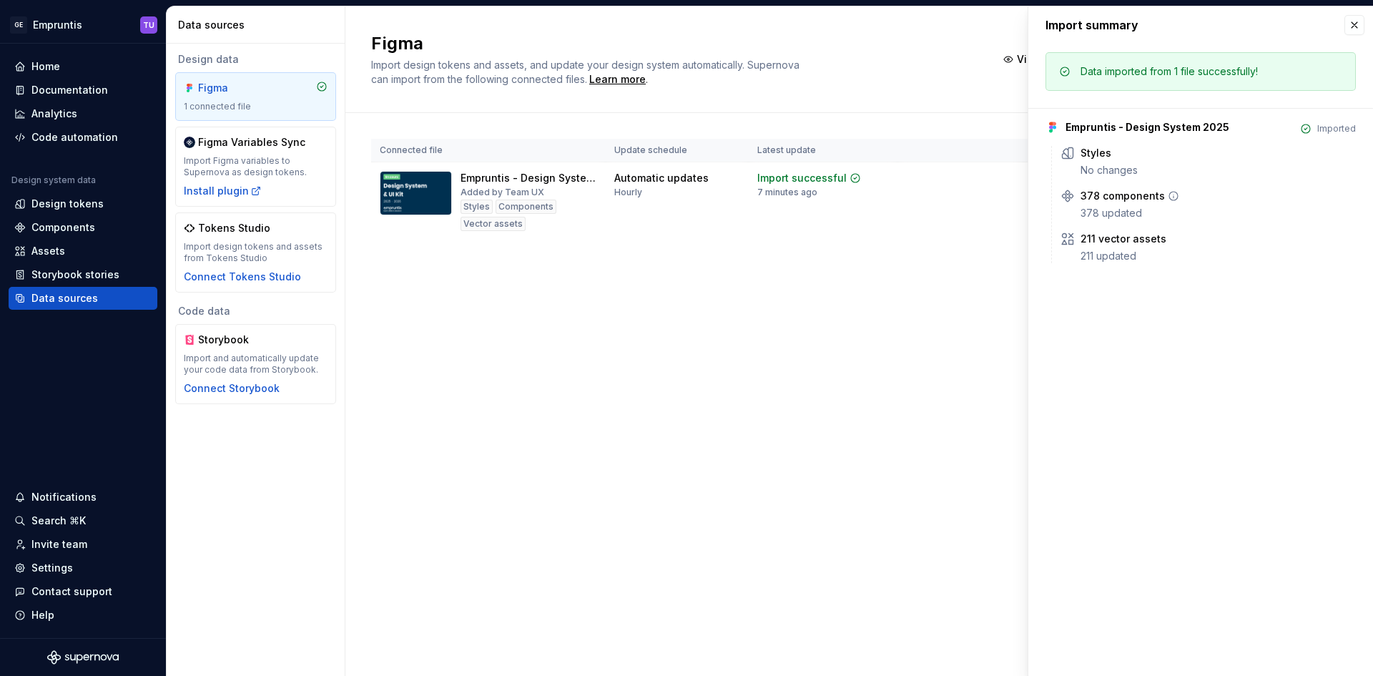
click at [1111, 207] on div "378 updated" at bounding box center [1217, 213] width 275 height 14
click at [50, 270] on div "Storybook stories" at bounding box center [75, 274] width 88 height 14
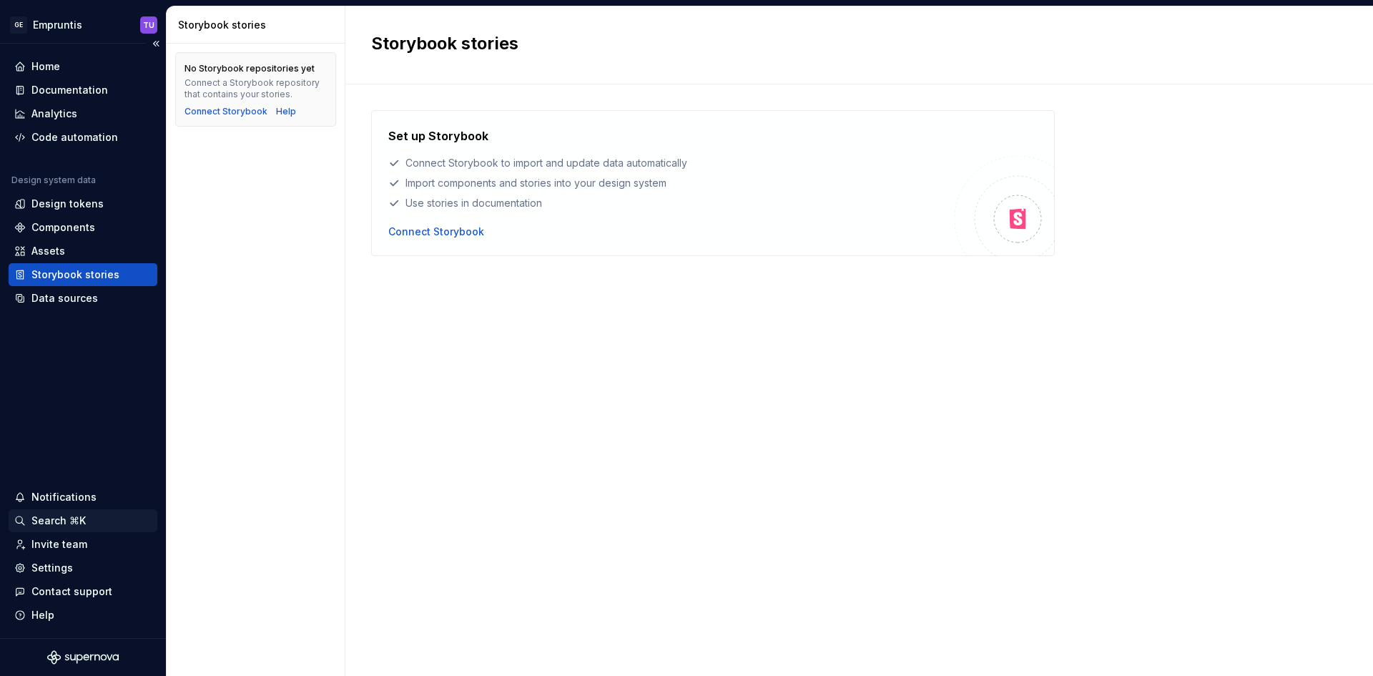
click at [51, 518] on div "Search ⌘K" at bounding box center [58, 520] width 54 height 14
click at [47, 592] on div "Contact support" at bounding box center [71, 591] width 81 height 14
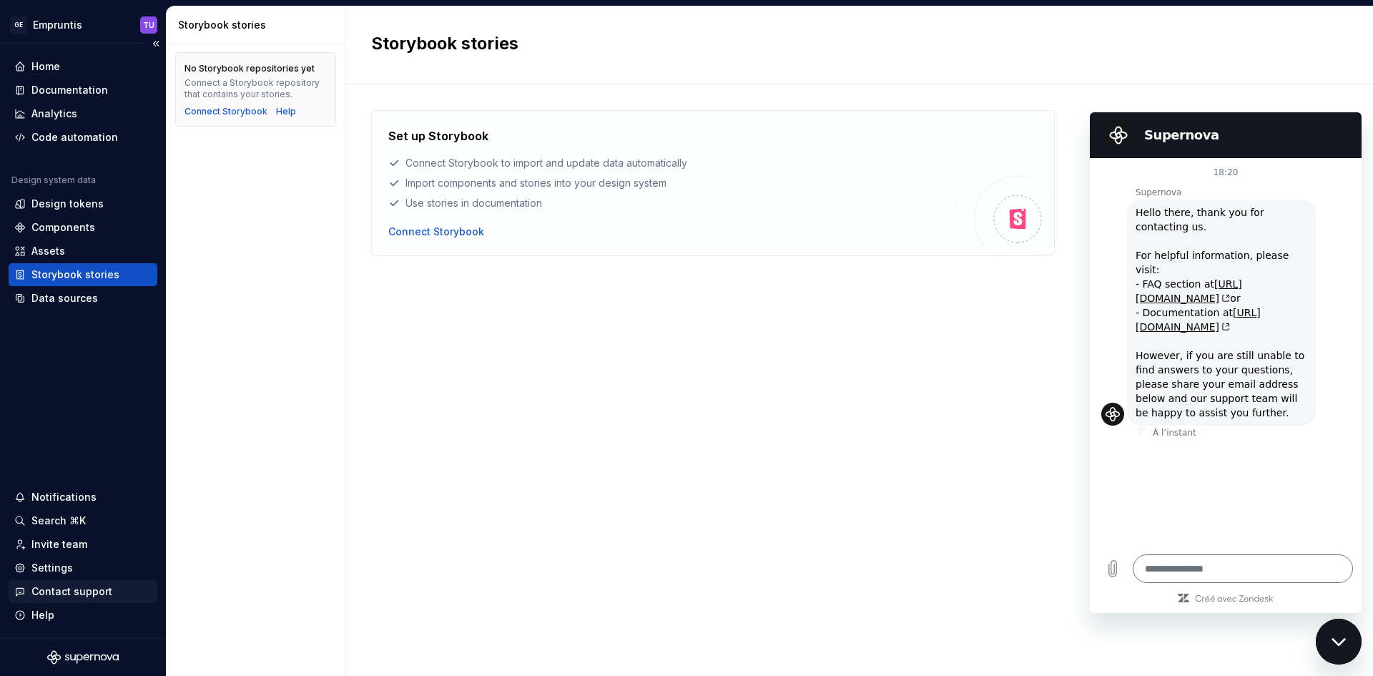
click at [47, 592] on div "Contact support" at bounding box center [71, 591] width 81 height 14
type textarea "*"
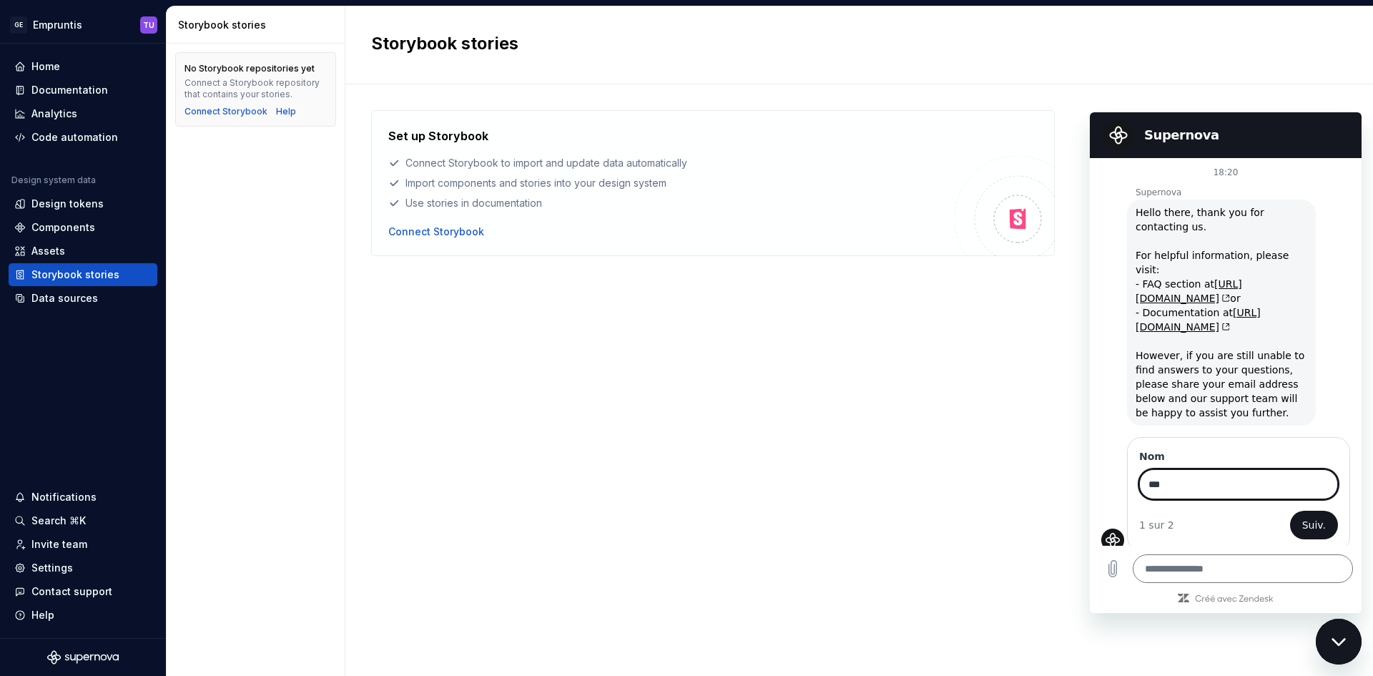
type input "***"
click at [1290, 510] on button "Suiv." at bounding box center [1314, 524] width 48 height 29
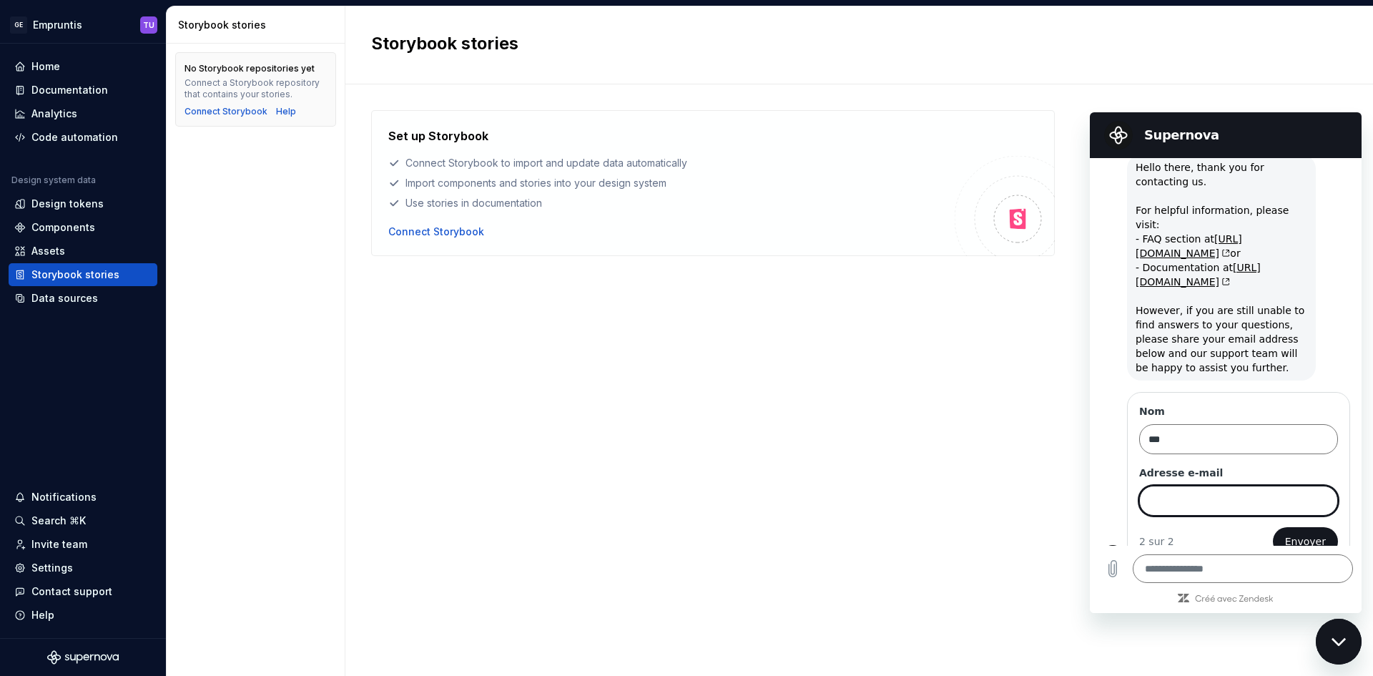
scroll to position [54, 0]
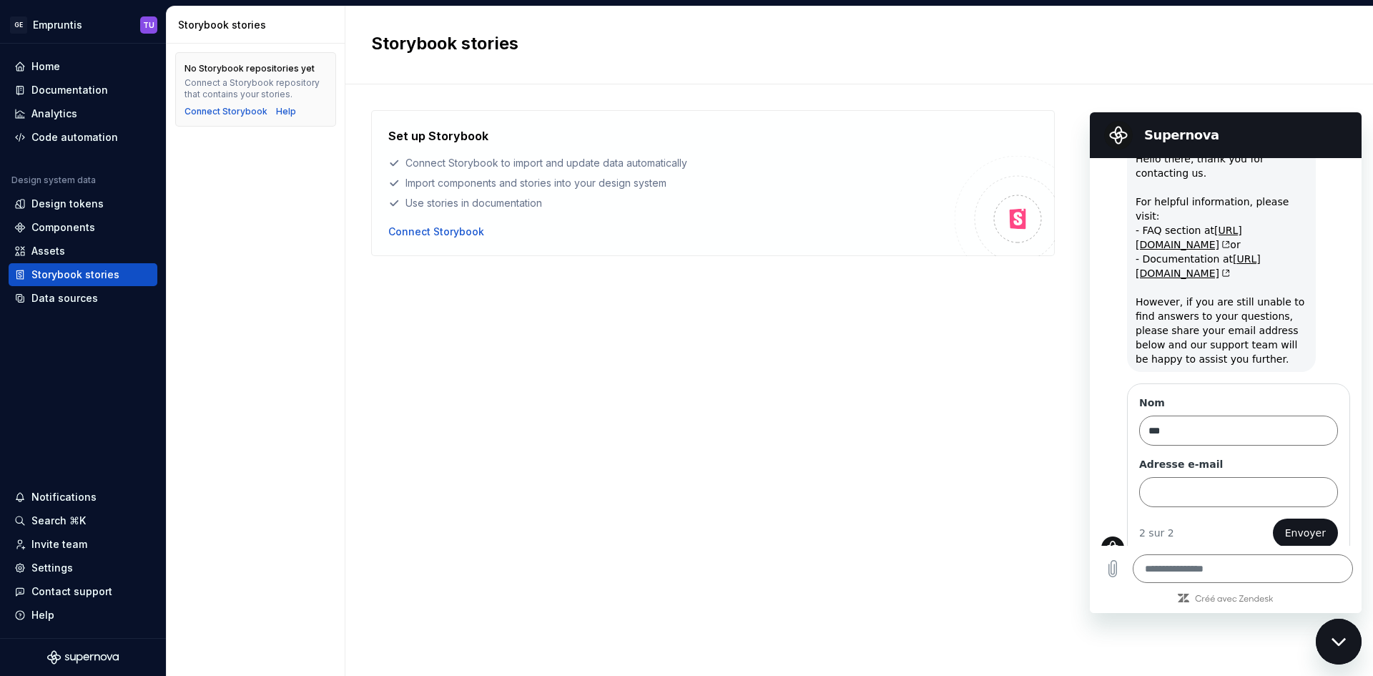
click at [1112, 486] on div "Nom *** Adresse e-mail 2 sur 2 Envoyer" at bounding box center [1231, 469] width 260 height 179
click at [1050, 408] on div "Set up Storybook Connect Storybook to import and update data automatically Impo…" at bounding box center [859, 365] width 976 height 511
click at [1348, 647] on div "Fermer la fenêtre de messagerie" at bounding box center [1338, 641] width 43 height 43
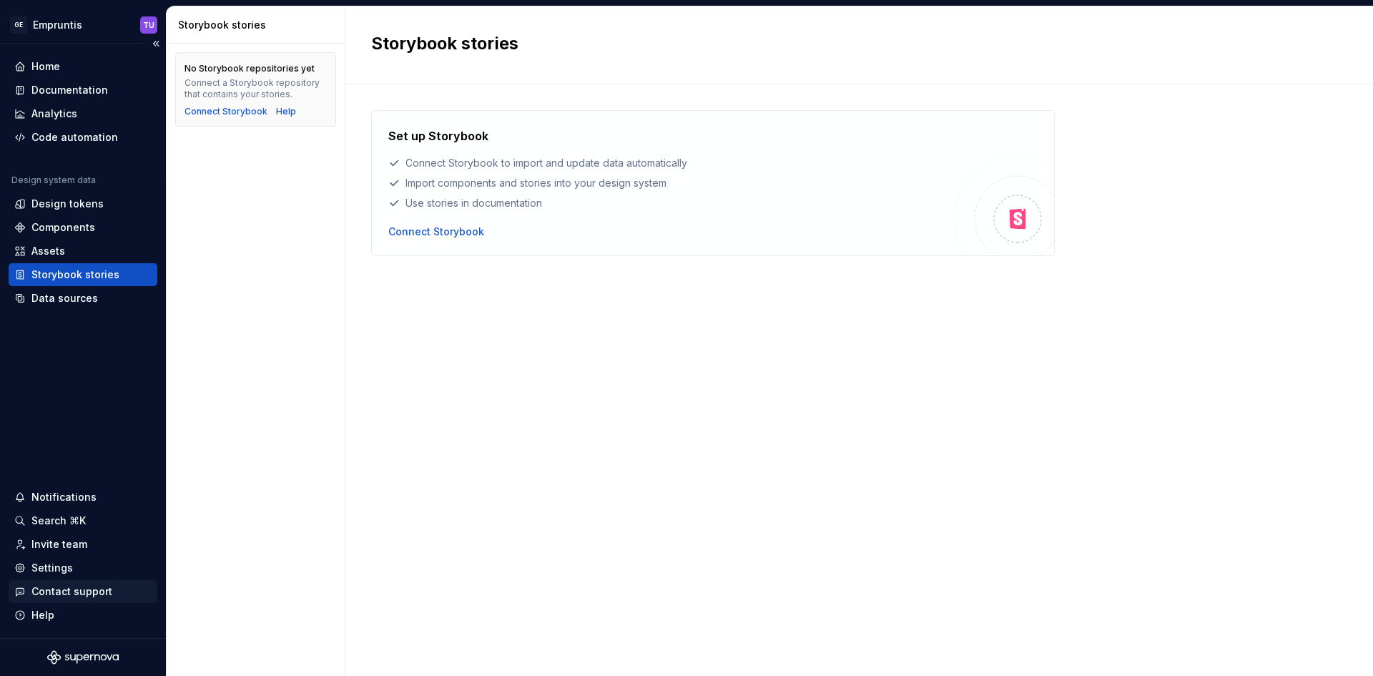
click at [57, 591] on div "Contact support" at bounding box center [71, 591] width 81 height 14
type textarea "*"
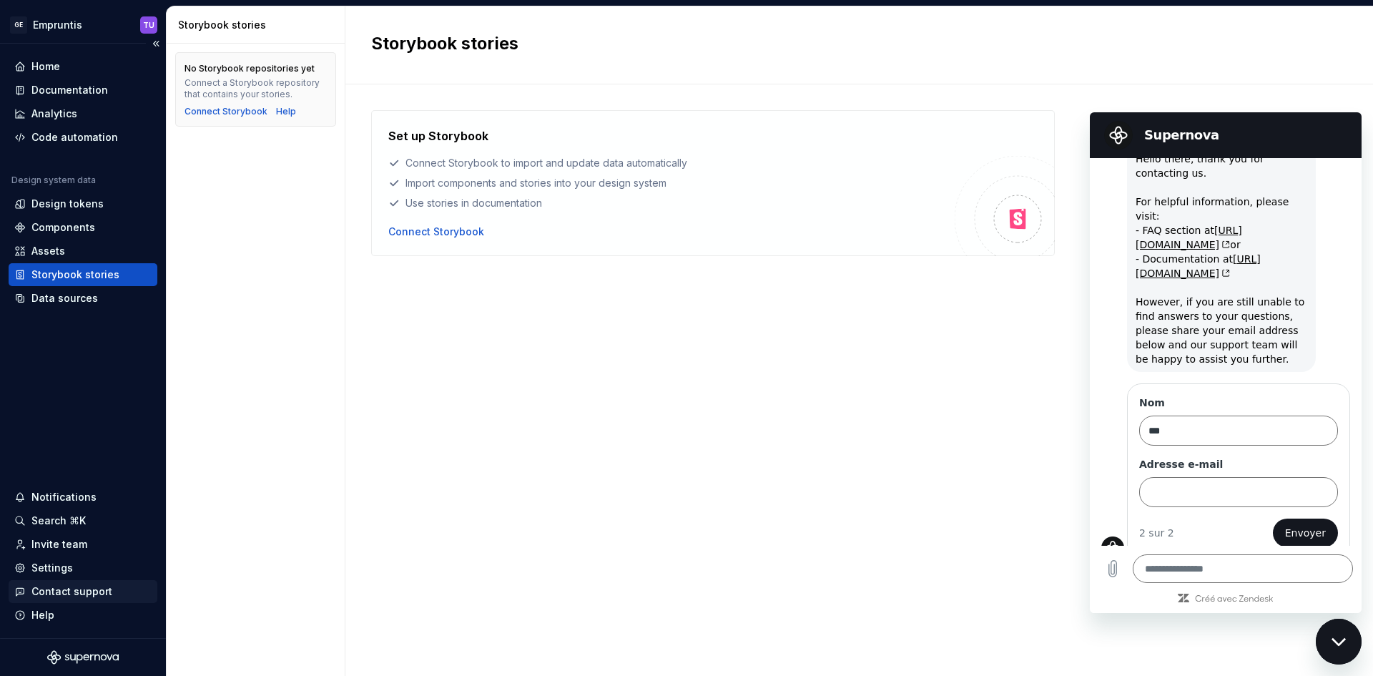
click at [57, 591] on div "Contact support" at bounding box center [71, 591] width 81 height 14
click at [44, 616] on div "Help" at bounding box center [42, 615] width 23 height 14
click at [73, 404] on div "Home Documentation Analytics Code automation Design system data Design tokens C…" at bounding box center [83, 341] width 166 height 594
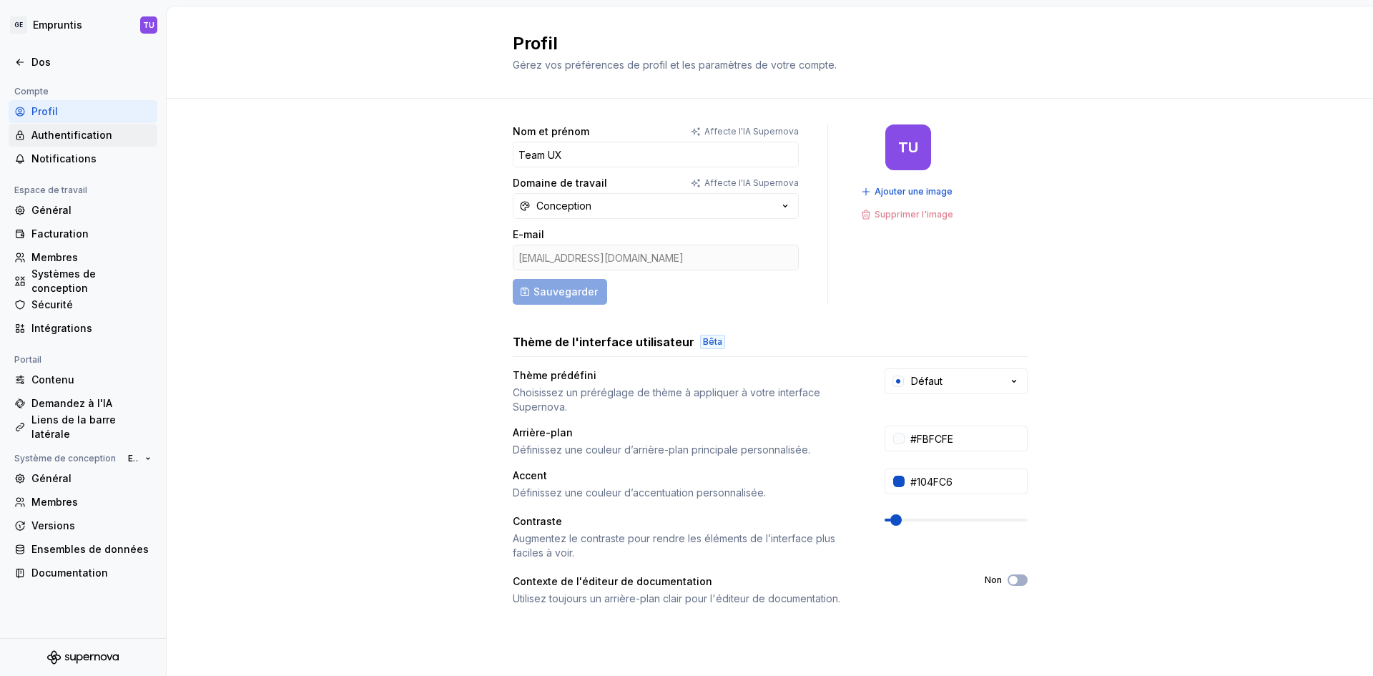
click at [74, 127] on div "Authentification" at bounding box center [83, 135] width 149 height 23
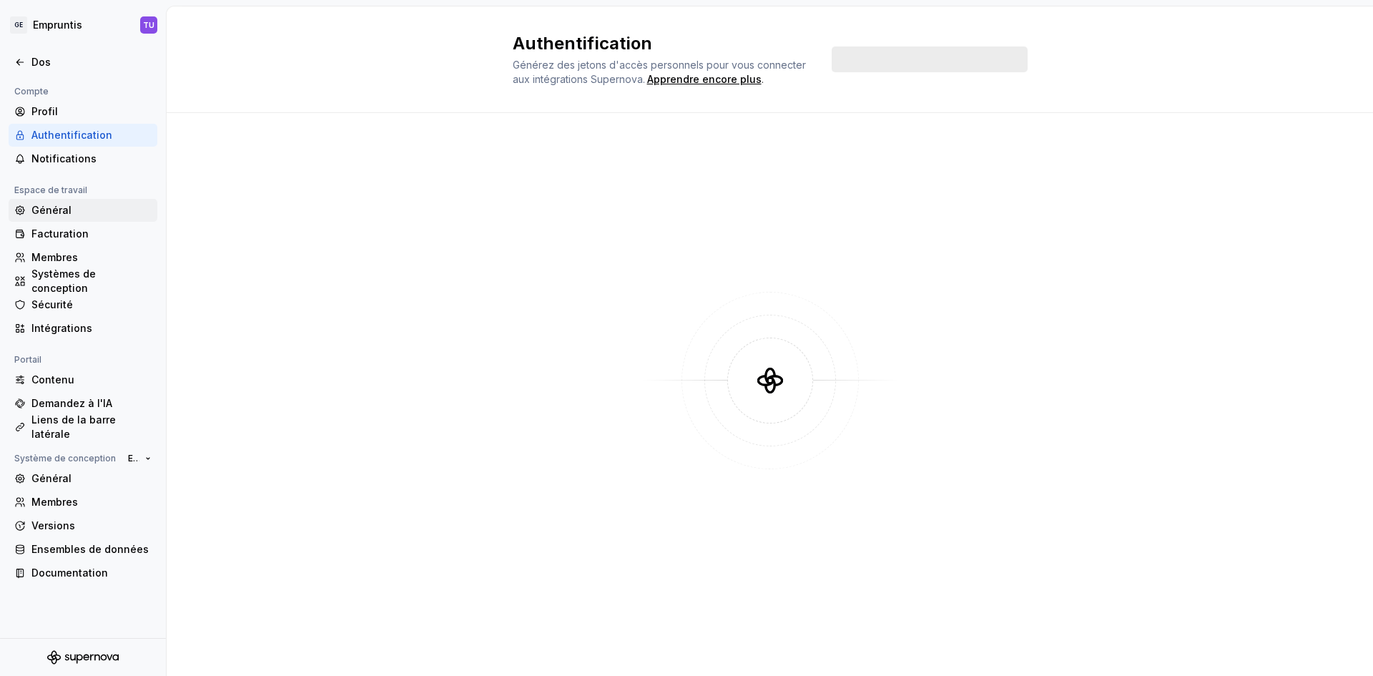
click at [59, 212] on font "Général" at bounding box center [51, 210] width 40 height 12
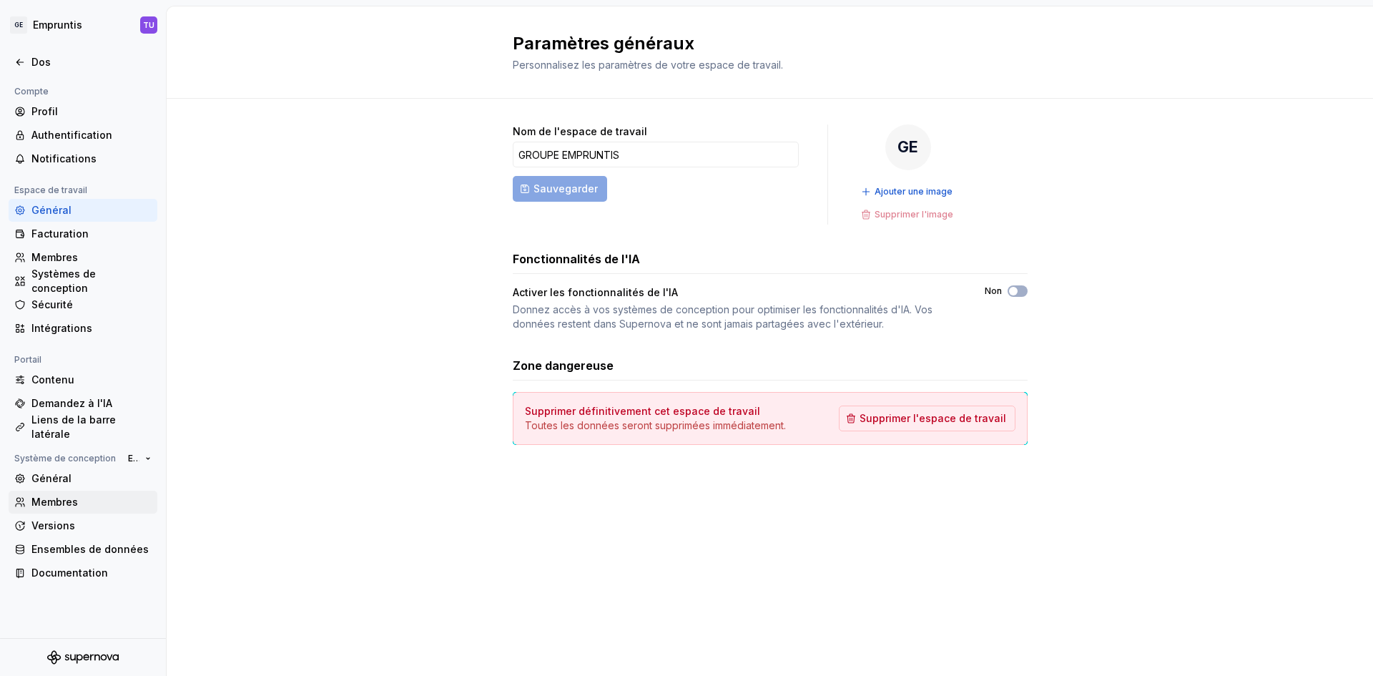
click at [44, 513] on div "Membres" at bounding box center [83, 501] width 149 height 23
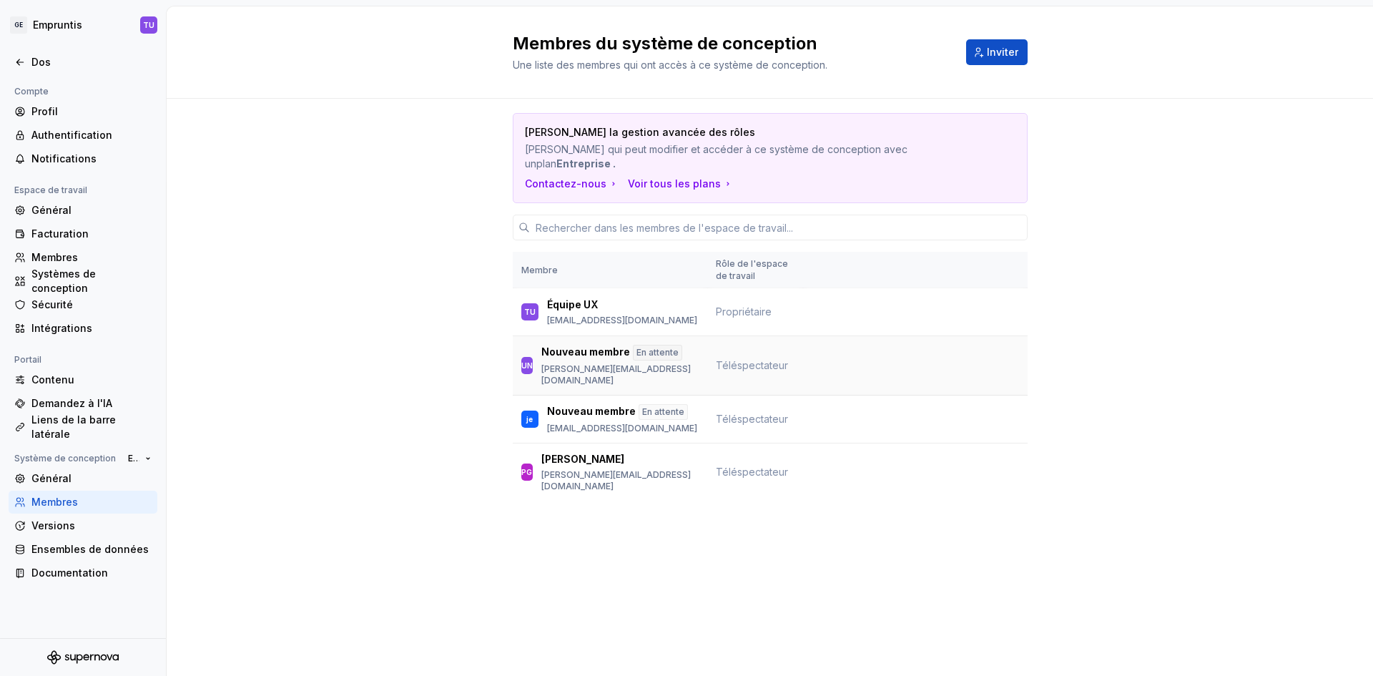
click at [807, 373] on td at bounding box center [915, 365] width 224 height 59
click at [53, 110] on font "Profil" at bounding box center [44, 111] width 26 height 12
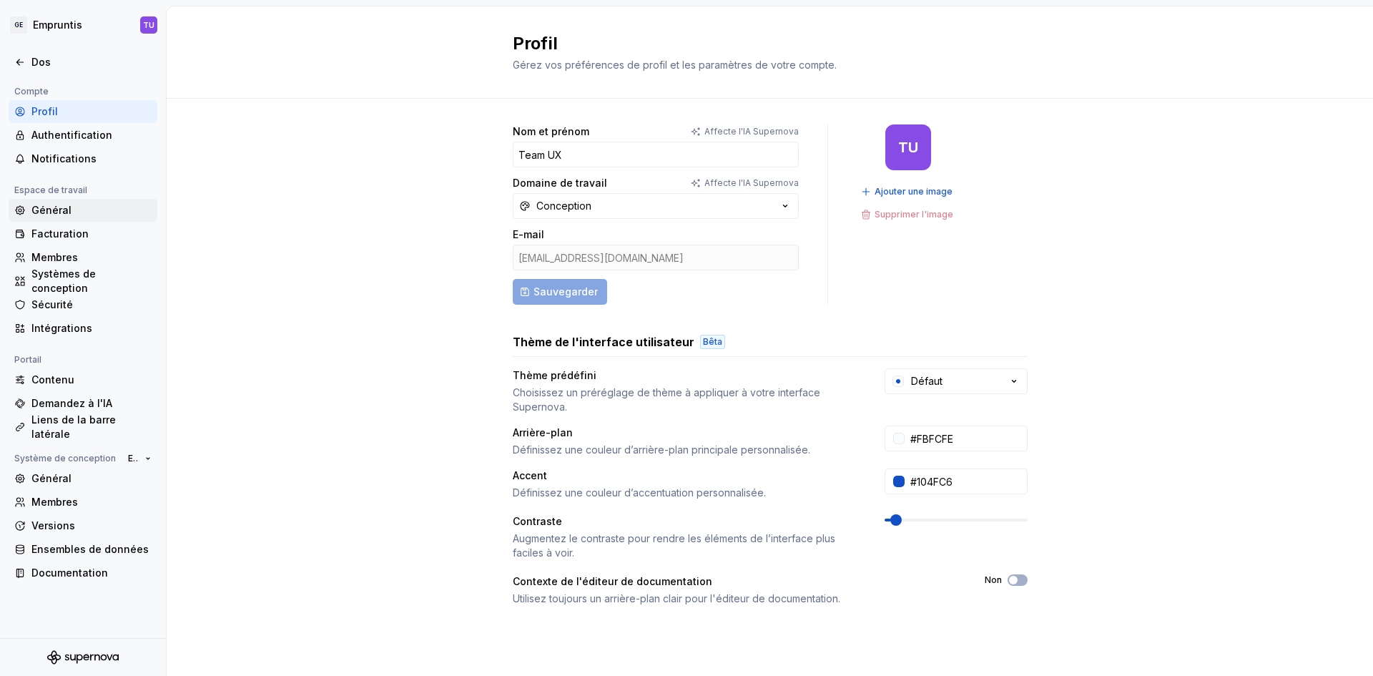
click at [54, 209] on font "Général" at bounding box center [51, 210] width 40 height 12
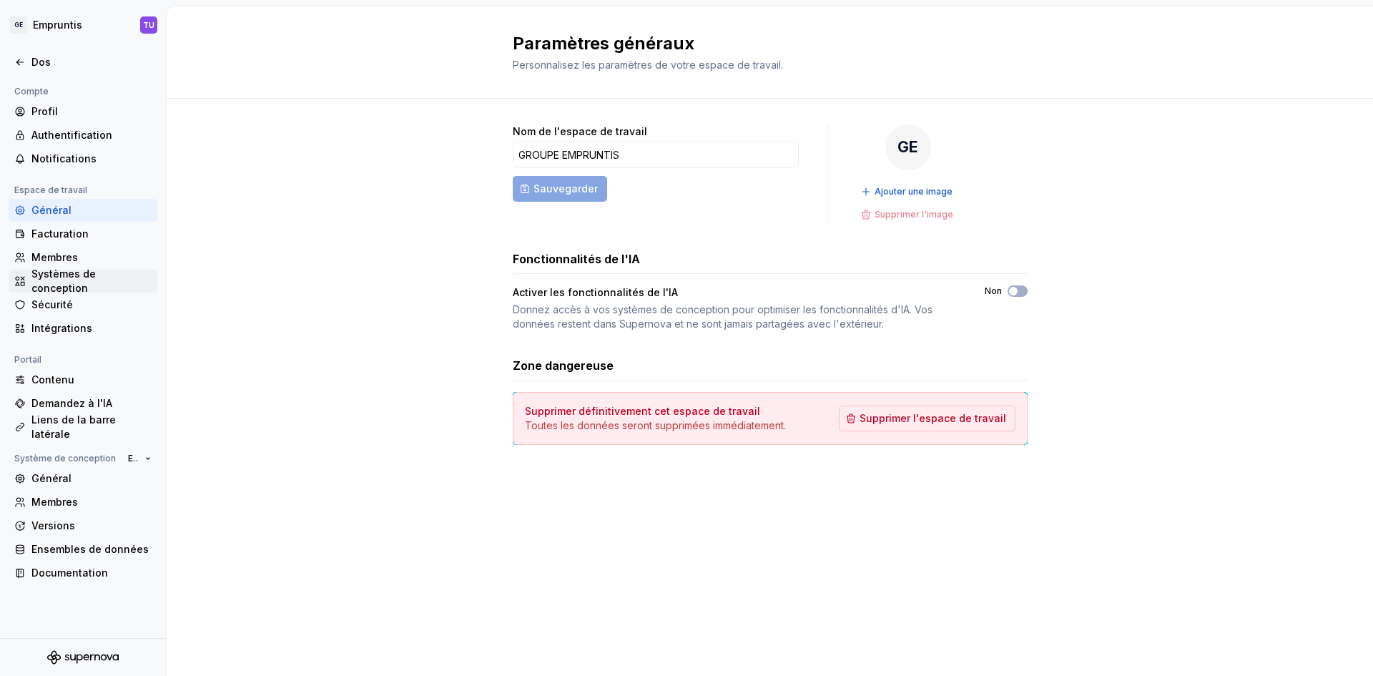
click at [77, 279] on font "Systèmes de conception" at bounding box center [63, 280] width 64 height 26
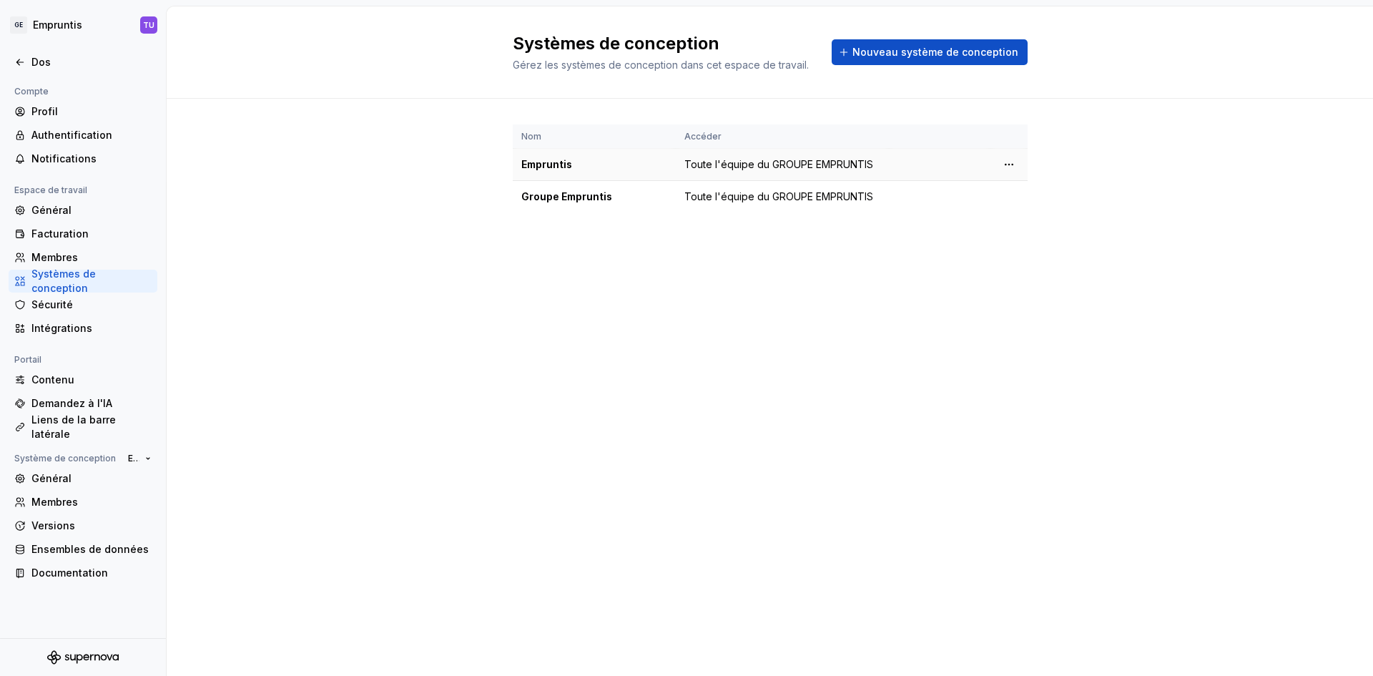
click at [561, 165] on font "Empruntis" at bounding box center [546, 164] width 51 height 12
click at [1000, 161] on html "Texte d'origine Évaluez cette traduction Votre avis nous aidera à améliorer Goo…" at bounding box center [686, 338] width 1373 height 676
click at [1031, 219] on font "Paramètres du système de conception" at bounding box center [1092, 217] width 134 height 26
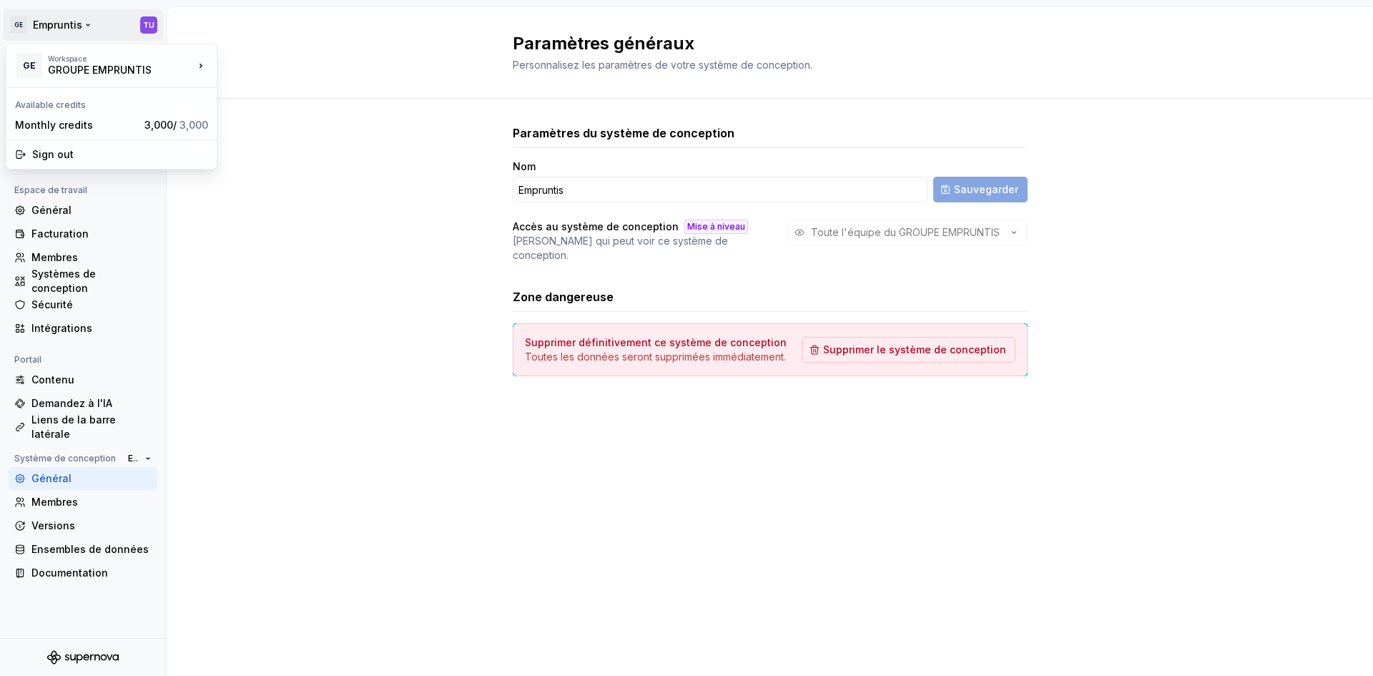
click at [38, 22] on html "Texte d'origine Évaluez cette traduction Votre avis nous aidera à améliorer Goo…" at bounding box center [686, 338] width 1373 height 676
click at [279, 250] on html "Texte d'origine Évaluez cette traduction Votre avis nous aidera à améliorer Goo…" at bounding box center [686, 338] width 1373 height 676
click at [28, 59] on div "Dos" at bounding box center [82, 62] width 137 height 14
